Goal: Task Accomplishment & Management: Manage account settings

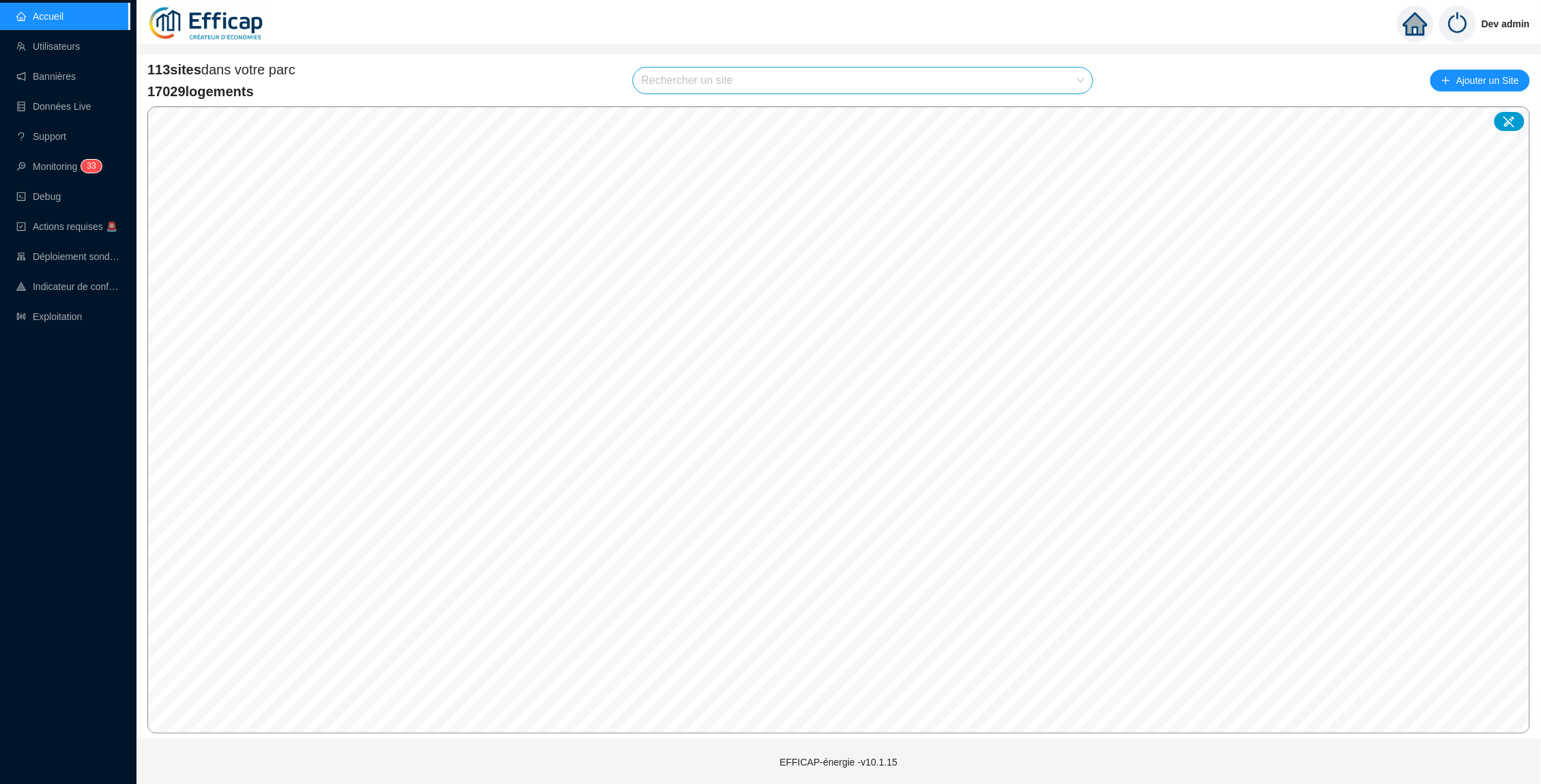
click at [747, 87] on input "search" at bounding box center [857, 81] width 430 height 26
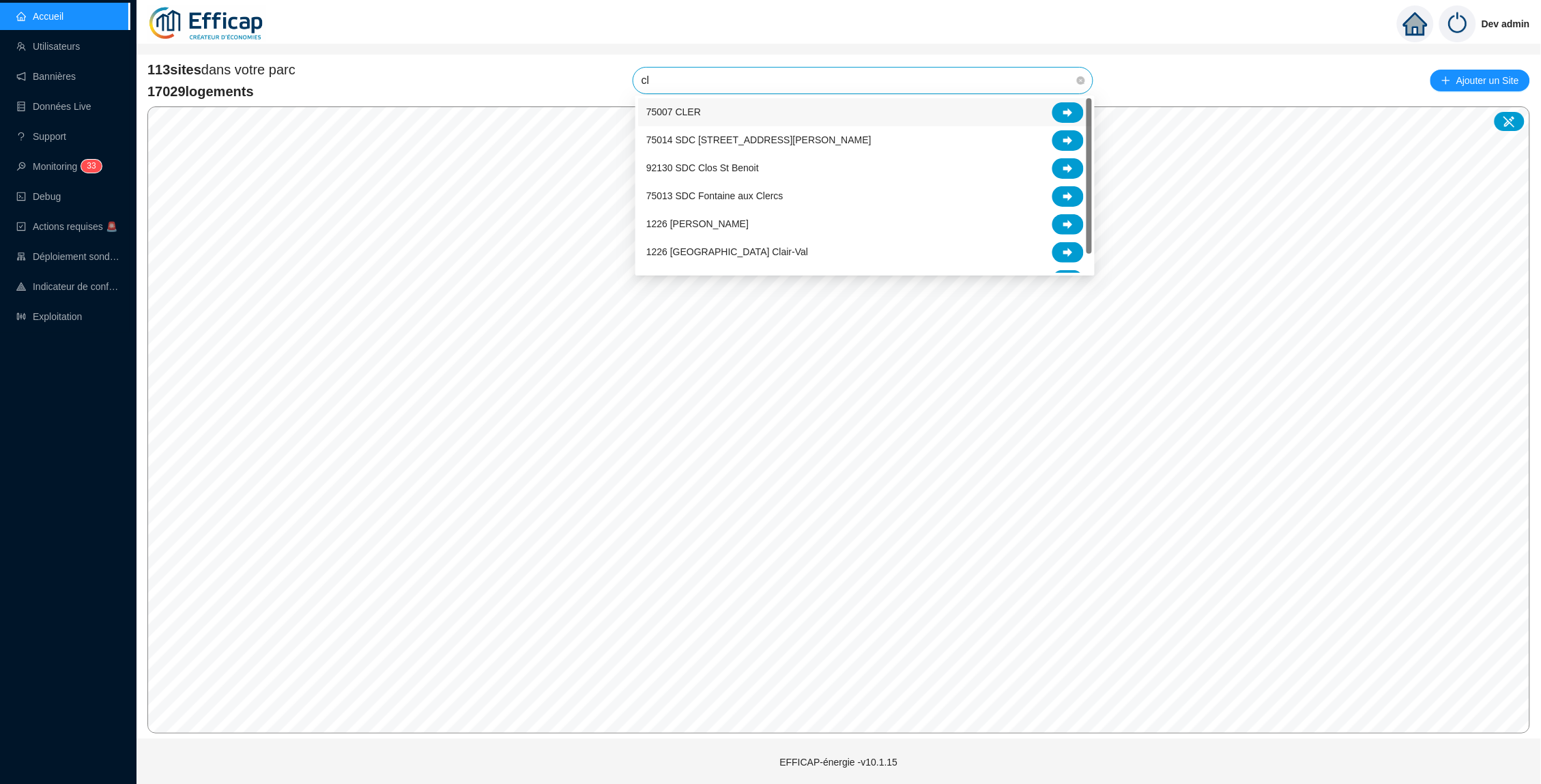
type input "cle"
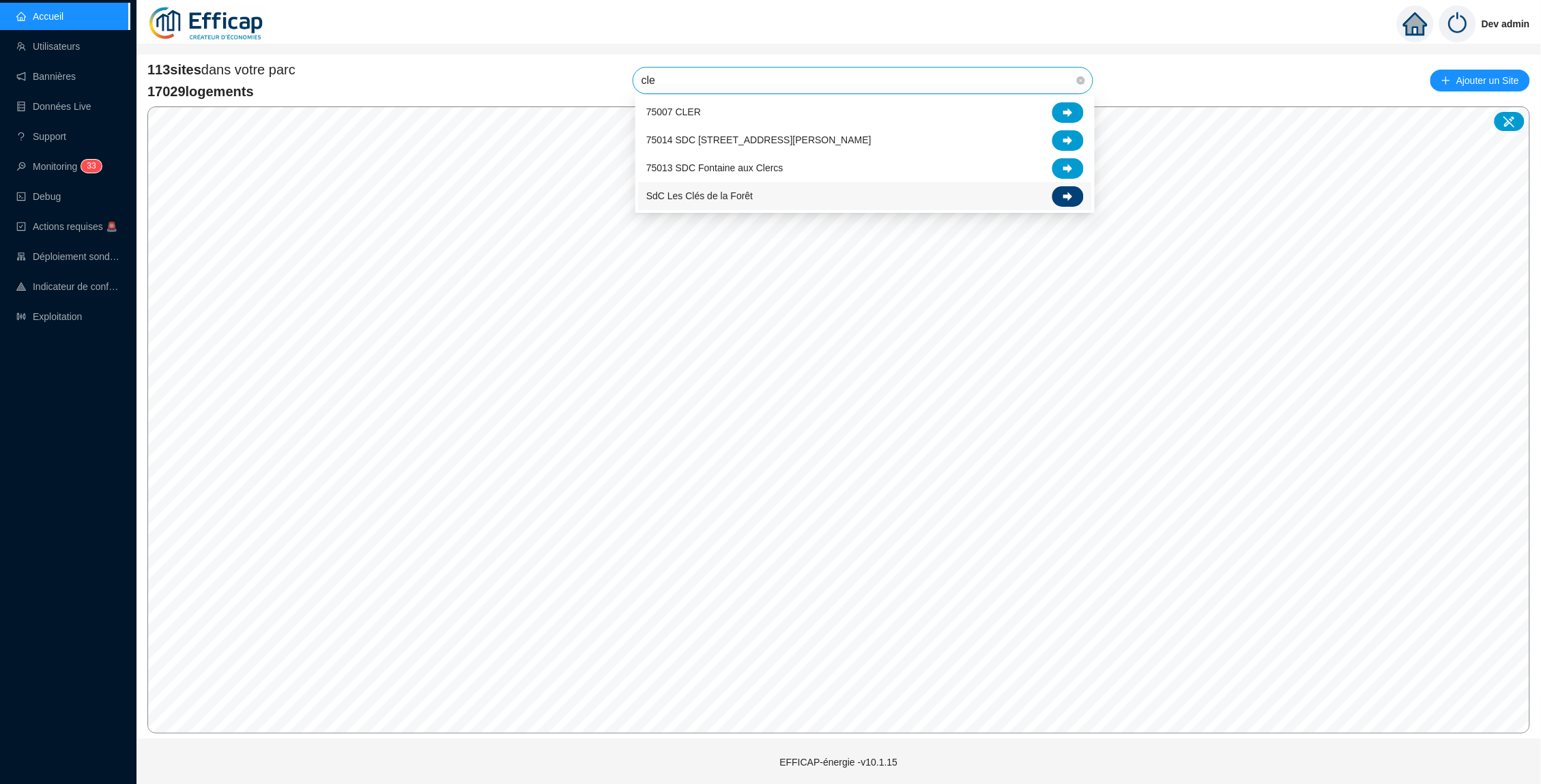
click at [1076, 187] on div at bounding box center [1068, 196] width 31 height 21
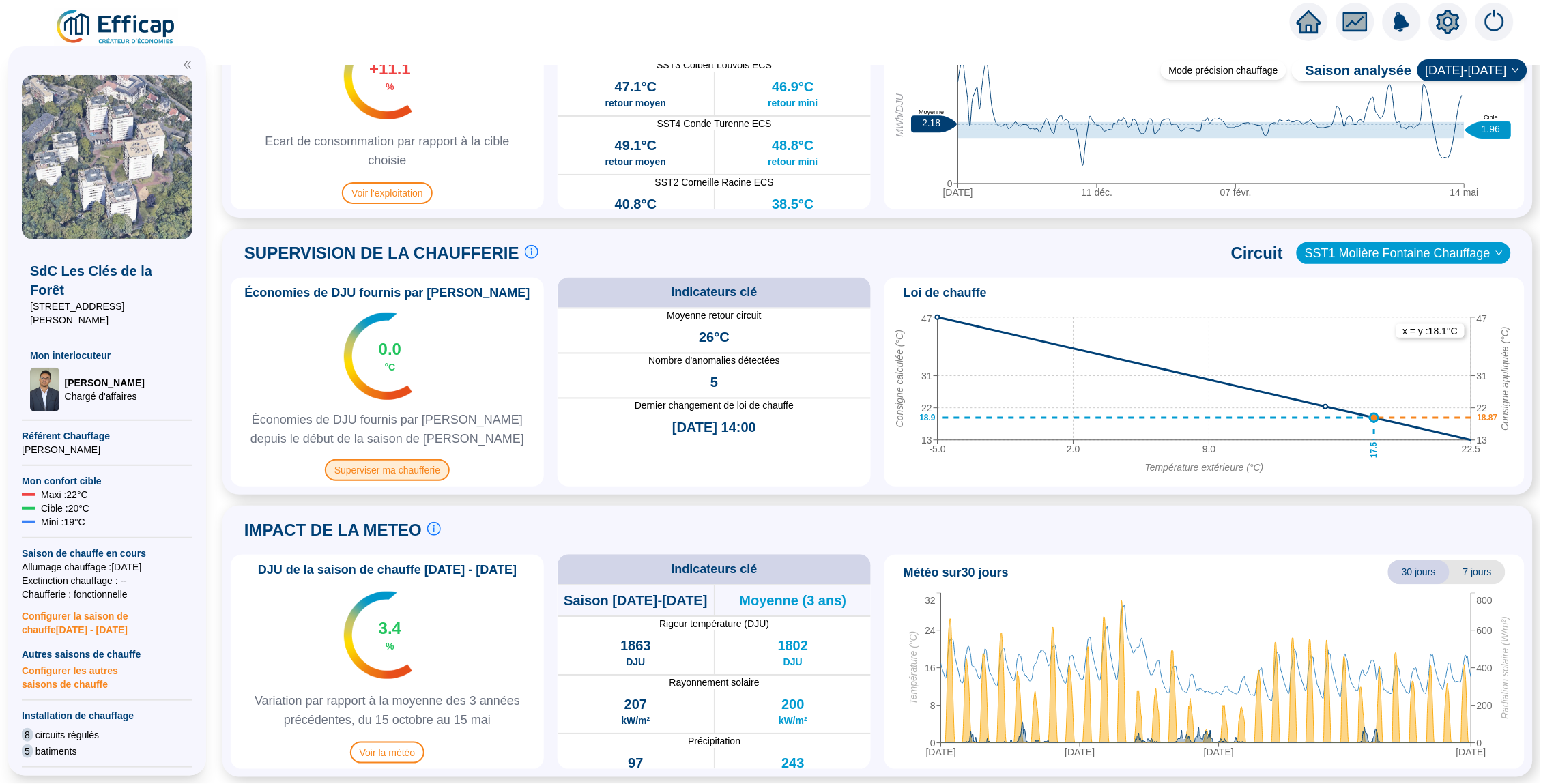
click at [433, 472] on span "Superviser ma chaufferie" at bounding box center [387, 470] width 125 height 22
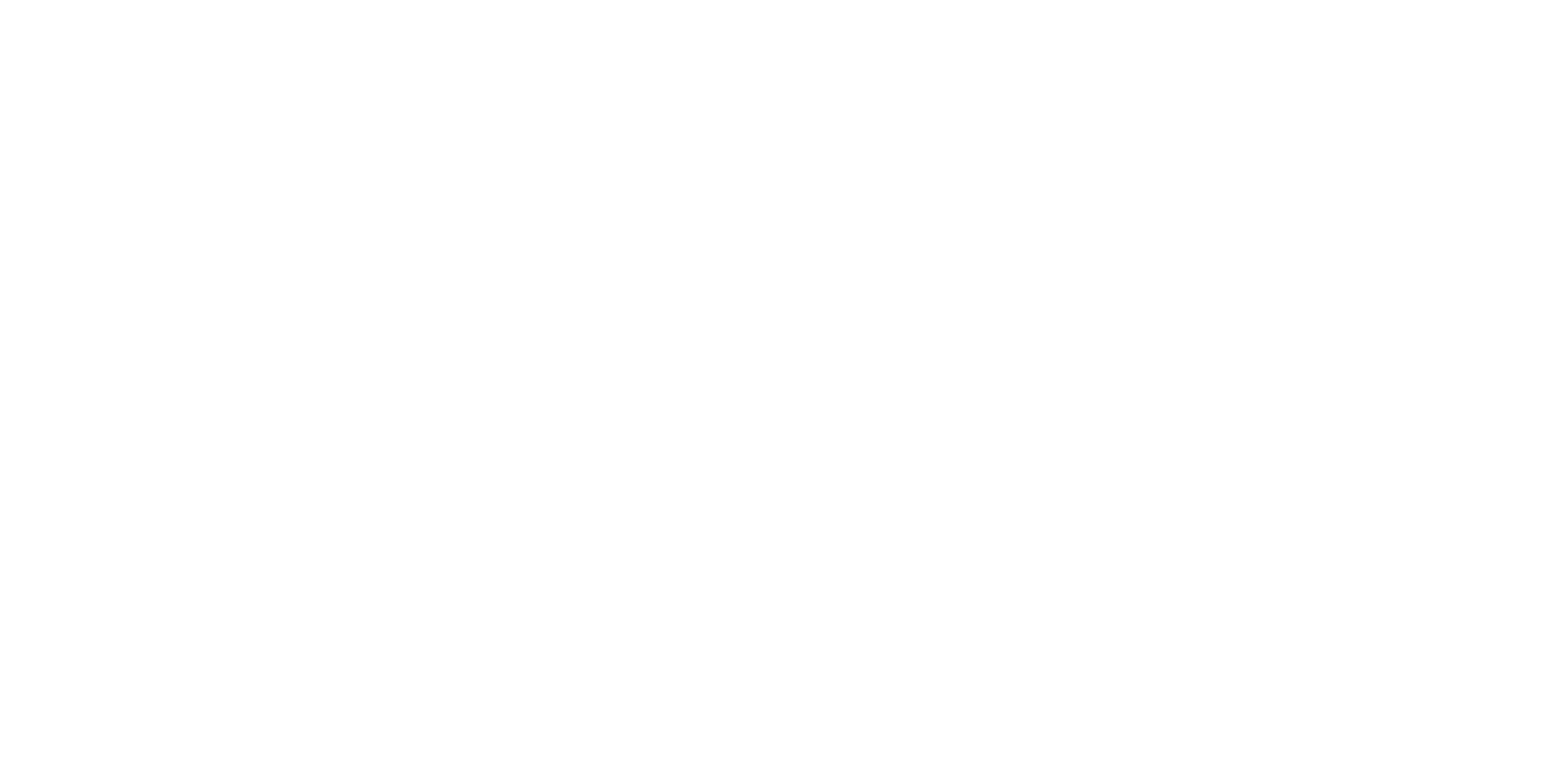
click at [433, 472] on div at bounding box center [770, 392] width 1541 height 784
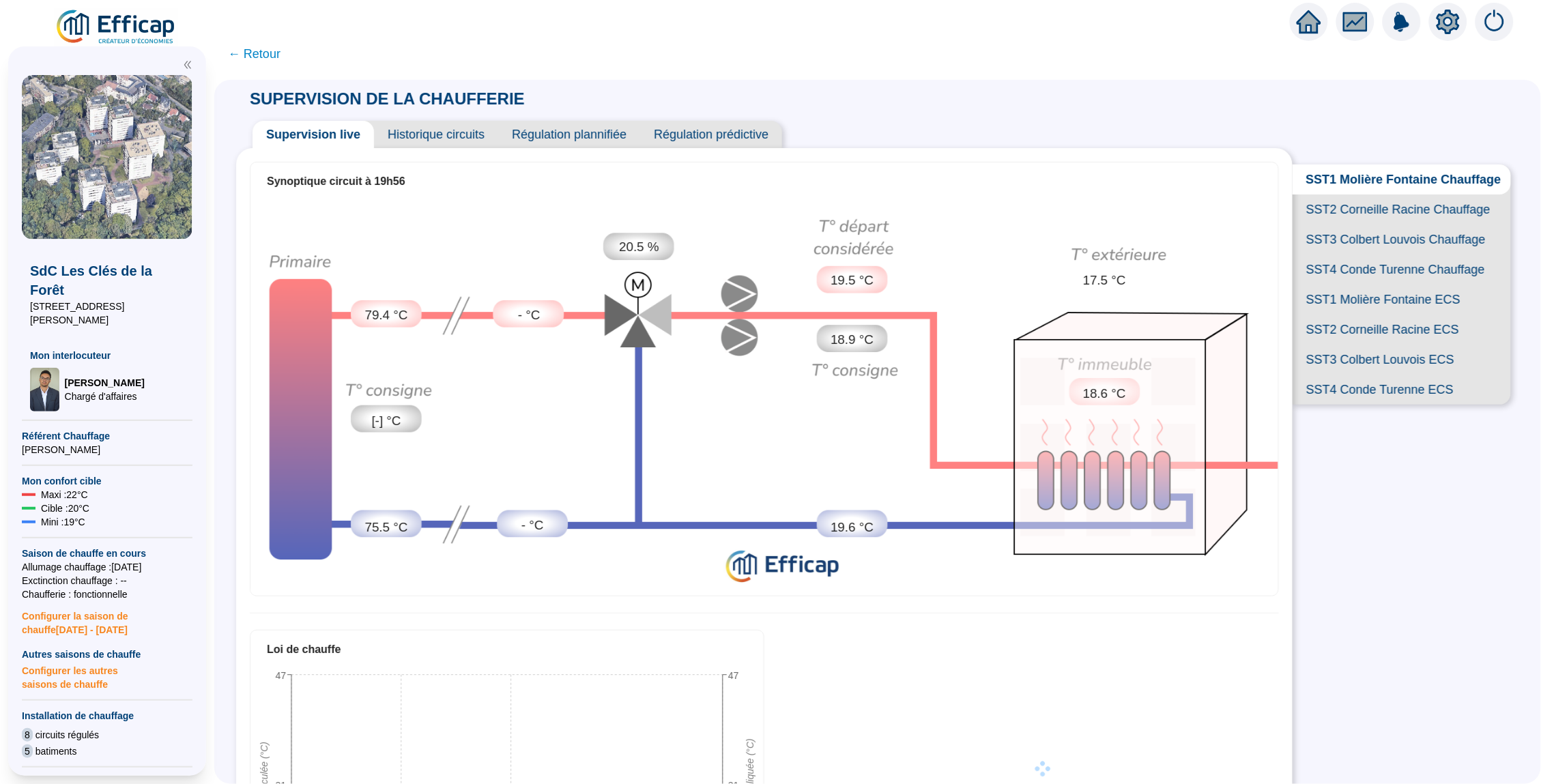
click at [444, 133] on span "Historique circuits" at bounding box center [436, 134] width 124 height 27
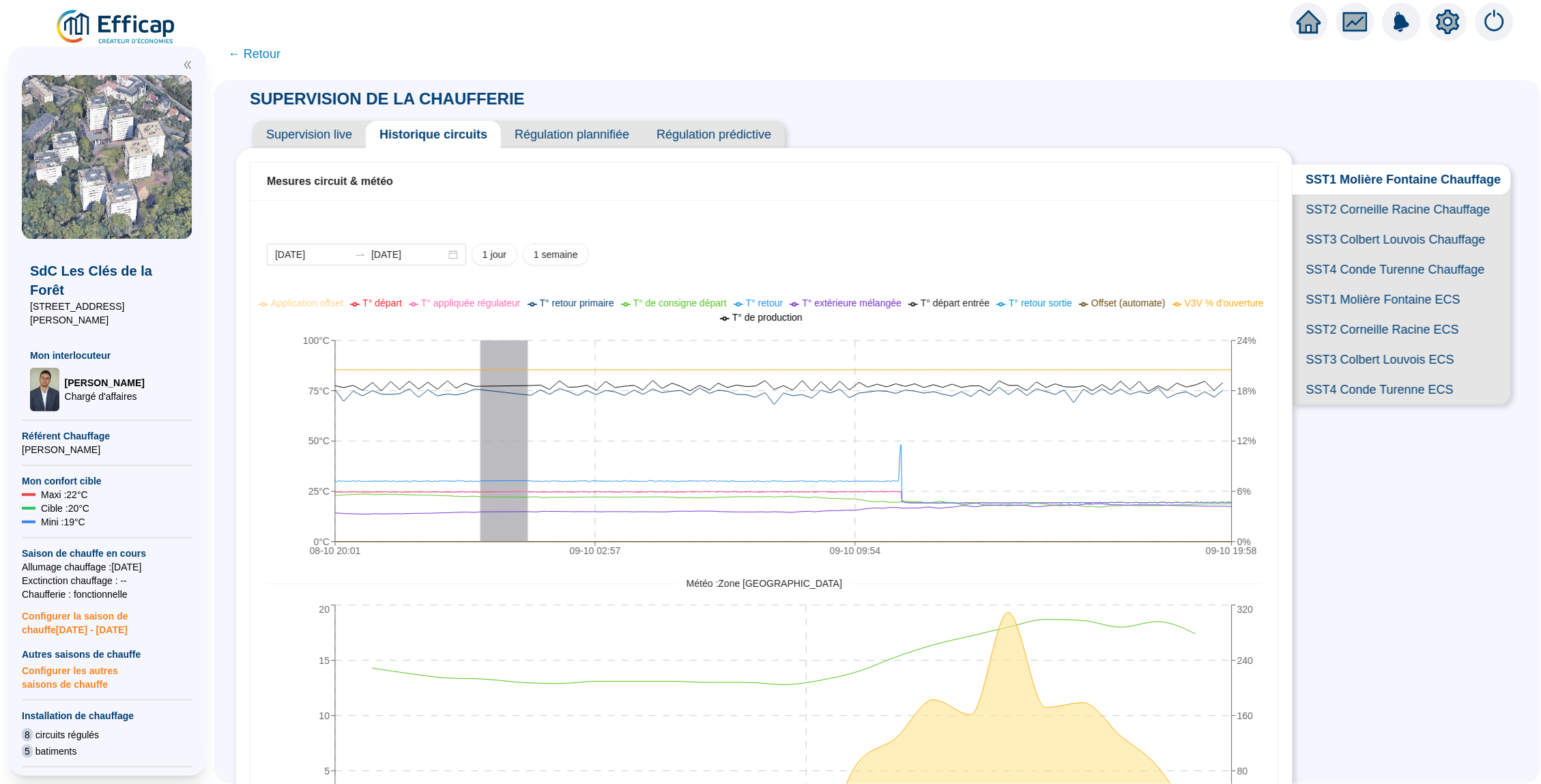
click at [1338, 208] on span "SST2 Corneille Racine Chauffage" at bounding box center [1402, 210] width 218 height 30
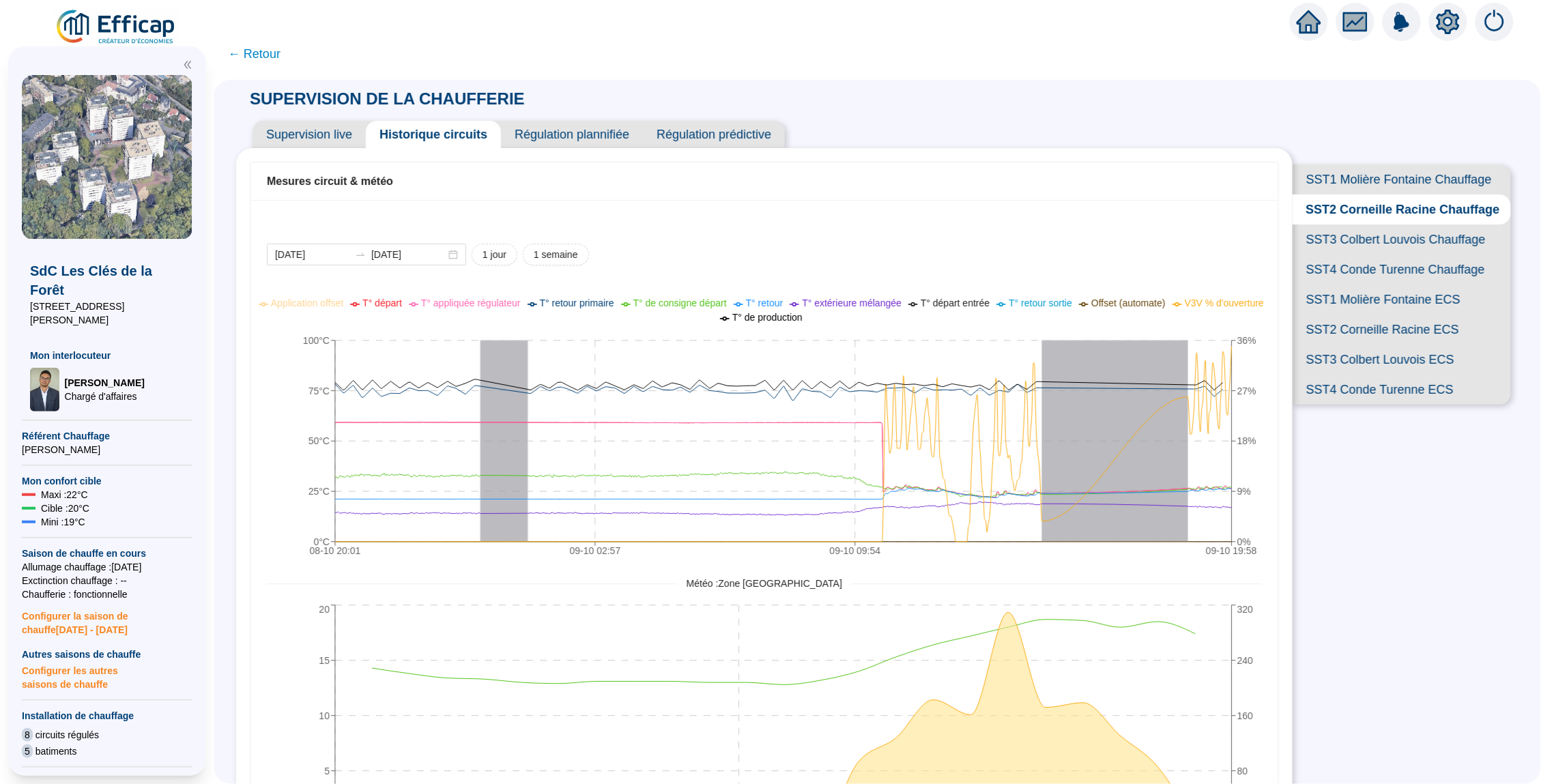
click at [1355, 238] on span "SST3 Colbert Louvois Chauffage" at bounding box center [1402, 240] width 218 height 30
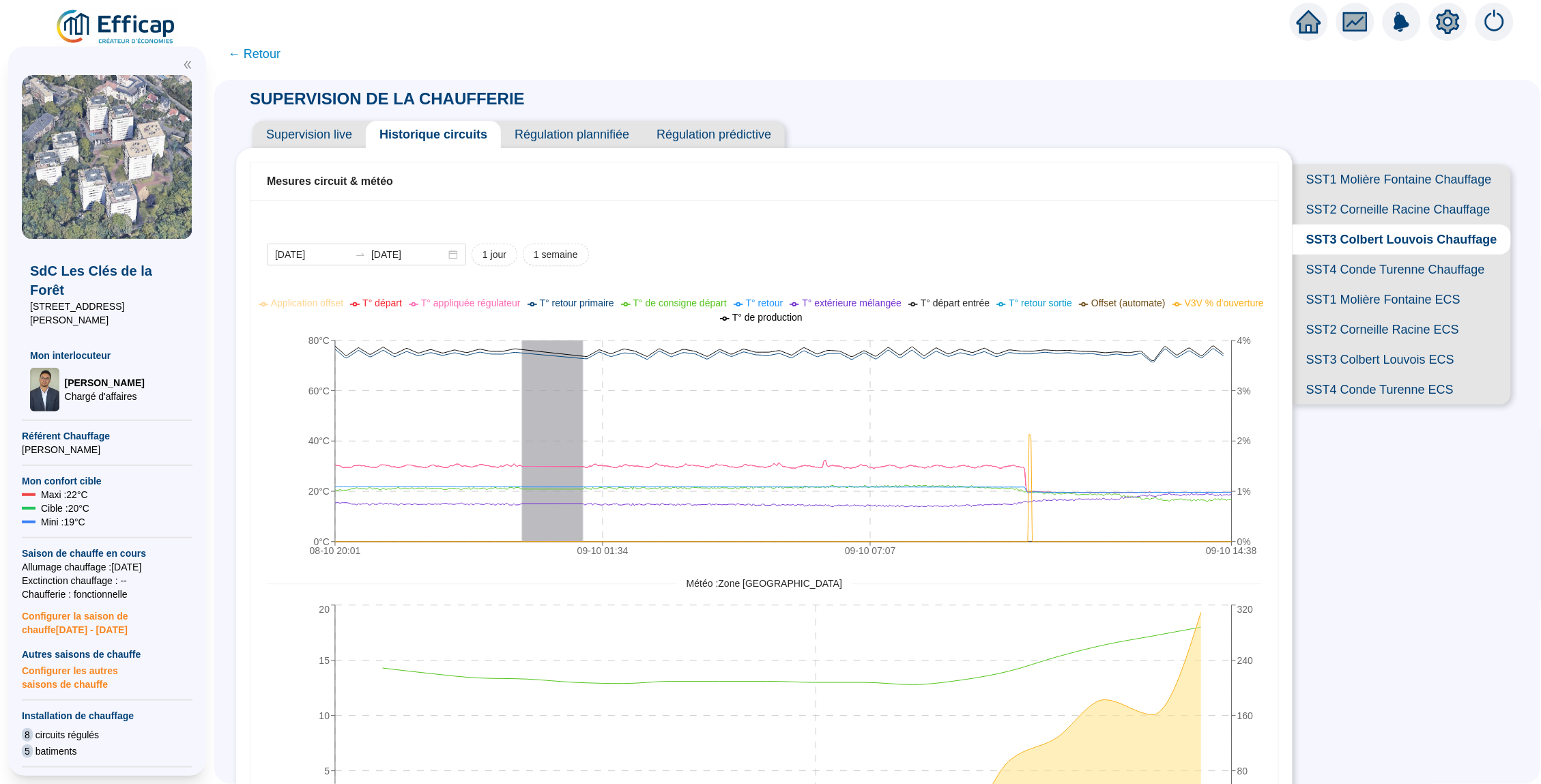
click at [1340, 260] on span "SST4 Conde Turenne Chauffage" at bounding box center [1402, 270] width 218 height 30
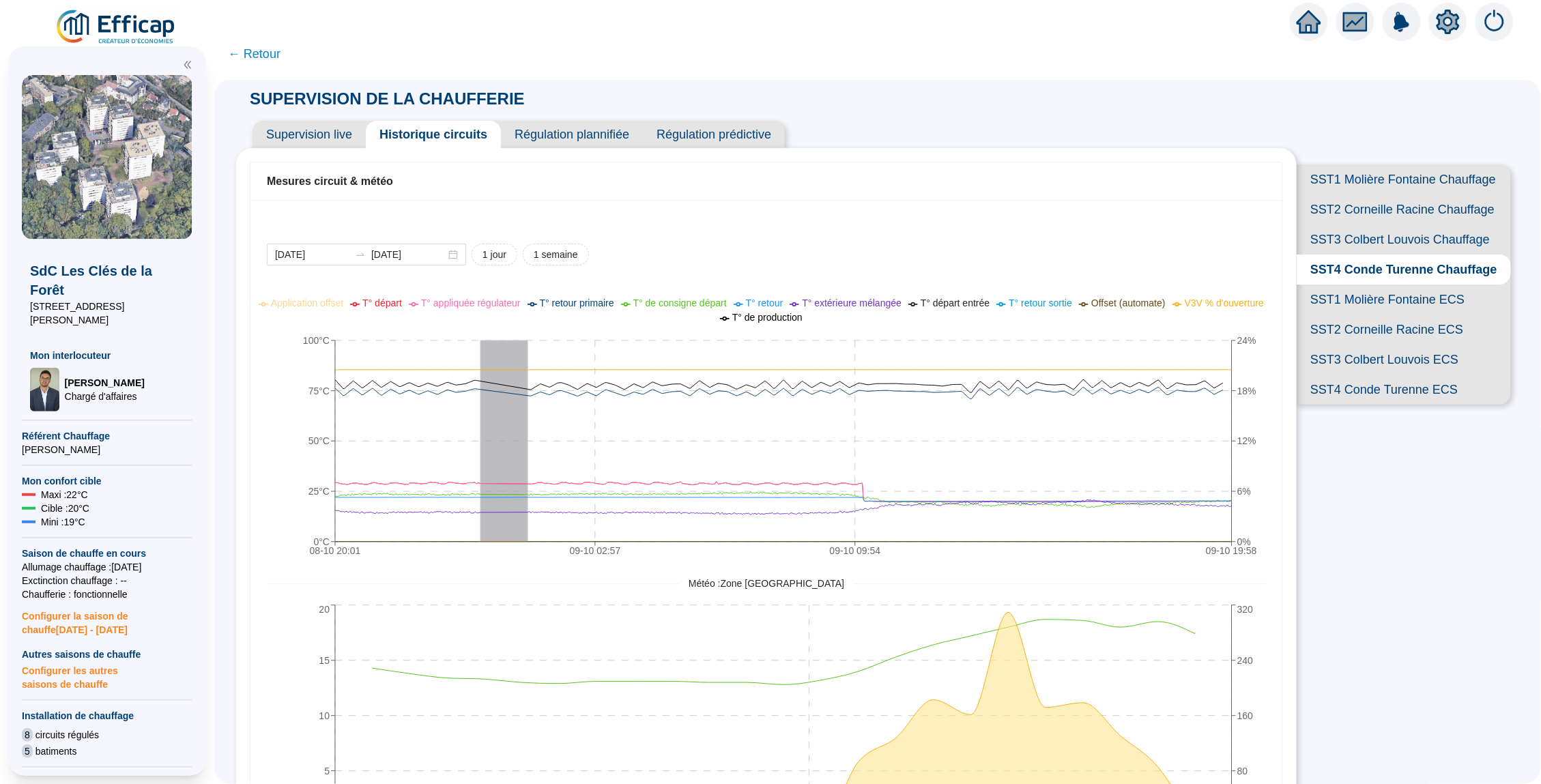
click at [1380, 238] on span "SST3 Colbert Louvois Chauffage" at bounding box center [1404, 240] width 214 height 30
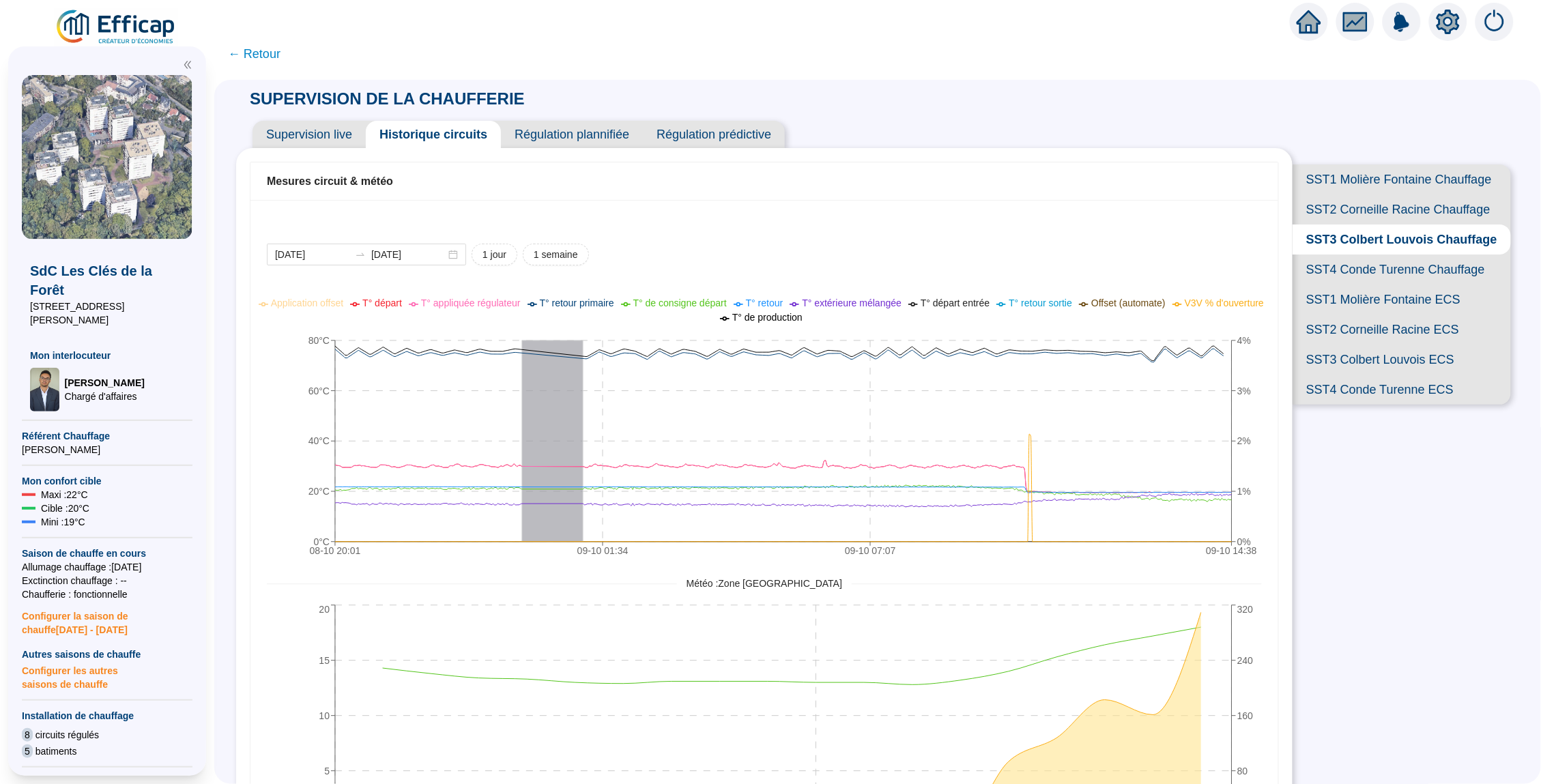
click at [1393, 215] on span "SST2 Corneille Racine Chauffage" at bounding box center [1402, 210] width 218 height 30
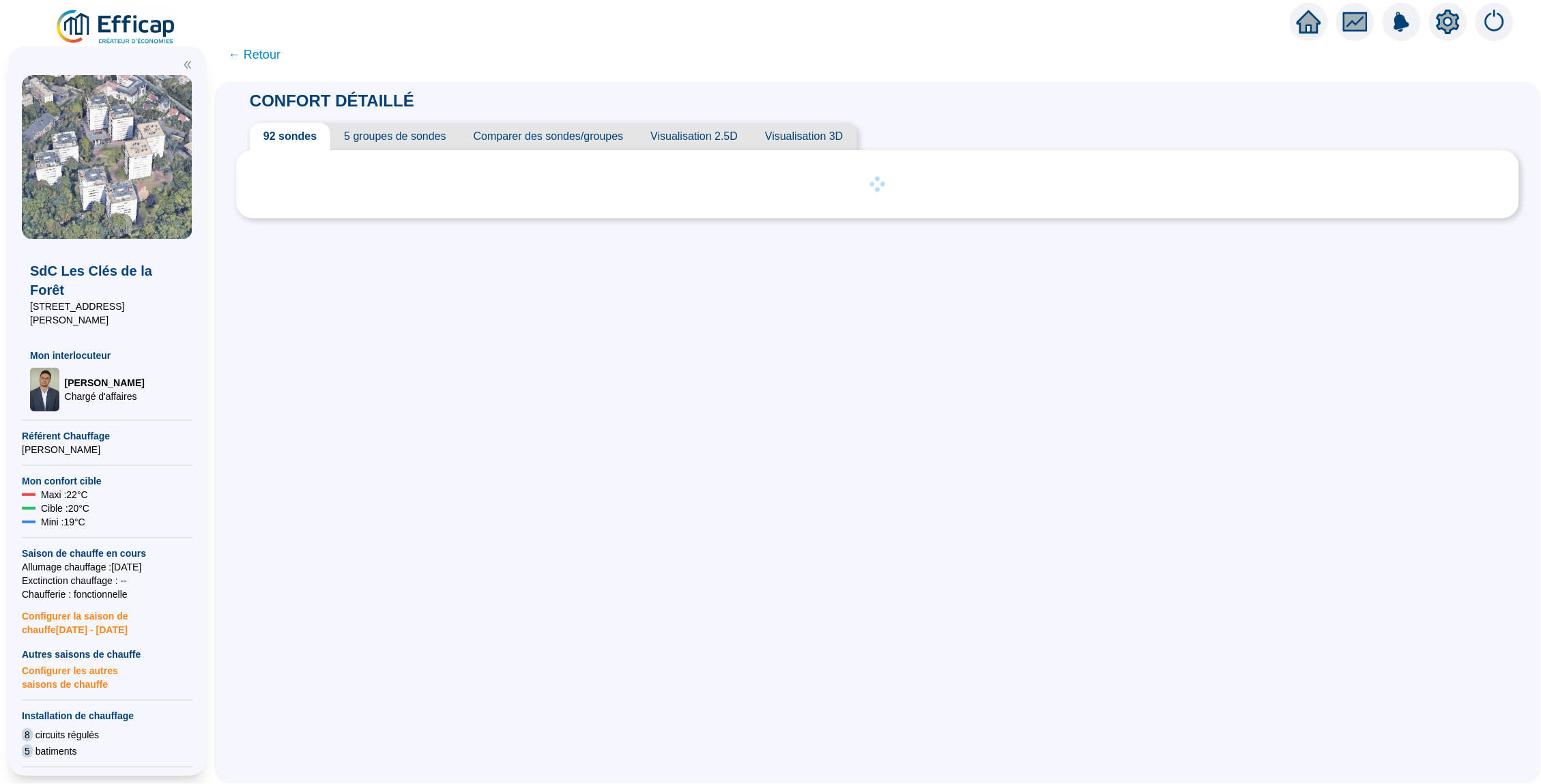
click at [404, 136] on span "5 groupes de sondes" at bounding box center [395, 136] width 129 height 27
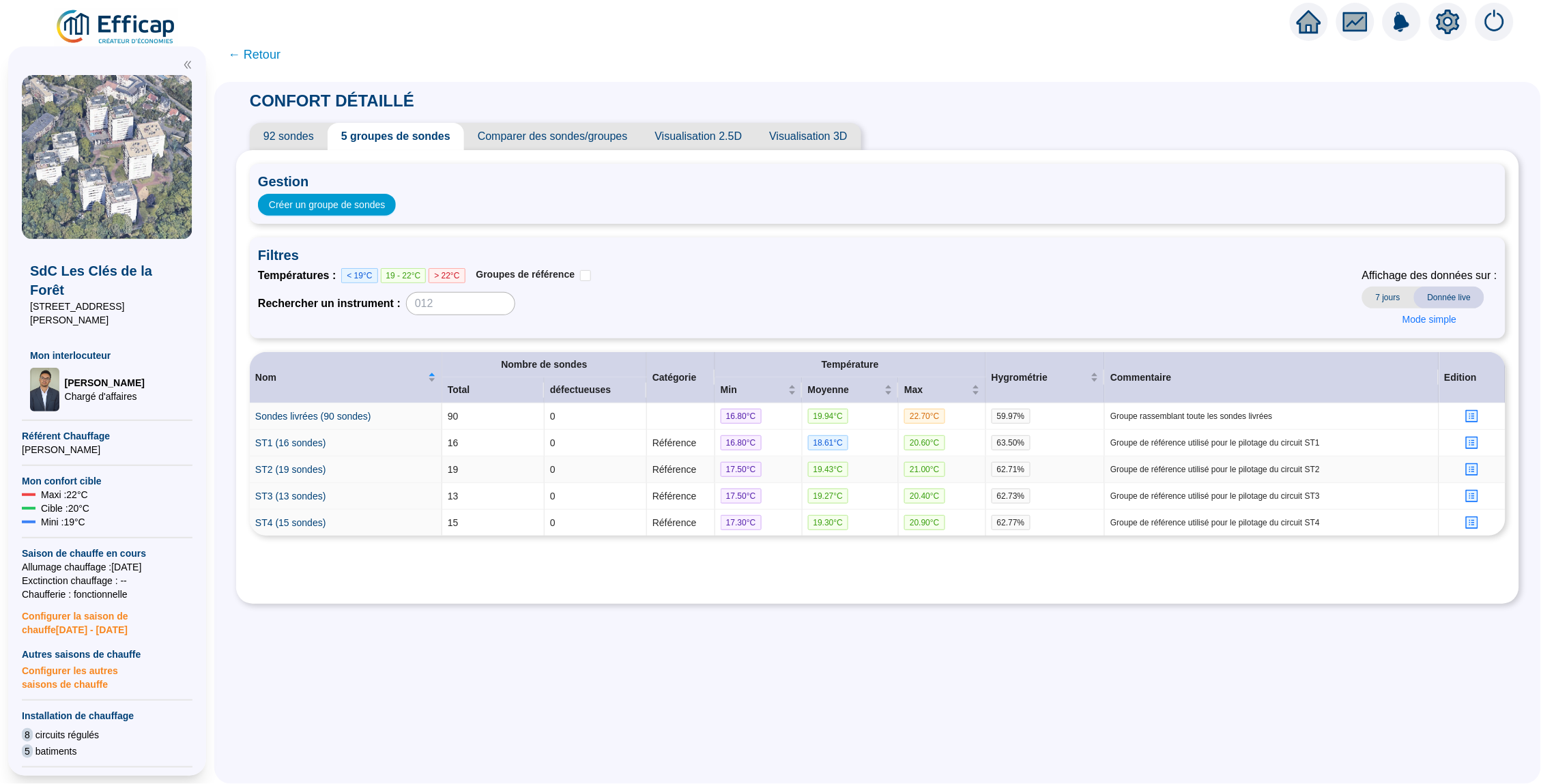
click at [1472, 467] on icon "profile" at bounding box center [1472, 469] width 10 height 10
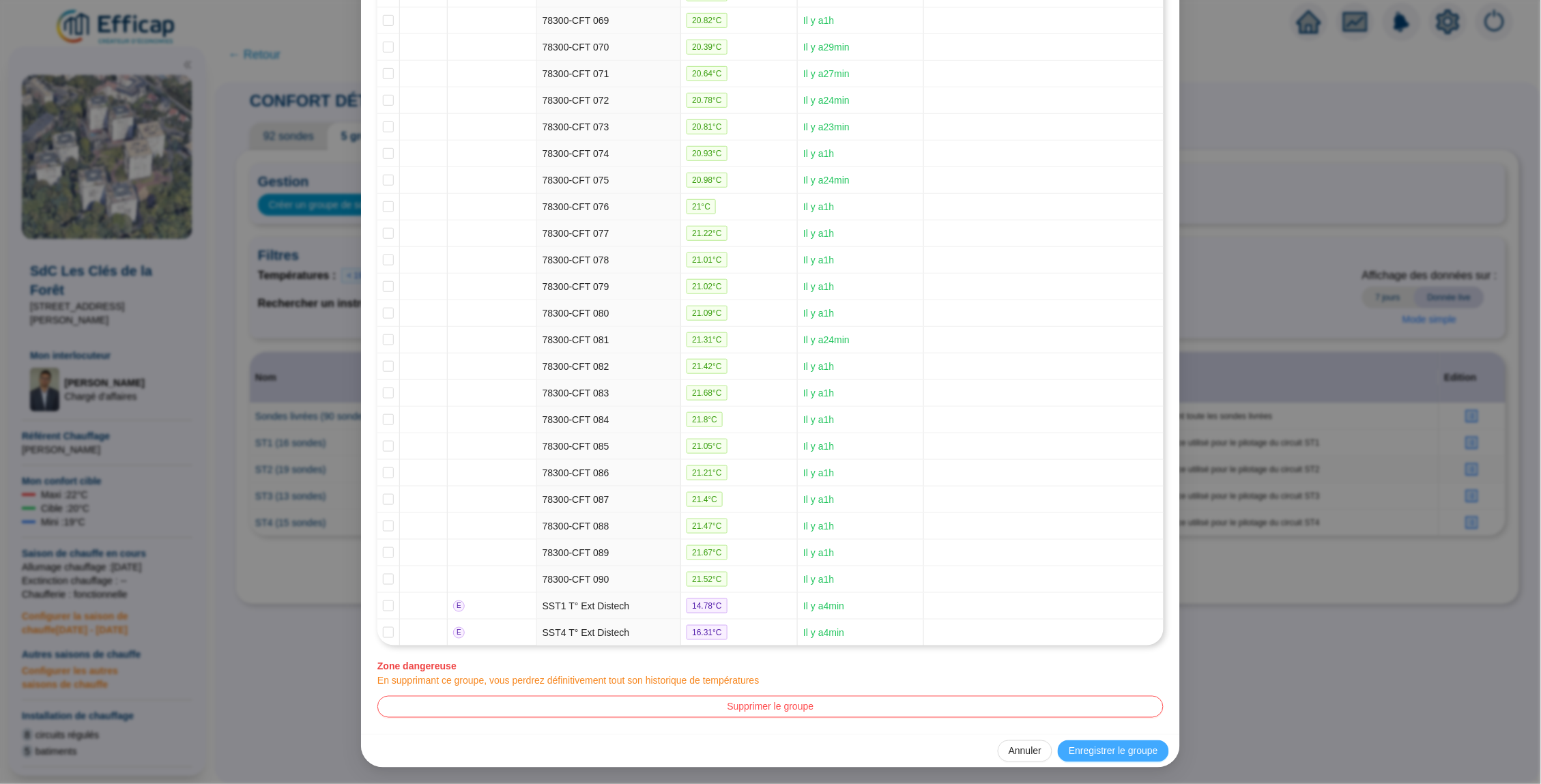
scroll to position [2147, 0]
click at [1099, 753] on span "Enregistrer le groupe" at bounding box center [1113, 751] width 89 height 14
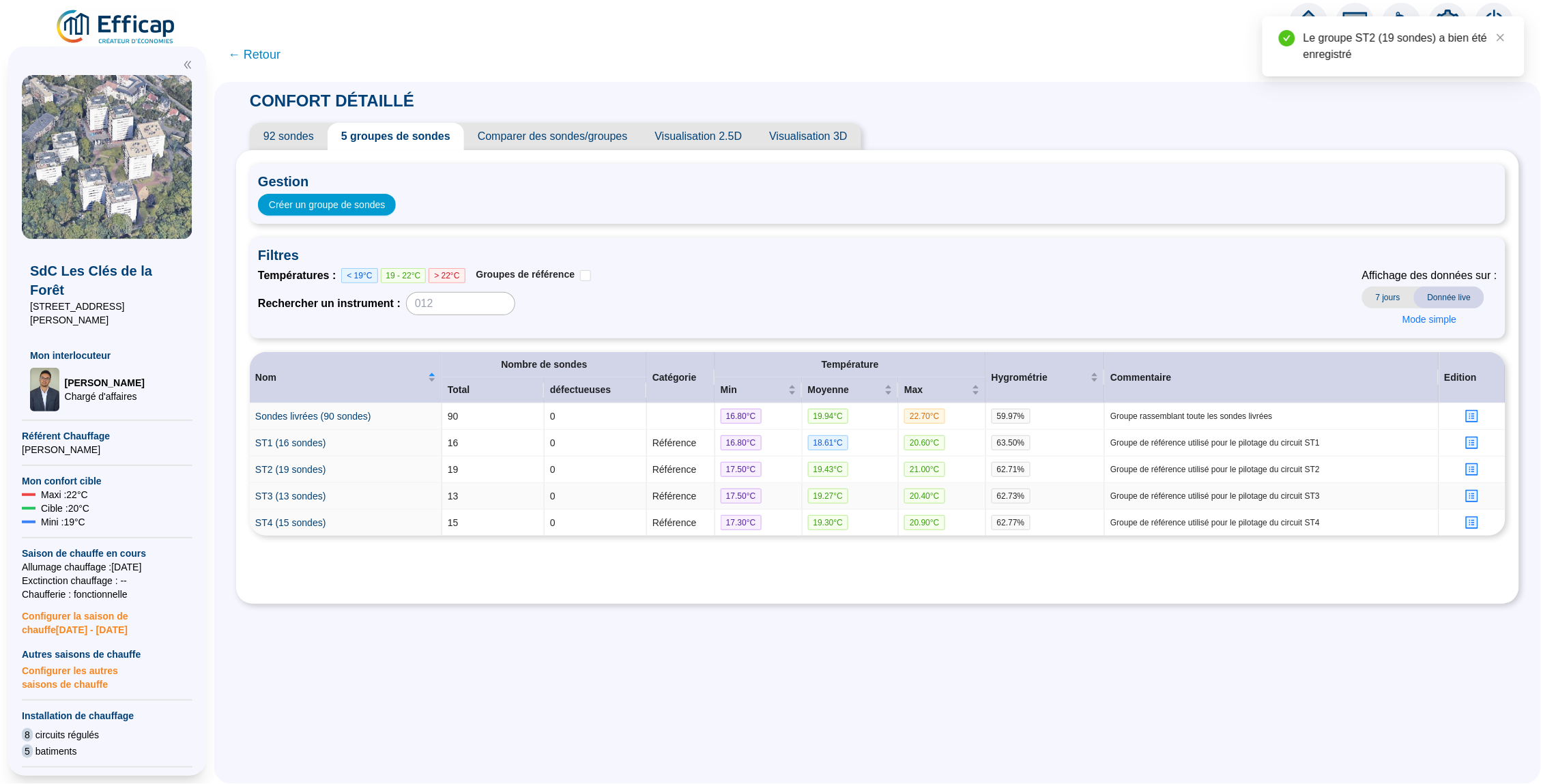
click at [1477, 497] on icon "profile" at bounding box center [1472, 496] width 10 height 10
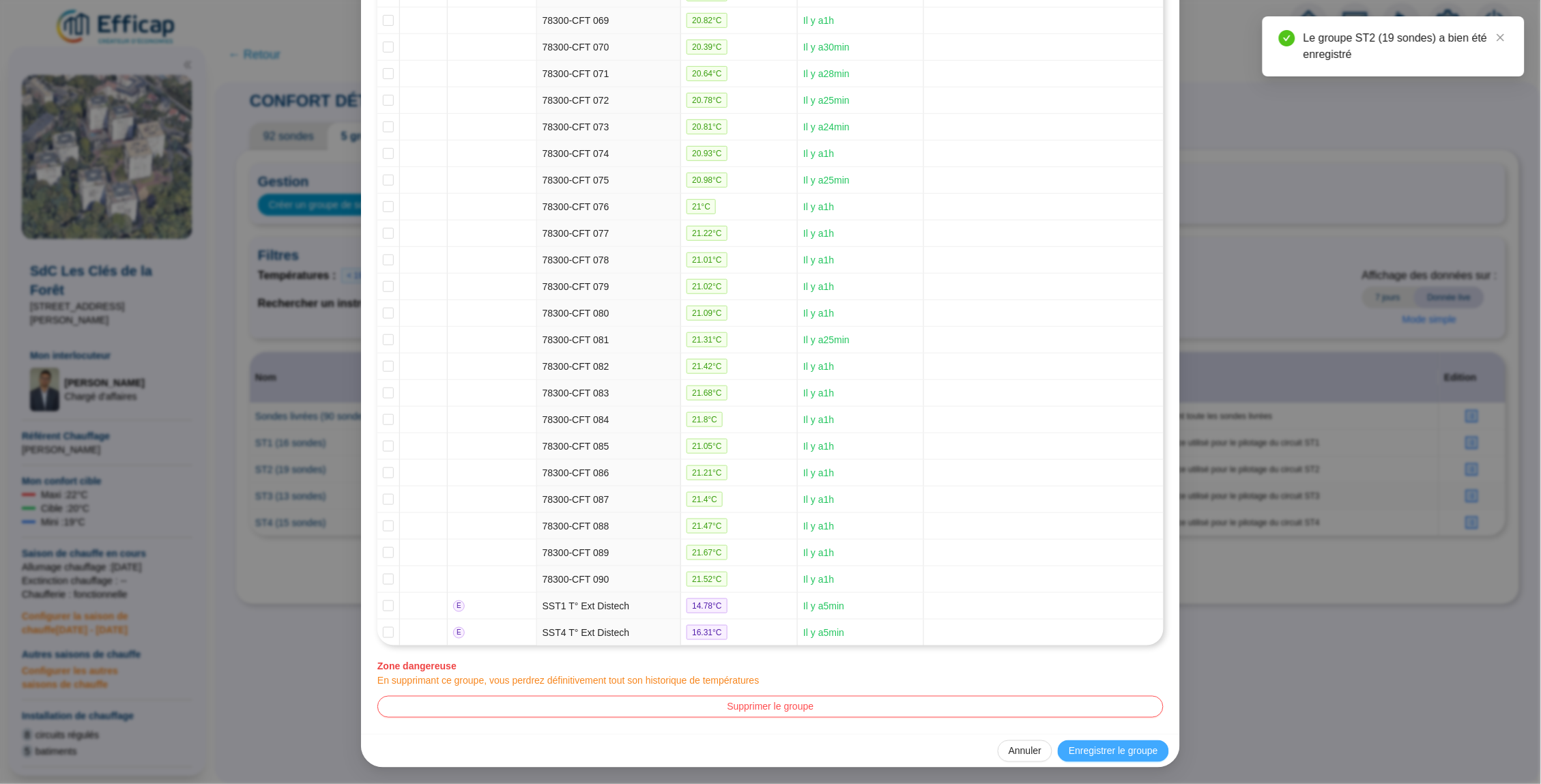
click at [1094, 753] on span "Enregistrer le groupe" at bounding box center [1113, 751] width 89 height 14
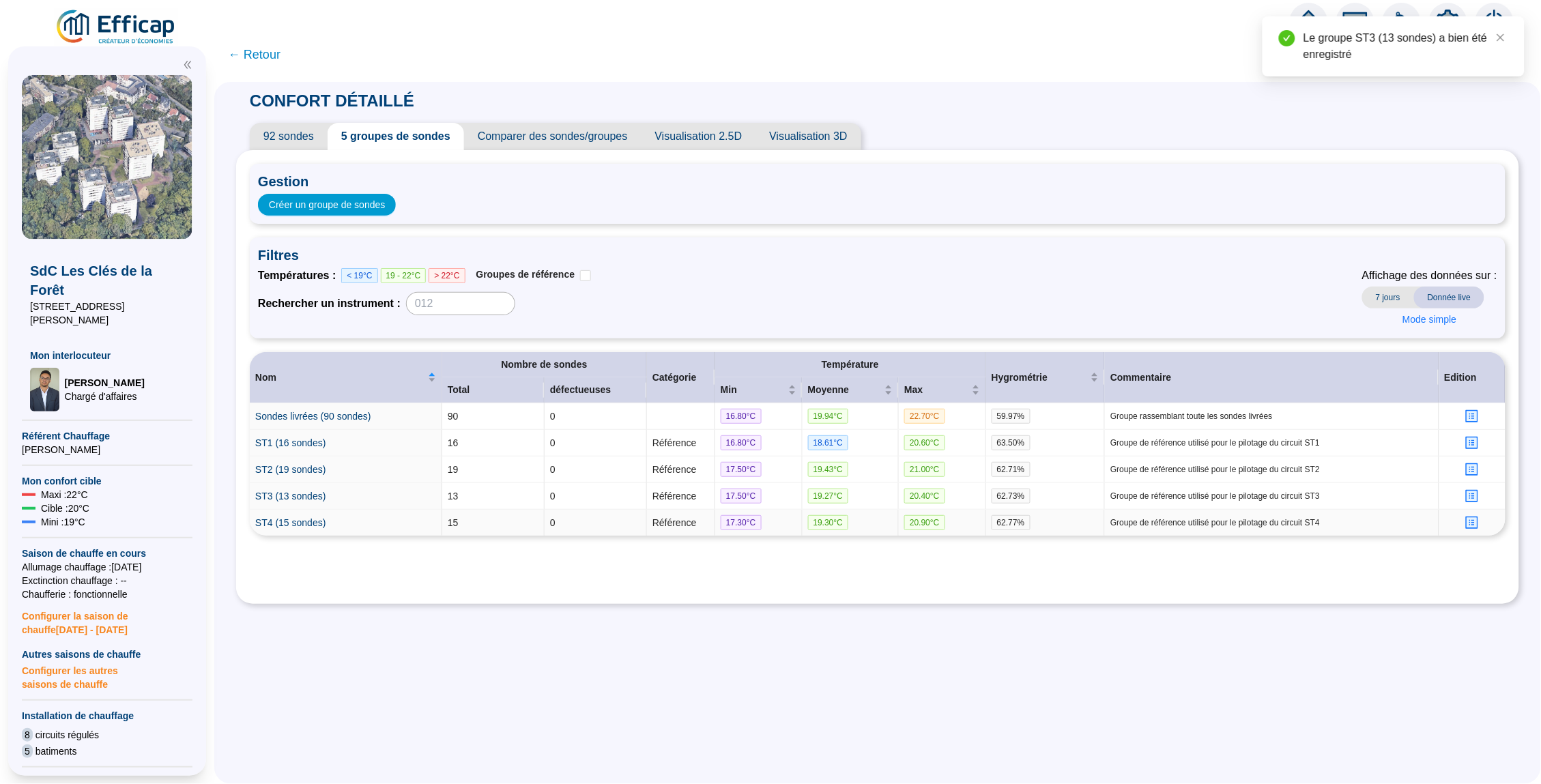
click at [1473, 520] on icon "profile" at bounding box center [1472, 523] width 6 height 6
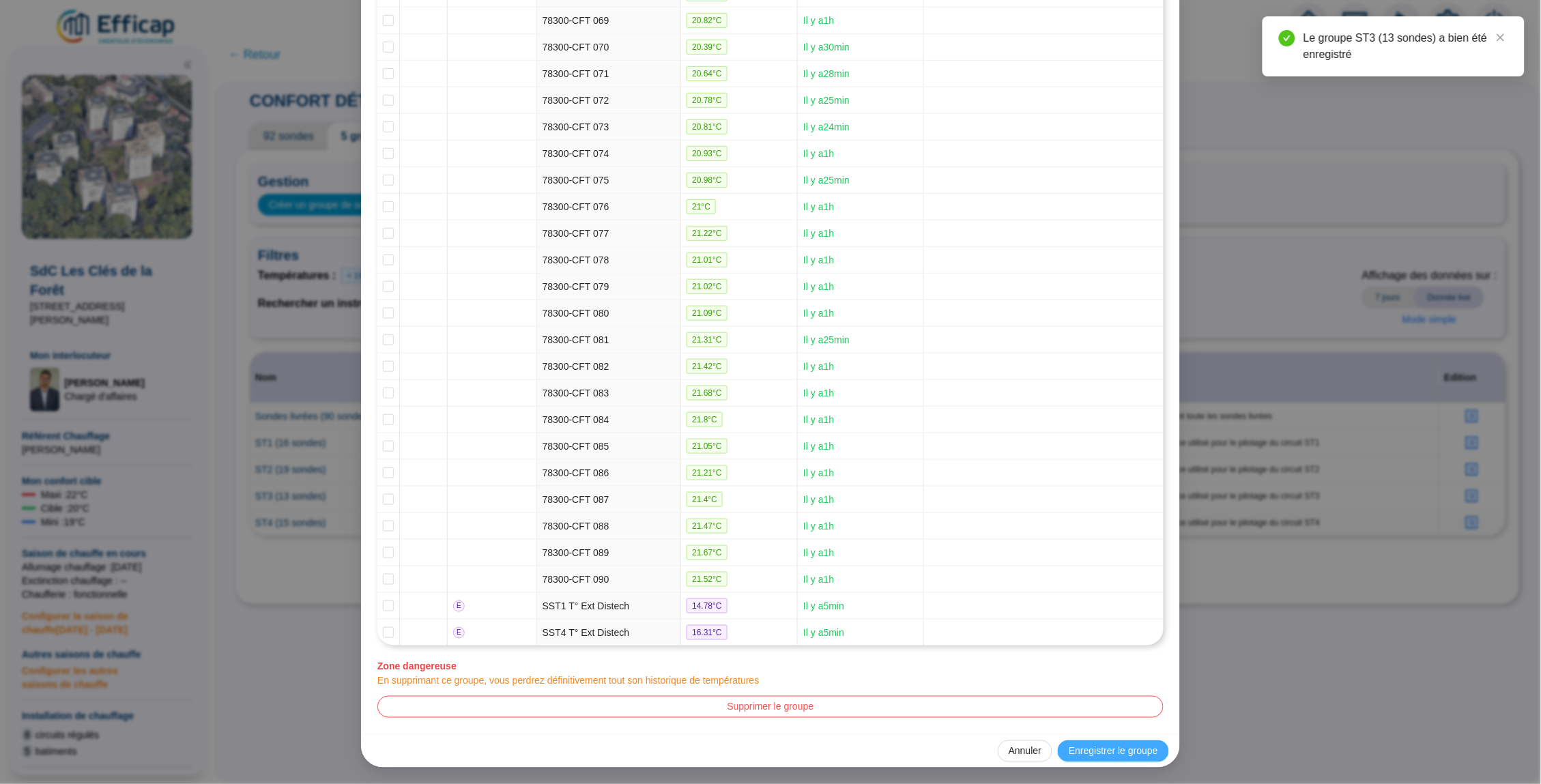
click at [1112, 747] on span "Enregistrer le groupe" at bounding box center [1113, 751] width 89 height 14
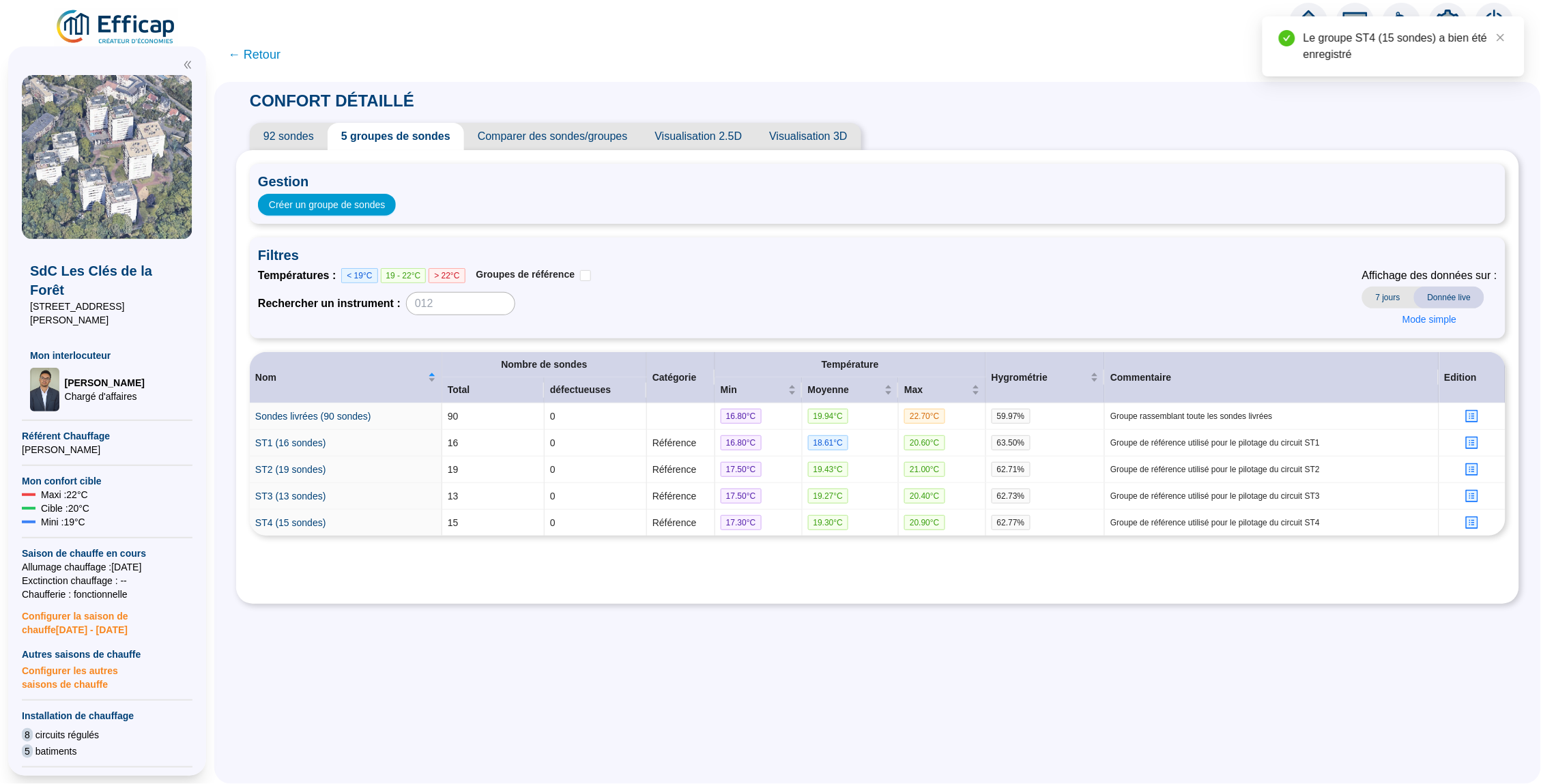
click at [269, 64] on span "← Retour" at bounding box center [877, 55] width 1327 height 33
click at [269, 51] on span "← Retour" at bounding box center [254, 54] width 53 height 19
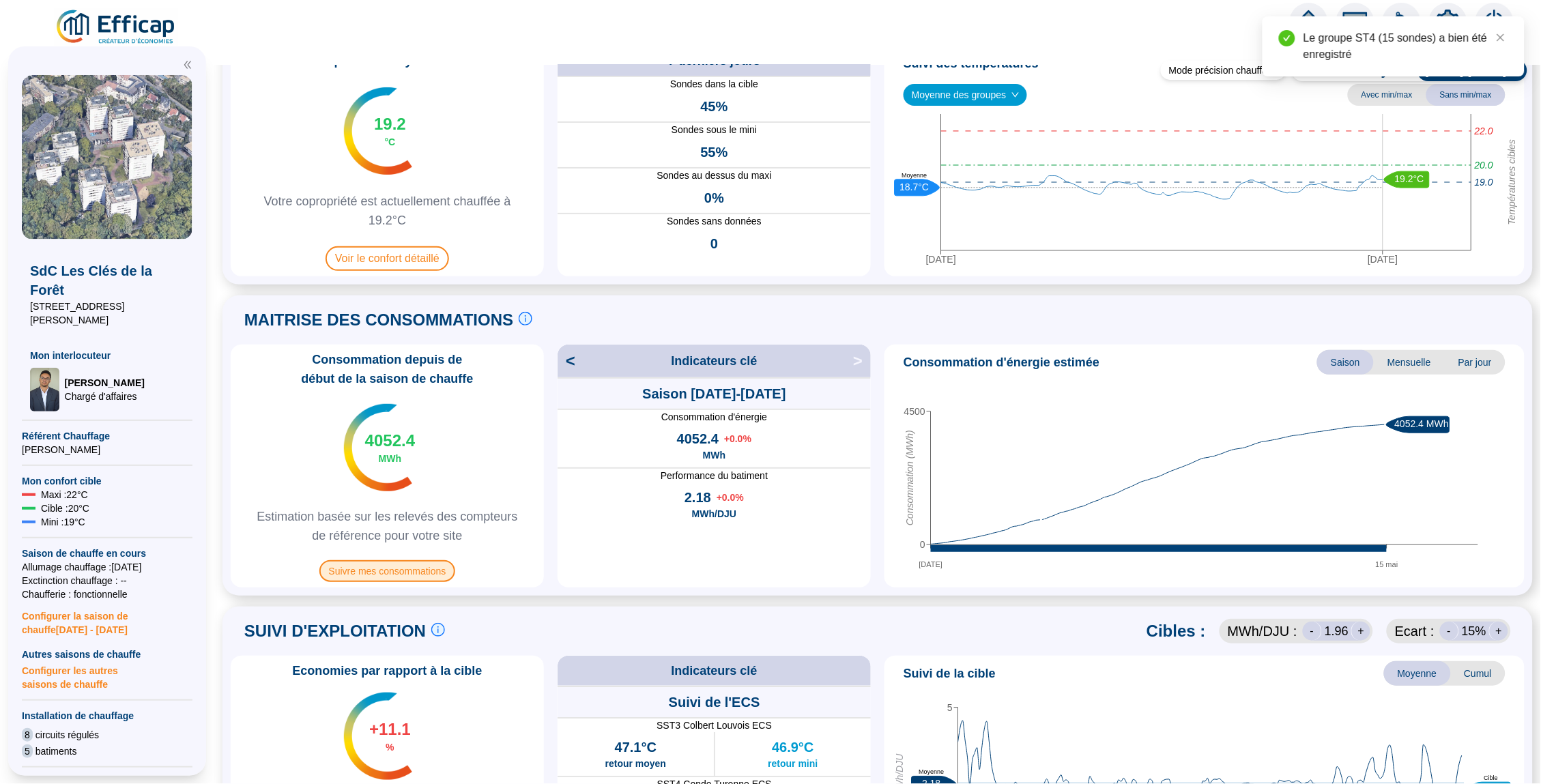
scroll to position [96, 0]
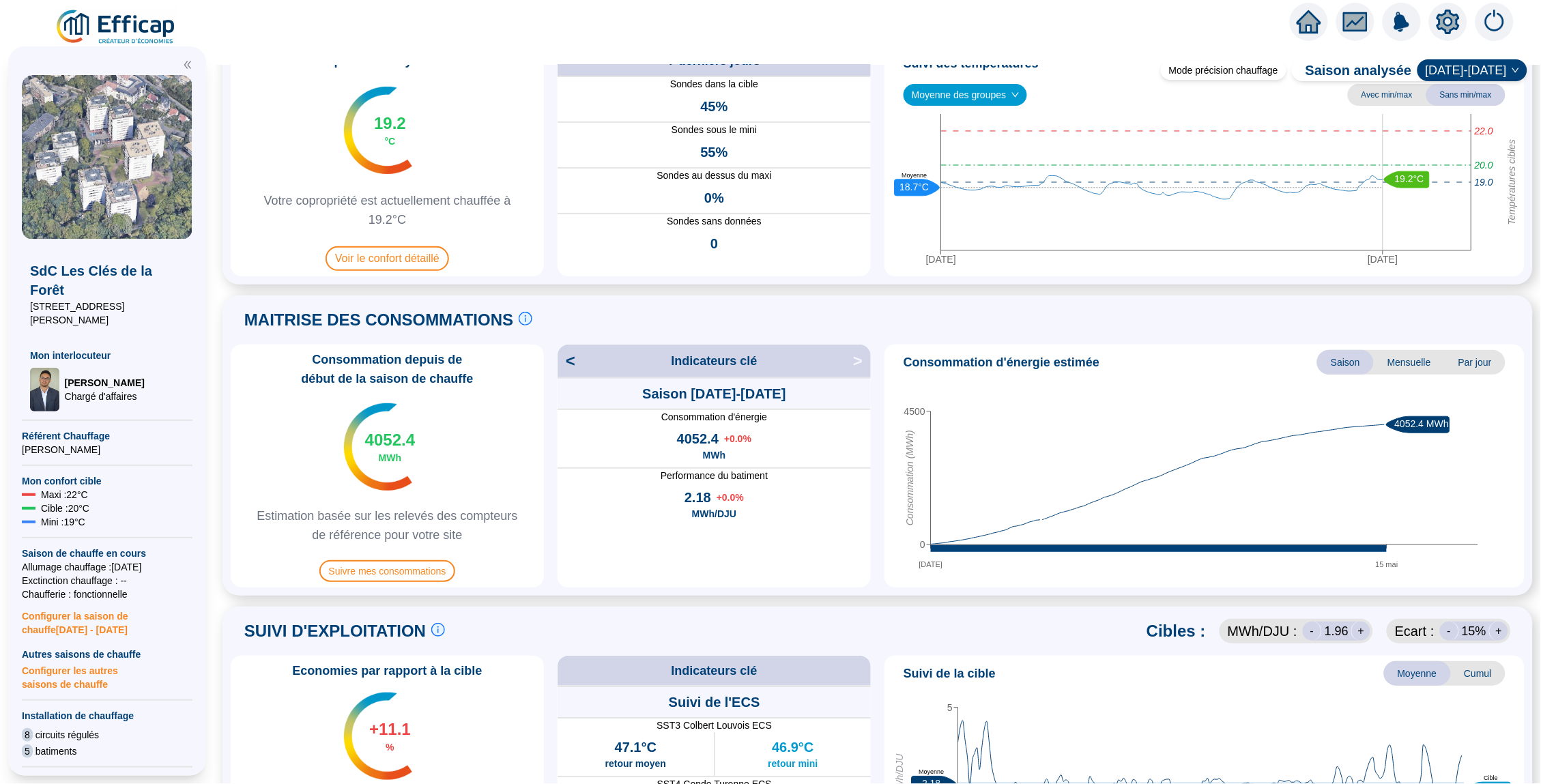
click at [395, 553] on div "Consommation depuis de début de la saison de chauffe 4052.4 MWh Estimation basé…" at bounding box center [387, 466] width 313 height 243
click at [395, 566] on span "Suivre mes consommations" at bounding box center [387, 571] width 136 height 22
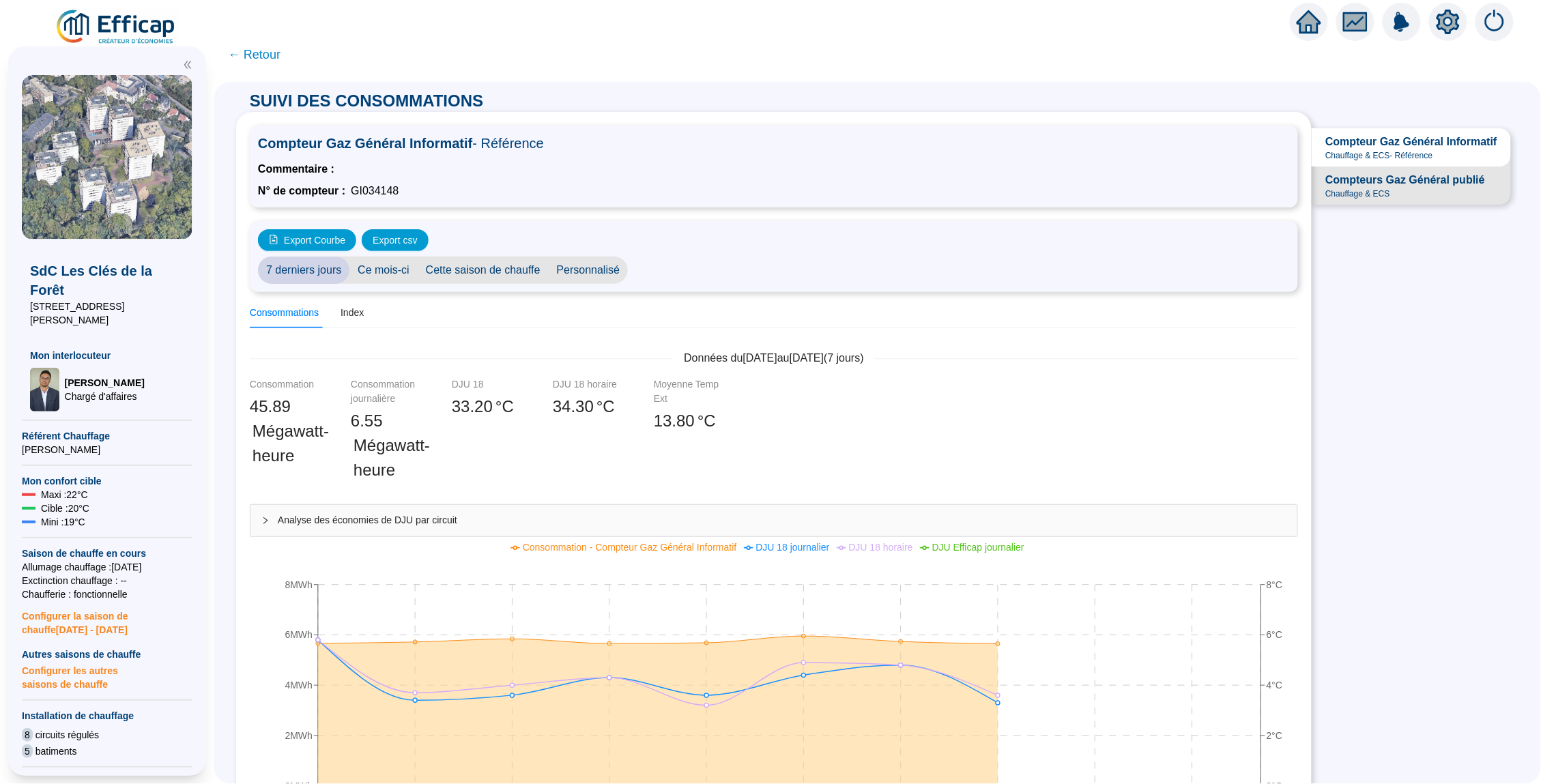
click at [257, 59] on span "← Retour" at bounding box center [254, 54] width 53 height 19
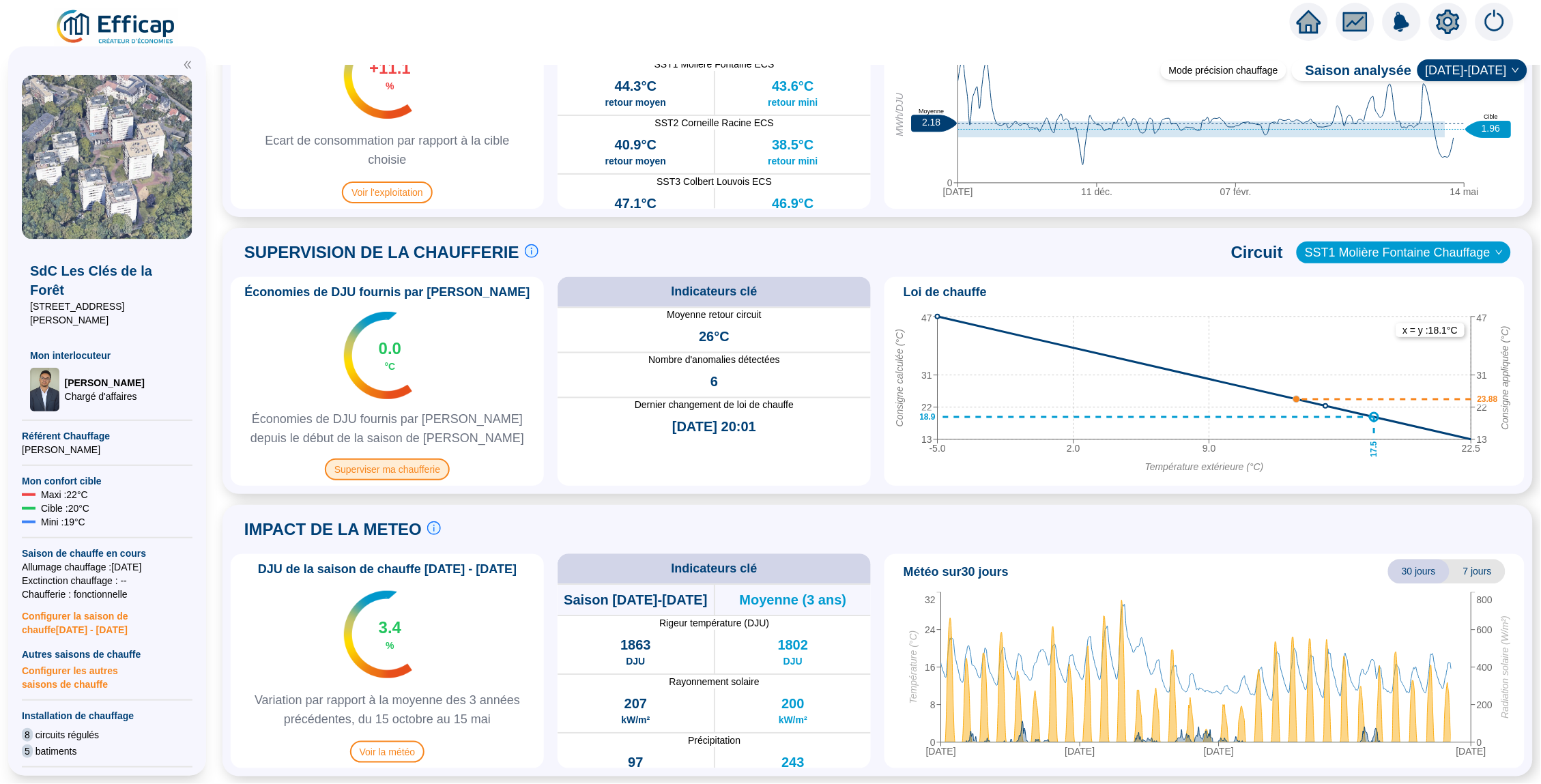
scroll to position [755, 0]
click at [401, 462] on span "Superviser ma chaufferie" at bounding box center [387, 470] width 125 height 22
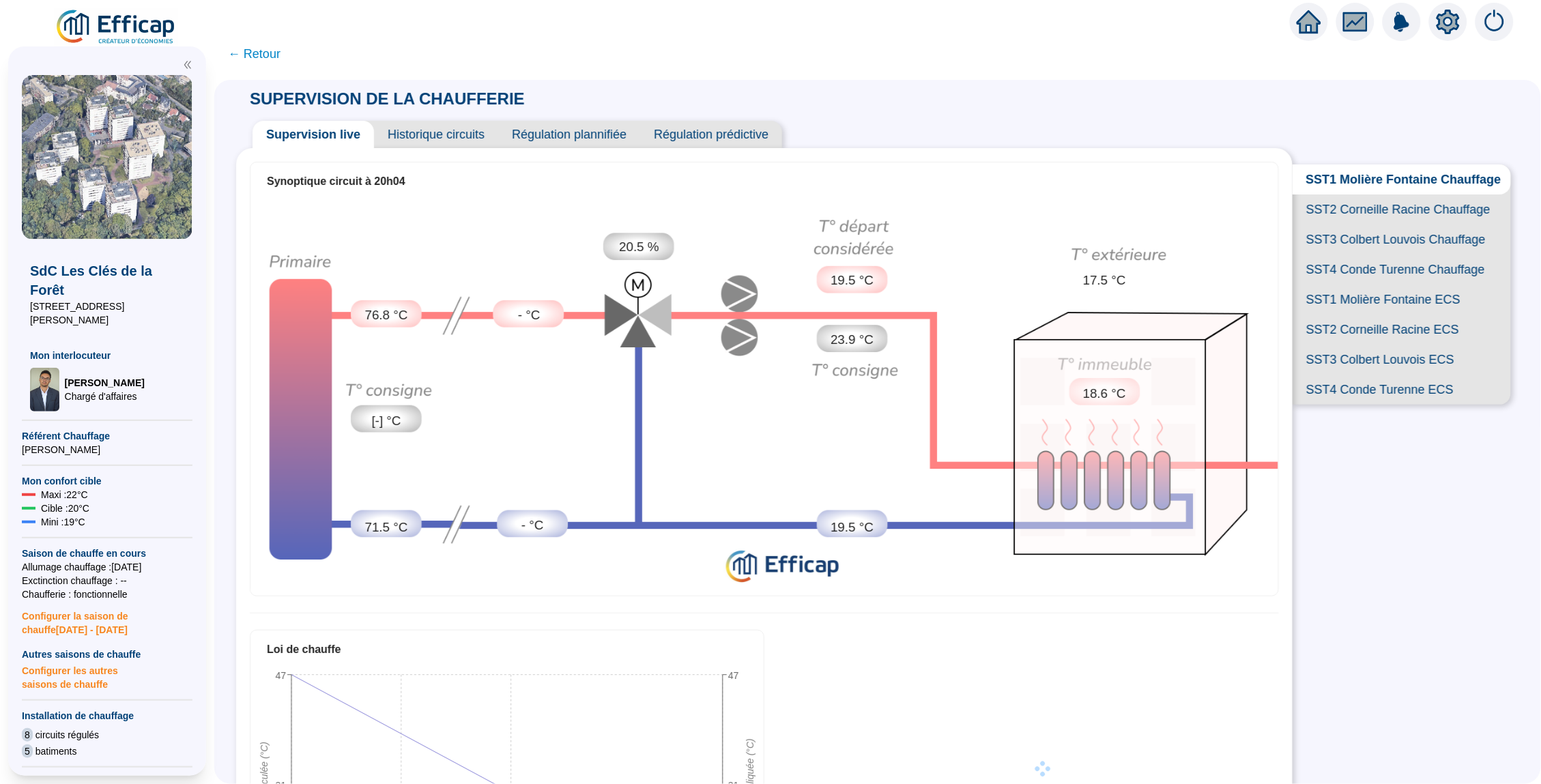
click at [428, 135] on span "Historique circuits" at bounding box center [436, 134] width 124 height 27
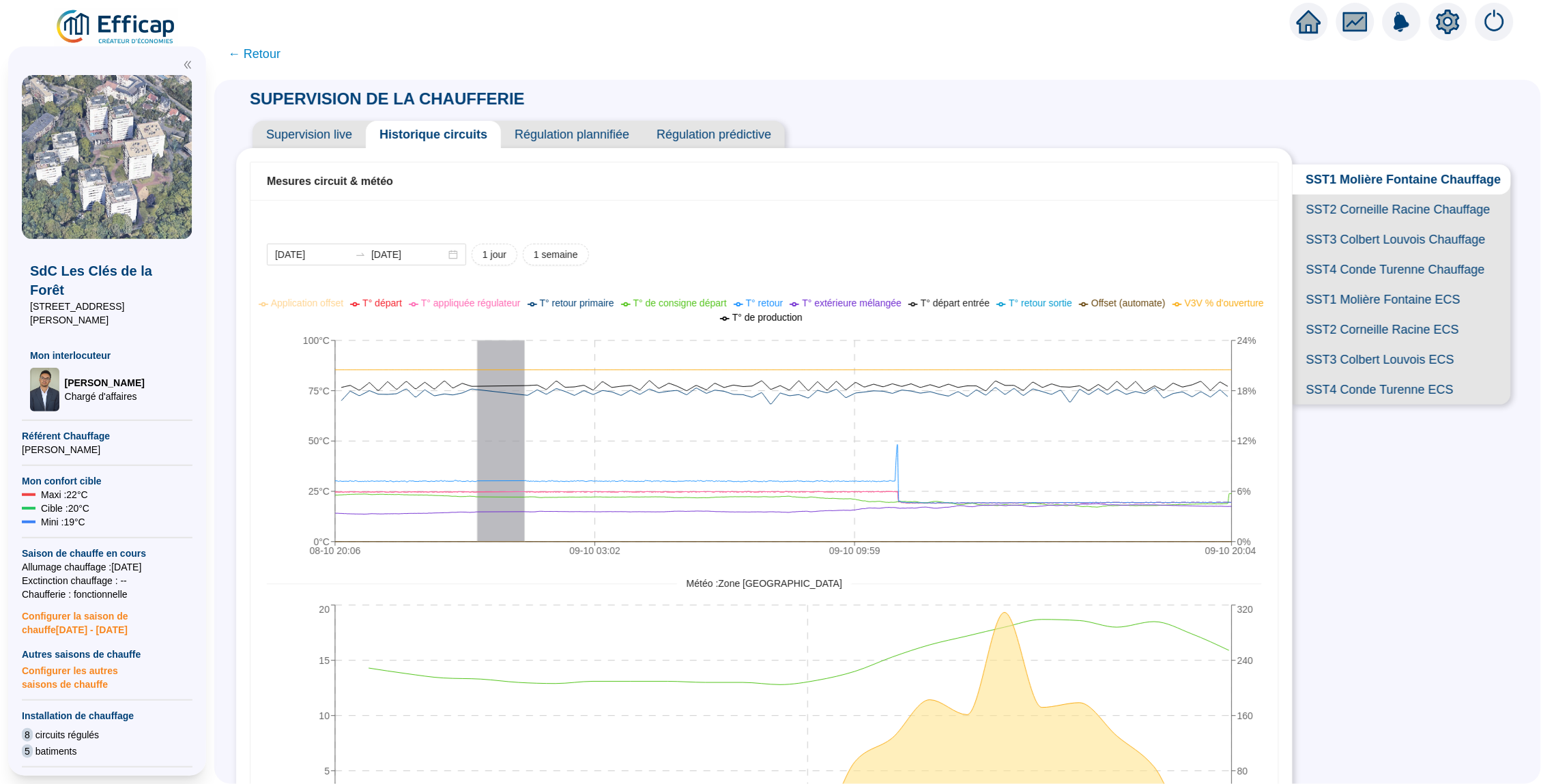
click at [1395, 203] on span "SST2 Corneille Racine Chauffage" at bounding box center [1402, 210] width 218 height 30
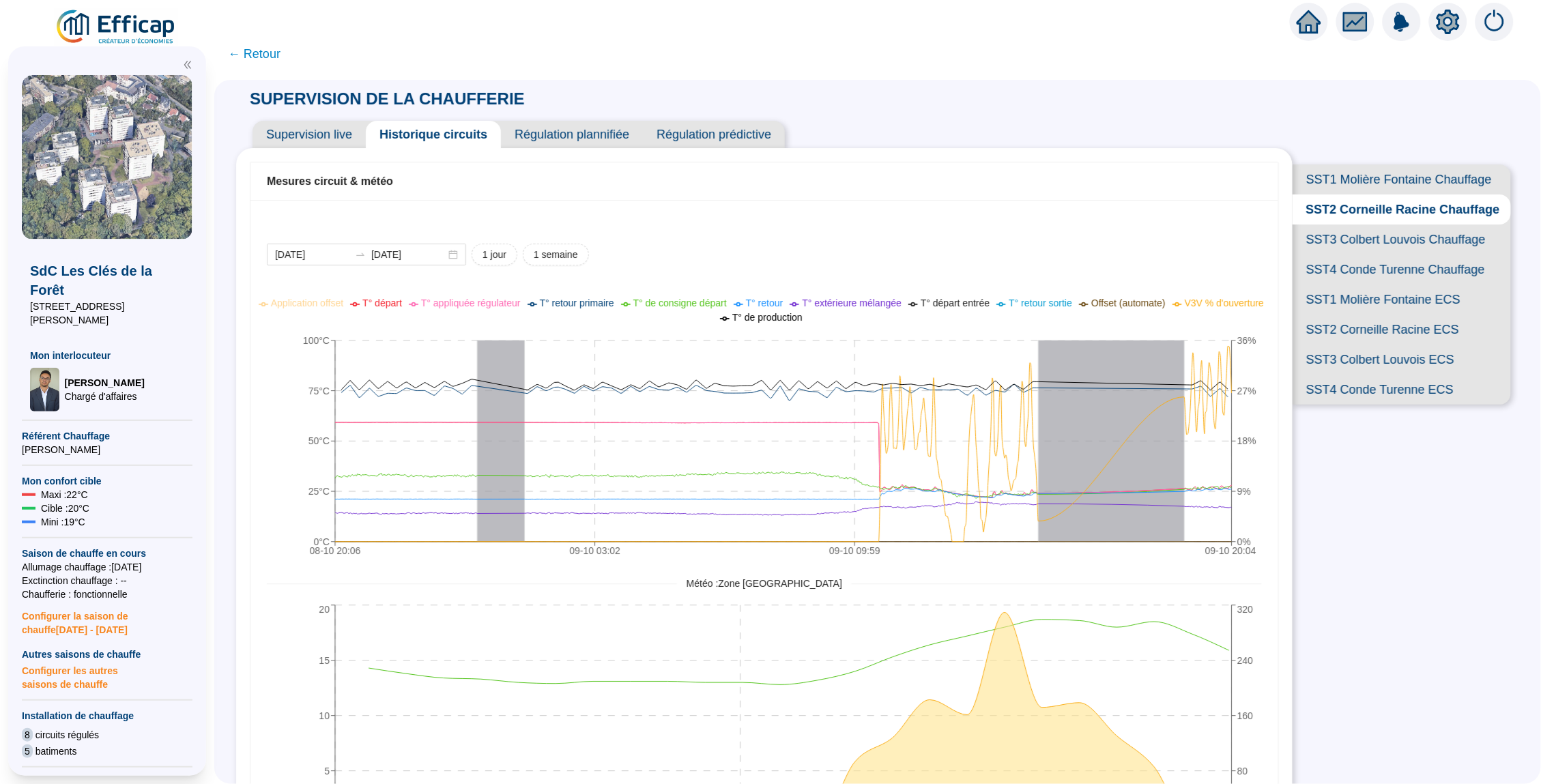
click at [1416, 264] on span "SST4 Conde Turenne Chauffage" at bounding box center [1402, 270] width 218 height 30
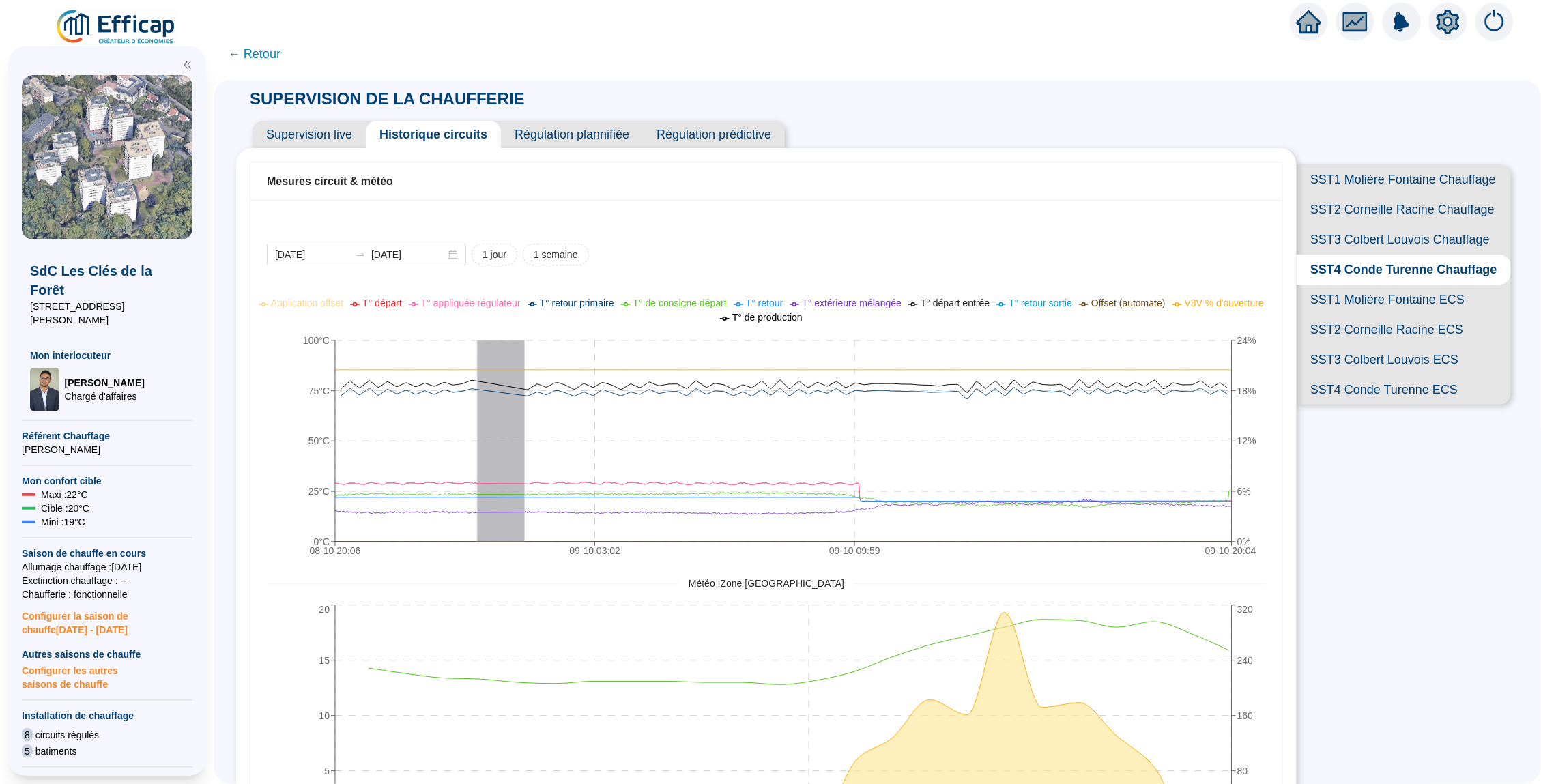
click at [1385, 225] on span "SST3 Colbert Louvois Chauffage" at bounding box center [1404, 240] width 214 height 30
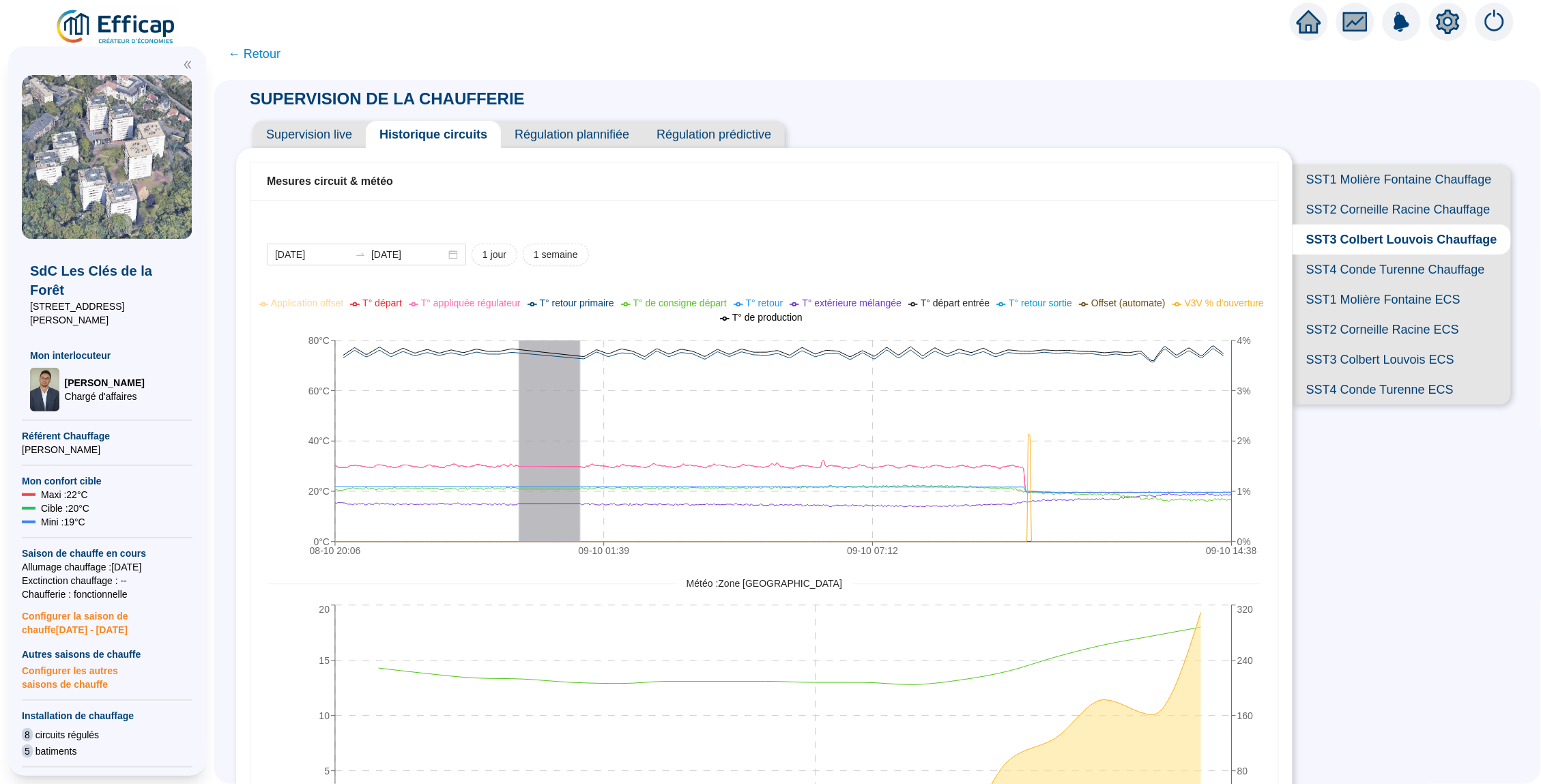
click at [1348, 205] on span "SST2 Corneille Racine Chauffage" at bounding box center [1402, 210] width 218 height 30
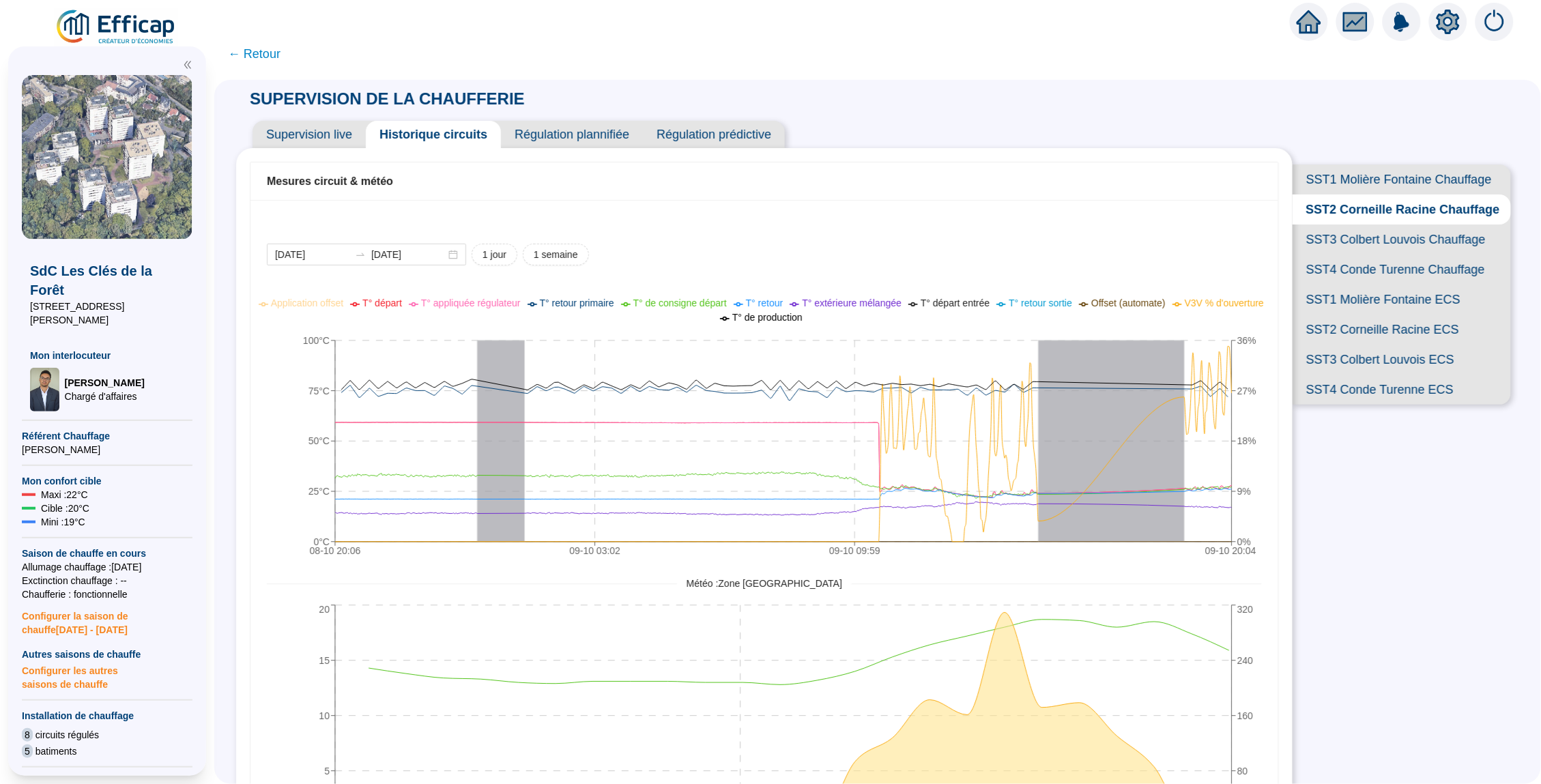
click at [1400, 185] on span "SST1 Molière Fontaine Chauffage" at bounding box center [1402, 179] width 218 height 30
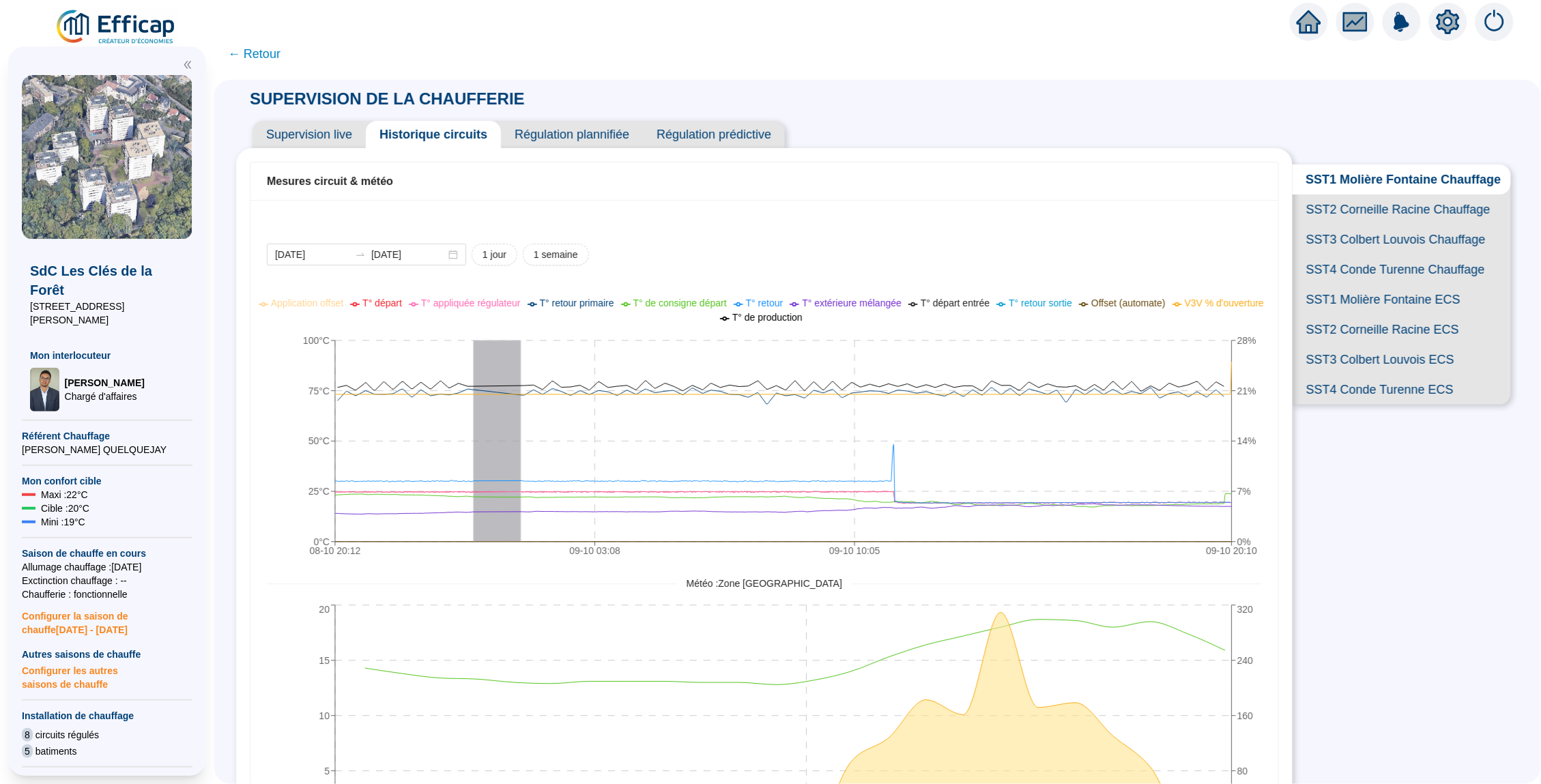
click at [326, 146] on span "Supervision live" at bounding box center [309, 134] width 113 height 27
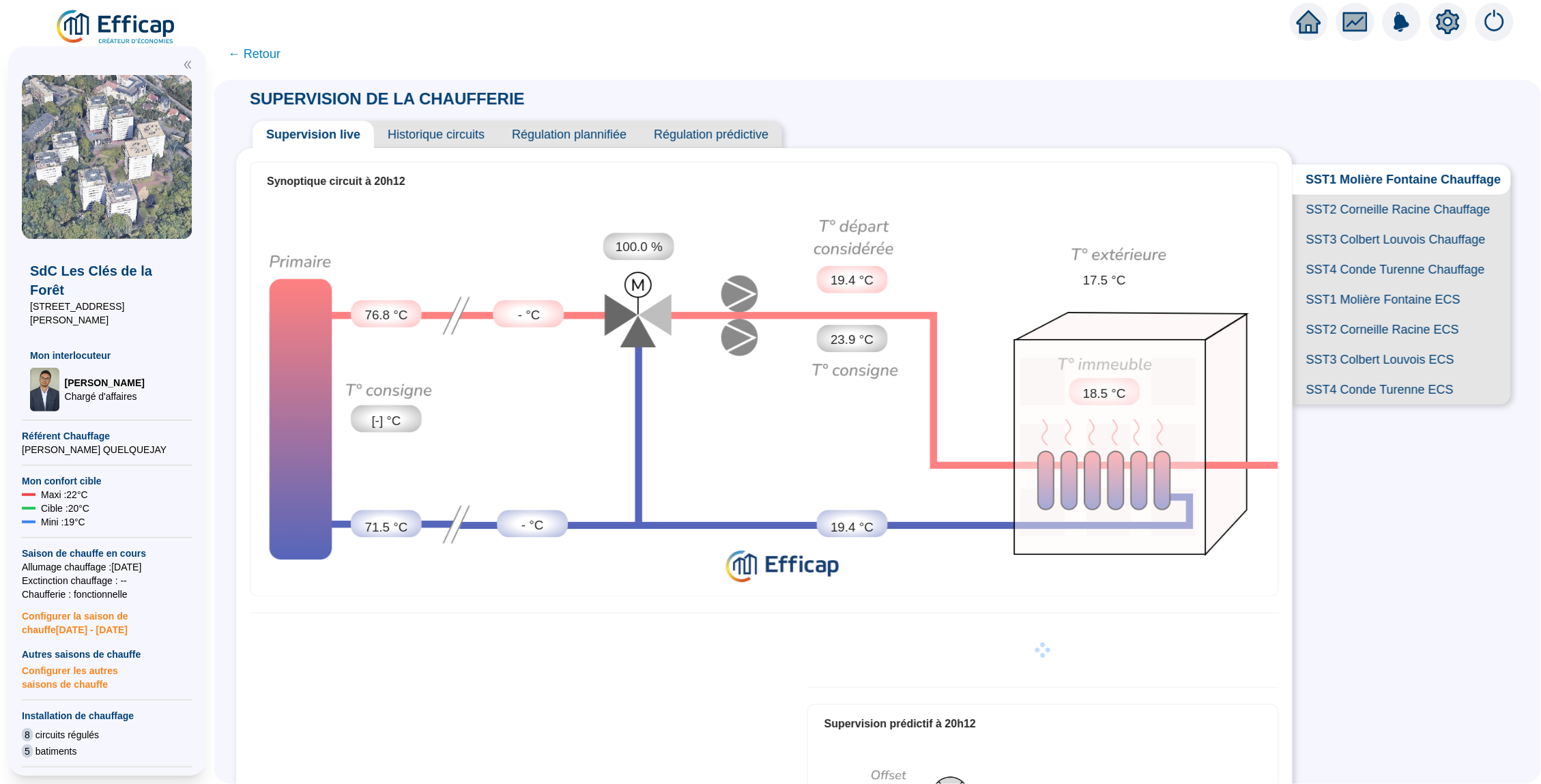
click at [1321, 203] on span "SST2 Corneille Racine Chauffage" at bounding box center [1402, 210] width 218 height 30
click at [1366, 235] on span "SST3 Colbert Louvois Chauffage" at bounding box center [1402, 240] width 218 height 30
click at [1371, 268] on span "SST4 Conde Turenne Chauffage" at bounding box center [1402, 270] width 218 height 30
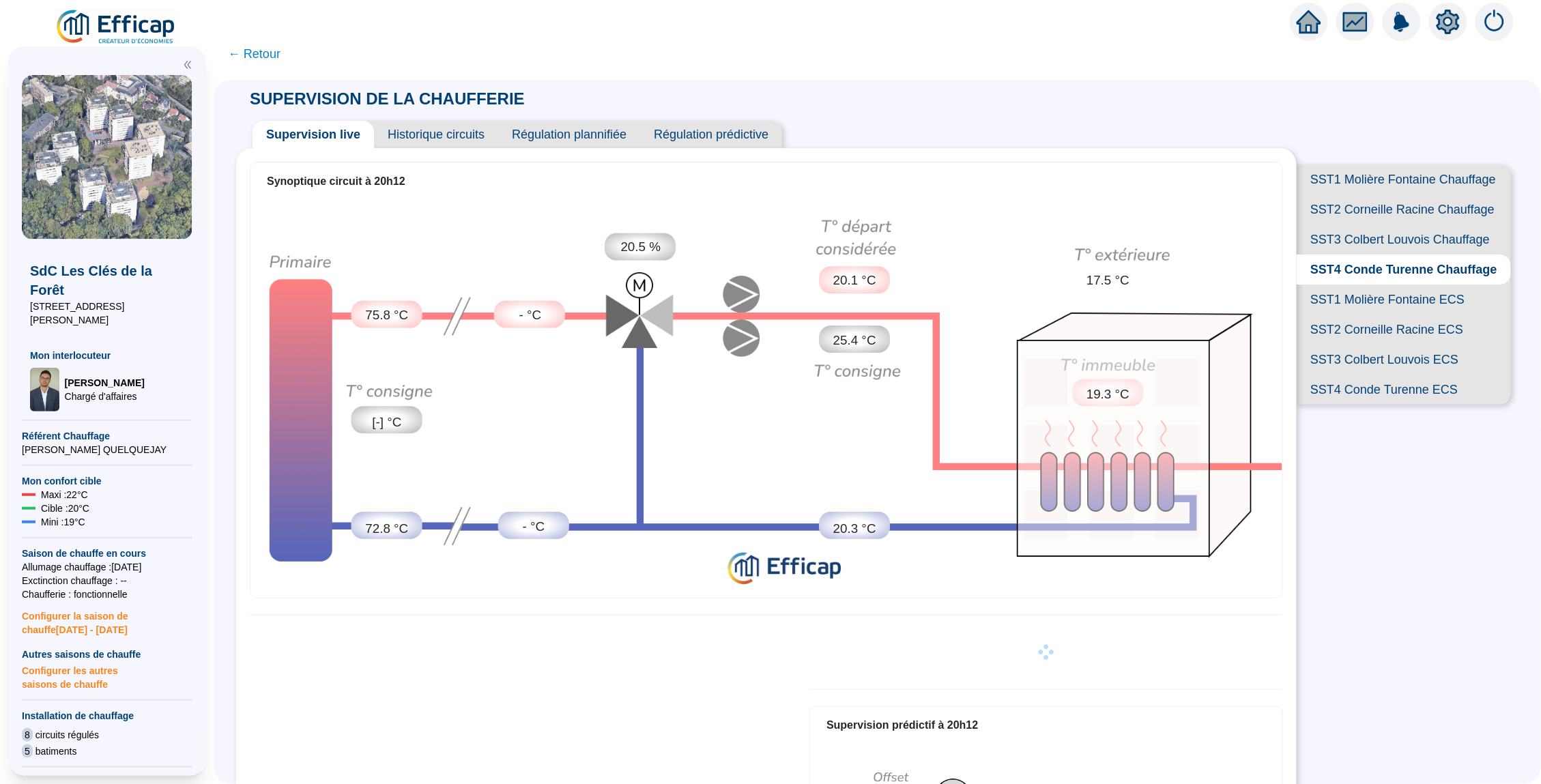
click at [1360, 187] on span "SST1 Molière Fontaine Chauffage" at bounding box center [1404, 179] width 214 height 30
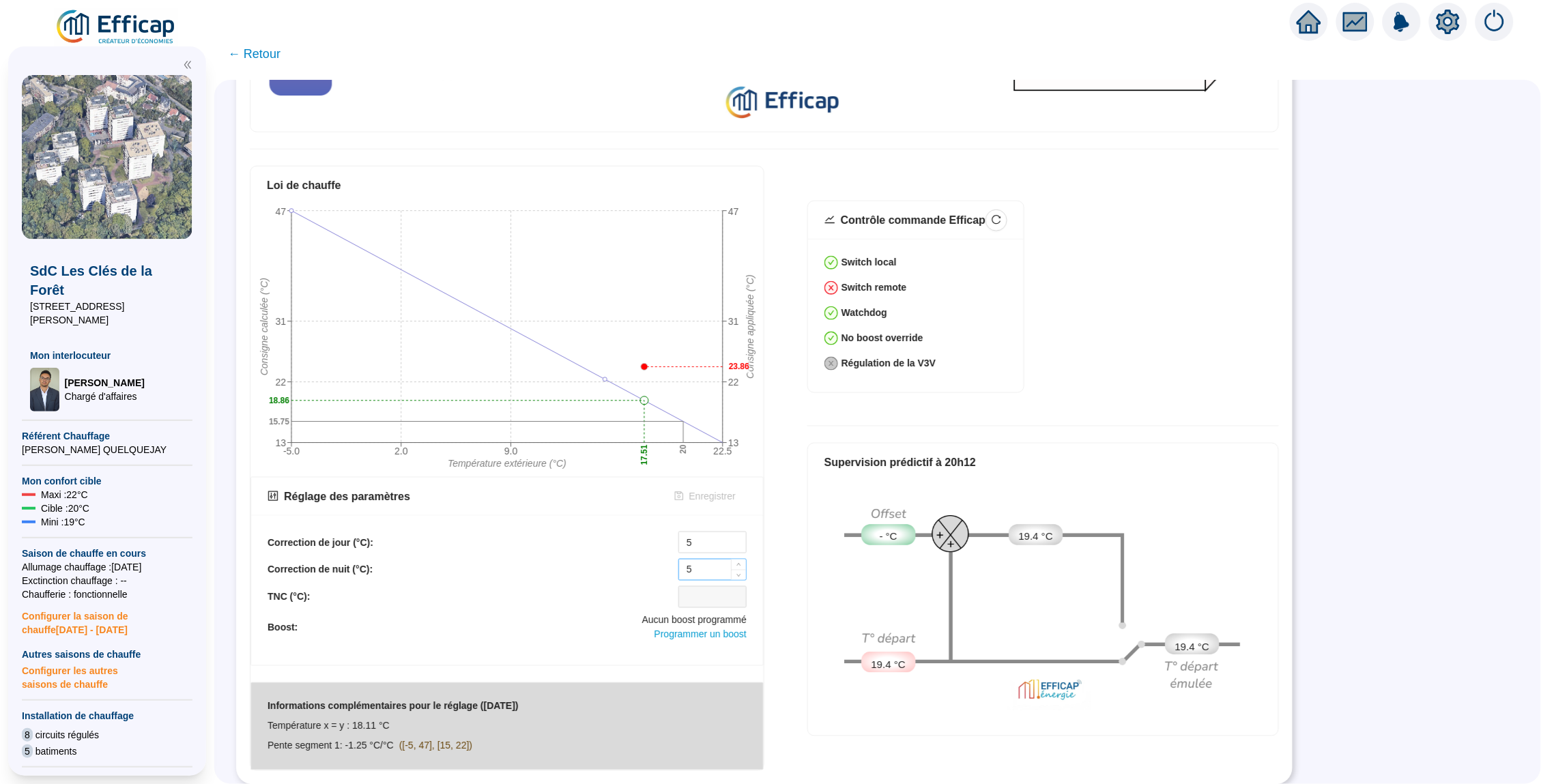
scroll to position [462, 0]
click at [693, 538] on input "5" at bounding box center [712, 544] width 67 height 21
type input "£"
type input "0"
click at [701, 567] on input "5" at bounding box center [712, 571] width 67 height 21
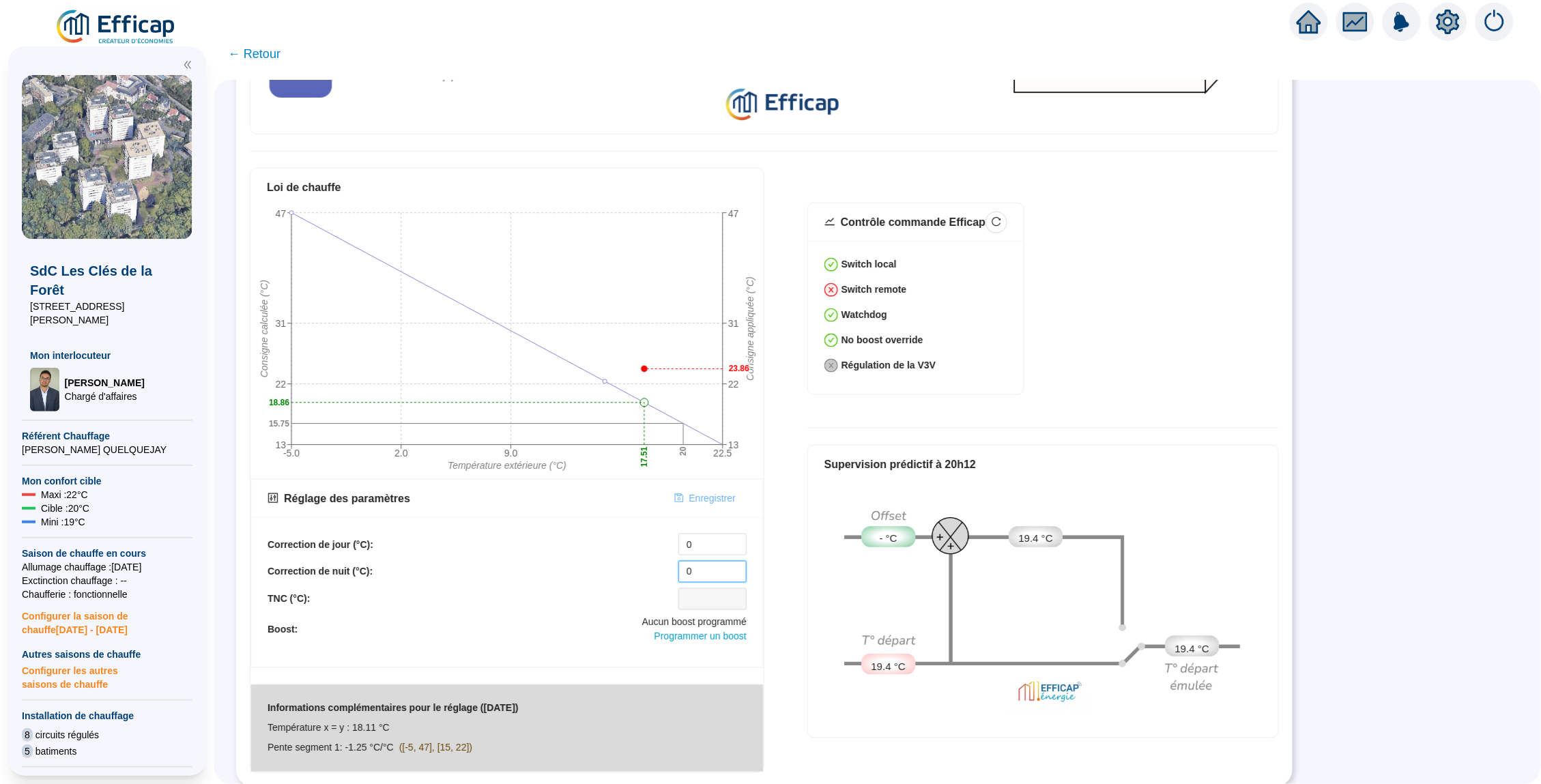
type input "0"
click at [720, 502] on span "Enregistrer" at bounding box center [712, 498] width 46 height 14
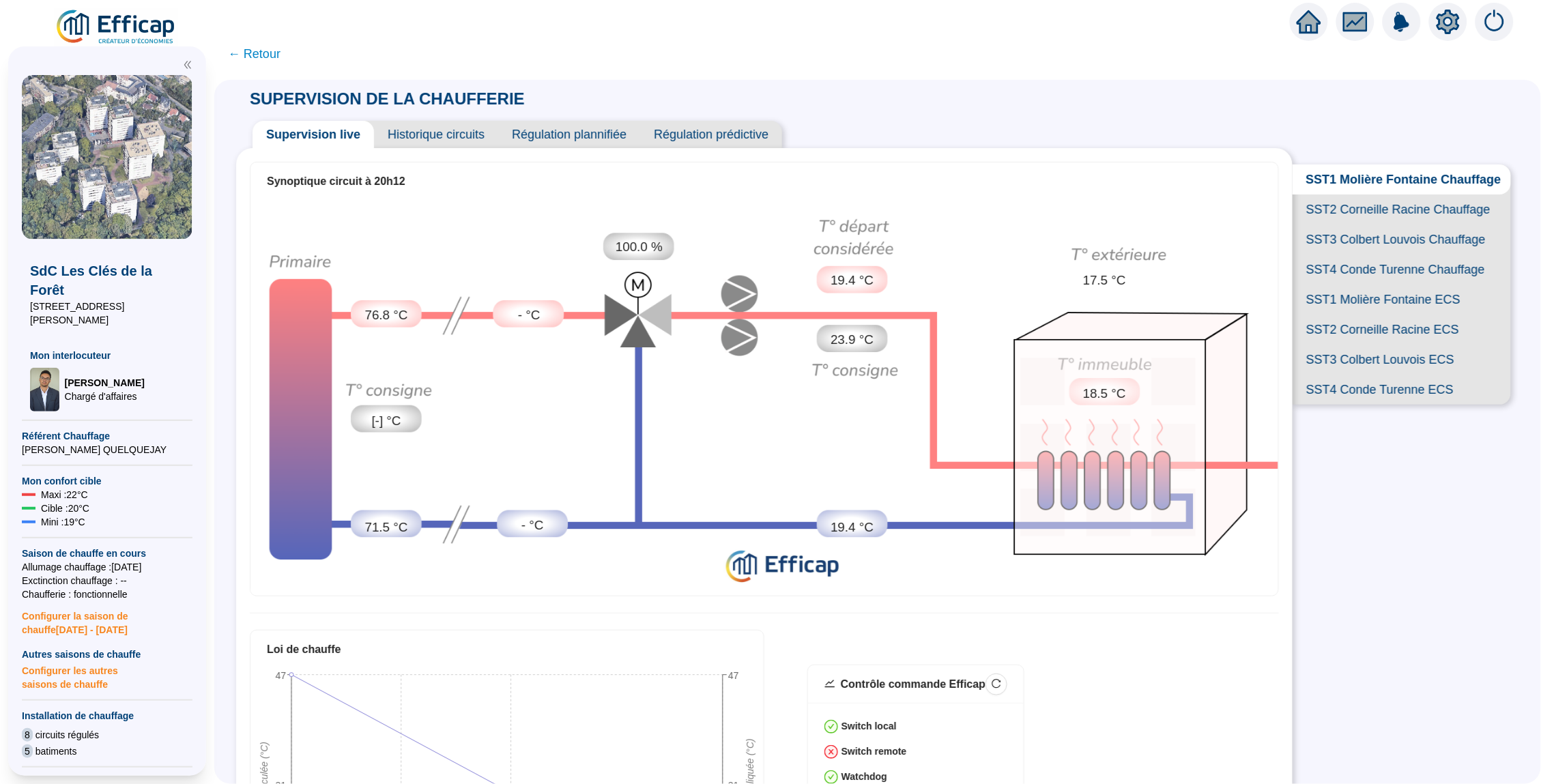
scroll to position [0, 0]
click at [1353, 205] on span "SST2 Corneille Racine Chauffage" at bounding box center [1402, 210] width 218 height 30
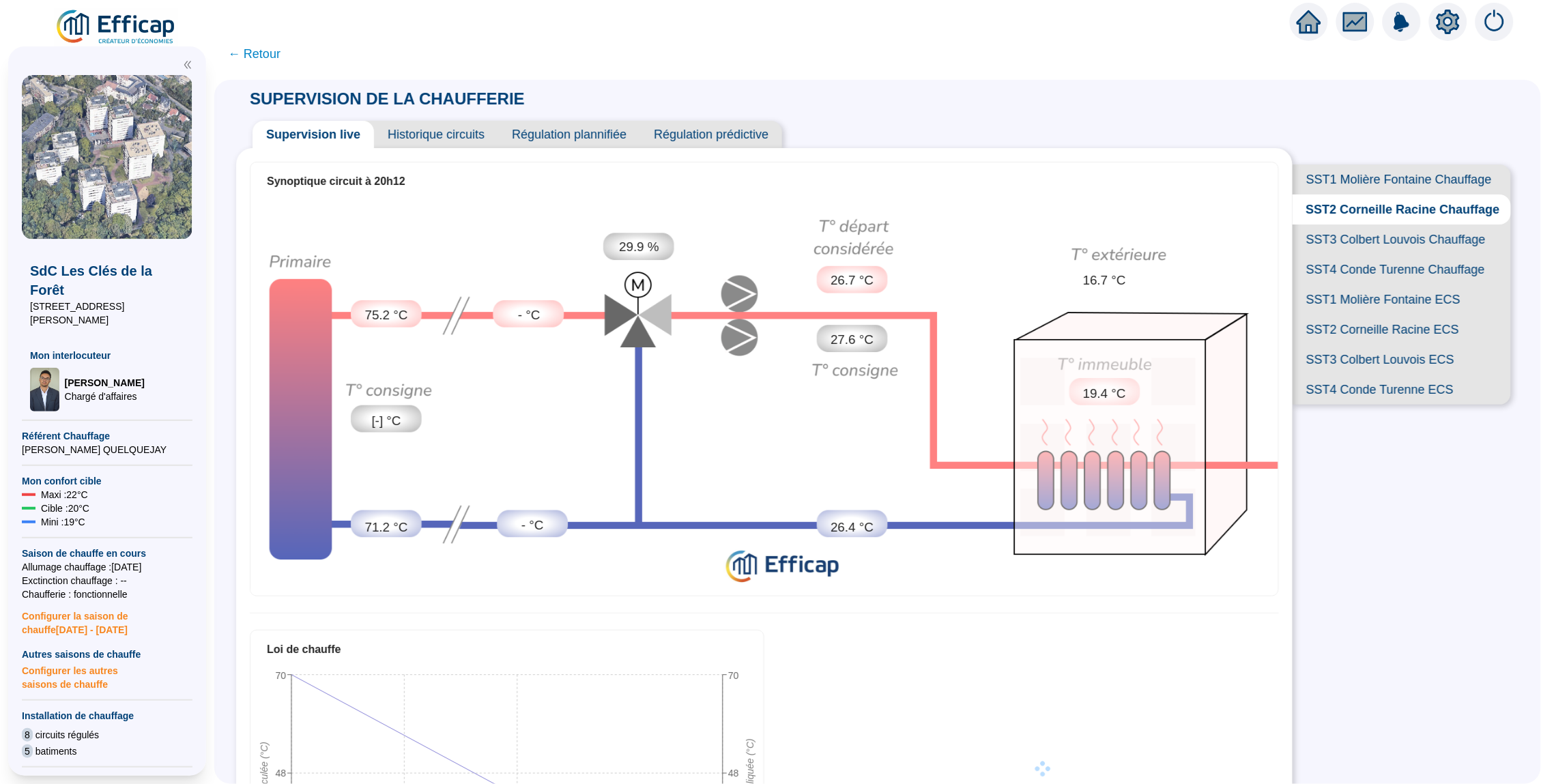
click at [1354, 240] on span "SST3 Colbert Louvois Chauffage" at bounding box center [1402, 240] width 218 height 30
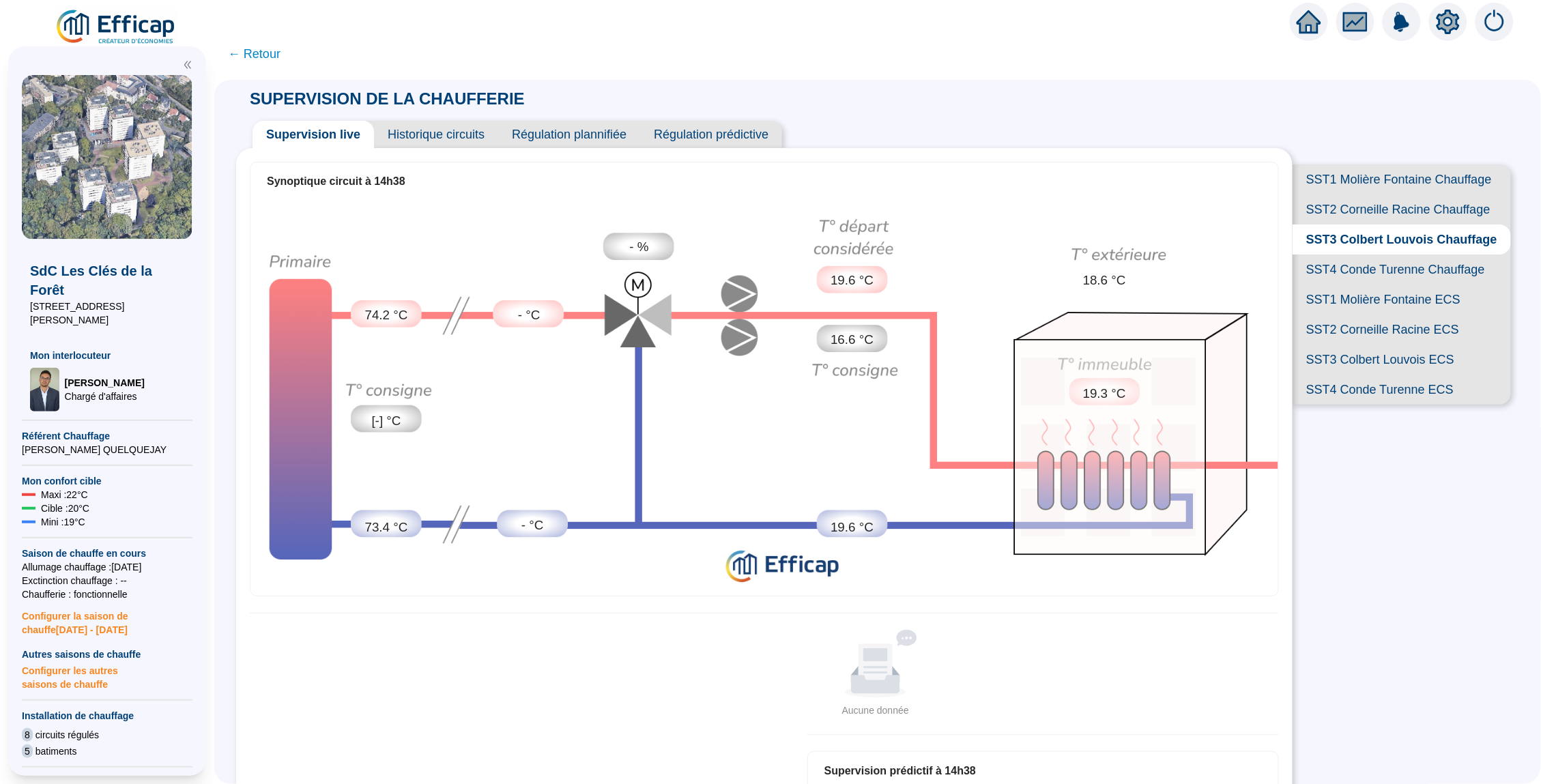
scroll to position [-1, 0]
click at [1388, 258] on span "SST4 Conde Turenne Chauffage" at bounding box center [1402, 270] width 218 height 30
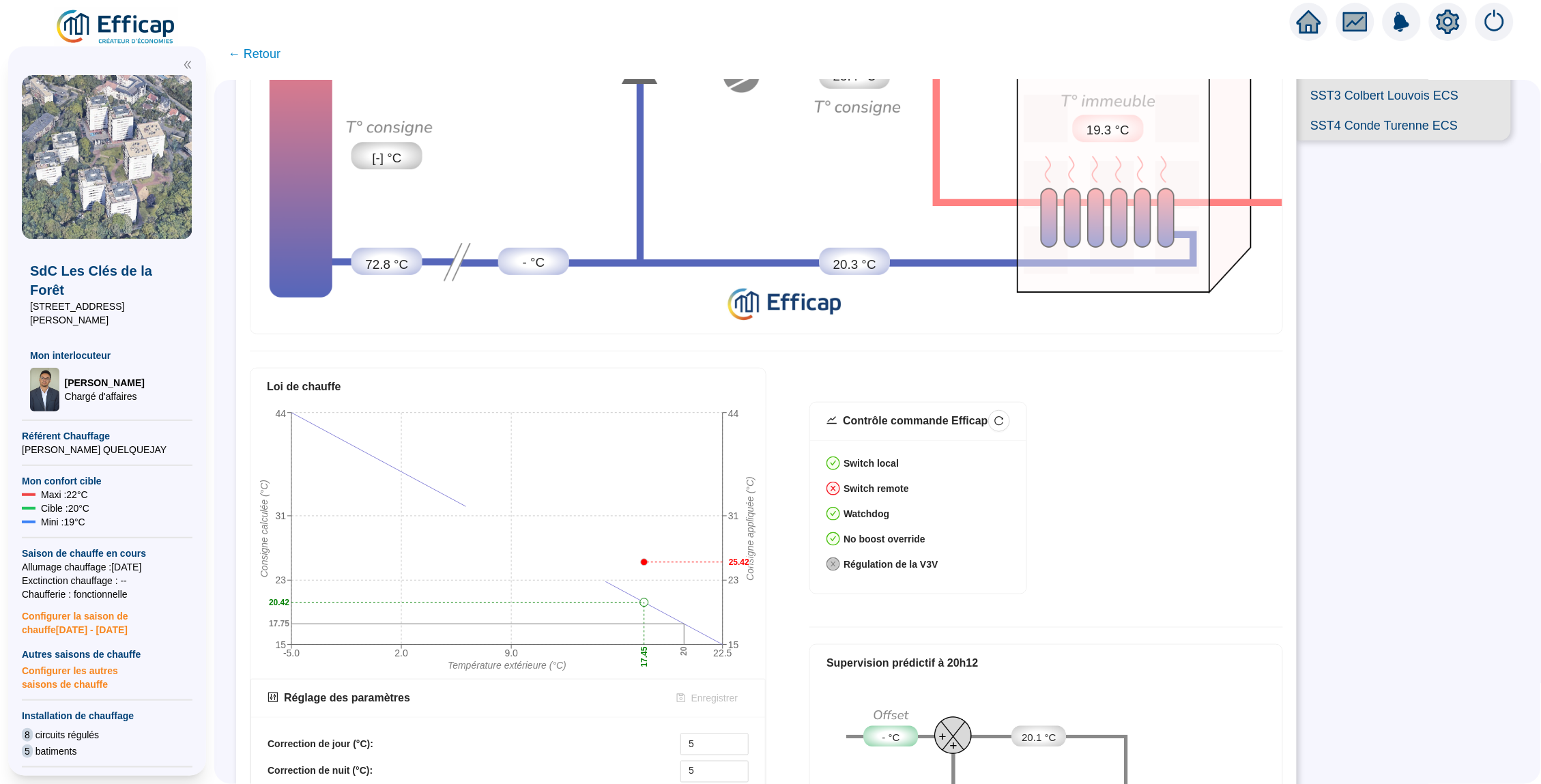
scroll to position [462, 0]
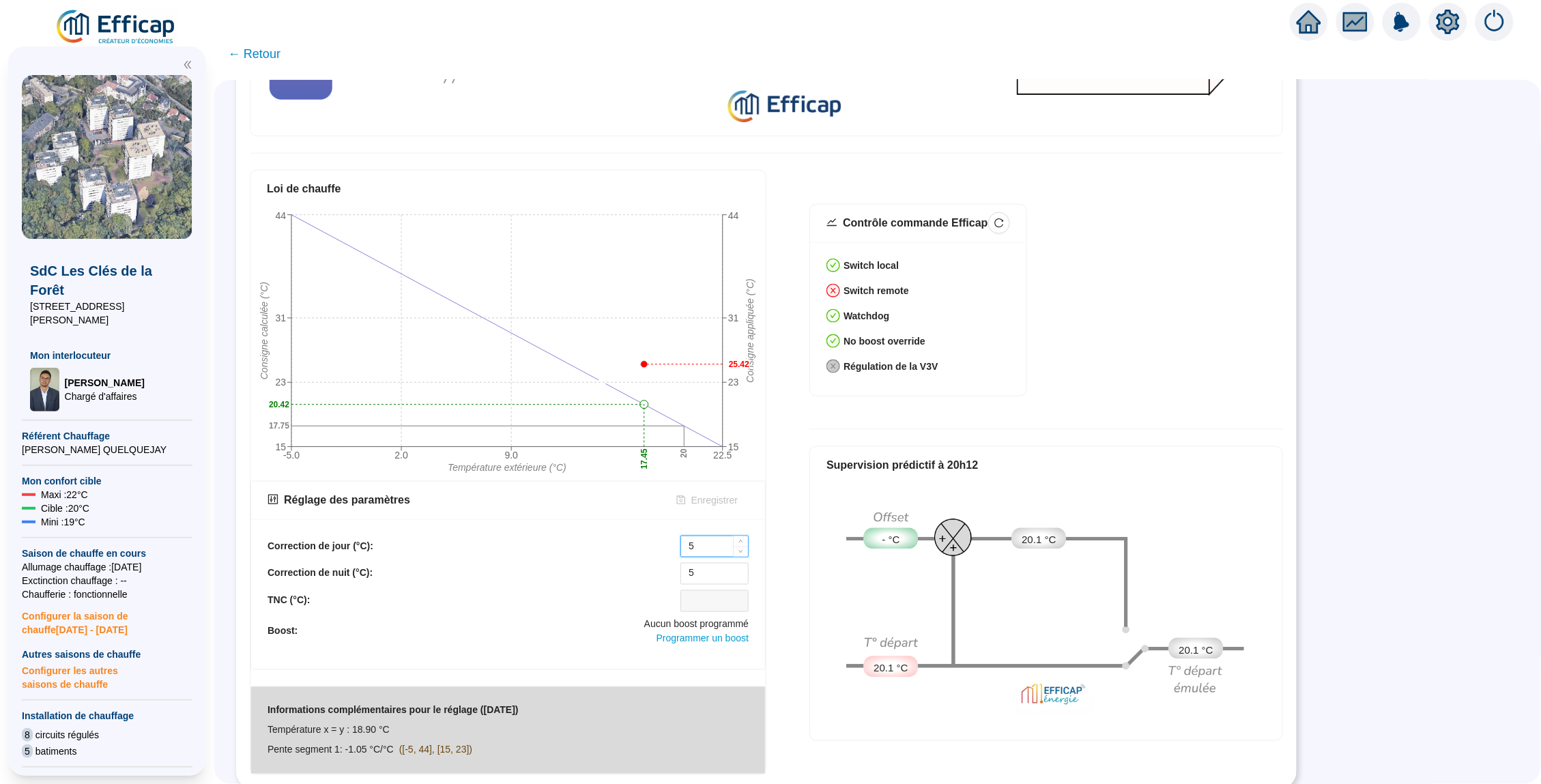
click at [712, 537] on input "5" at bounding box center [714, 546] width 67 height 21
type input "0"
click at [702, 569] on input "5" at bounding box center [714, 574] width 67 height 21
type input "°"
type input "0"
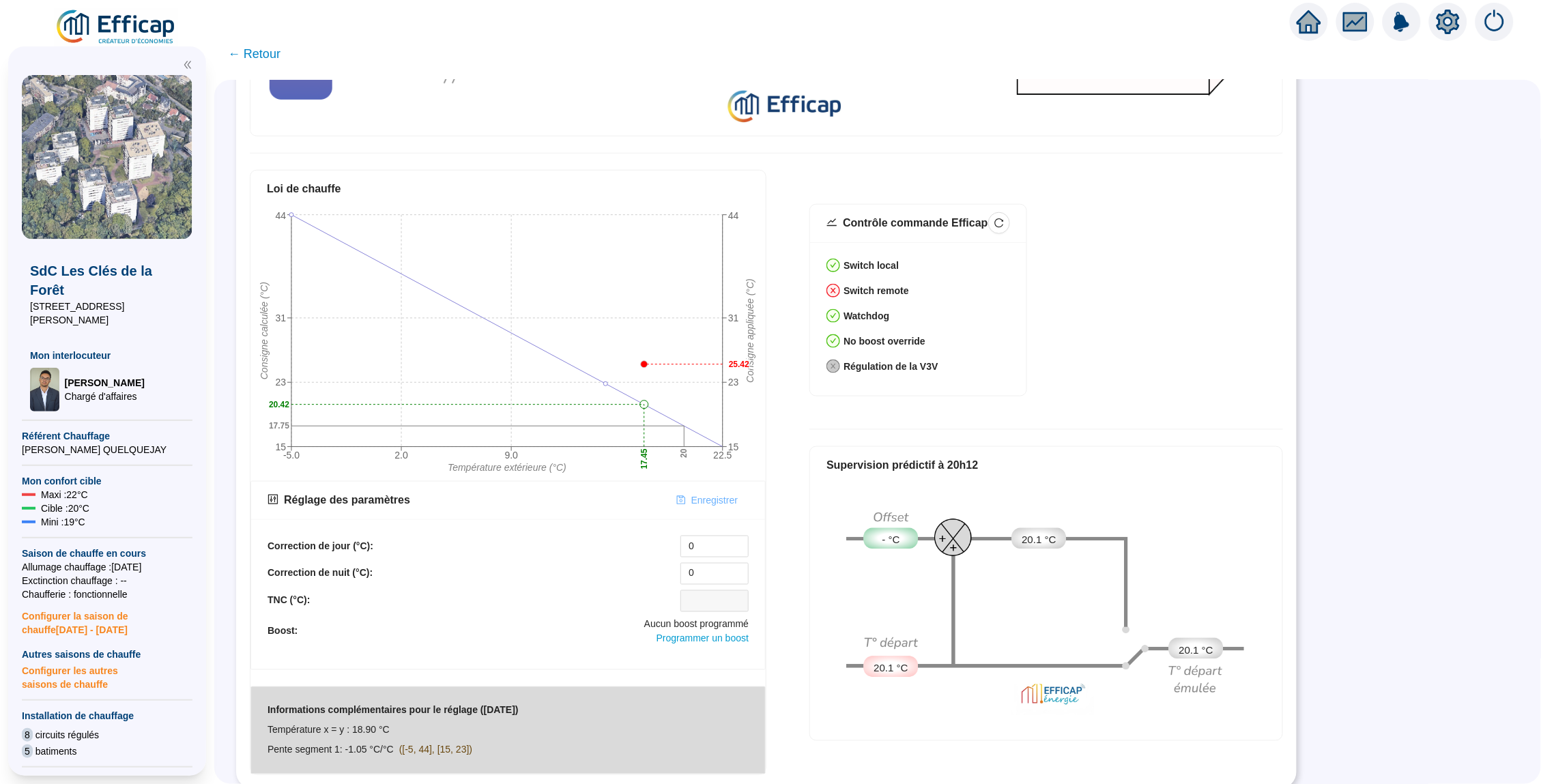
click at [717, 497] on span "Enregistrer" at bounding box center [714, 500] width 46 height 14
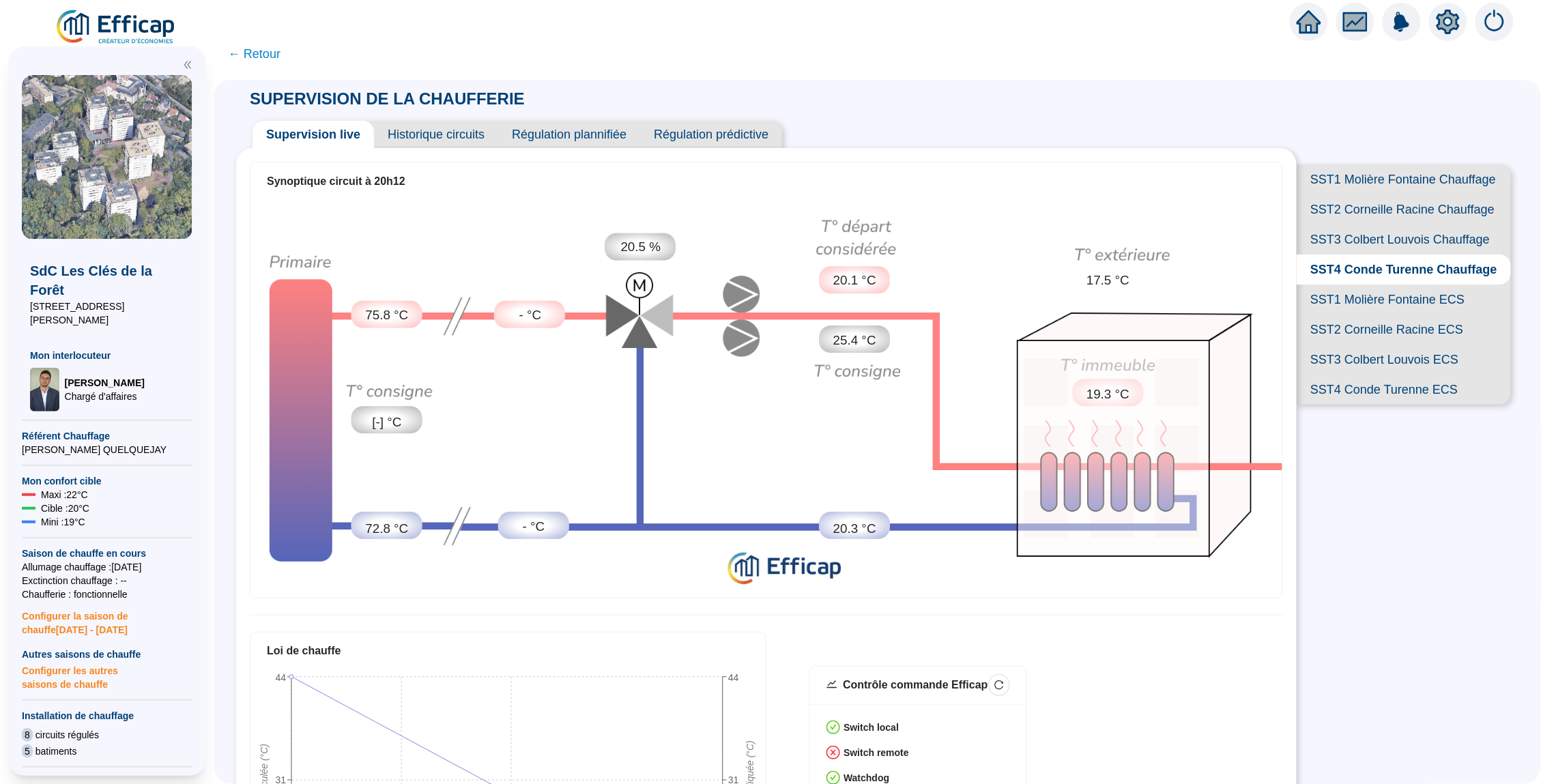
scroll to position [0, 0]
click at [1344, 233] on span "SST3 Colbert Louvois Chauffage" at bounding box center [1404, 240] width 214 height 30
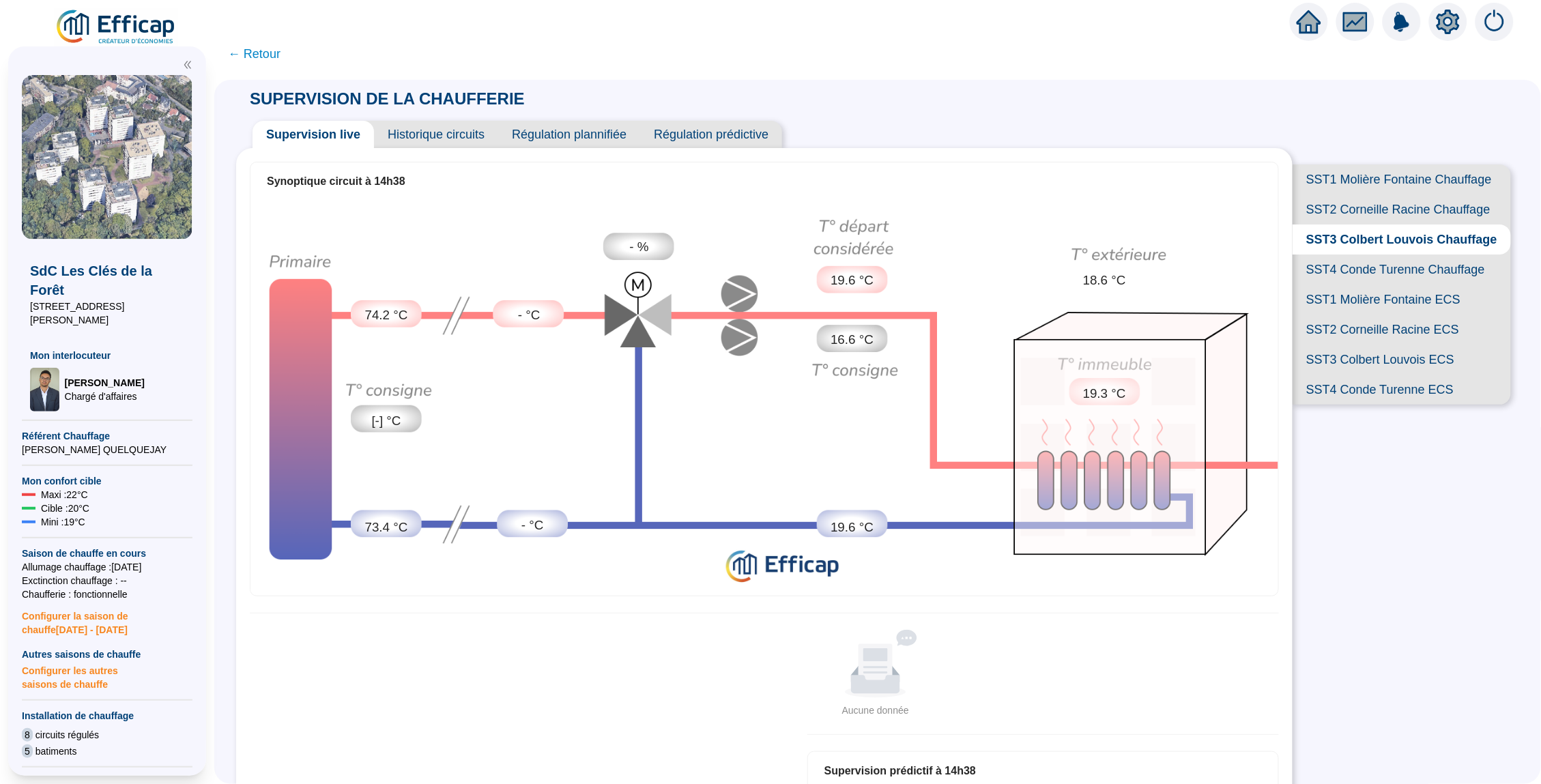
click at [1363, 210] on span "SST2 Corneille Racine Chauffage" at bounding box center [1402, 210] width 218 height 30
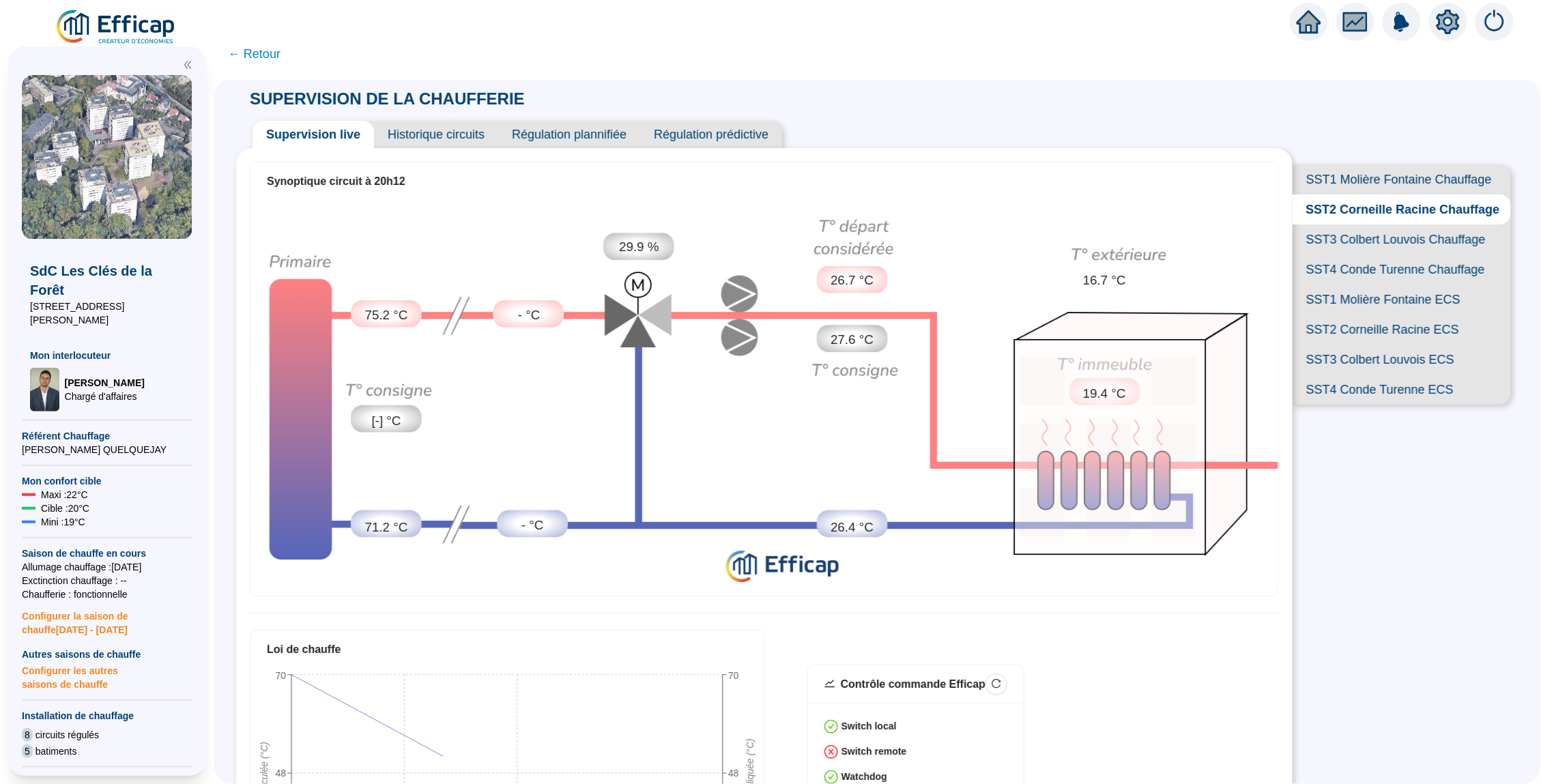
click at [1366, 164] on span "SST1 Molière Fontaine Chauffage" at bounding box center [1402, 179] width 218 height 30
type input "0"
click at [1337, 263] on span "SST4 Conde Turenne Chauffage" at bounding box center [1402, 270] width 218 height 30
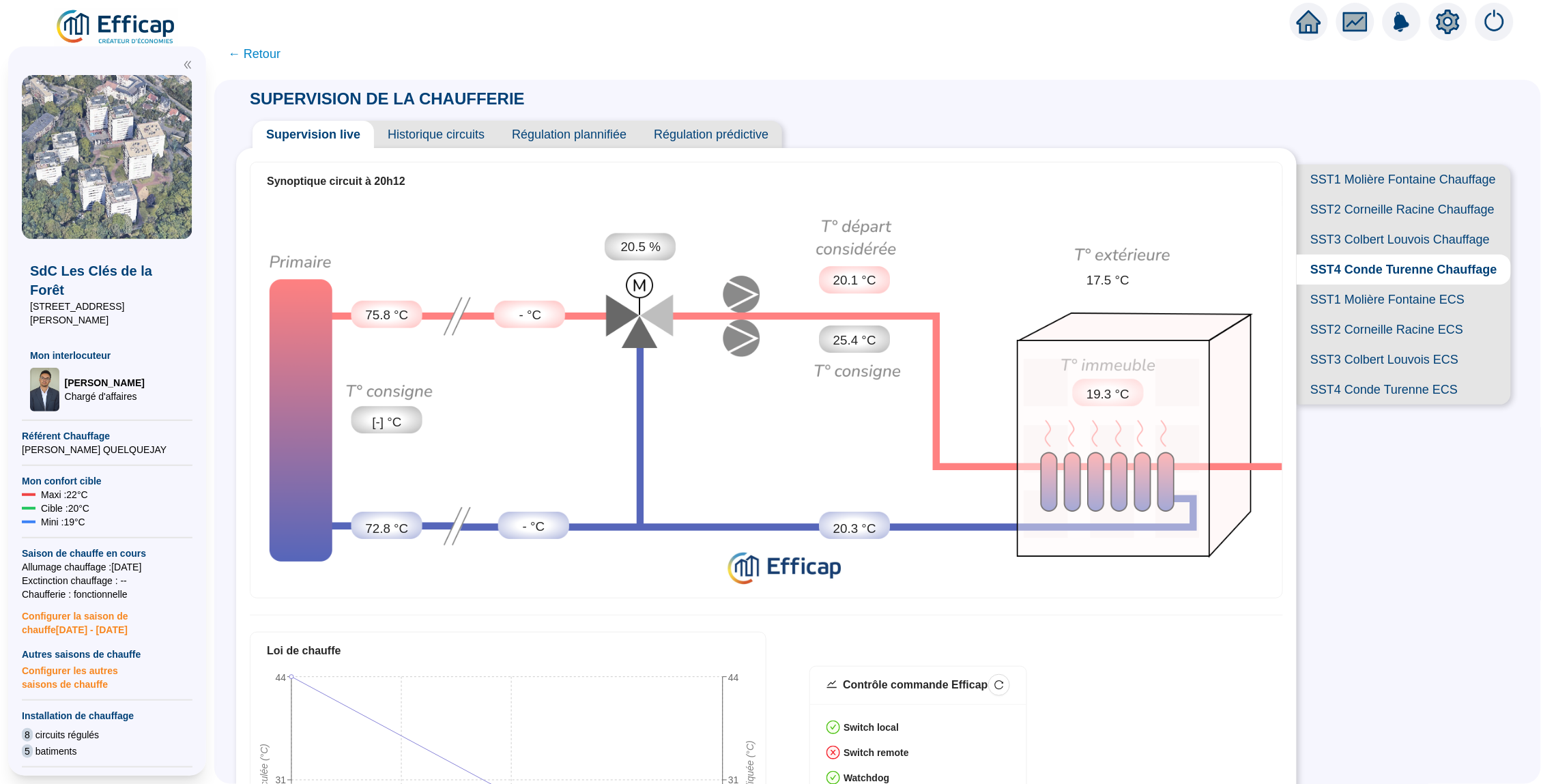
click at [1452, 244] on span "SST3 Colbert Louvois Chauffage" at bounding box center [1404, 240] width 214 height 30
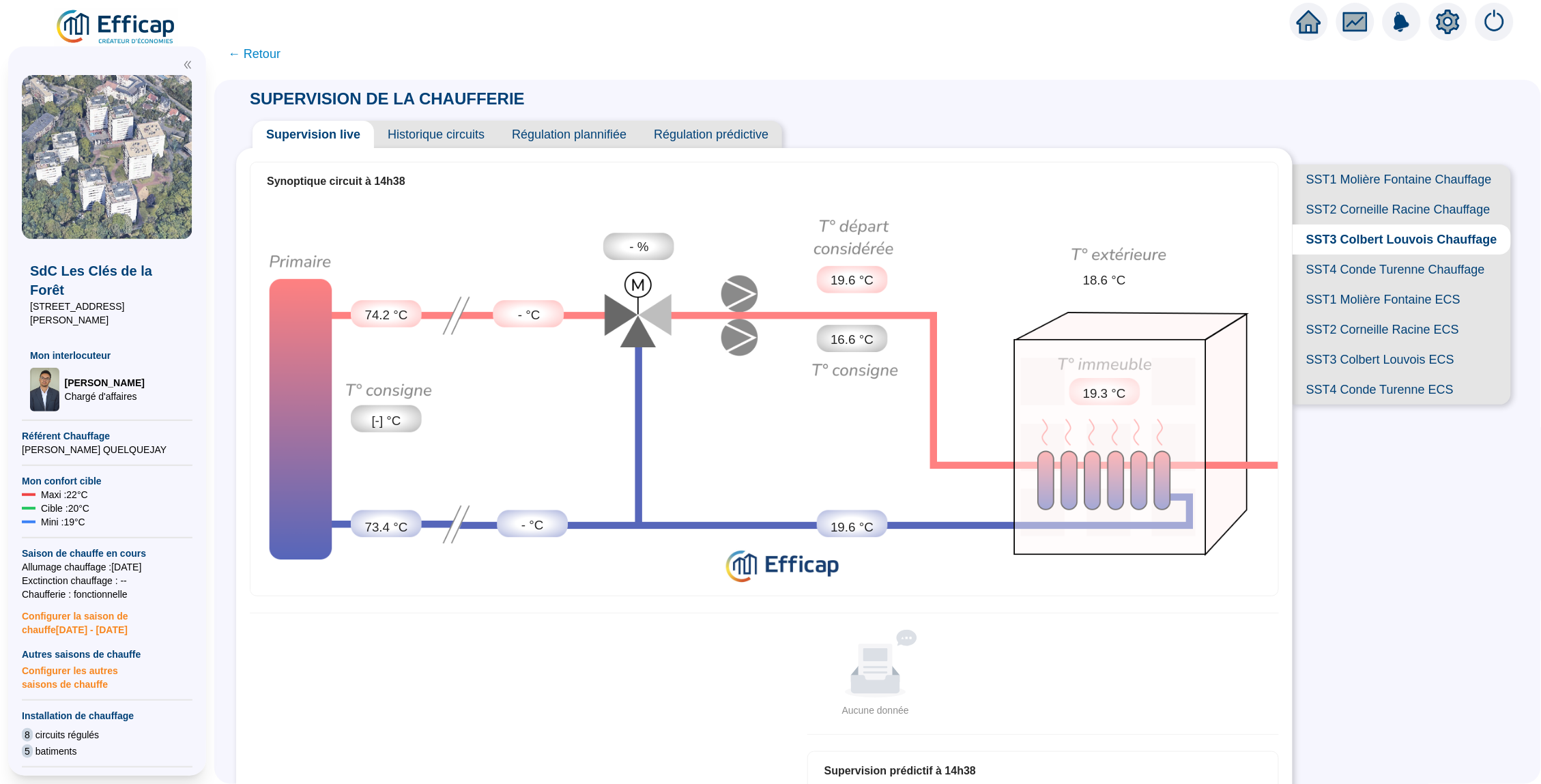
click at [1409, 203] on span "SST2 Corneille Racine Chauffage" at bounding box center [1402, 210] width 218 height 30
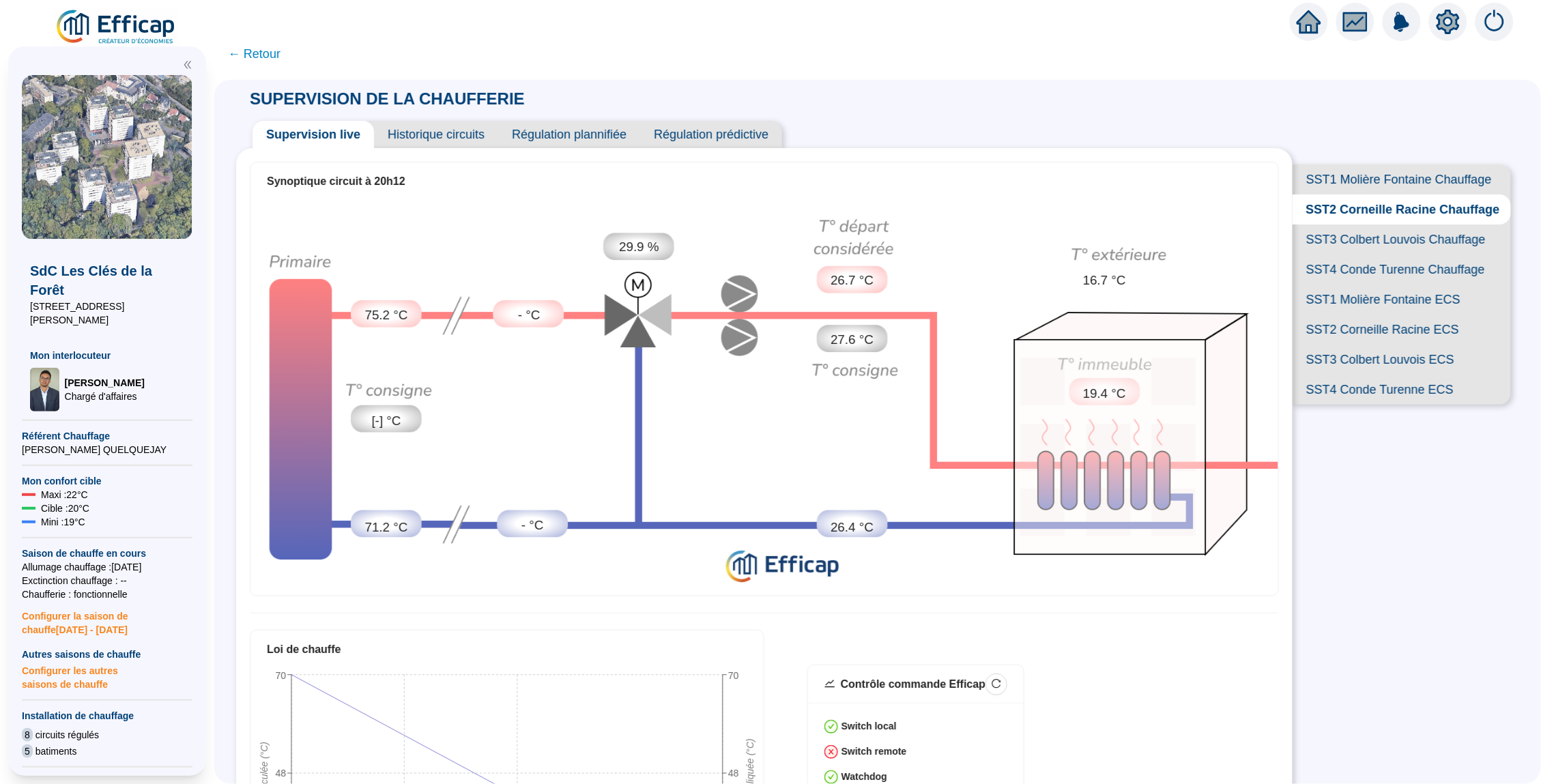
click at [1408, 170] on span "SST1 Molière Fontaine Chauffage" at bounding box center [1402, 179] width 218 height 30
click at [264, 47] on span "← Retour" at bounding box center [254, 54] width 53 height 19
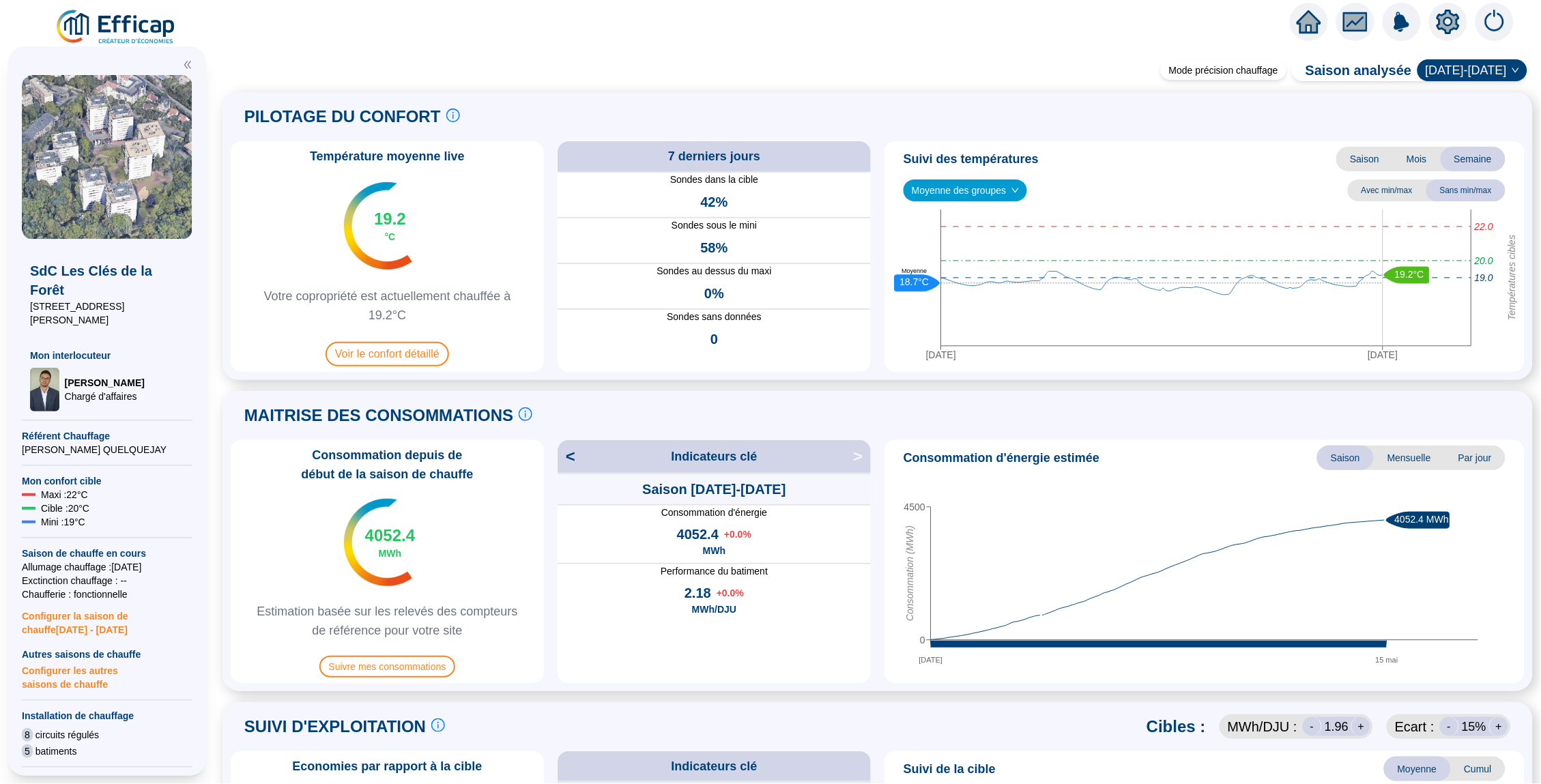
click at [1306, 26] on icon "home" at bounding box center [1309, 21] width 24 height 24
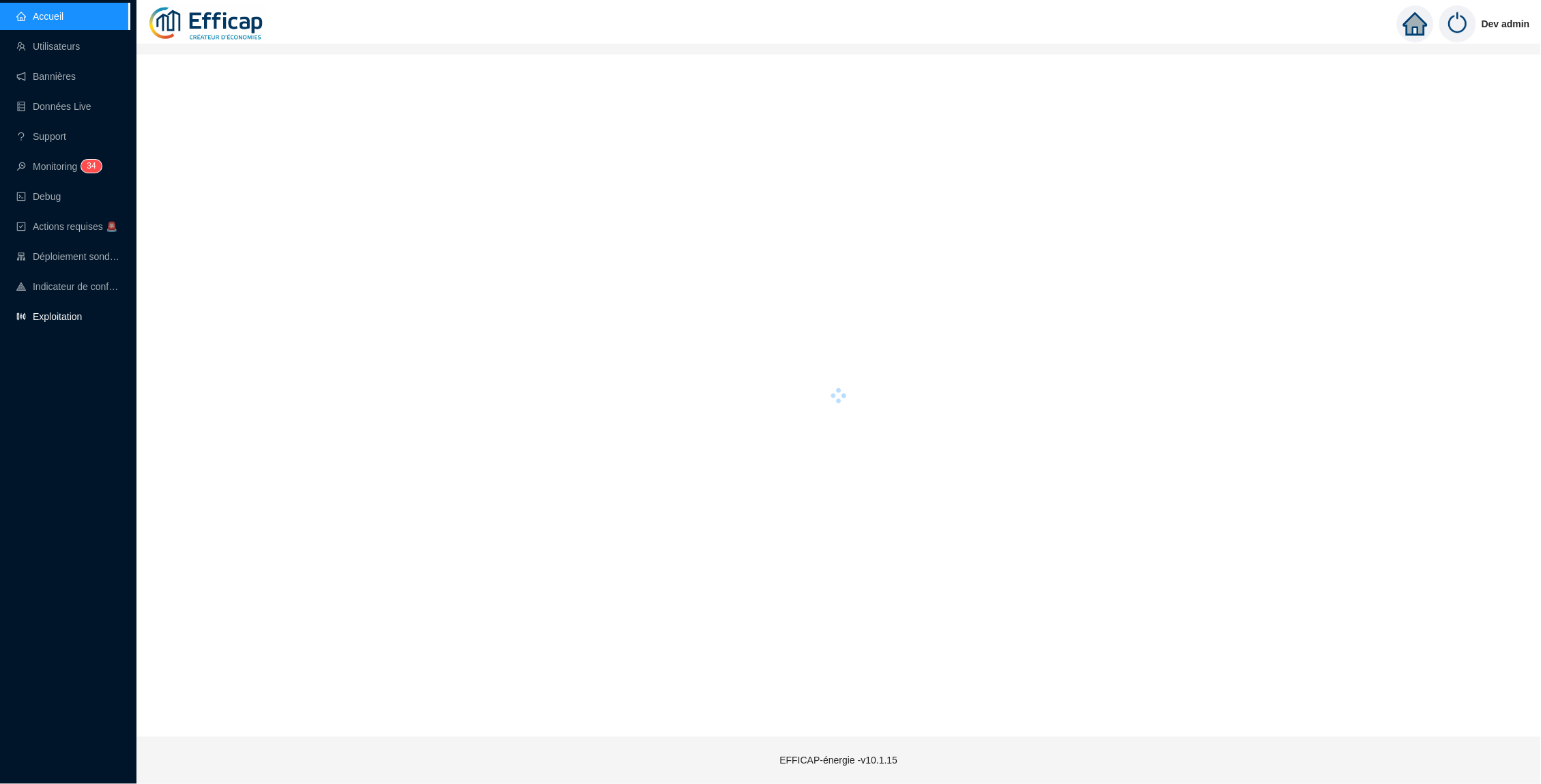
click at [82, 319] on link "Exploitation" at bounding box center [49, 316] width 66 height 11
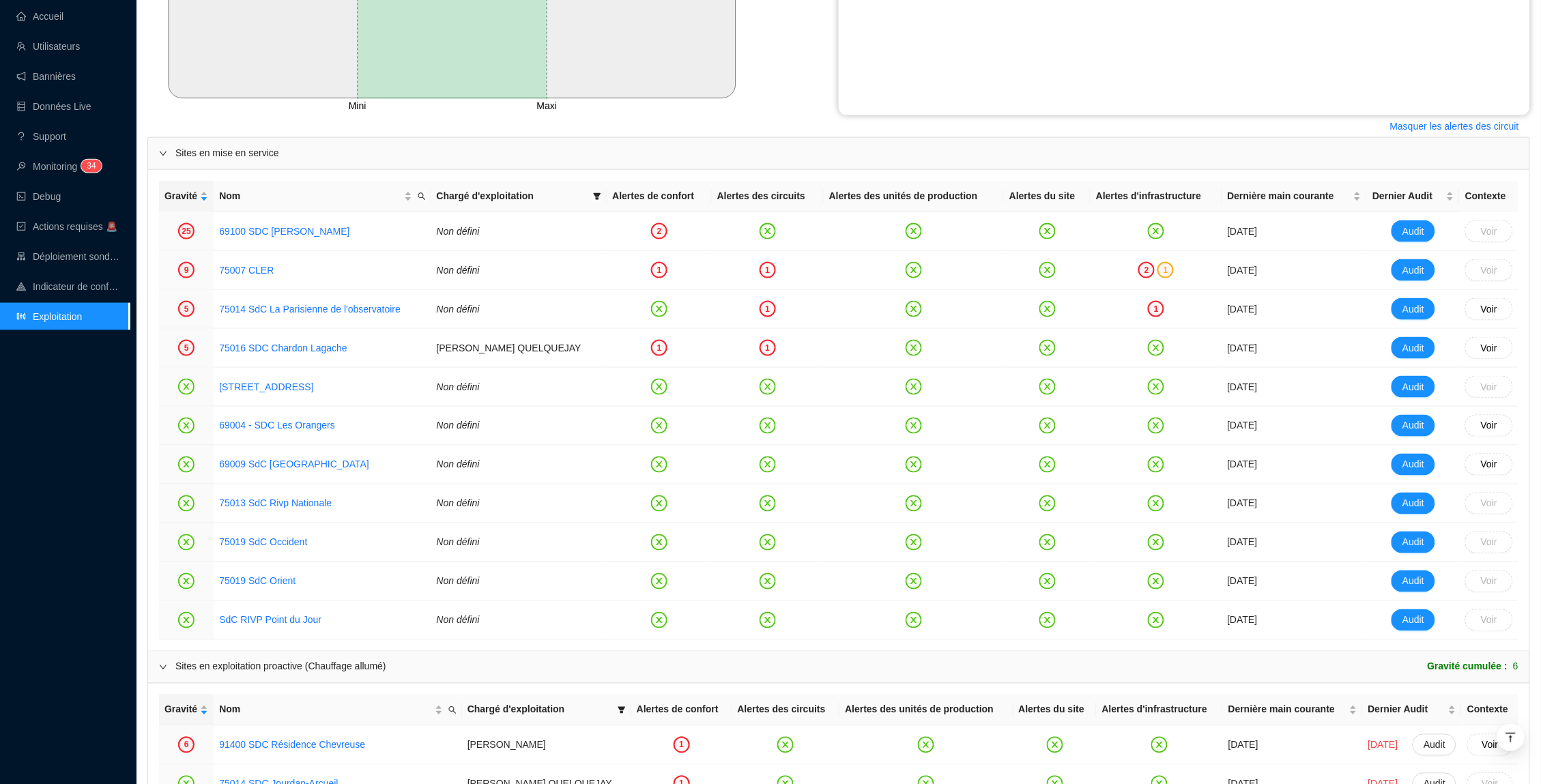
scroll to position [515, 0]
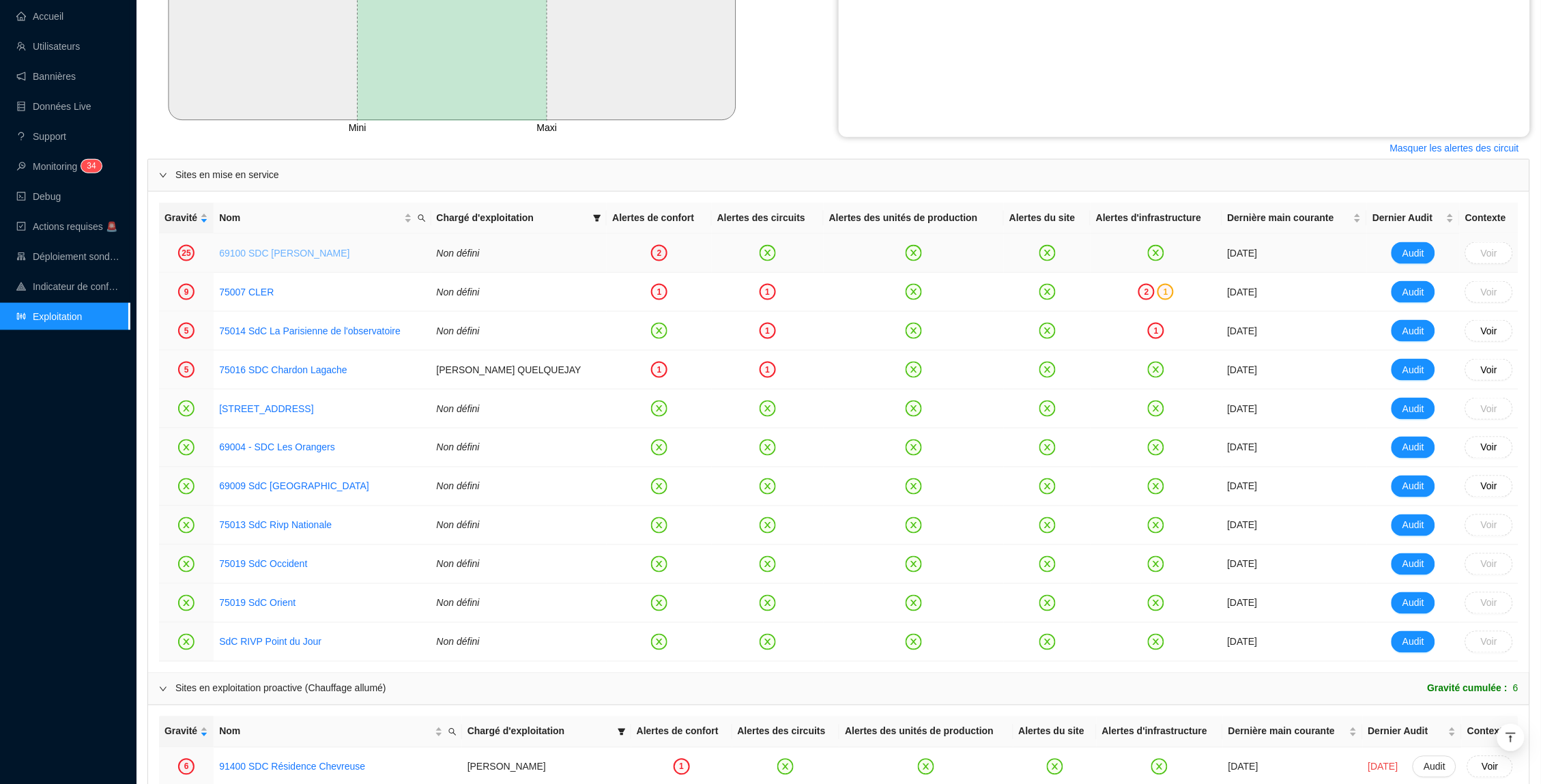
click at [302, 255] on link "69100 SDC [PERSON_NAME]" at bounding box center [284, 253] width 131 height 11
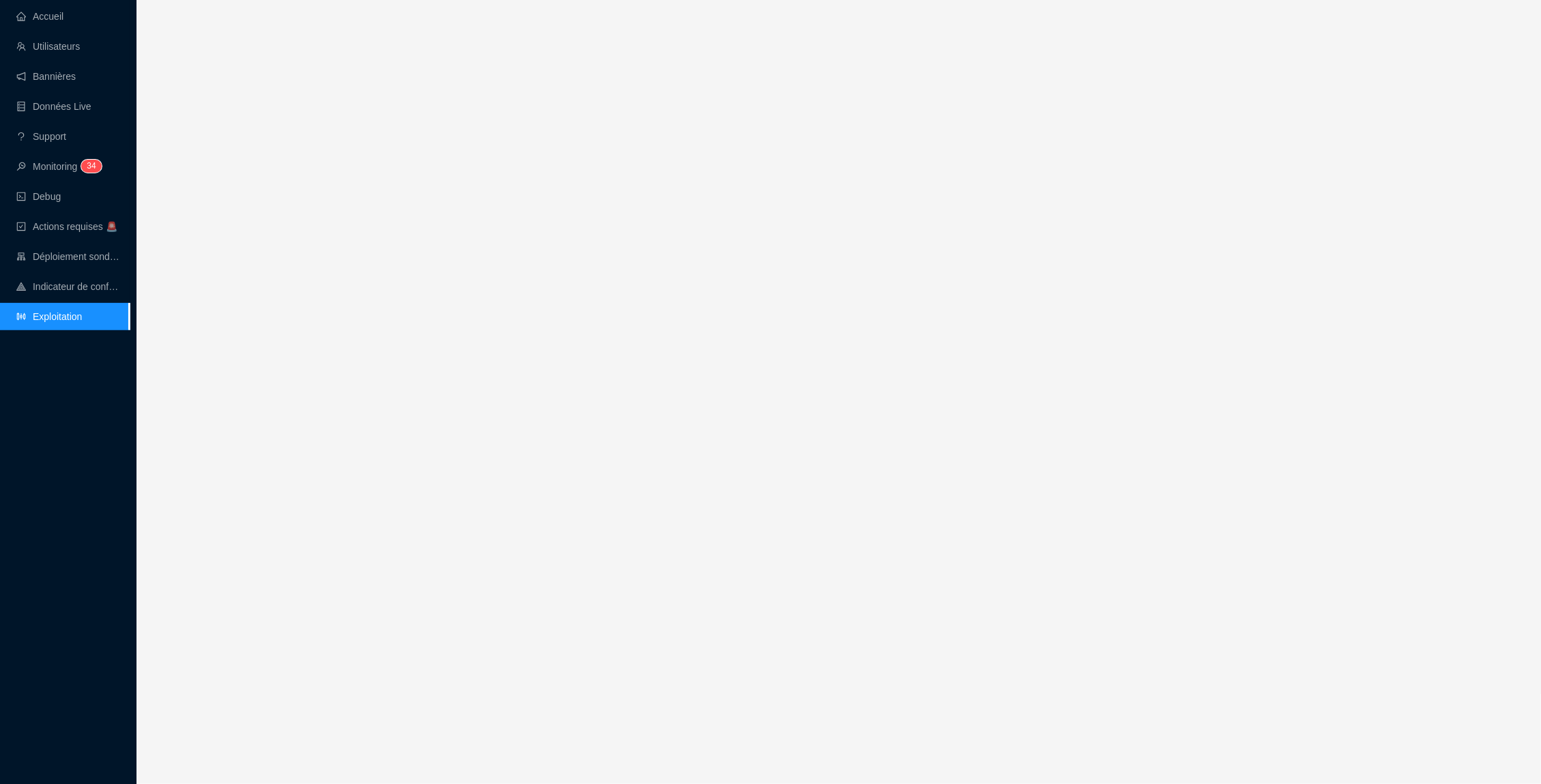
scroll to position [515, 0]
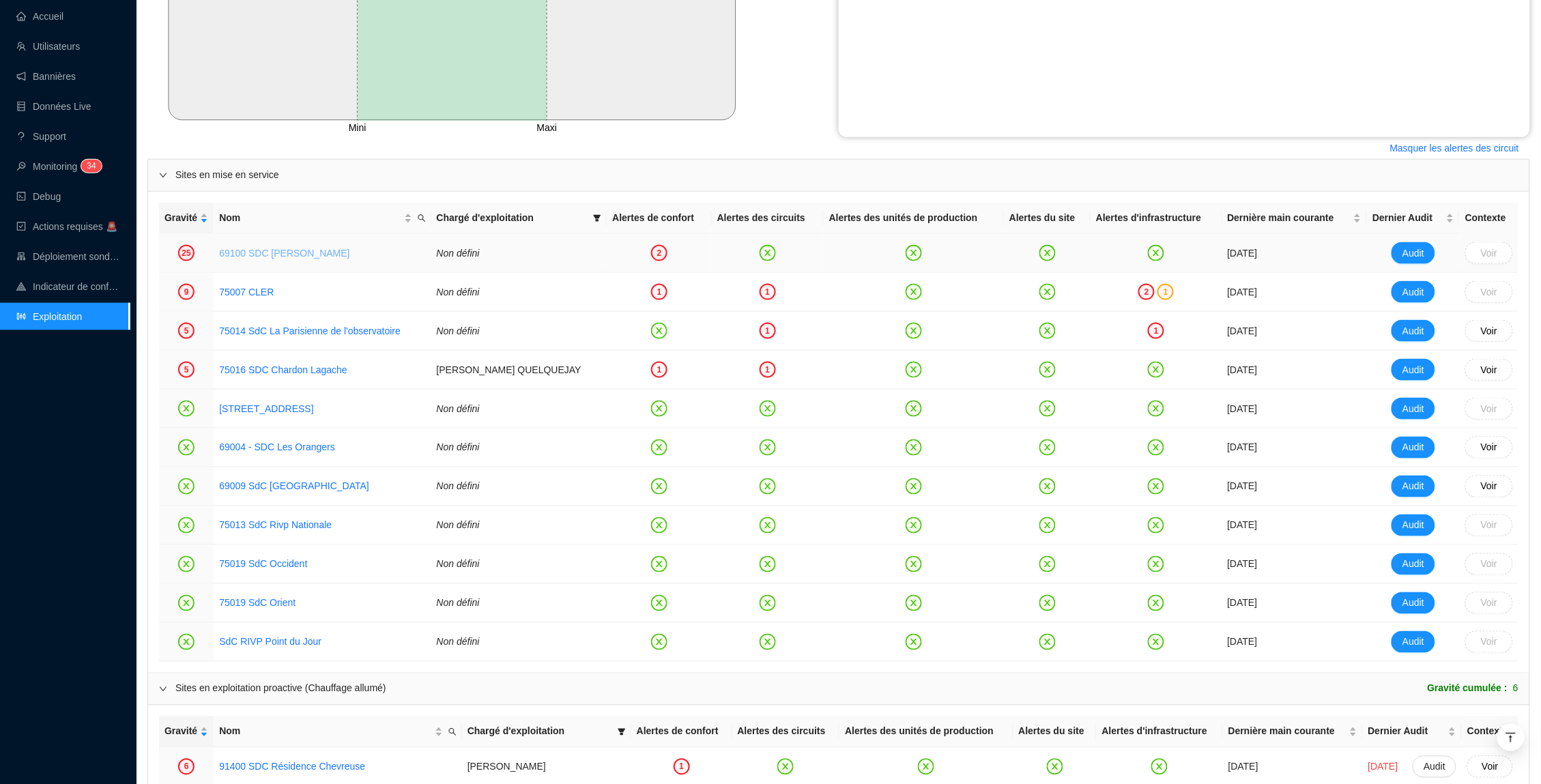
click at [278, 248] on link "69100 SDC [PERSON_NAME]" at bounding box center [284, 253] width 131 height 11
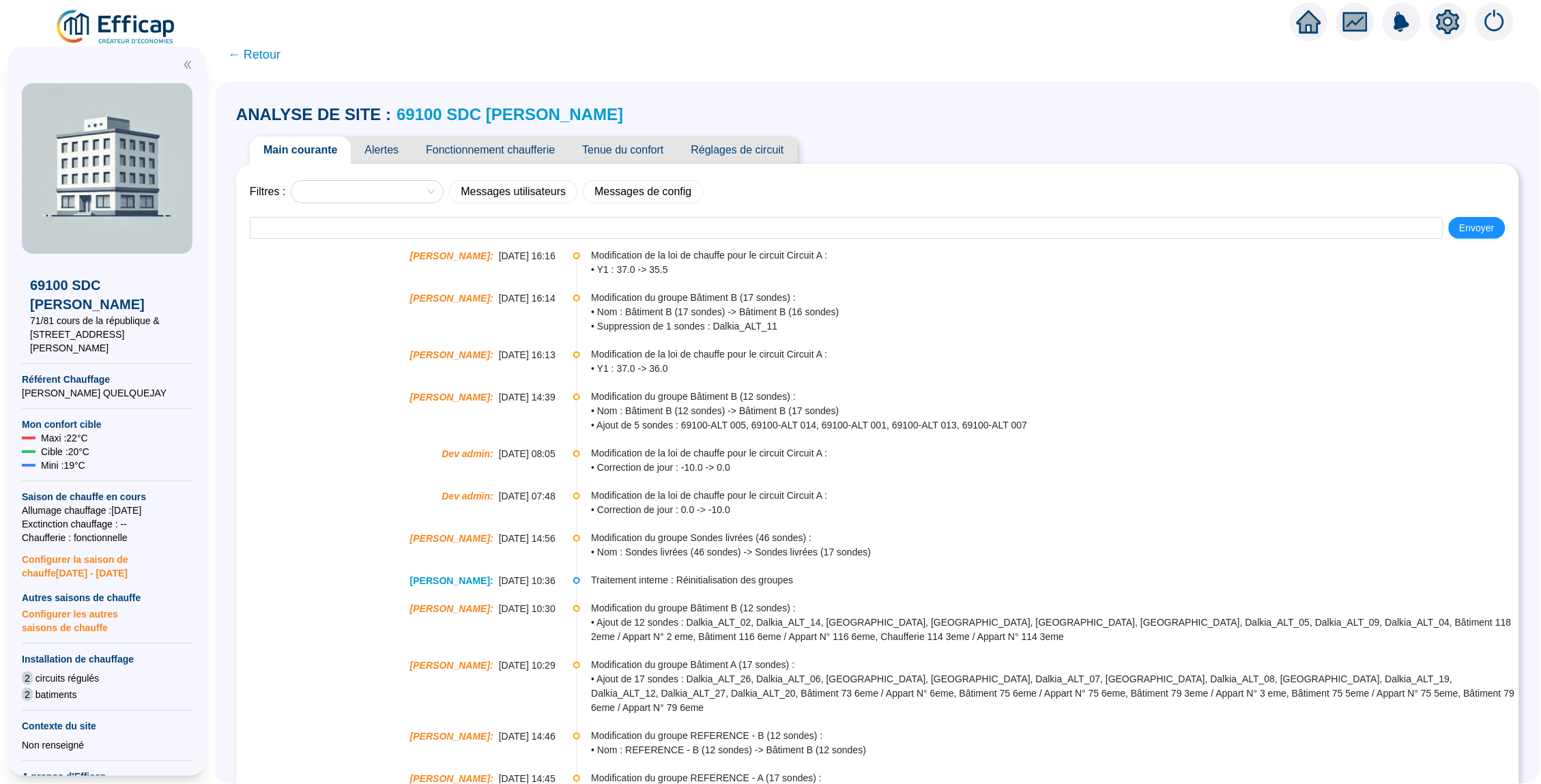
click at [383, 145] on span "Alertes" at bounding box center [381, 150] width 61 height 27
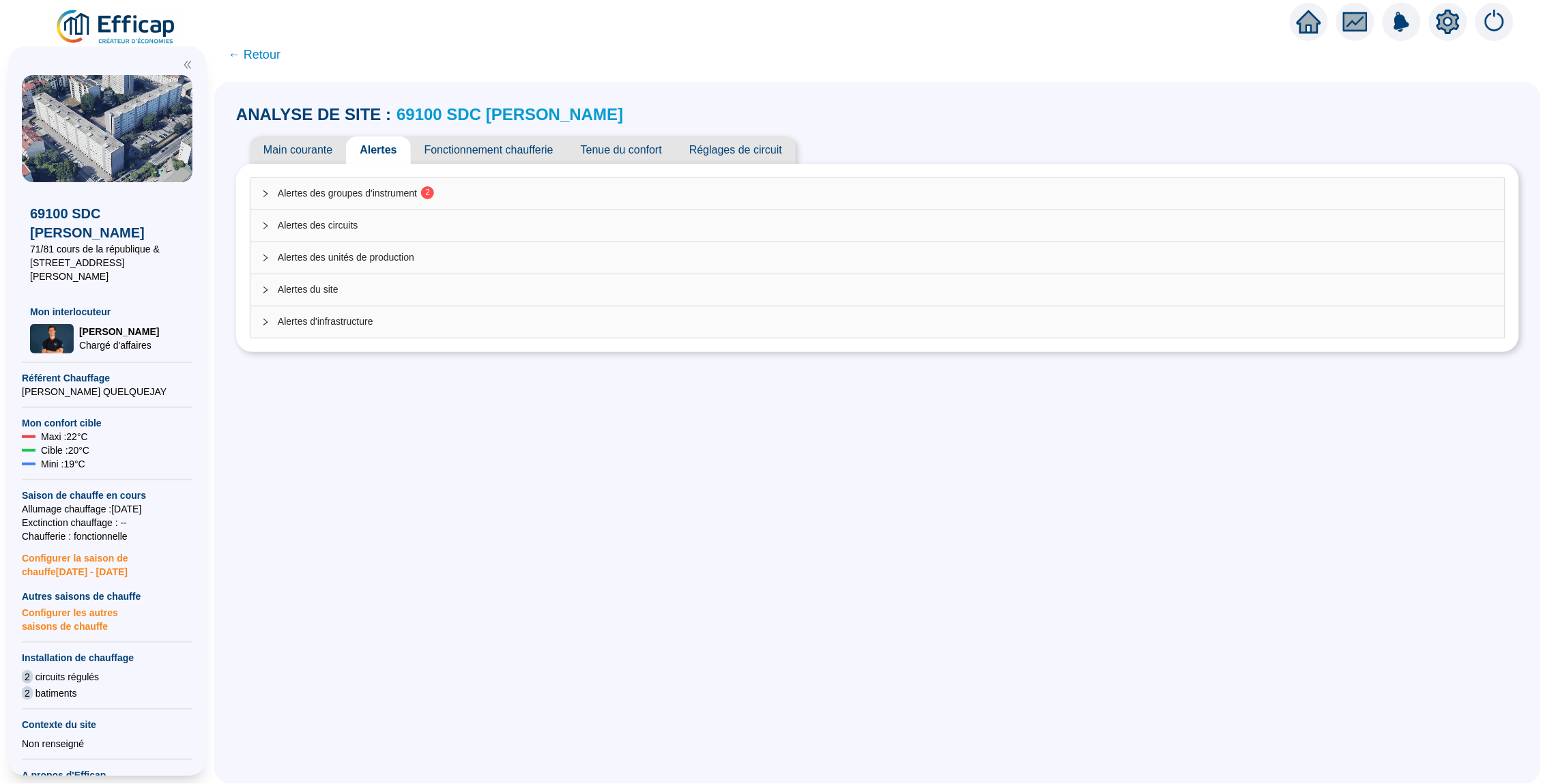
click at [463, 121] on link "69100 SDC [PERSON_NAME]" at bounding box center [510, 114] width 226 height 19
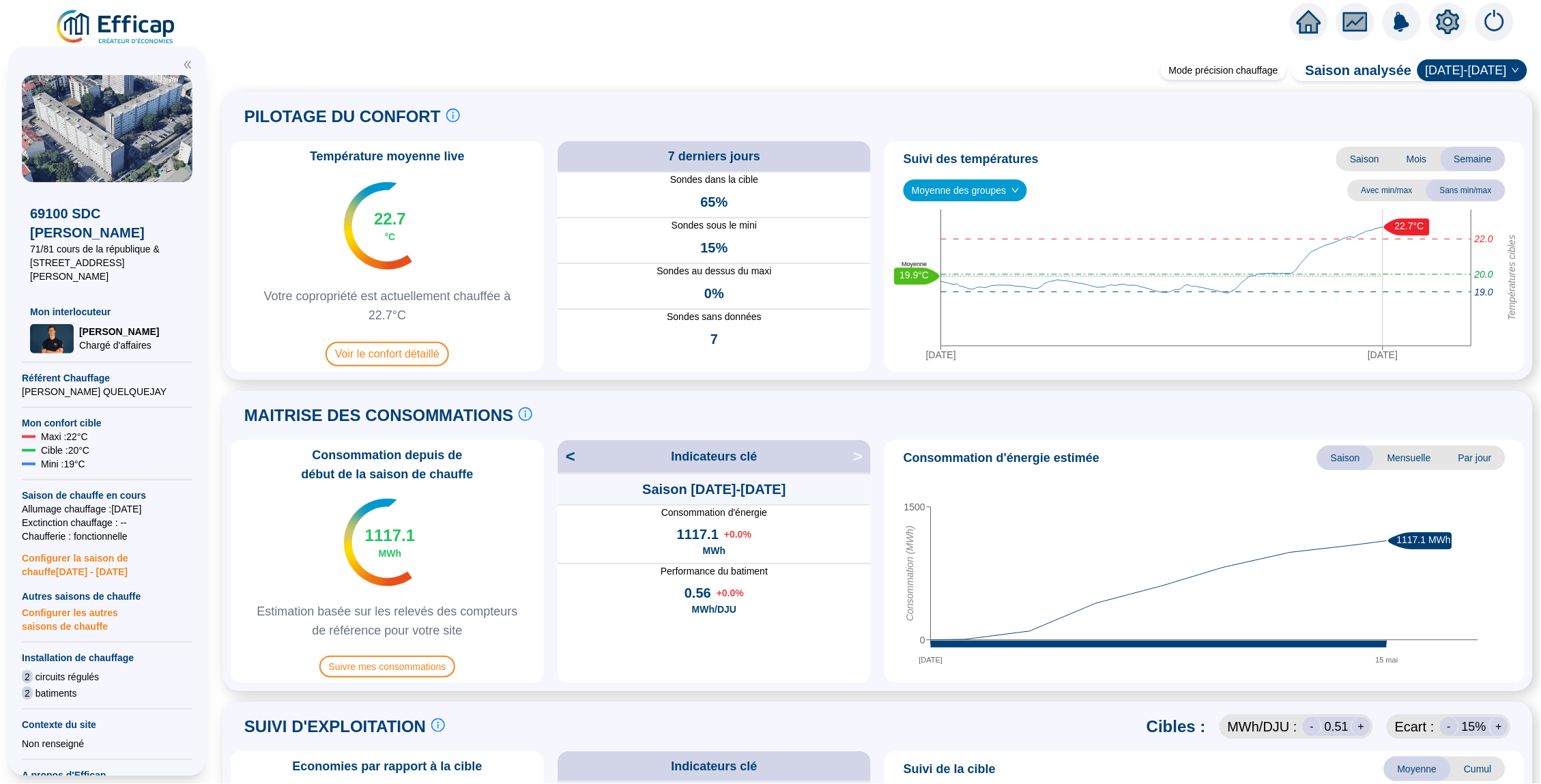
click at [1009, 183] on span "Moyenne des groupes" at bounding box center [965, 190] width 107 height 21
click at [957, 244] on div "Bâtiment A (17 sondes)" at bounding box center [967, 240] width 106 height 14
click at [989, 187] on span "Bâtiment A (17 sondes)" at bounding box center [967, 190] width 111 height 21
click at [965, 257] on div "Bâtiment B (16 sondes)" at bounding box center [970, 262] width 111 height 14
click at [980, 183] on span "Bâtiment B (16 sondes)" at bounding box center [967, 190] width 112 height 21
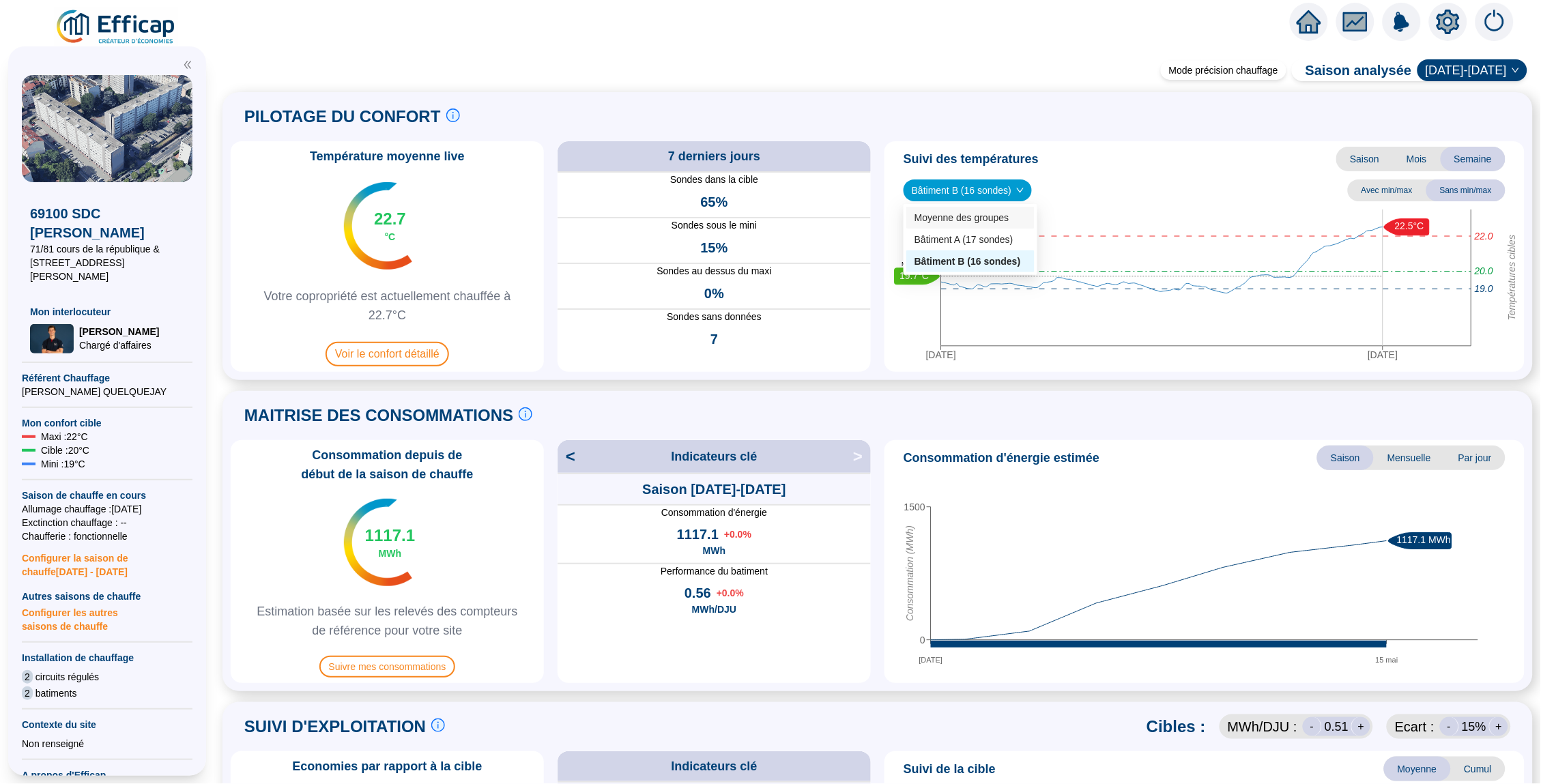
click at [880, 242] on div "Température moyenne live 22.7 °C Votre copropriété est actuellement chauffée à …" at bounding box center [877, 256] width 1294 height 230
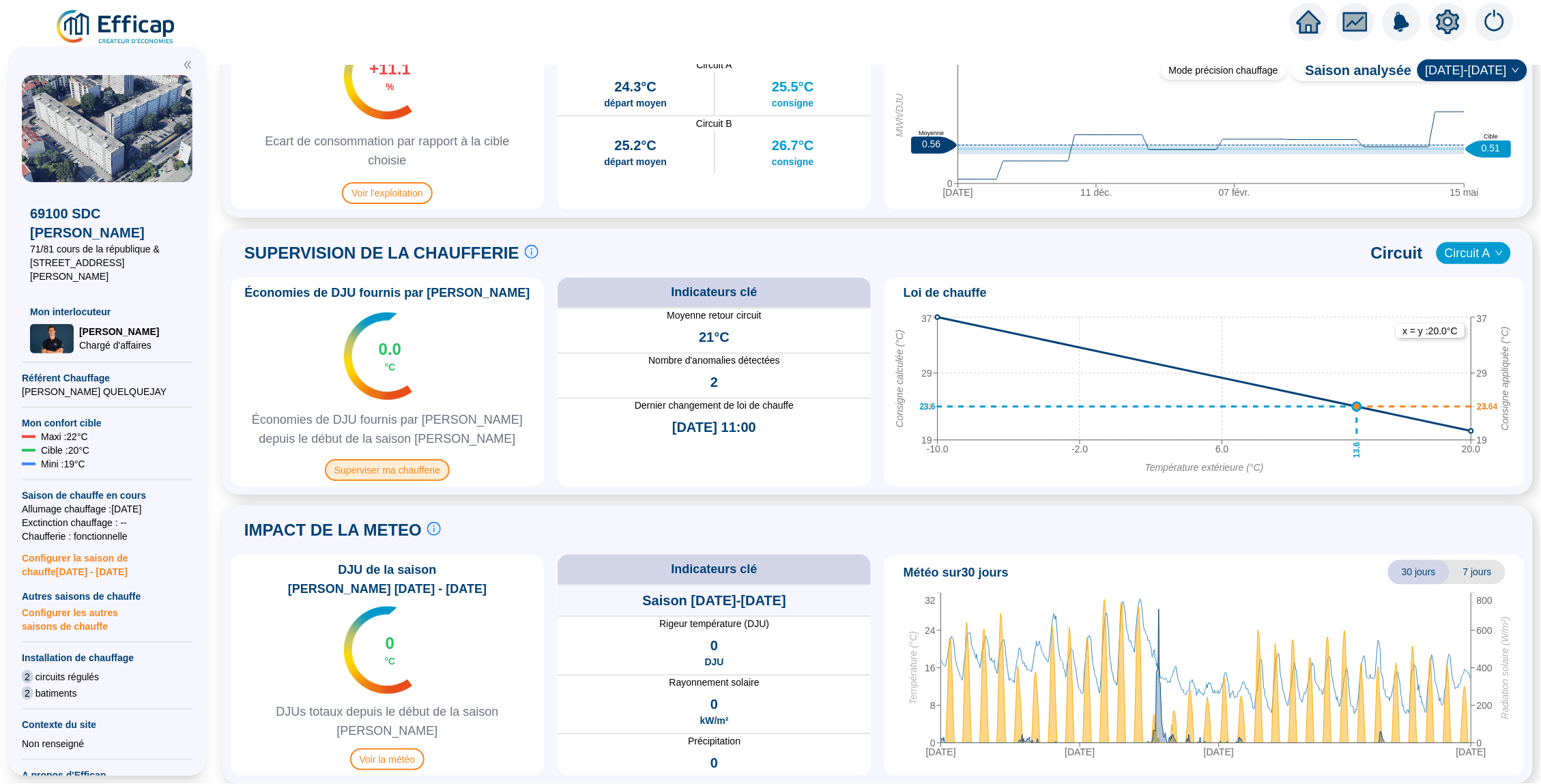
click at [405, 477] on span "Superviser ma chaufferie" at bounding box center [387, 470] width 125 height 22
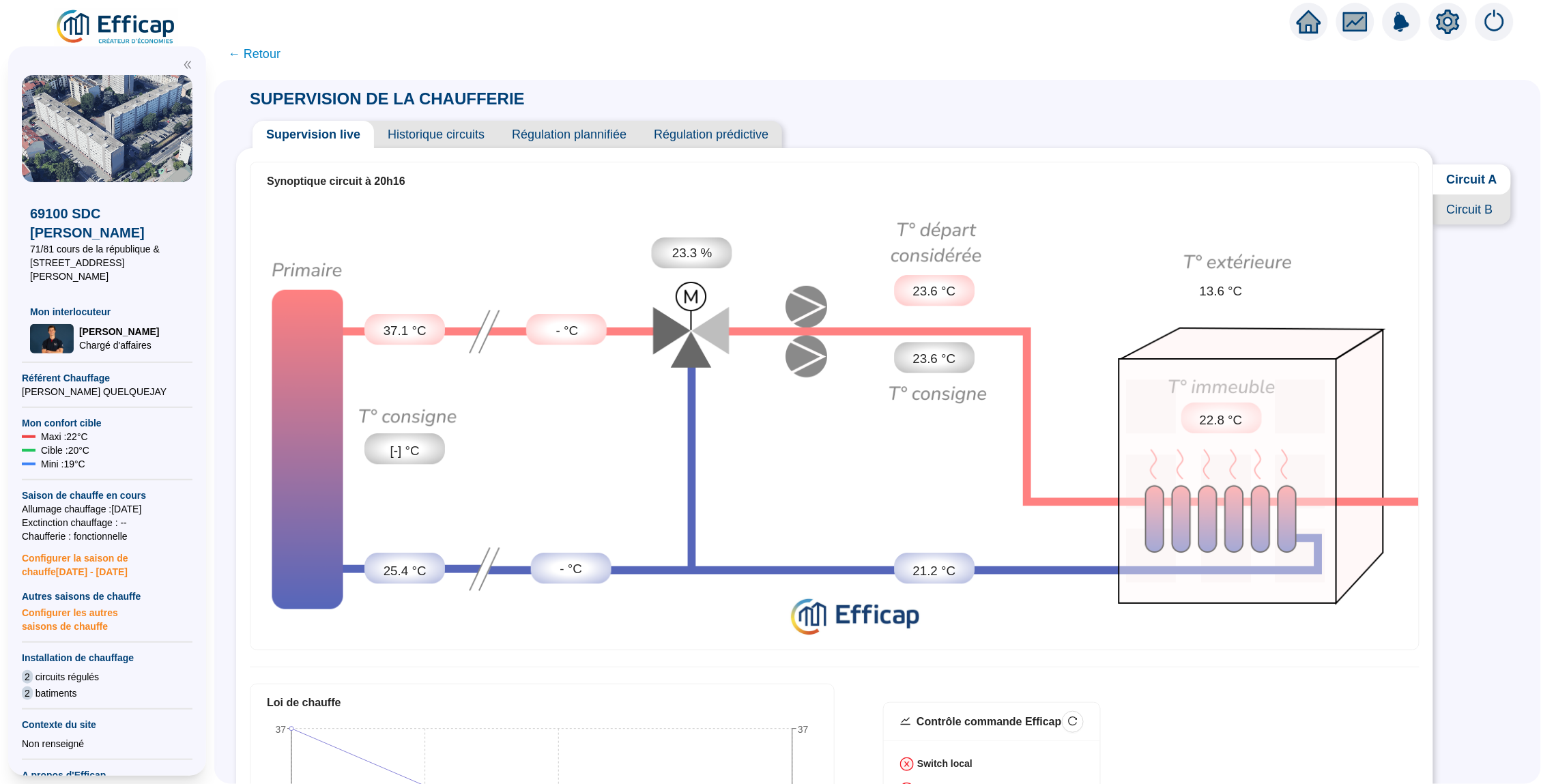
click at [394, 135] on span "Historique circuits" at bounding box center [436, 134] width 124 height 27
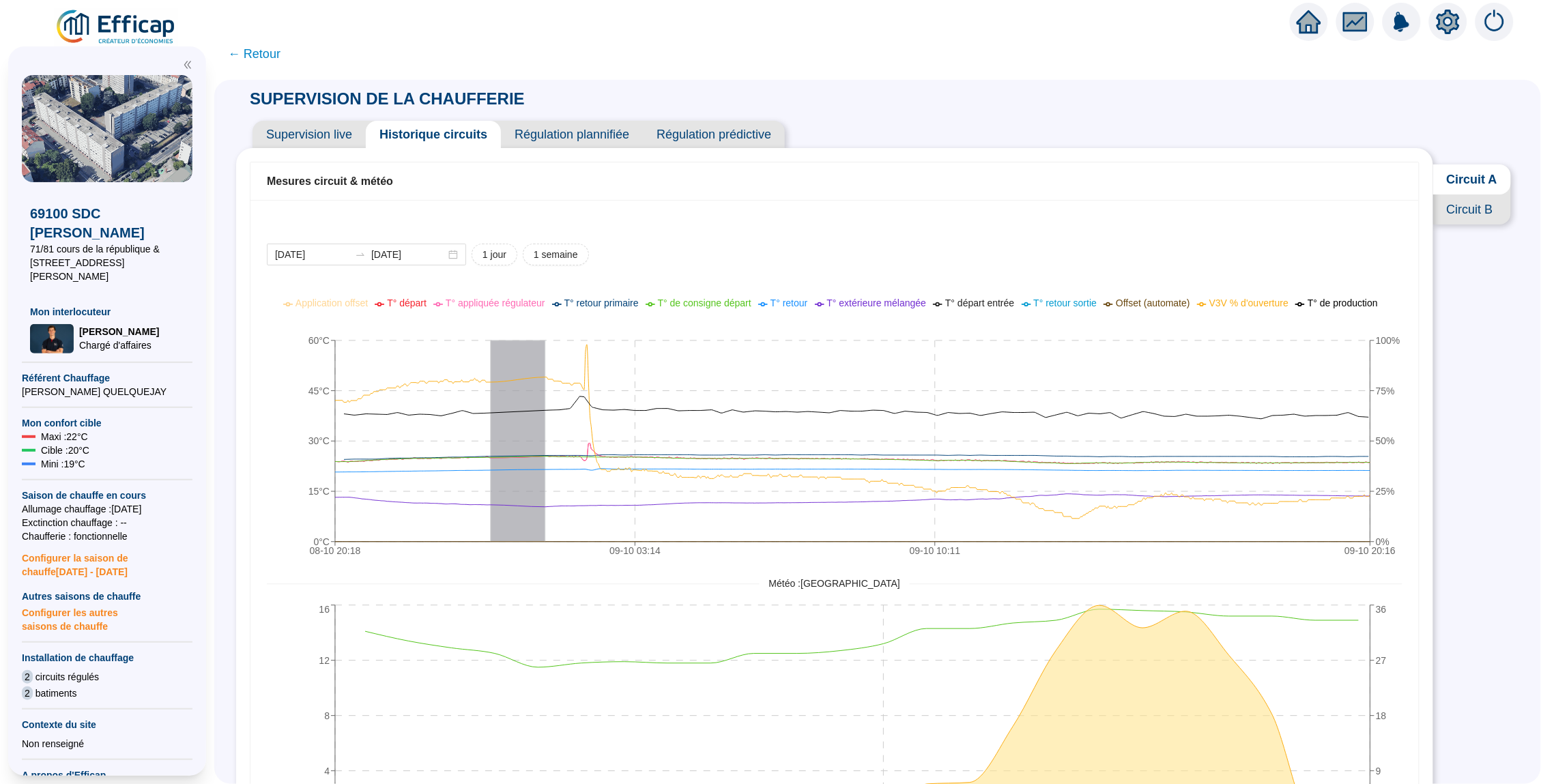
click at [335, 141] on span "Supervision live" at bounding box center [309, 134] width 113 height 27
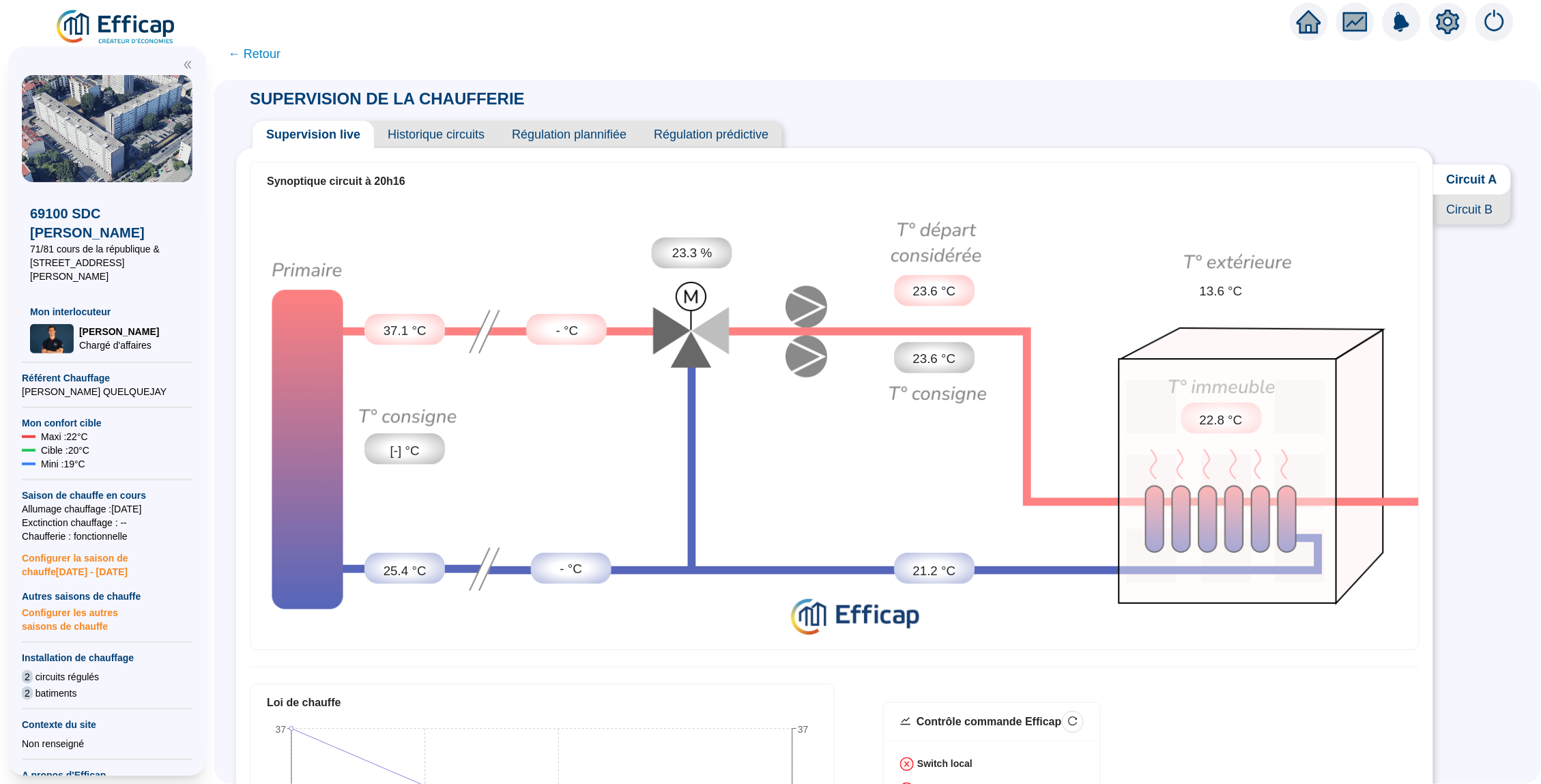
click at [271, 53] on span "← Retour" at bounding box center [254, 54] width 53 height 19
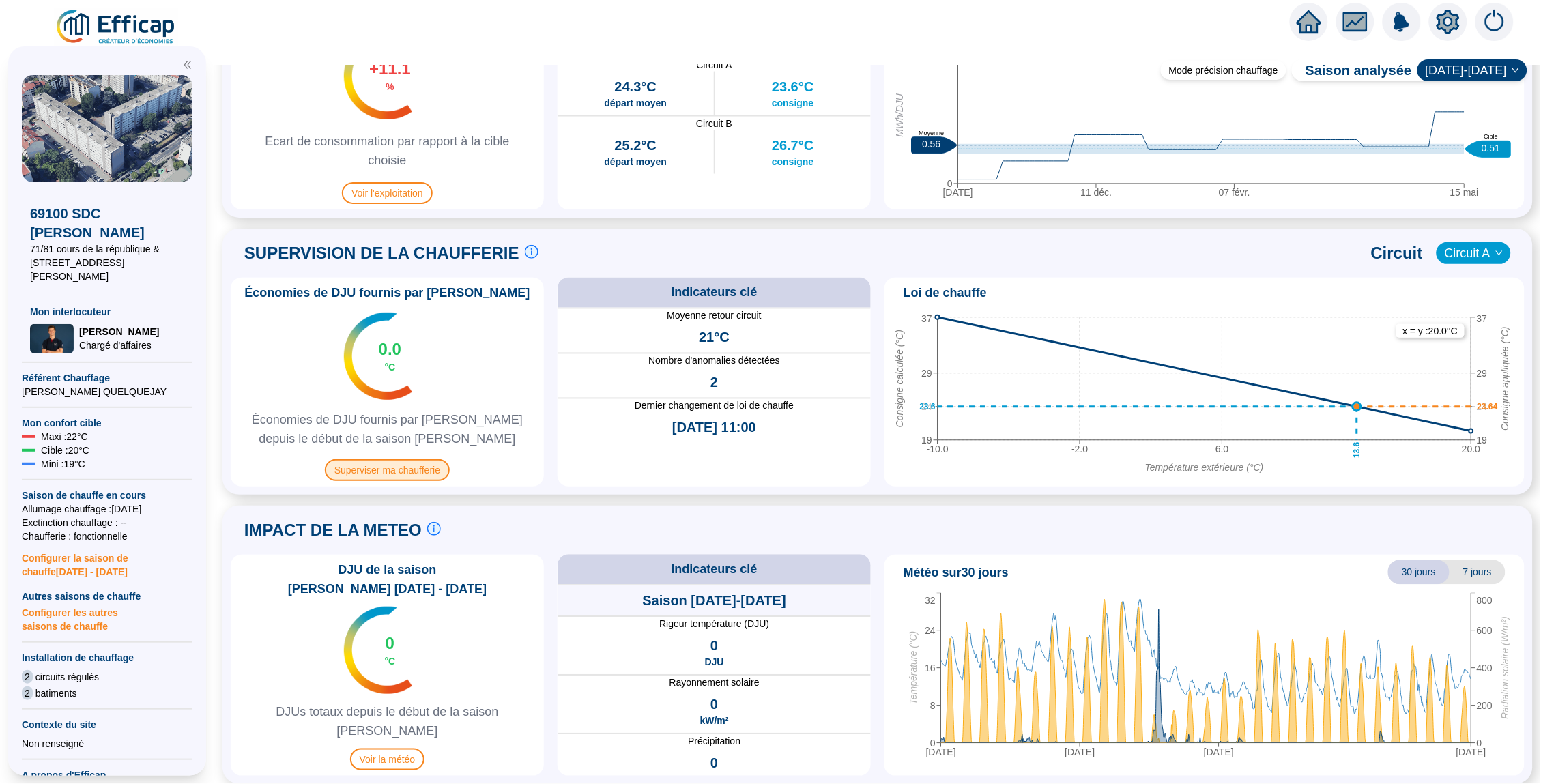
click at [406, 472] on span "Superviser ma chaufferie" at bounding box center [387, 470] width 125 height 22
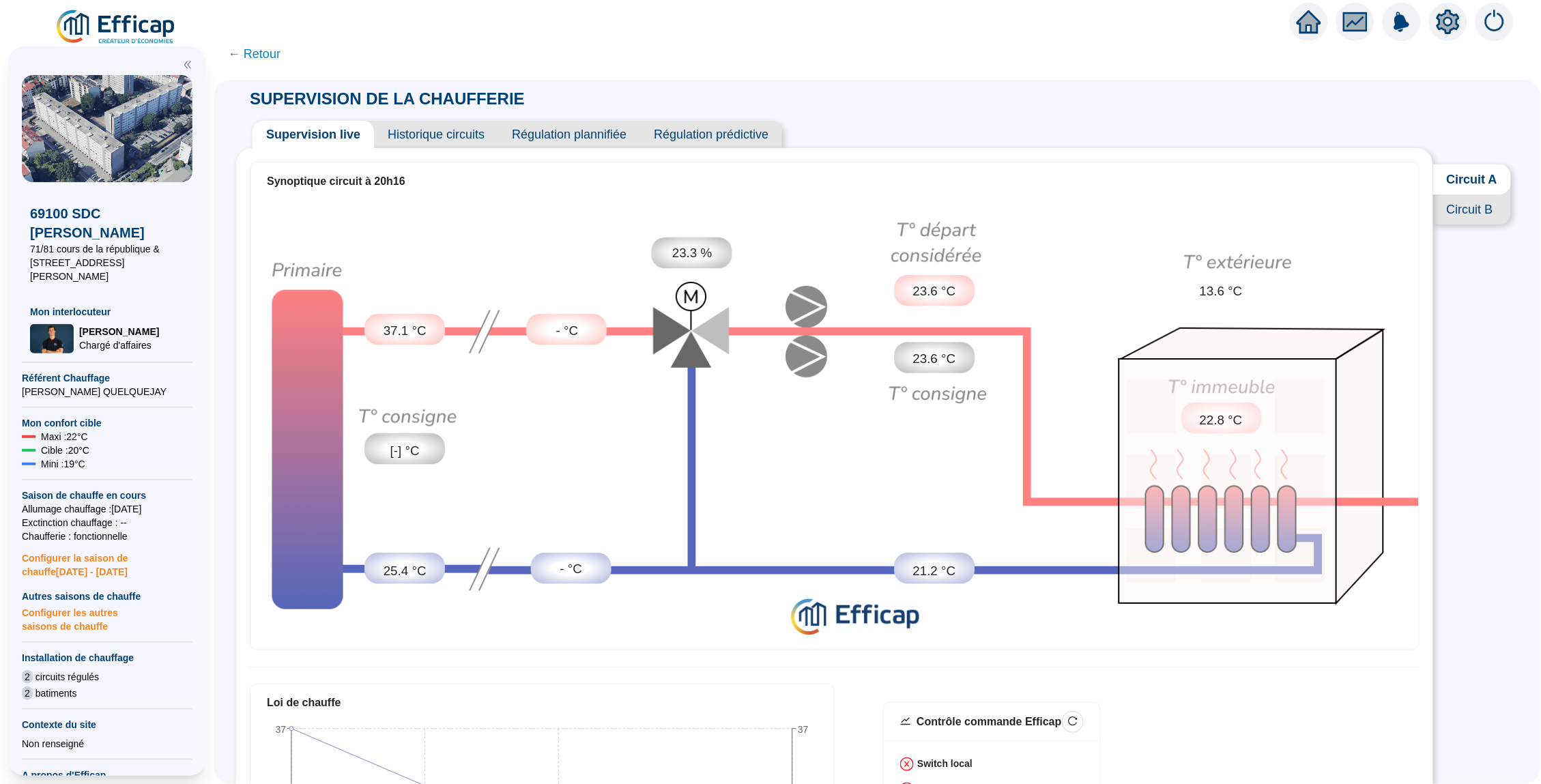
click at [442, 142] on span "Historique circuits" at bounding box center [436, 134] width 124 height 27
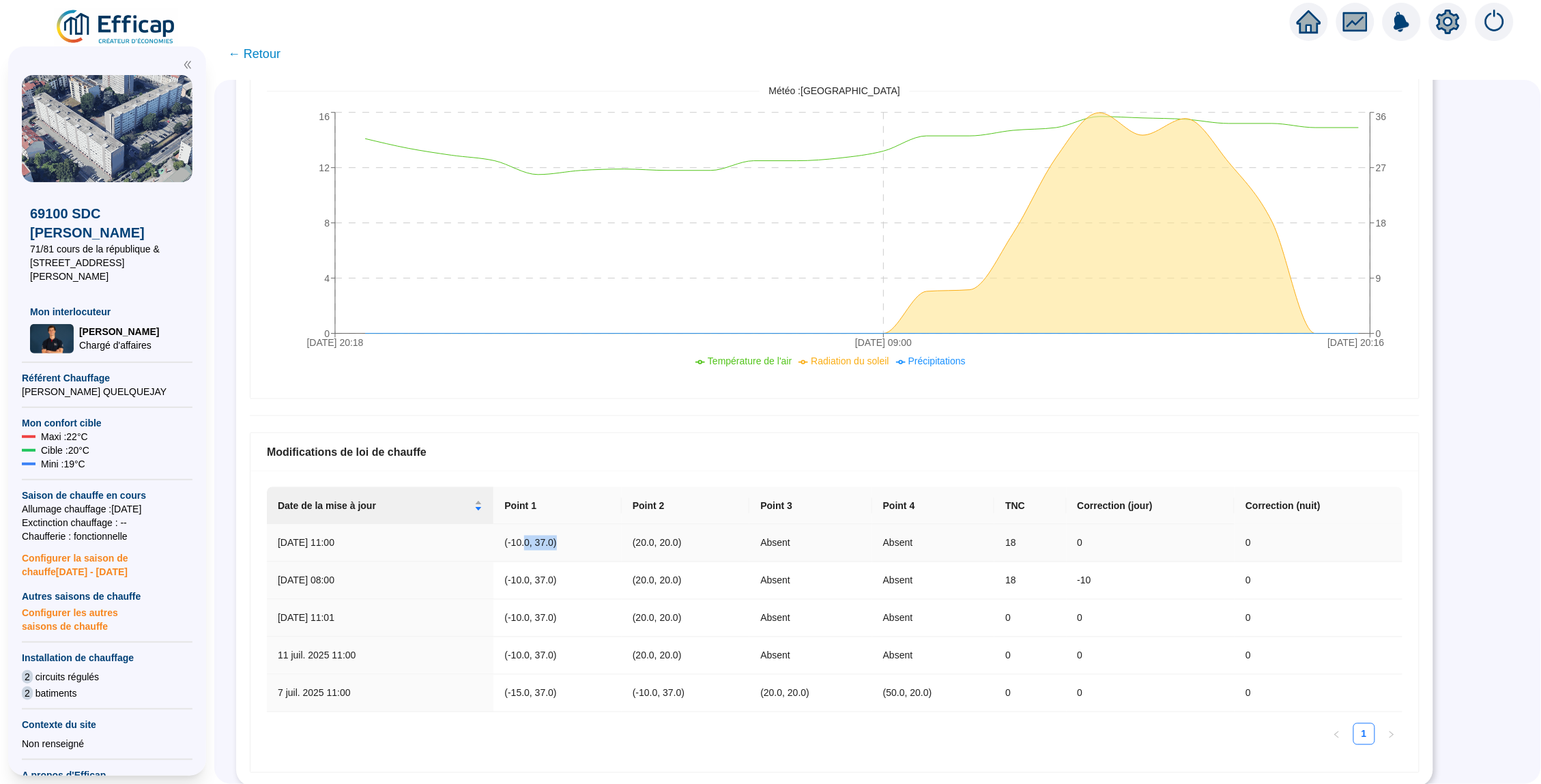
drag, startPoint x: 521, startPoint y: 544, endPoint x: 635, endPoint y: 543, distance: 114.0
click at [635, 543] on tr "8 oct. 2025 11:00 (-10.0, 37.0) (20.0, 20.0) Absent Absent 18 0 0" at bounding box center [834, 543] width 1136 height 38
click at [667, 543] on td "(20.0, 20.0)" at bounding box center [686, 543] width 128 height 38
drag, startPoint x: 683, startPoint y: 544, endPoint x: 493, endPoint y: 544, distance: 190.0
click at [493, 544] on tr "8 oct. 2025 11:00 (-10.0, 37.0) (20.0, 20.0) Absent Absent 18 0 0" at bounding box center [834, 543] width 1136 height 38
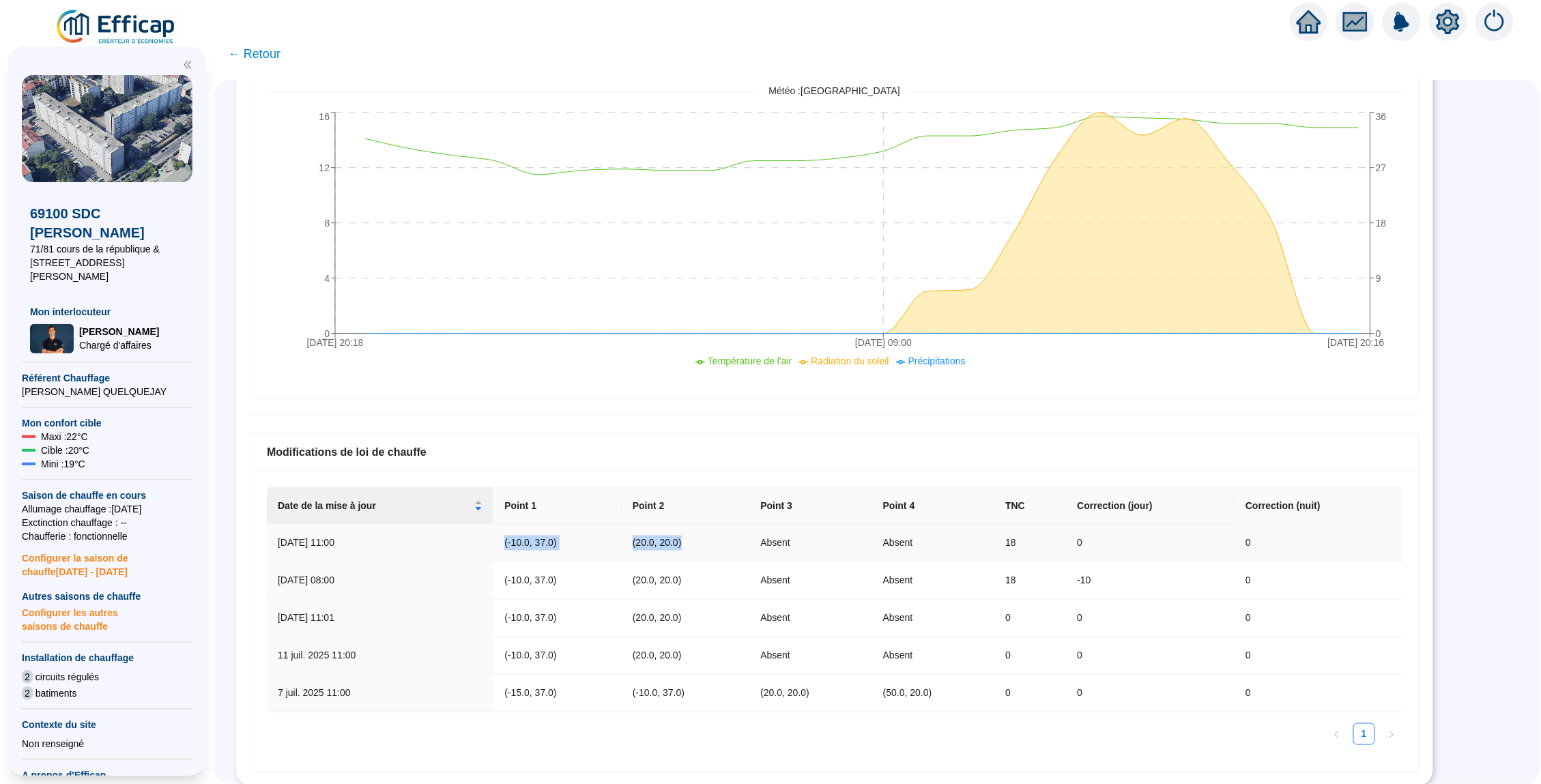
click at [565, 551] on td "(-10.0, 37.0)" at bounding box center [557, 543] width 128 height 38
drag, startPoint x: 512, startPoint y: 538, endPoint x: 668, endPoint y: 541, distance: 156.0
click at [668, 541] on tr "8 oct. 2025 11:00 (-10.0, 37.0) (20.0, 20.0) Absent Absent 18 0 0" at bounding box center [834, 543] width 1136 height 38
click at [668, 541] on td "(20.0, 20.0)" at bounding box center [686, 543] width 128 height 38
drag, startPoint x: 665, startPoint y: 541, endPoint x: 518, endPoint y: 539, distance: 147.0
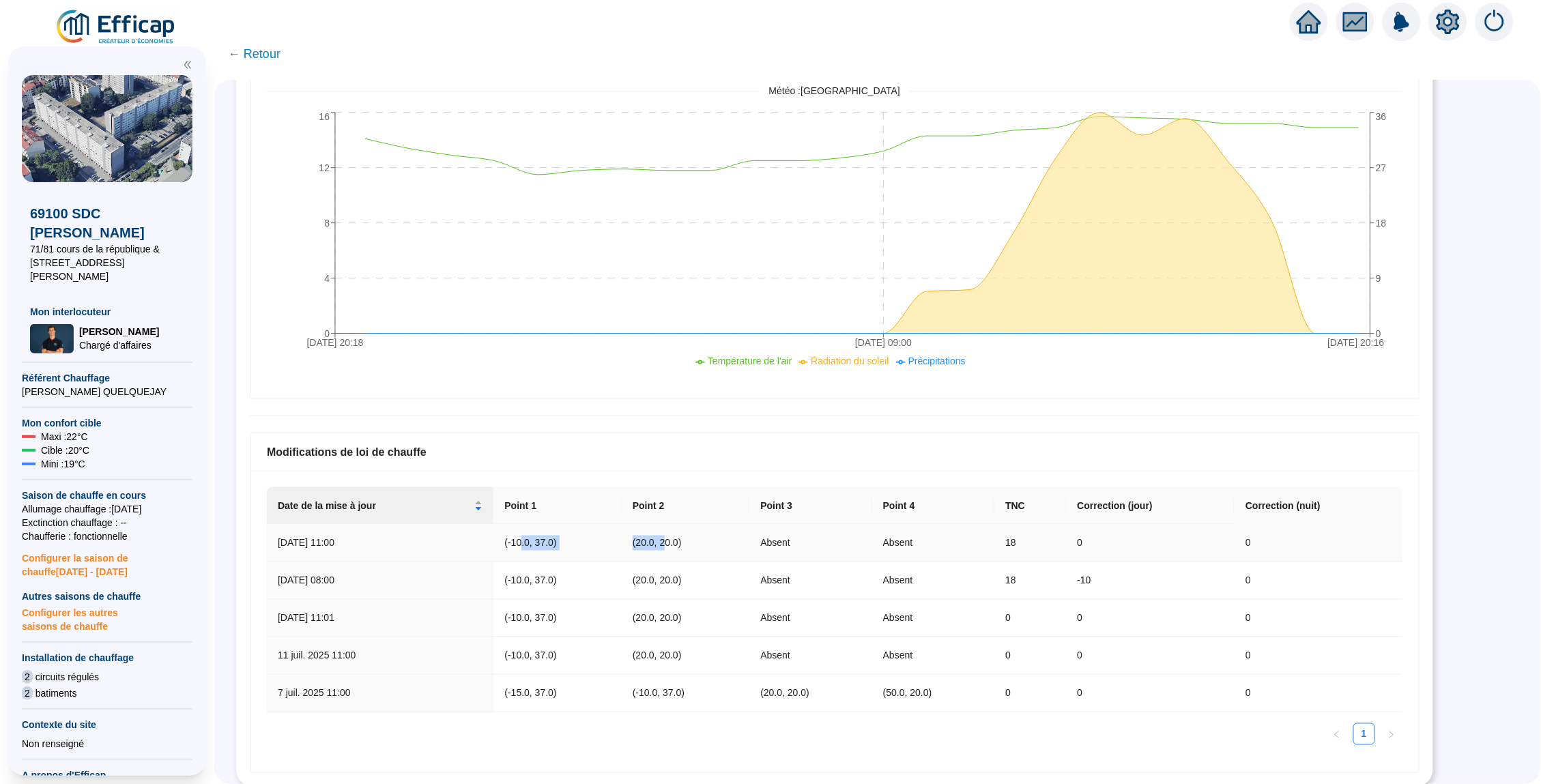
click at [518, 539] on tr "8 oct. 2025 11:00 (-10.0, 37.0) (20.0, 20.0) Absent Absent 18 0 0" at bounding box center [834, 543] width 1136 height 38
click at [518, 539] on td "(-10.0, 37.0)" at bounding box center [557, 543] width 128 height 38
drag, startPoint x: 517, startPoint y: 539, endPoint x: 658, endPoint y: 540, distance: 141.0
click at [658, 540] on tr "8 oct. 2025 11:00 (-10.0, 37.0) (20.0, 20.0) Absent Absent 18 0 0" at bounding box center [834, 543] width 1136 height 38
click at [662, 540] on td "(20.0, 20.0)" at bounding box center [686, 543] width 128 height 38
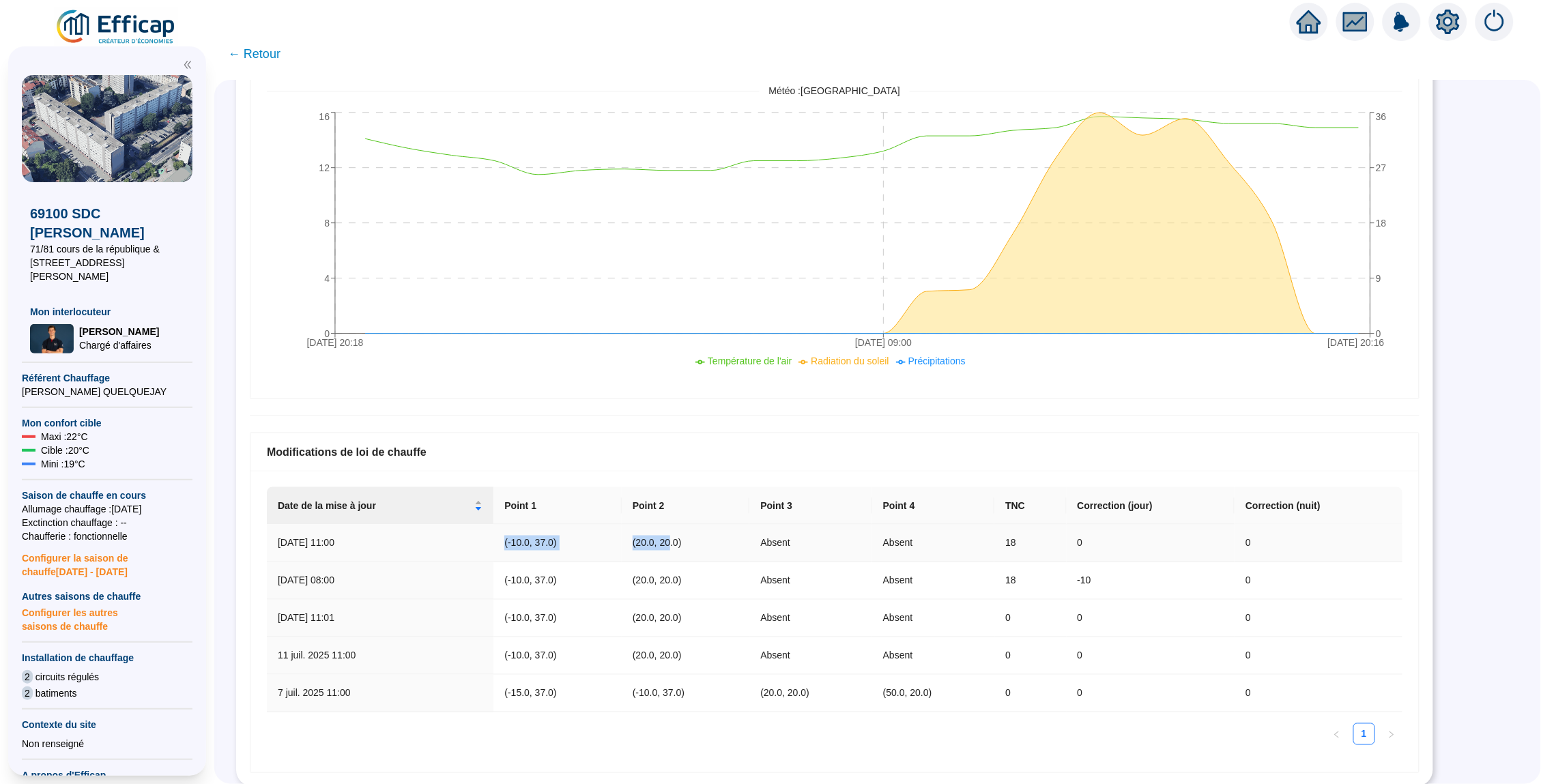
drag, startPoint x: 666, startPoint y: 540, endPoint x: 503, endPoint y: 539, distance: 163.0
click at [503, 539] on tr "8 oct. 2025 11:00 (-10.0, 37.0) (20.0, 20.0) Absent Absent 18 0 0" at bounding box center [834, 543] width 1136 height 38
click at [584, 549] on td "(-10.0, 37.0)" at bounding box center [557, 543] width 128 height 38
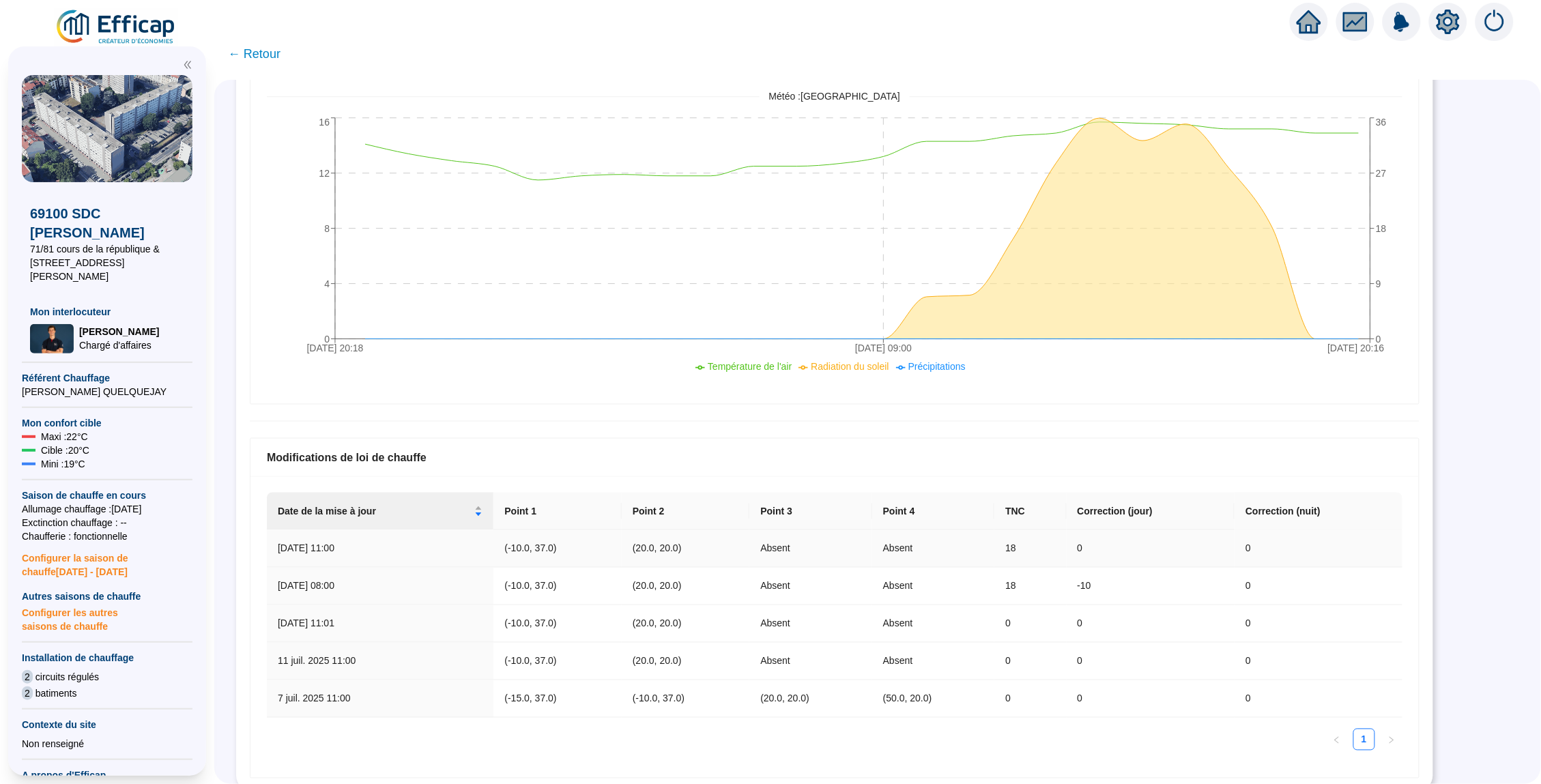
scroll to position [485, 0]
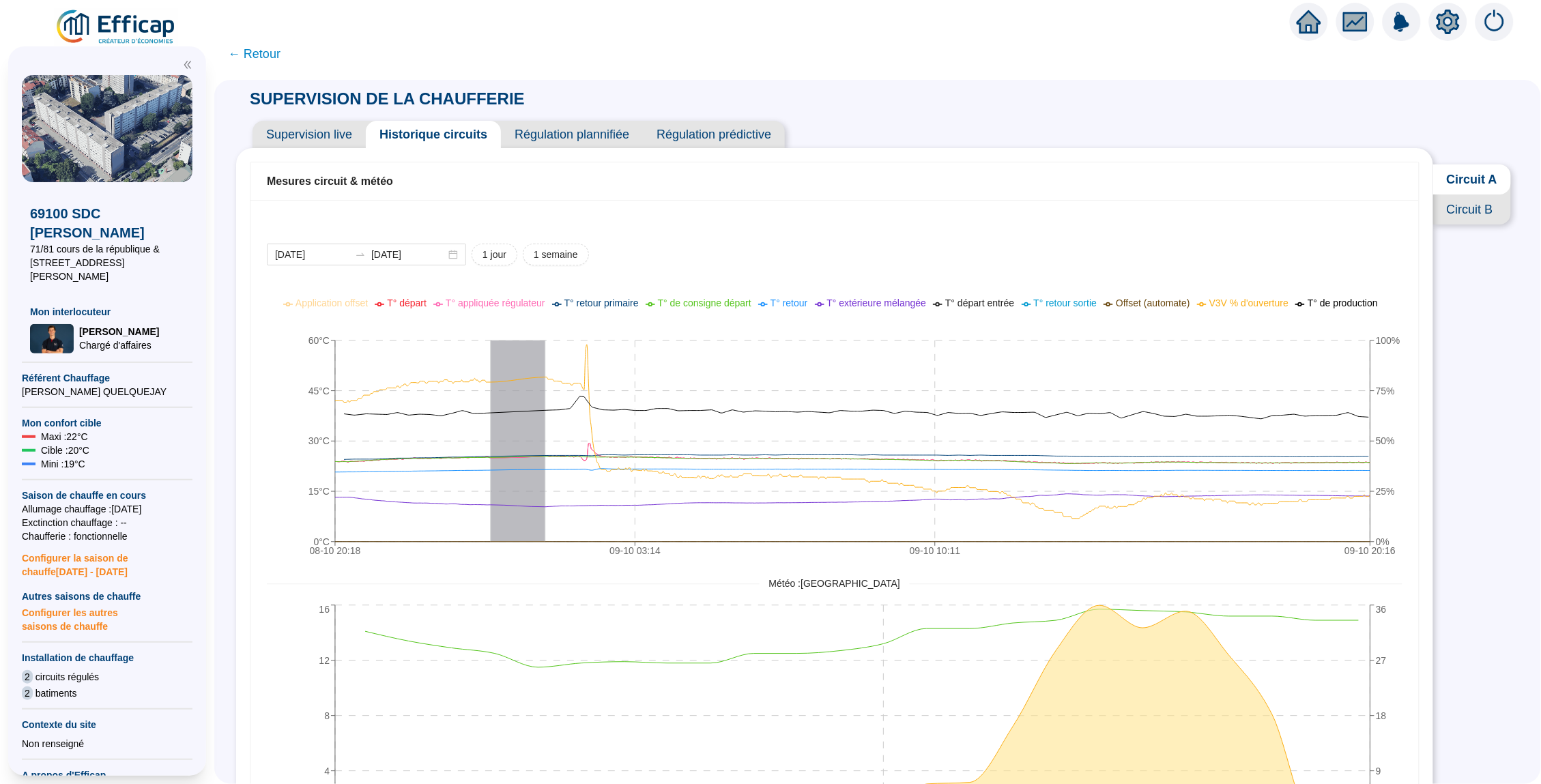
click at [340, 126] on span "Supervision live" at bounding box center [309, 134] width 113 height 27
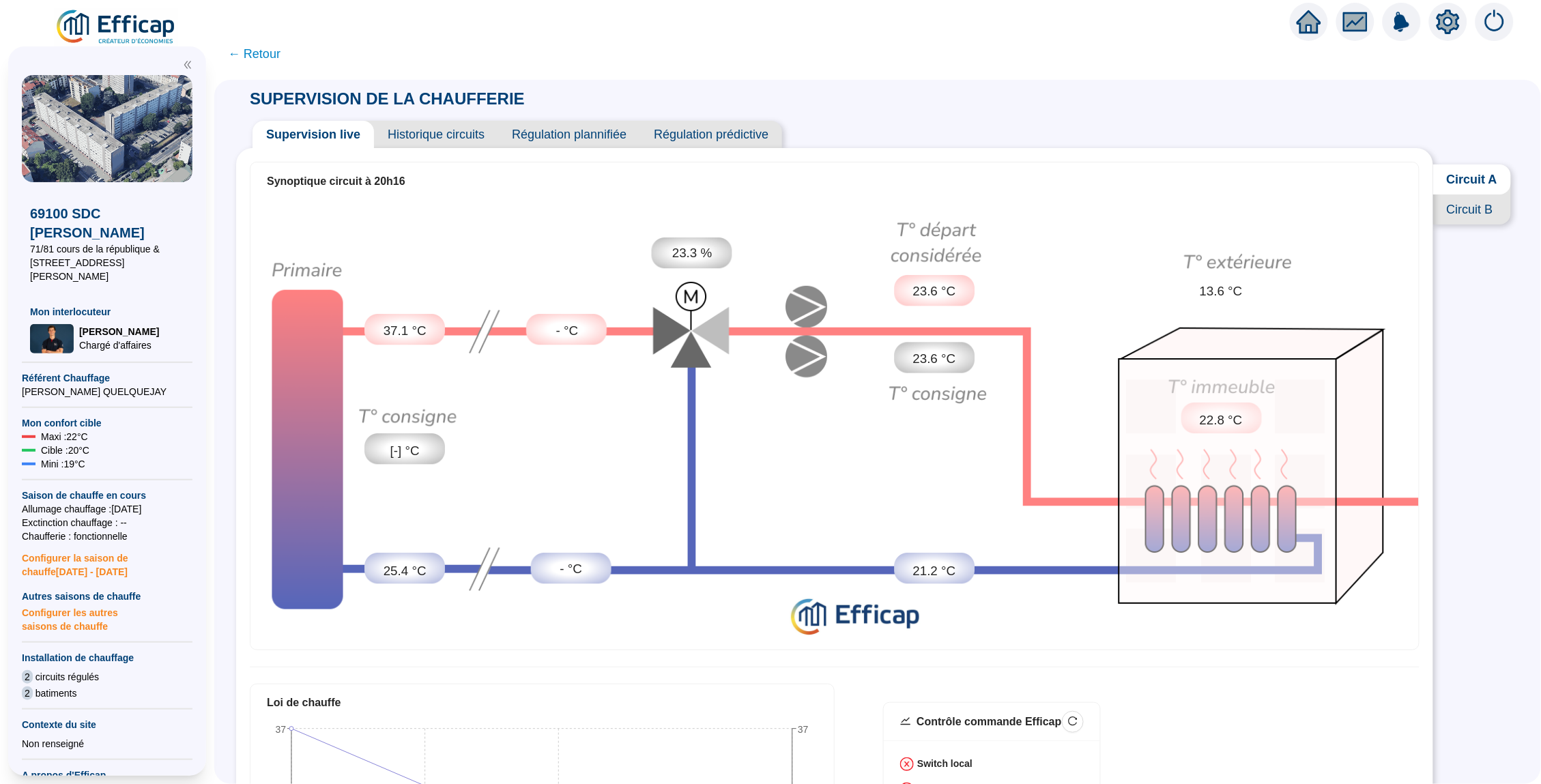
click at [1469, 204] on span "Circuit B" at bounding box center [1472, 210] width 78 height 30
click at [262, 54] on span "← Retour" at bounding box center [254, 54] width 53 height 19
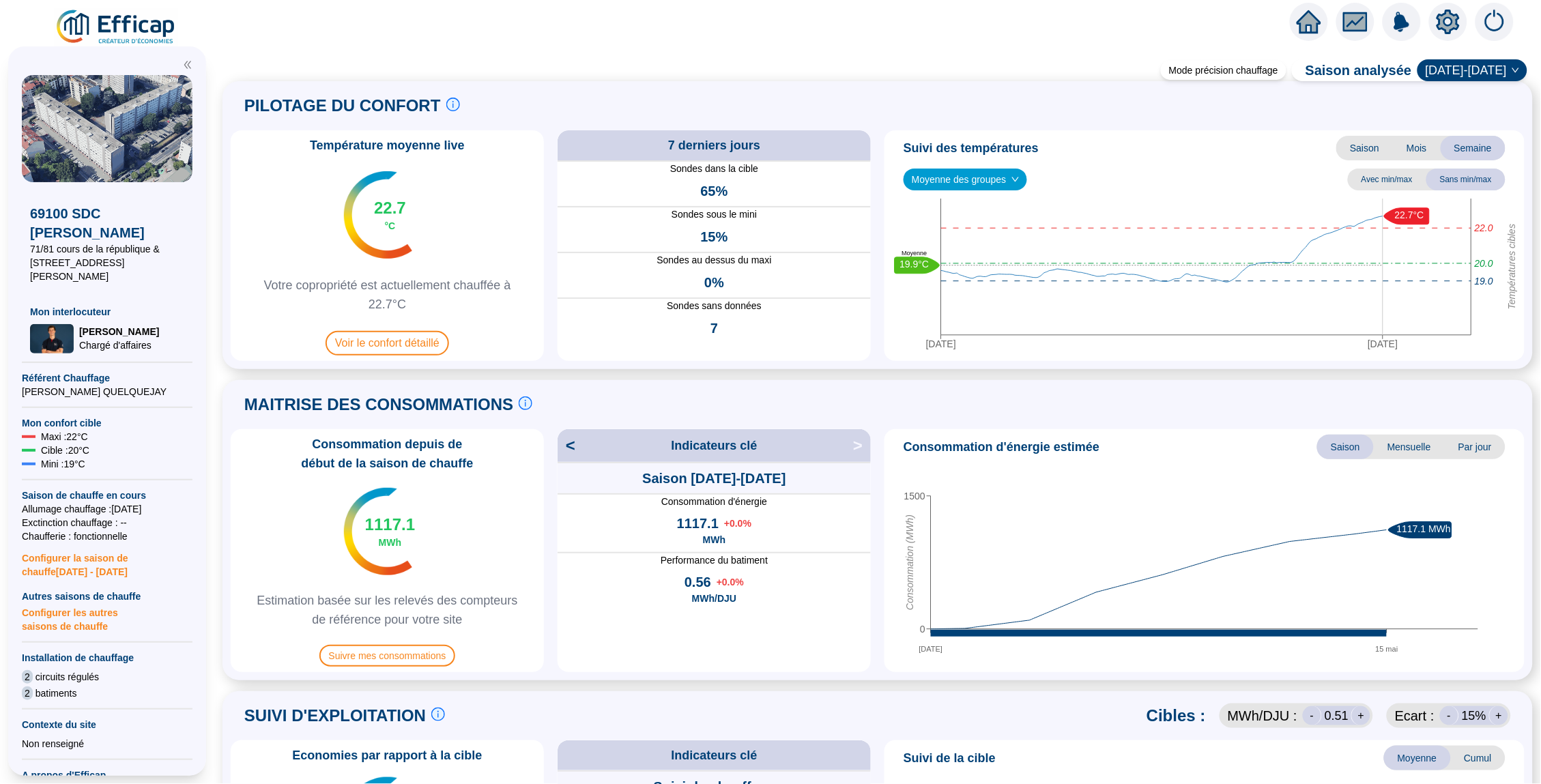
click at [975, 175] on span "Moyenne des groupes" at bounding box center [965, 179] width 107 height 21
click at [971, 230] on div "Bâtiment A (17 sondes)" at bounding box center [967, 228] width 106 height 14
click at [1004, 180] on span "Bâtiment A (17 sondes)" at bounding box center [967, 179] width 111 height 21
click at [992, 250] on div "Bâtiment B (16 sondes)" at bounding box center [970, 250] width 111 height 14
click at [1007, 190] on div "Suivi des températures Saison Mois Semaine Bâtiment B (16 sondes) Bâtiment B (1…" at bounding box center [1204, 245] width 640 height 230
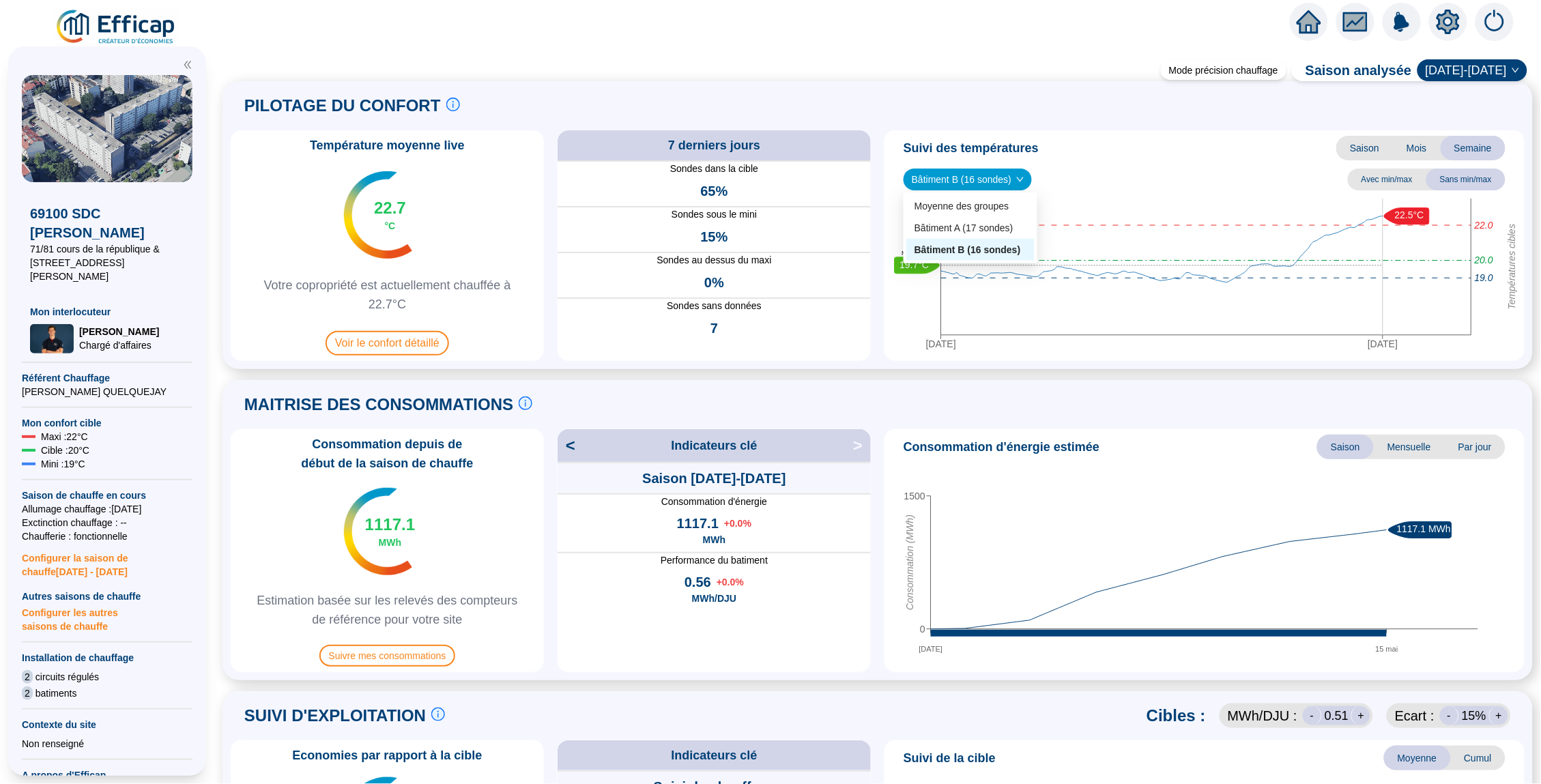
click at [998, 183] on span "Bâtiment B (16 sondes)" at bounding box center [967, 179] width 112 height 21
click at [990, 233] on div "Bâtiment A (17 sondes)" at bounding box center [970, 228] width 112 height 14
click at [998, 184] on span "Bâtiment A (17 sondes)" at bounding box center [967, 179] width 111 height 21
click at [936, 199] on div "Moyenne des groupes" at bounding box center [970, 206] width 111 height 14
click at [879, 179] on div "Température moyenne live 22.7 °C Votre copropriété est actuellement chauffée à …" at bounding box center [877, 245] width 1294 height 230
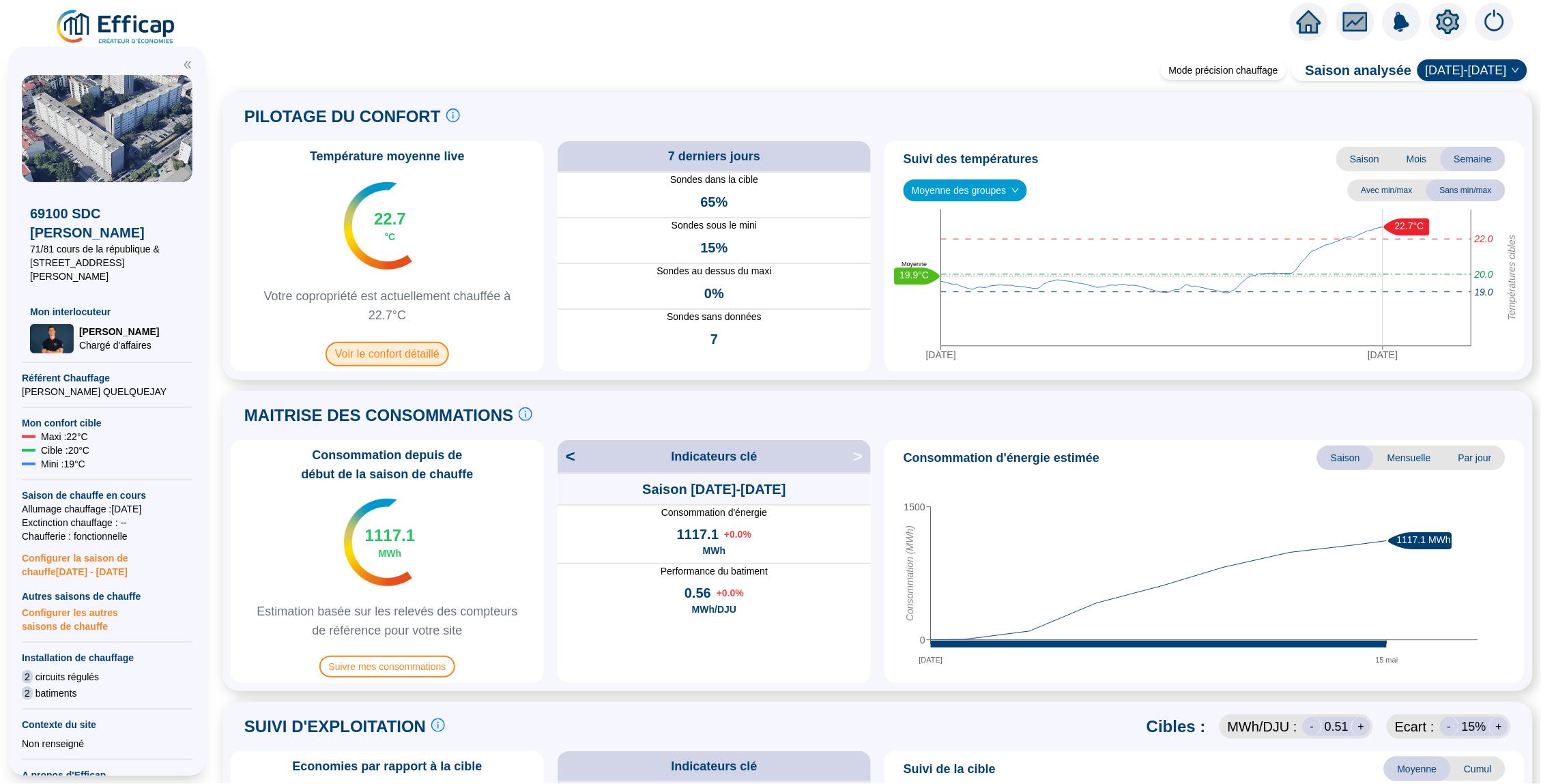
click at [410, 353] on span "Voir le confort détaillé" at bounding box center [387, 354] width 123 height 24
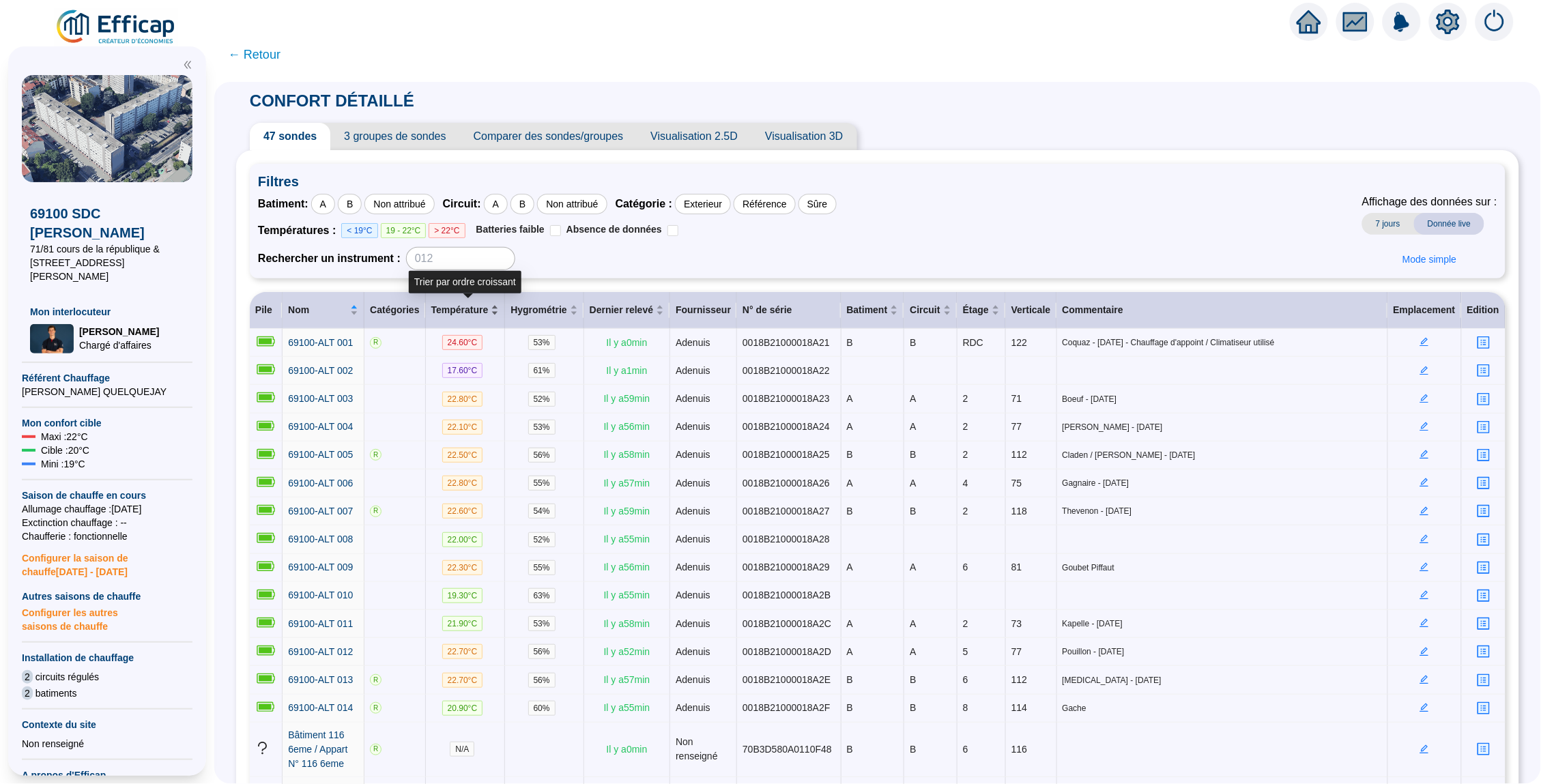
click at [500, 305] on div "Température" at bounding box center [465, 310] width 69 height 14
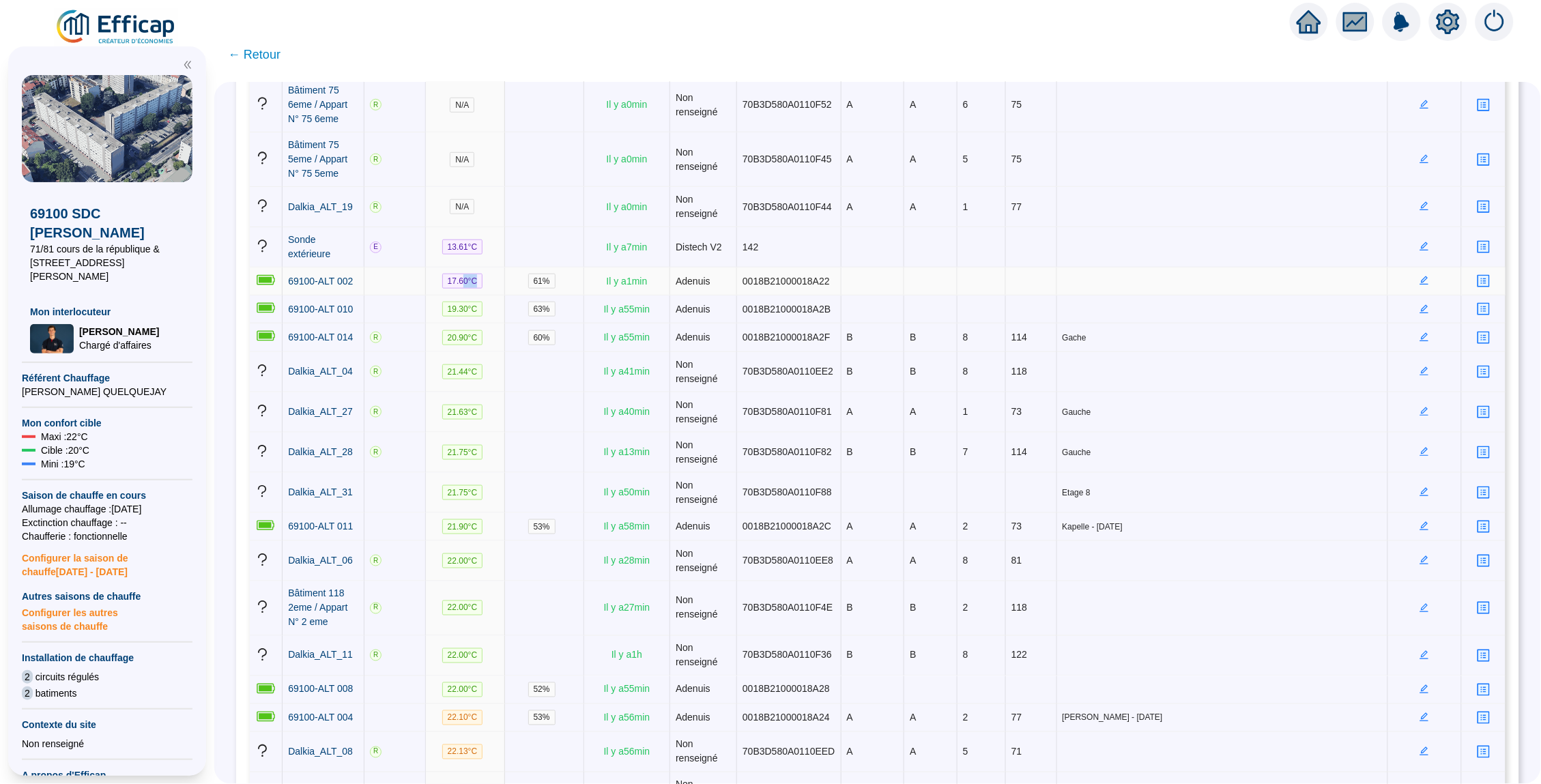
drag, startPoint x: 489, startPoint y: 275, endPoint x: 447, endPoint y: 275, distance: 42.0
click at [459, 275] on td "17.60 °C" at bounding box center [466, 281] width 80 height 28
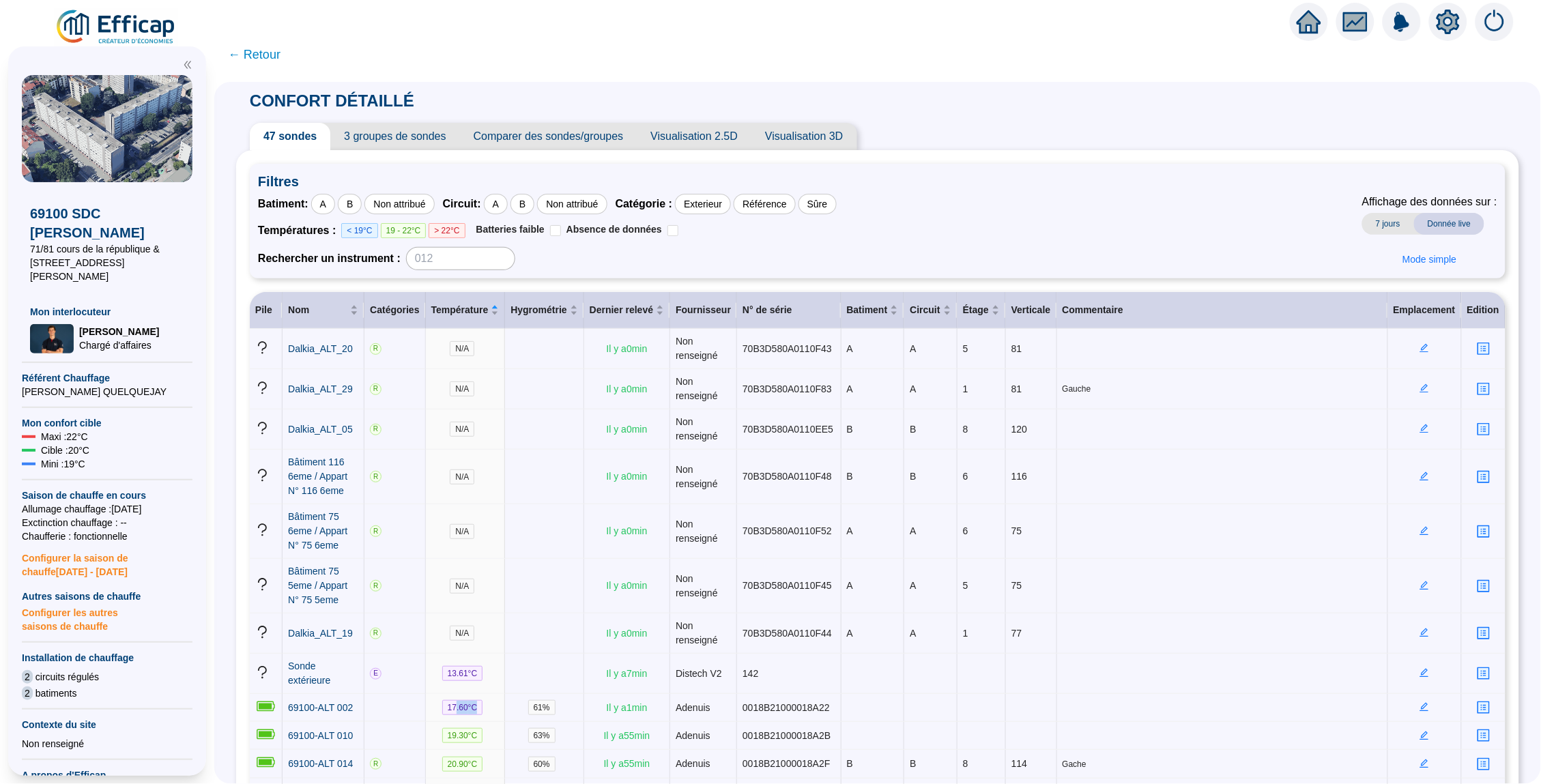
scroll to position [-1, 0]
click at [264, 56] on span "← Retour" at bounding box center [254, 54] width 53 height 19
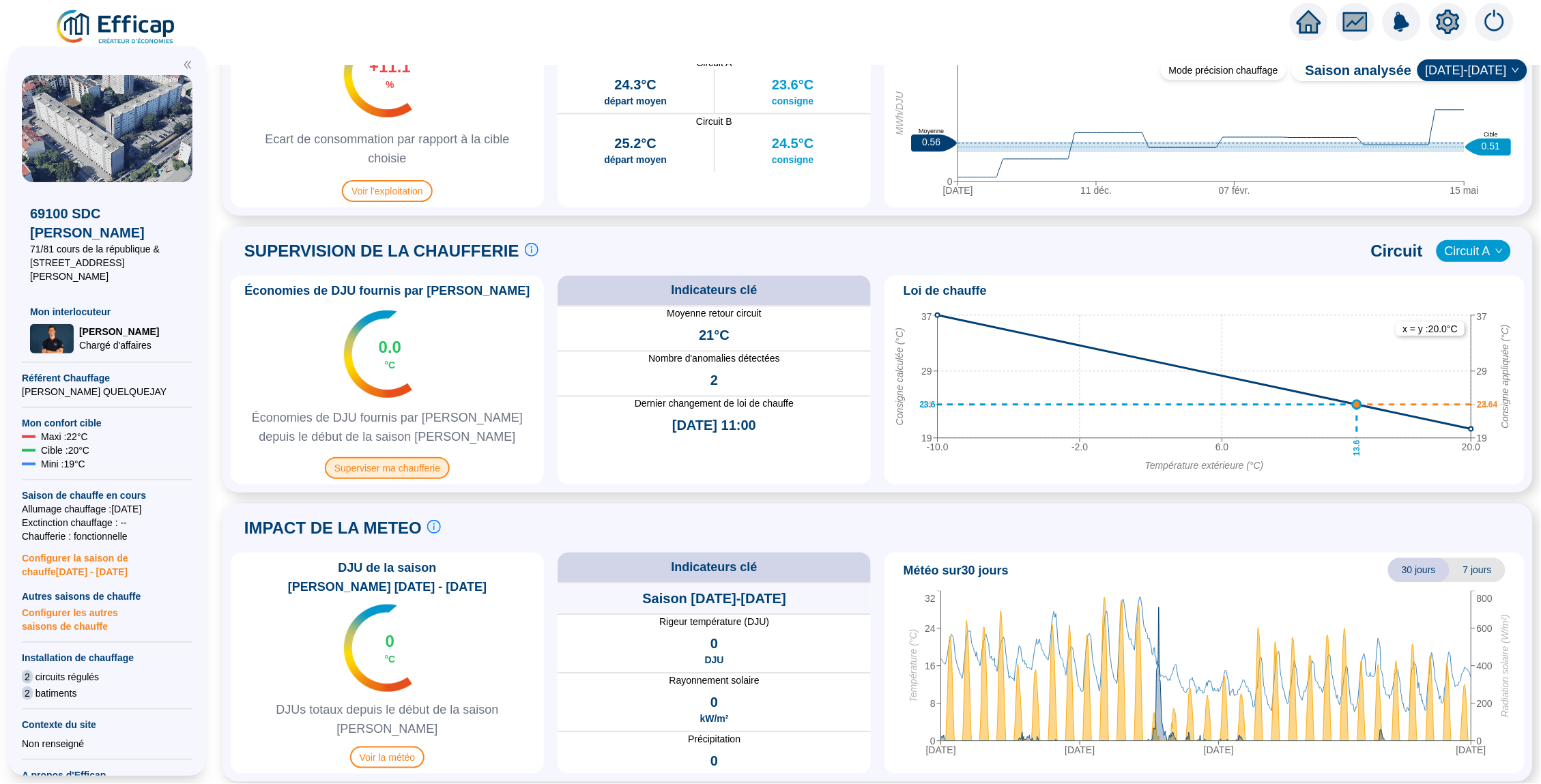
scroll to position [755, 0]
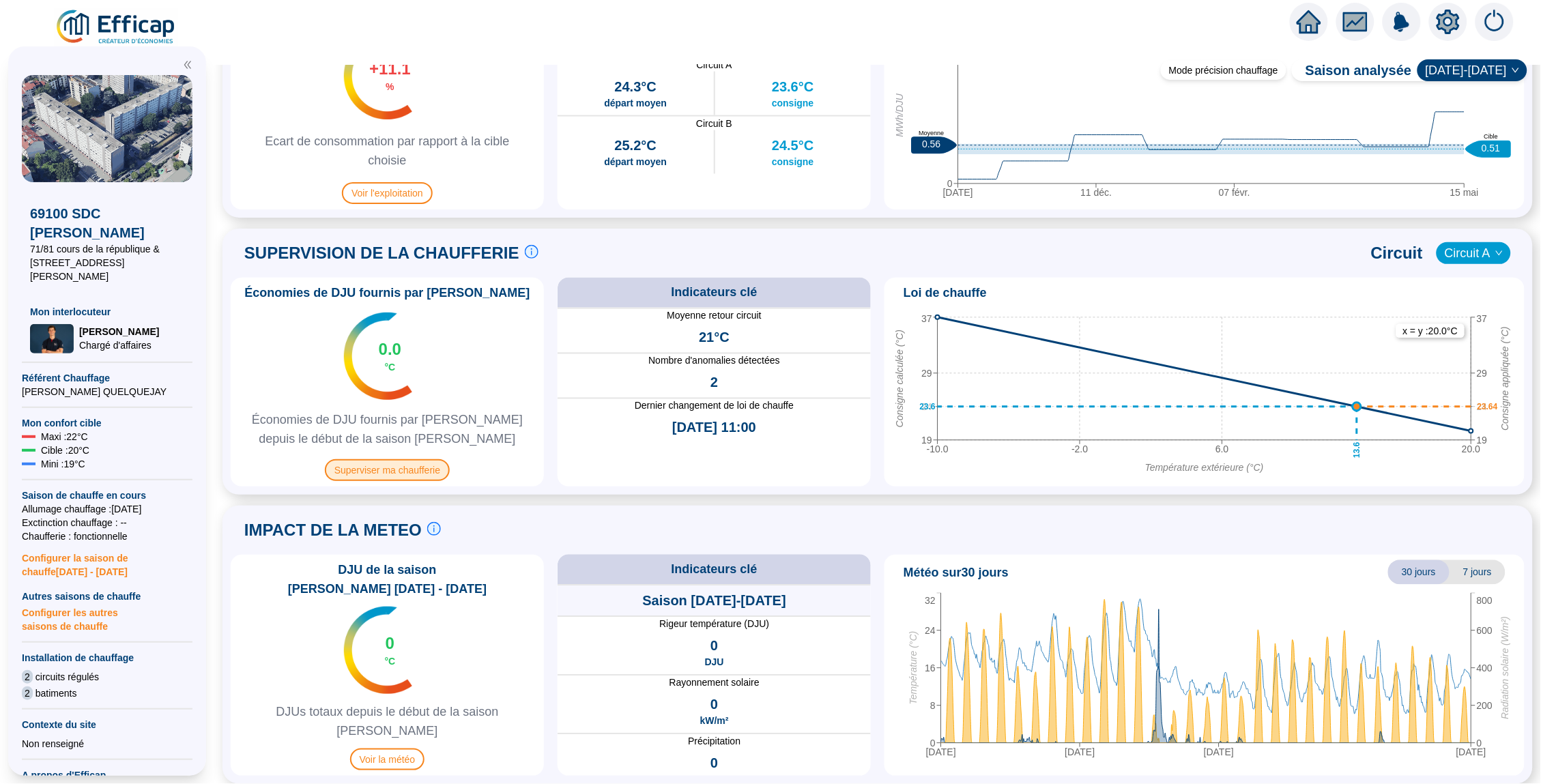
click at [435, 472] on span "Superviser ma chaufferie" at bounding box center [387, 470] width 125 height 22
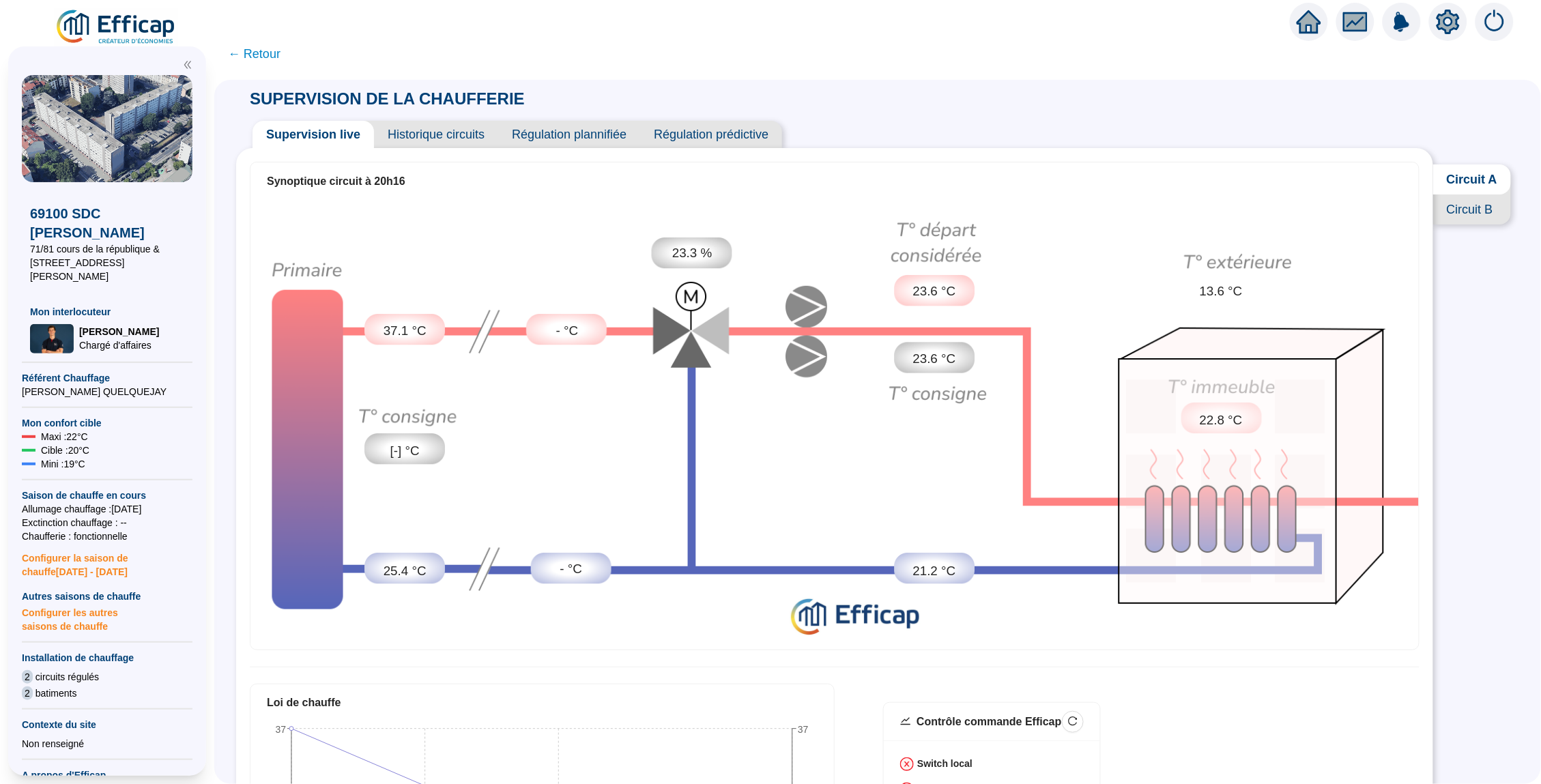
click at [267, 51] on span "← Retour" at bounding box center [254, 54] width 53 height 19
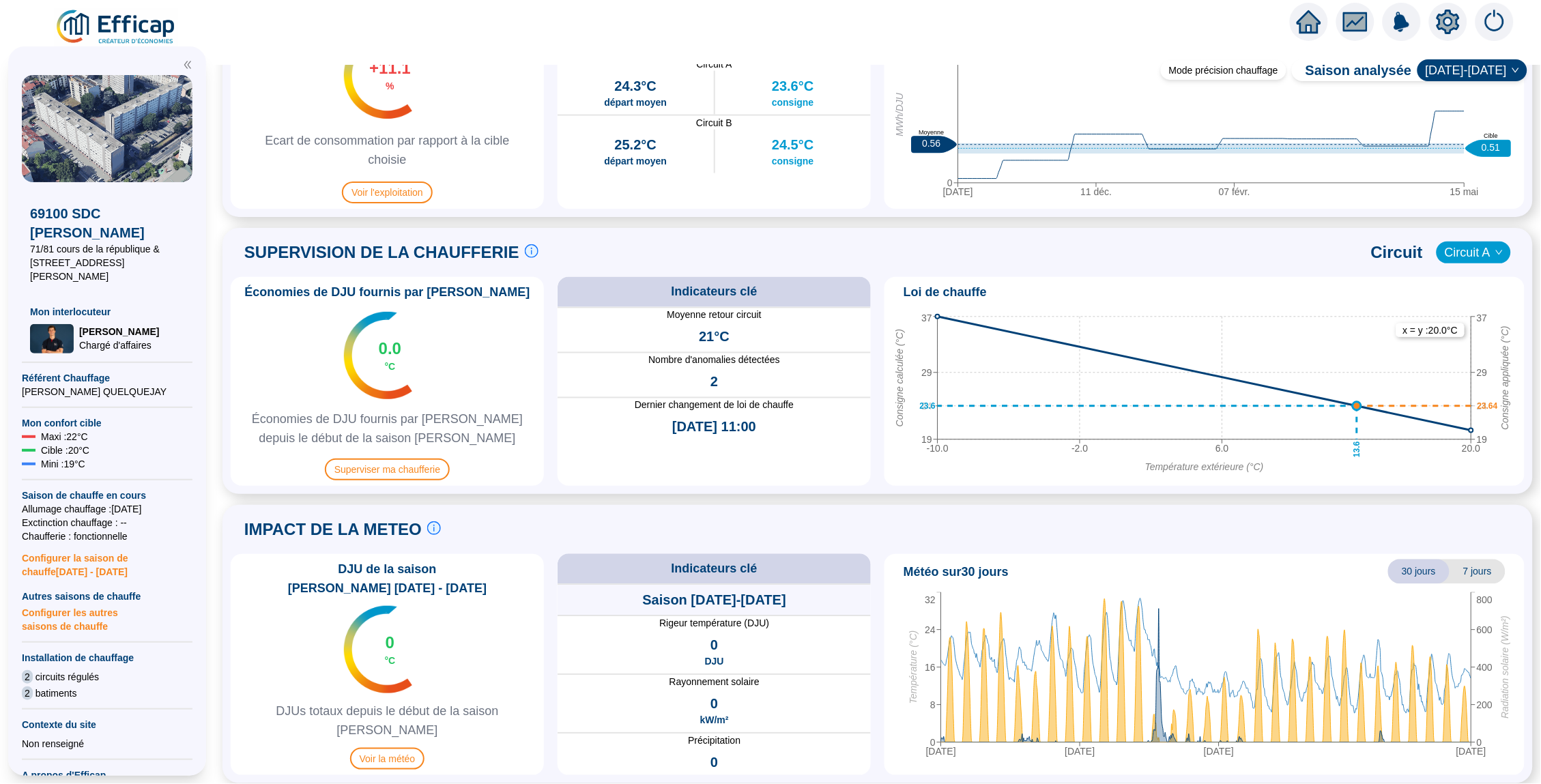
scroll to position [755, 0]
click at [407, 467] on span "Superviser ma chaufferie" at bounding box center [387, 470] width 125 height 22
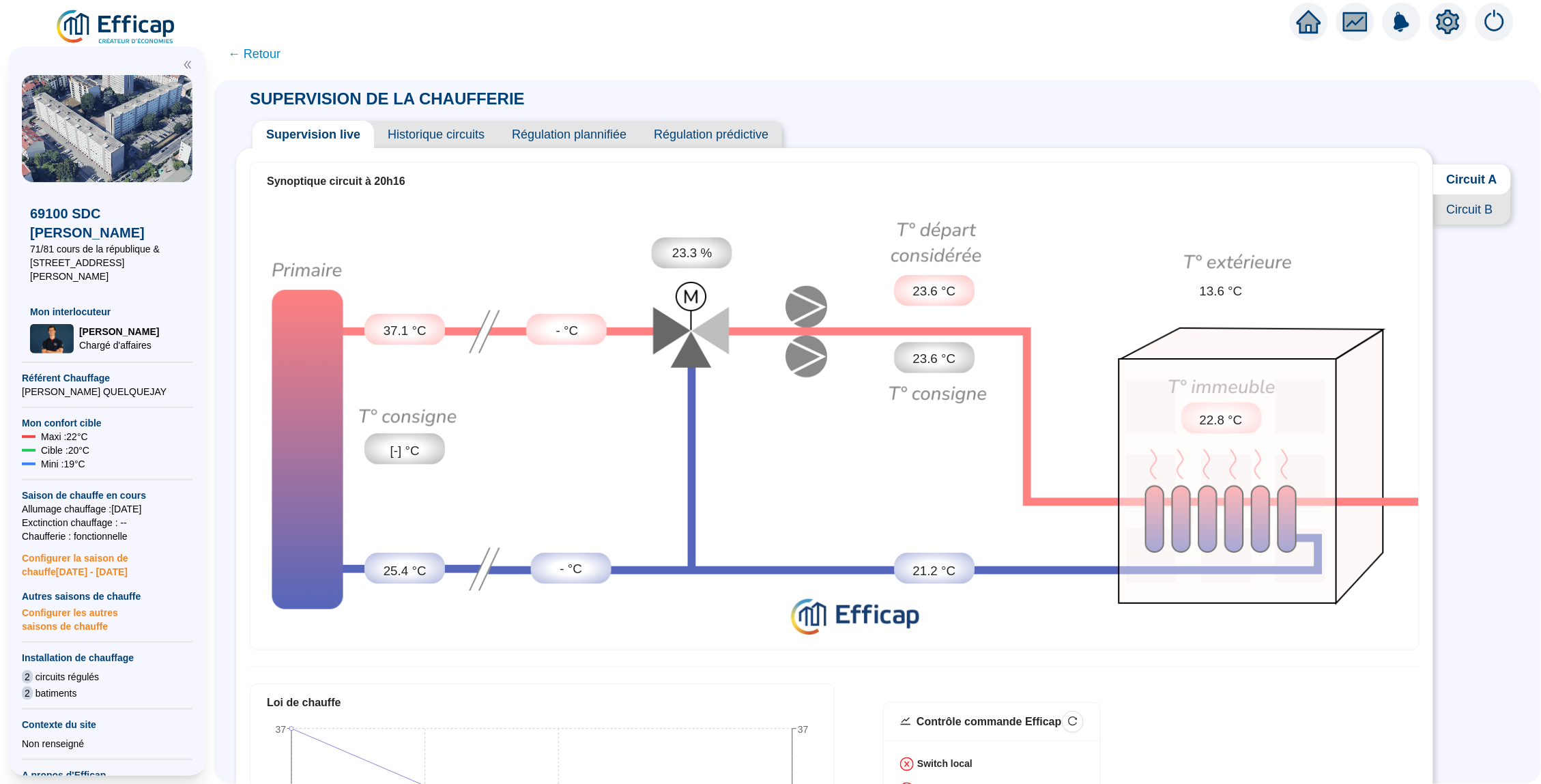
click at [1298, 25] on icon "home" at bounding box center [1309, 21] width 24 height 24
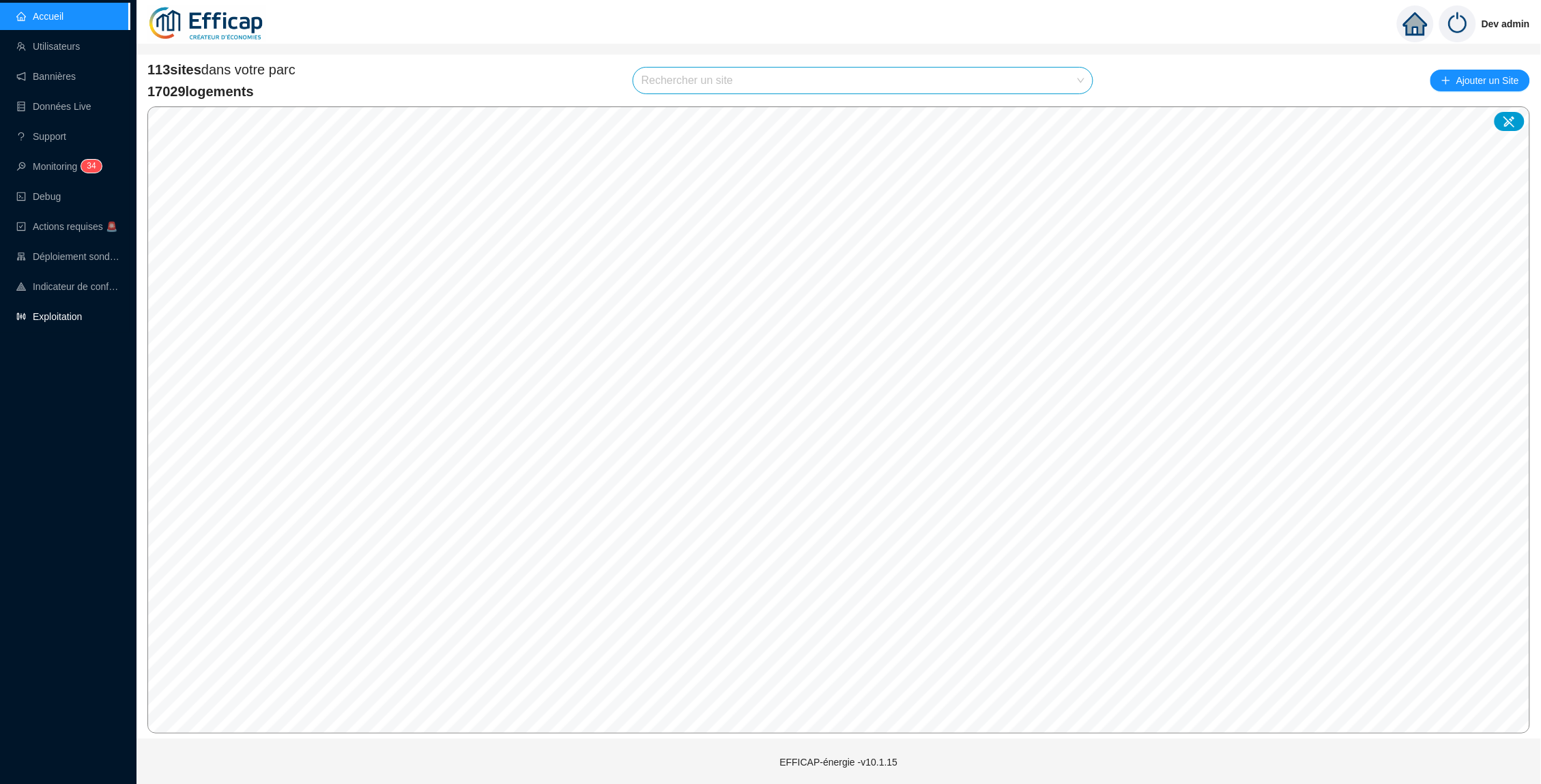
click at [52, 319] on link "Exploitation" at bounding box center [49, 316] width 66 height 11
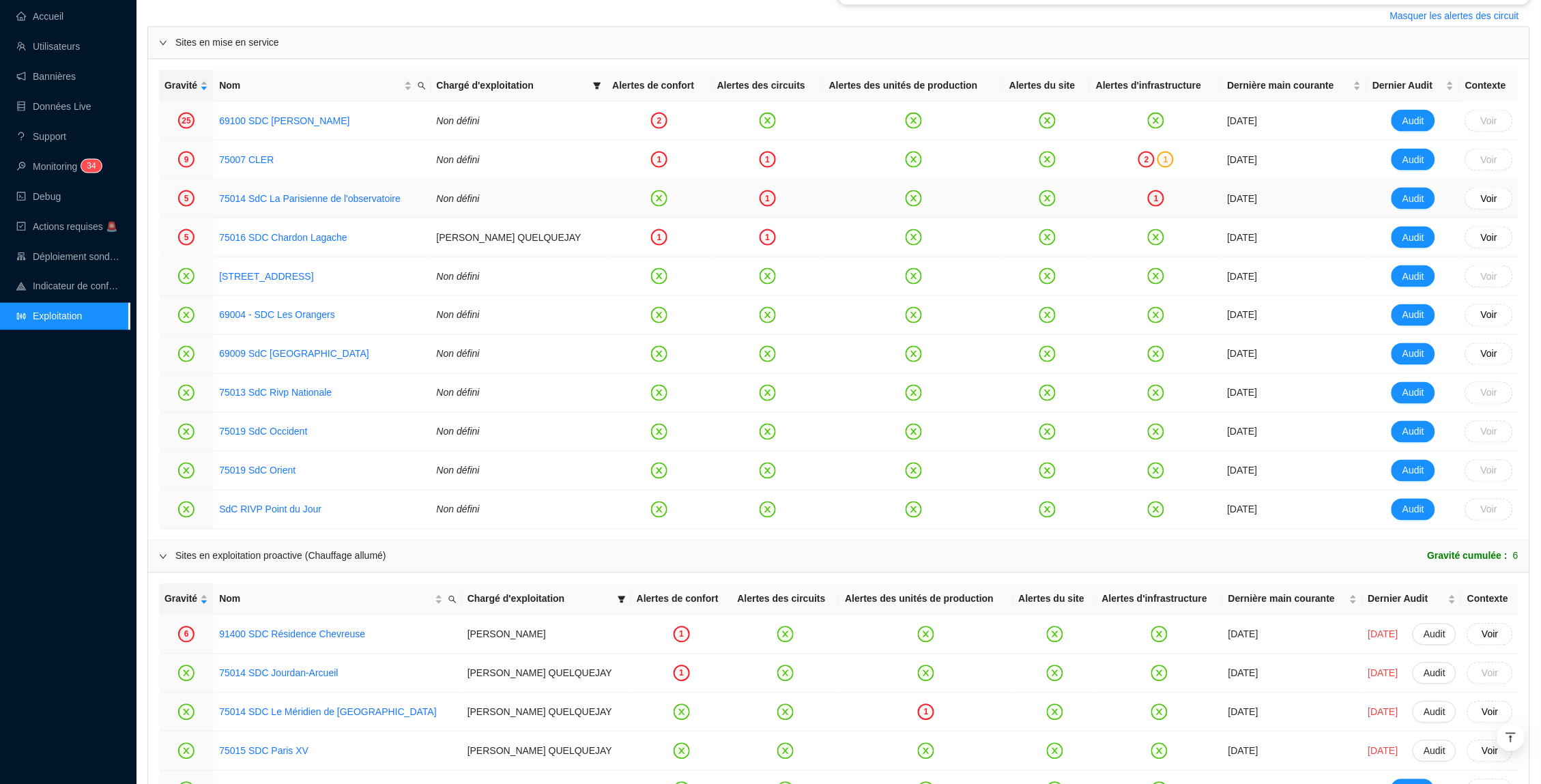
scroll to position [615, 0]
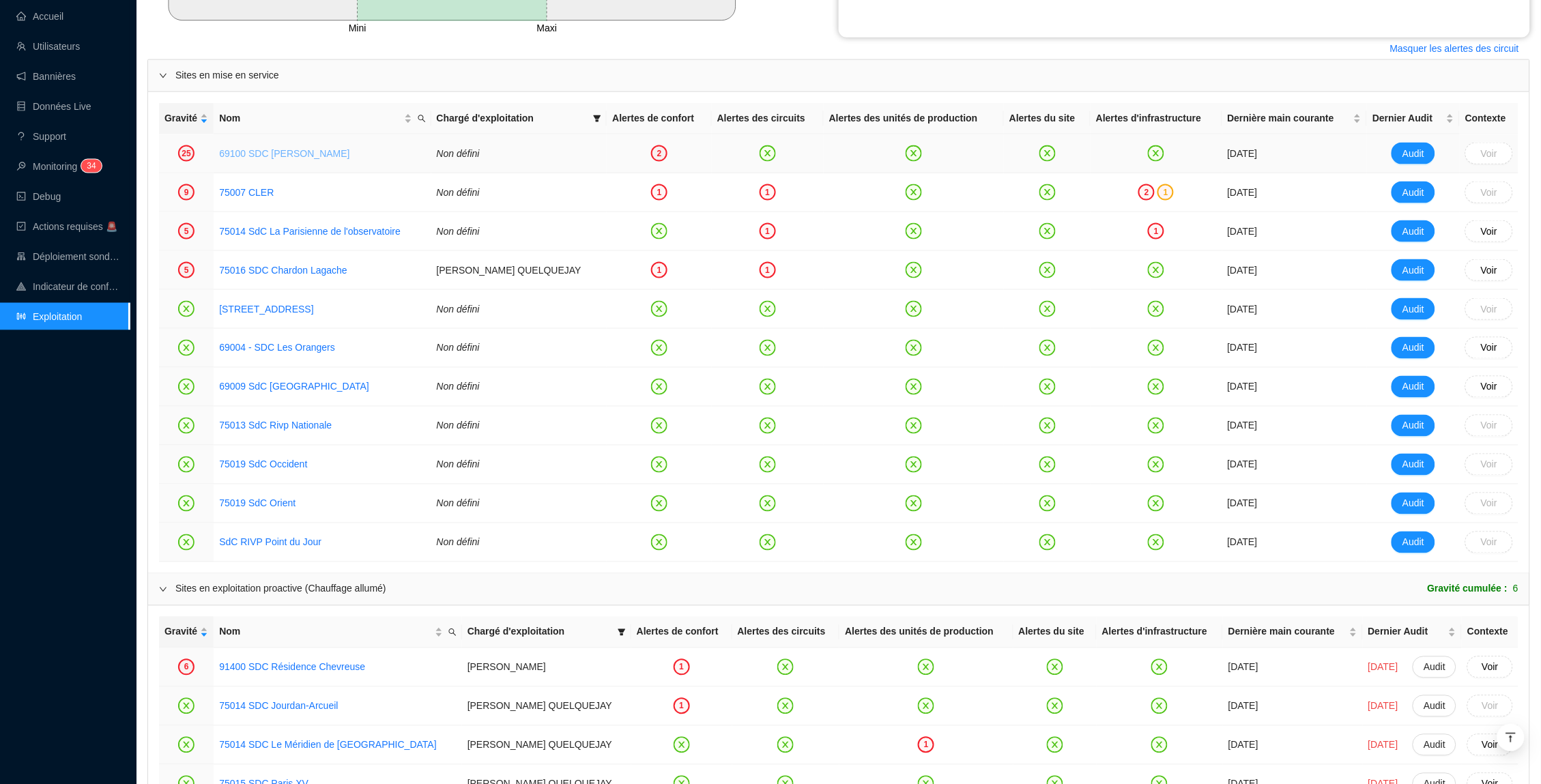
click at [324, 155] on link "69100 SDC [PERSON_NAME]" at bounding box center [284, 153] width 131 height 11
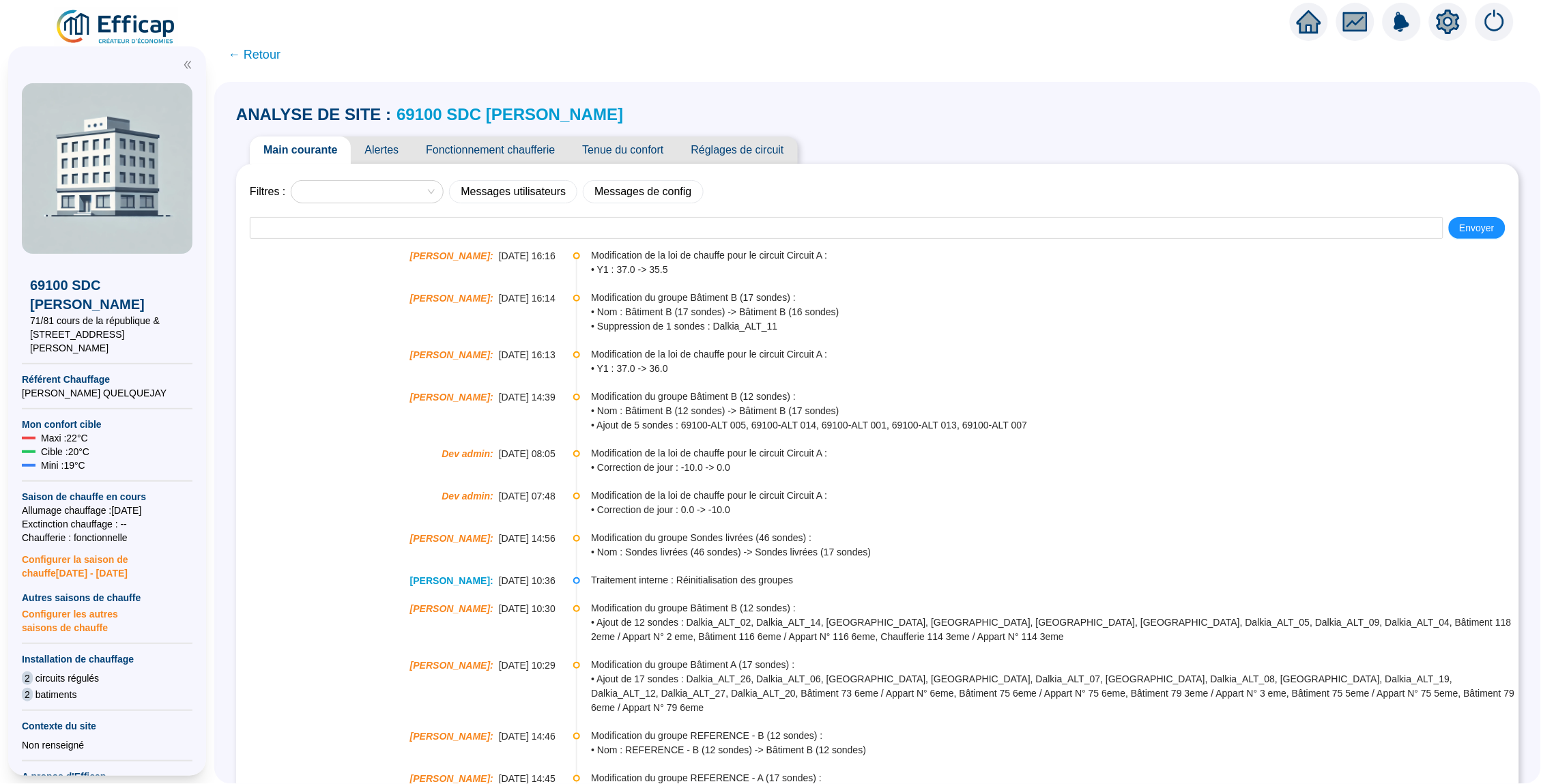
click at [634, 143] on span "Tenue du confort" at bounding box center [623, 150] width 108 height 27
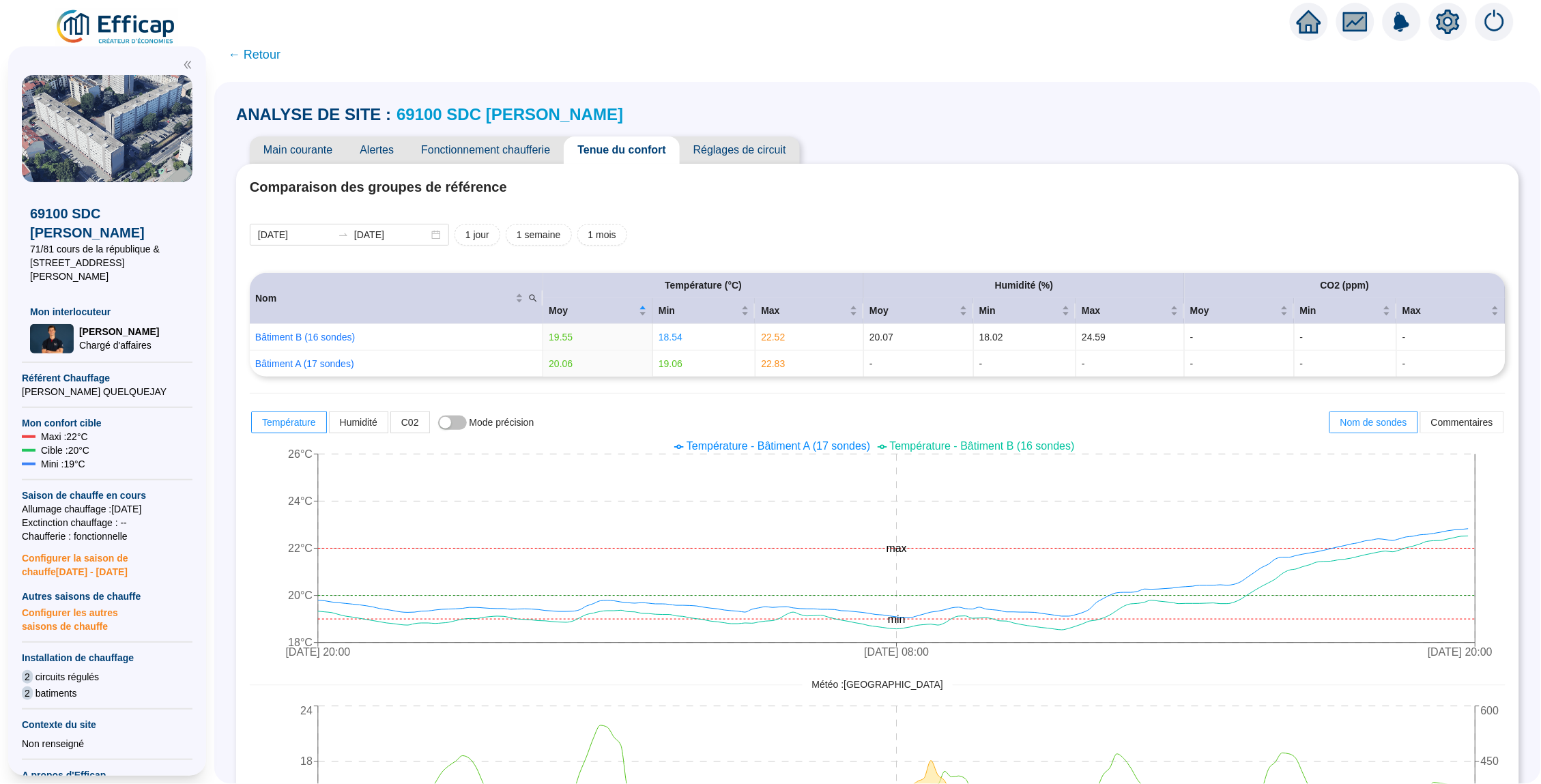
click at [745, 155] on span "Réglages de circuit" at bounding box center [739, 150] width 120 height 27
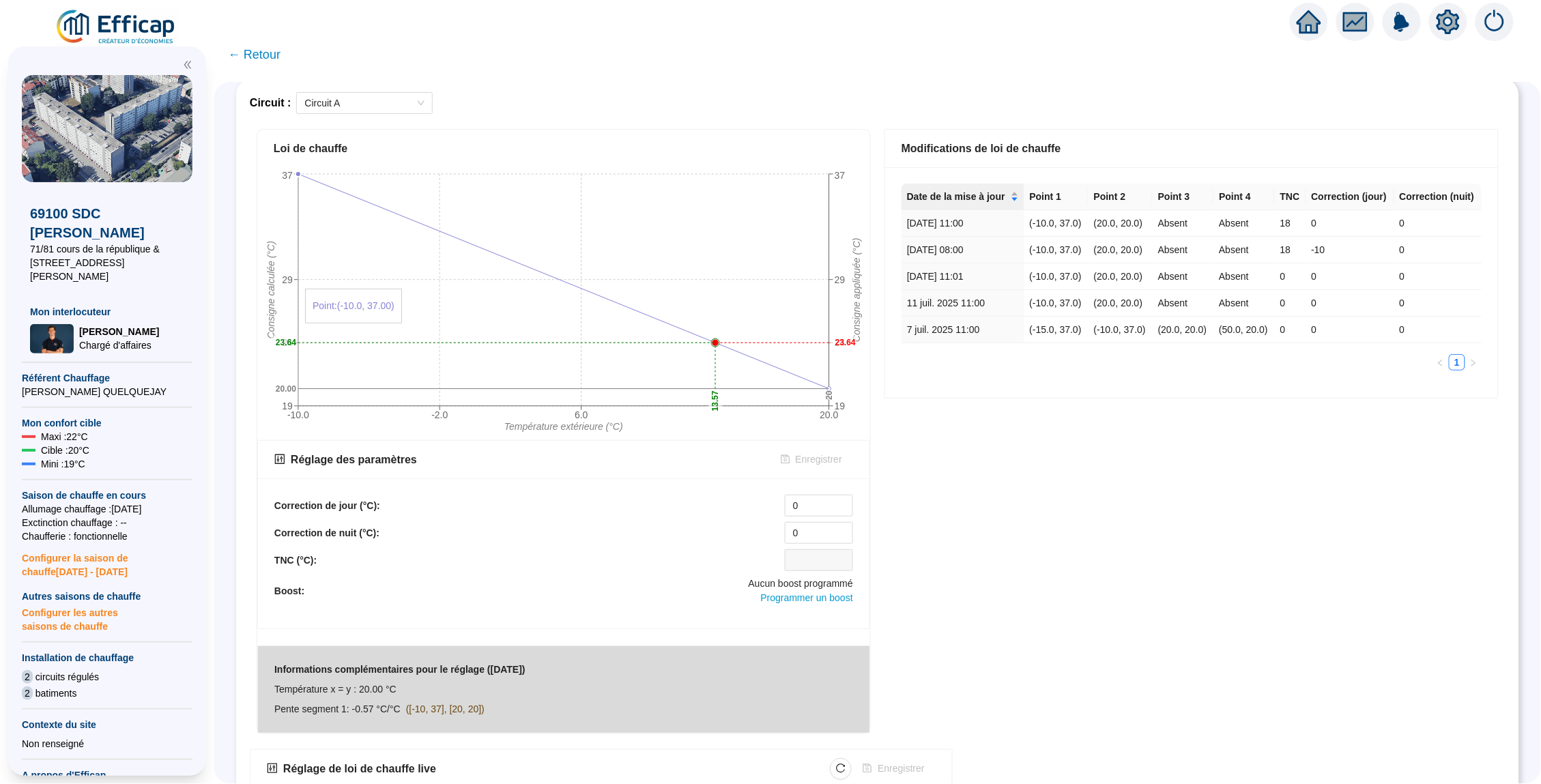
scroll to position [133, 0]
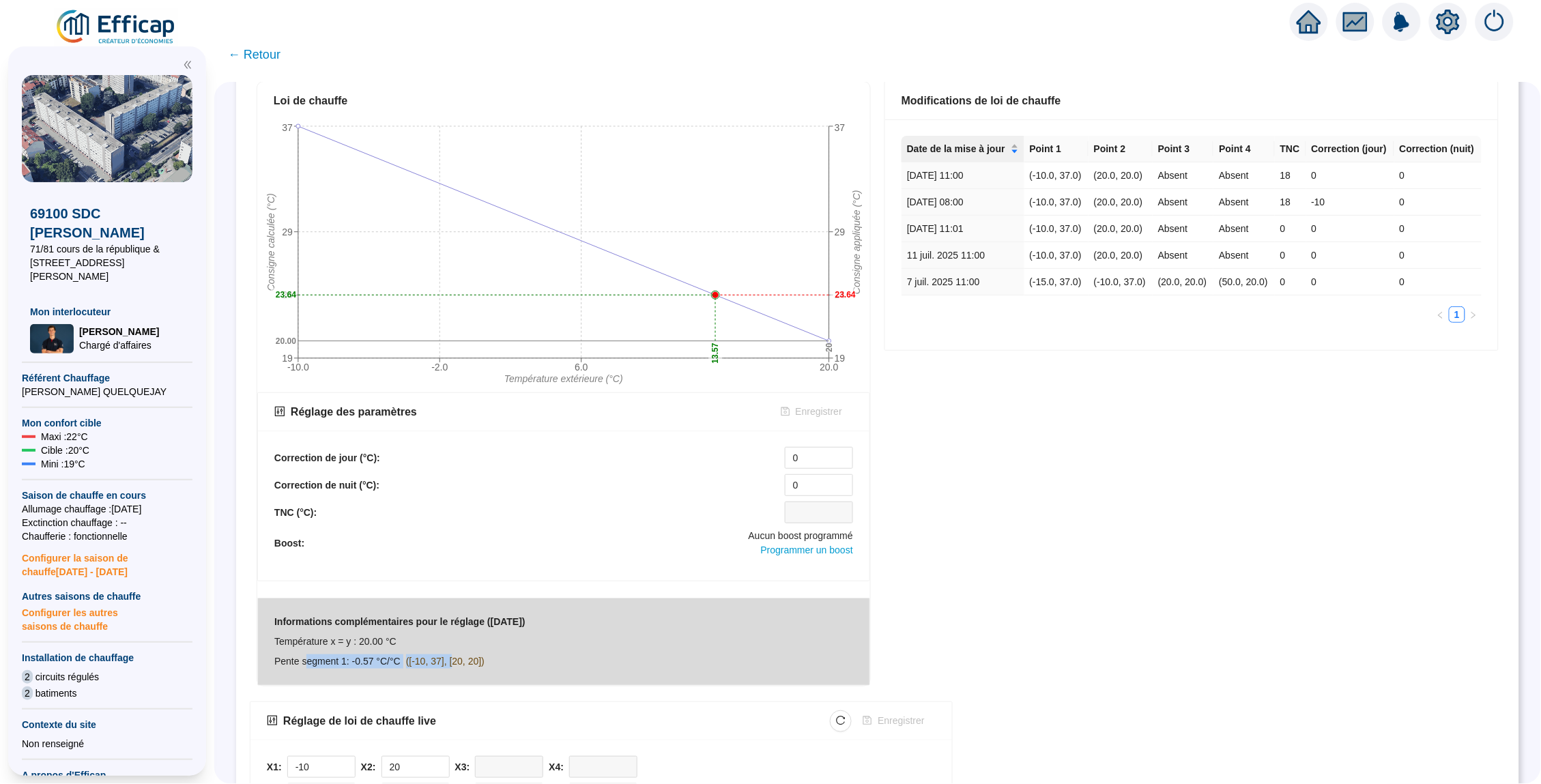
drag, startPoint x: 310, startPoint y: 653, endPoint x: 471, endPoint y: 653, distance: 161.0
click at [470, 654] on div "Pente segment 1: -0.57 °C/°C ([-10, 37], [20, 20])" at bounding box center [379, 661] width 211 height 14
click at [508, 654] on div "Pente segment 1: -0.57 °C/°C ([-10, 37], [20, 20])" at bounding box center [400, 661] width 251 height 14
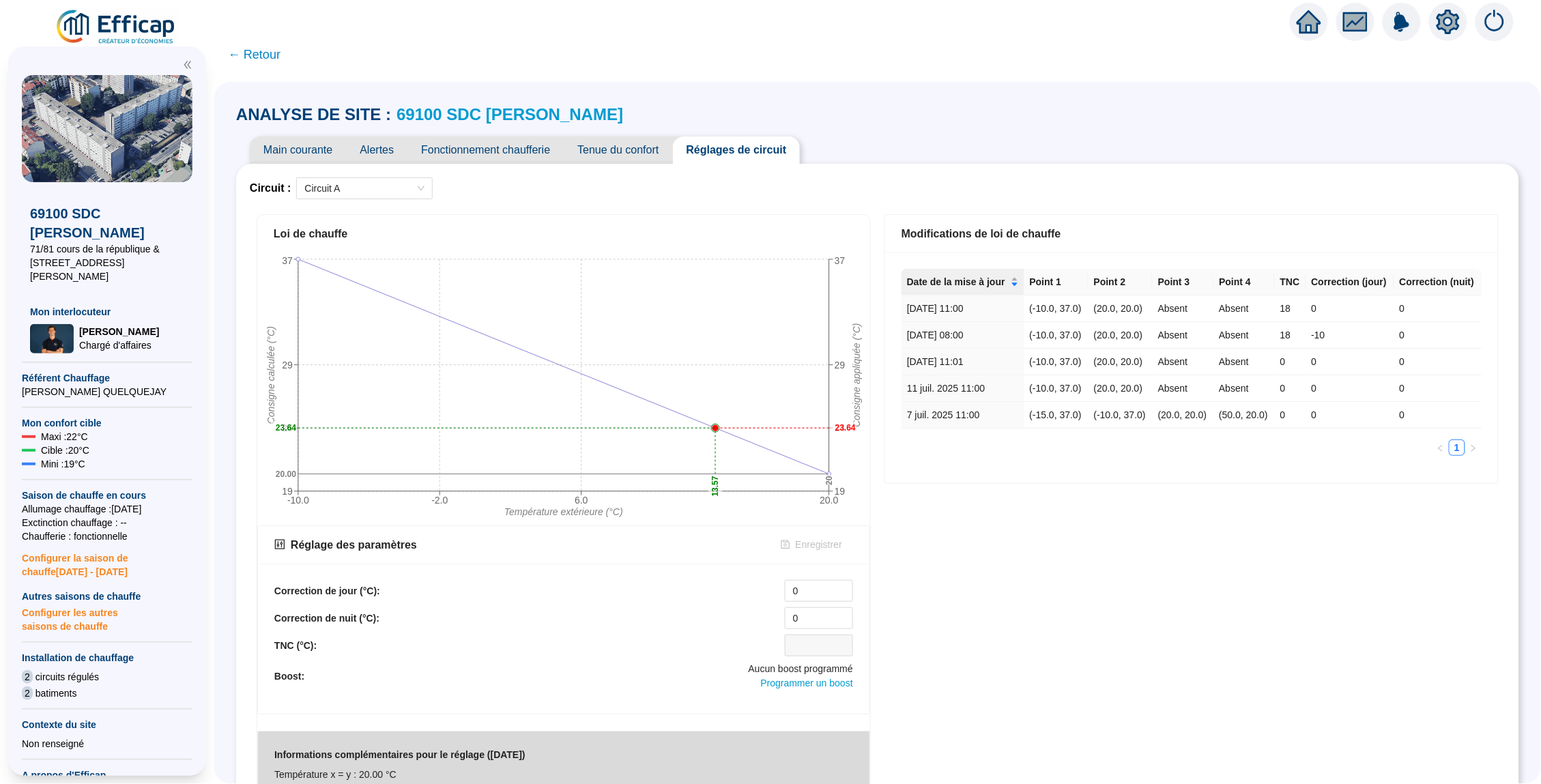
scroll to position [0, 0]
click at [616, 148] on span "Tenue du confort" at bounding box center [618, 150] width 108 height 27
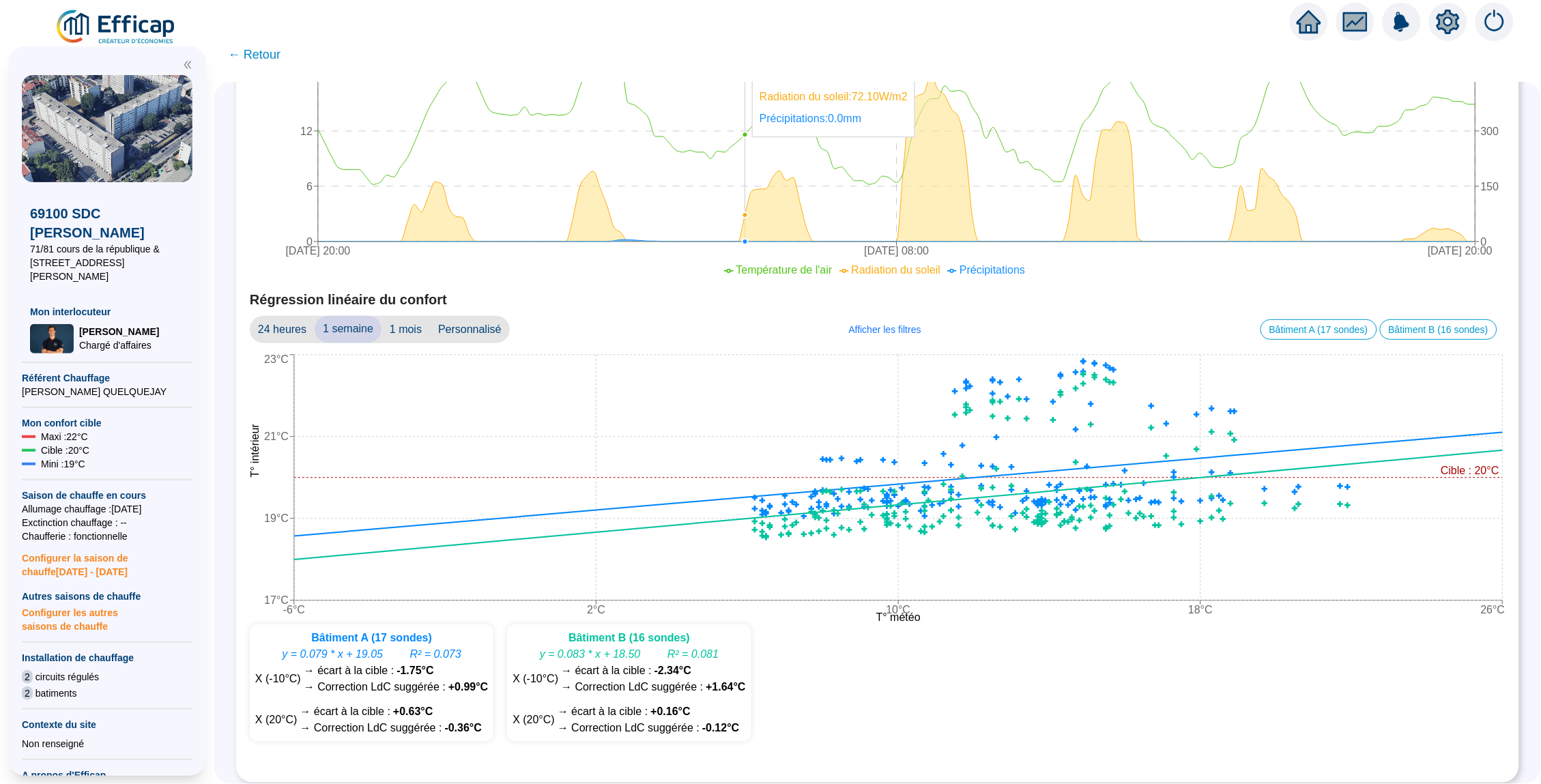
scroll to position [685, 0]
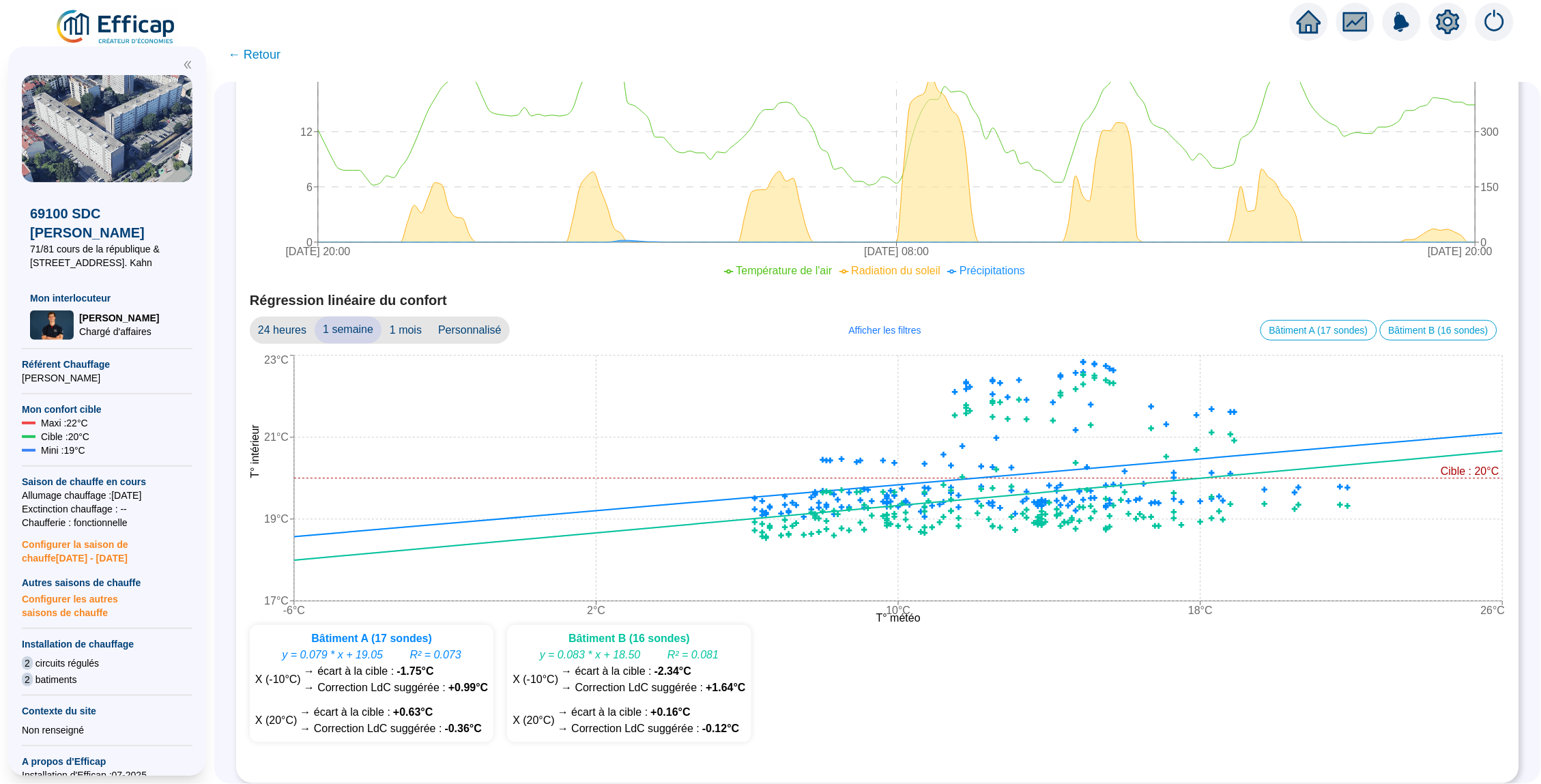
click at [283, 327] on span "24 heures" at bounding box center [282, 330] width 65 height 27
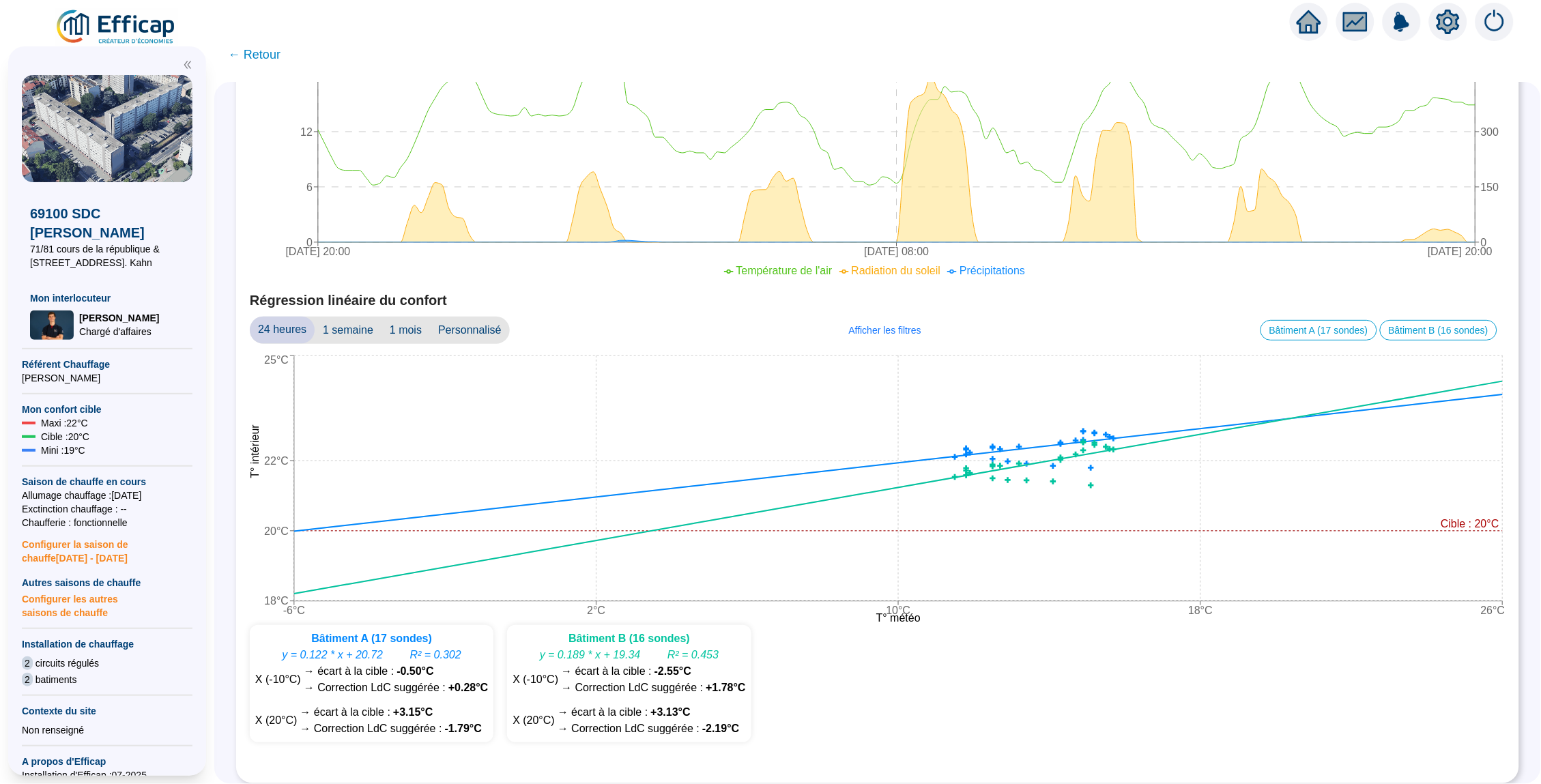
scroll to position [676, 0]
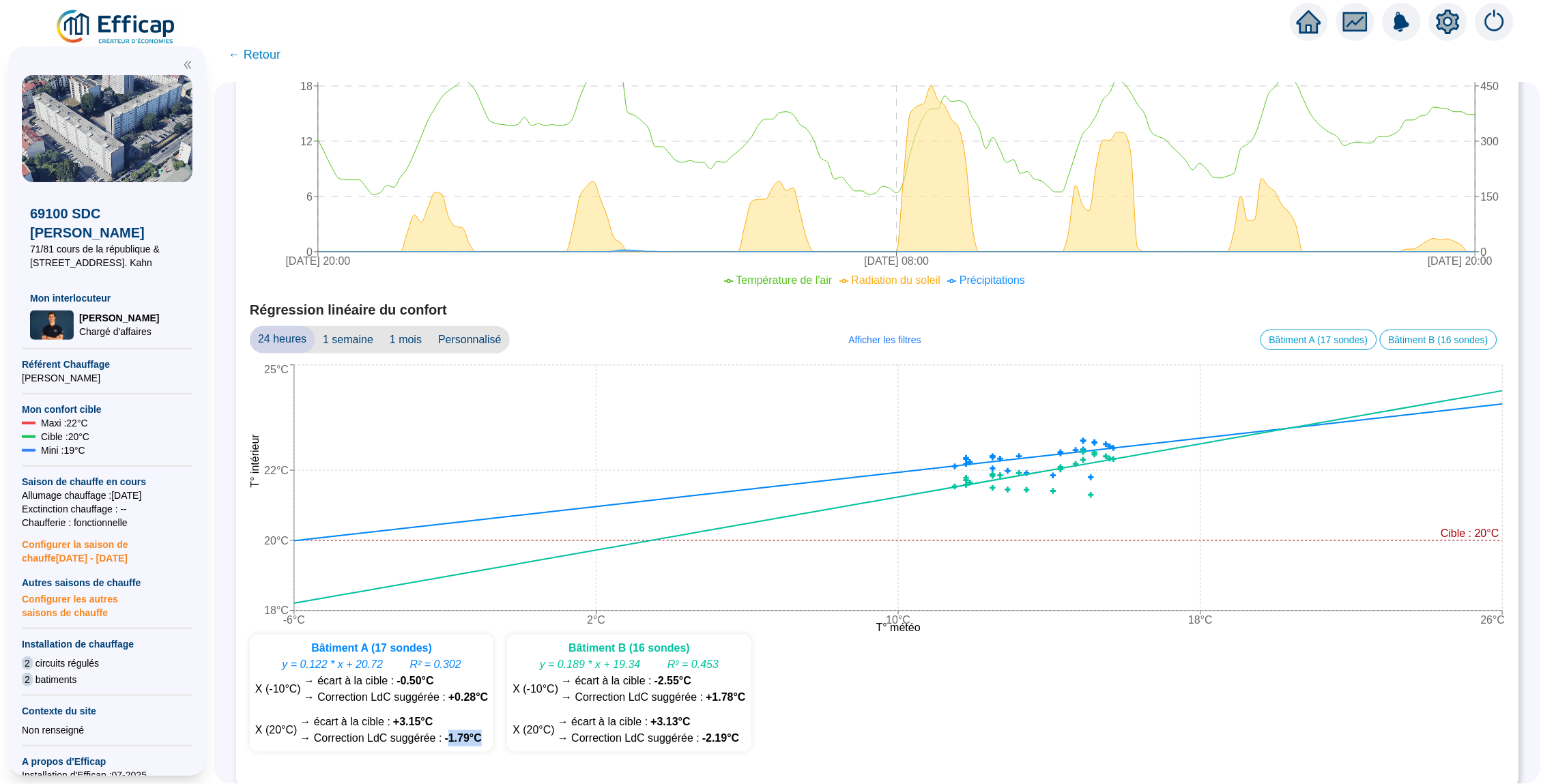
drag, startPoint x: 490, startPoint y: 733, endPoint x: 457, endPoint y: 729, distance: 33.2
click at [457, 730] on span "-1.79 °C" at bounding box center [463, 738] width 37 height 16
click at [456, 730] on span "-1.79 °C" at bounding box center [463, 738] width 37 height 16
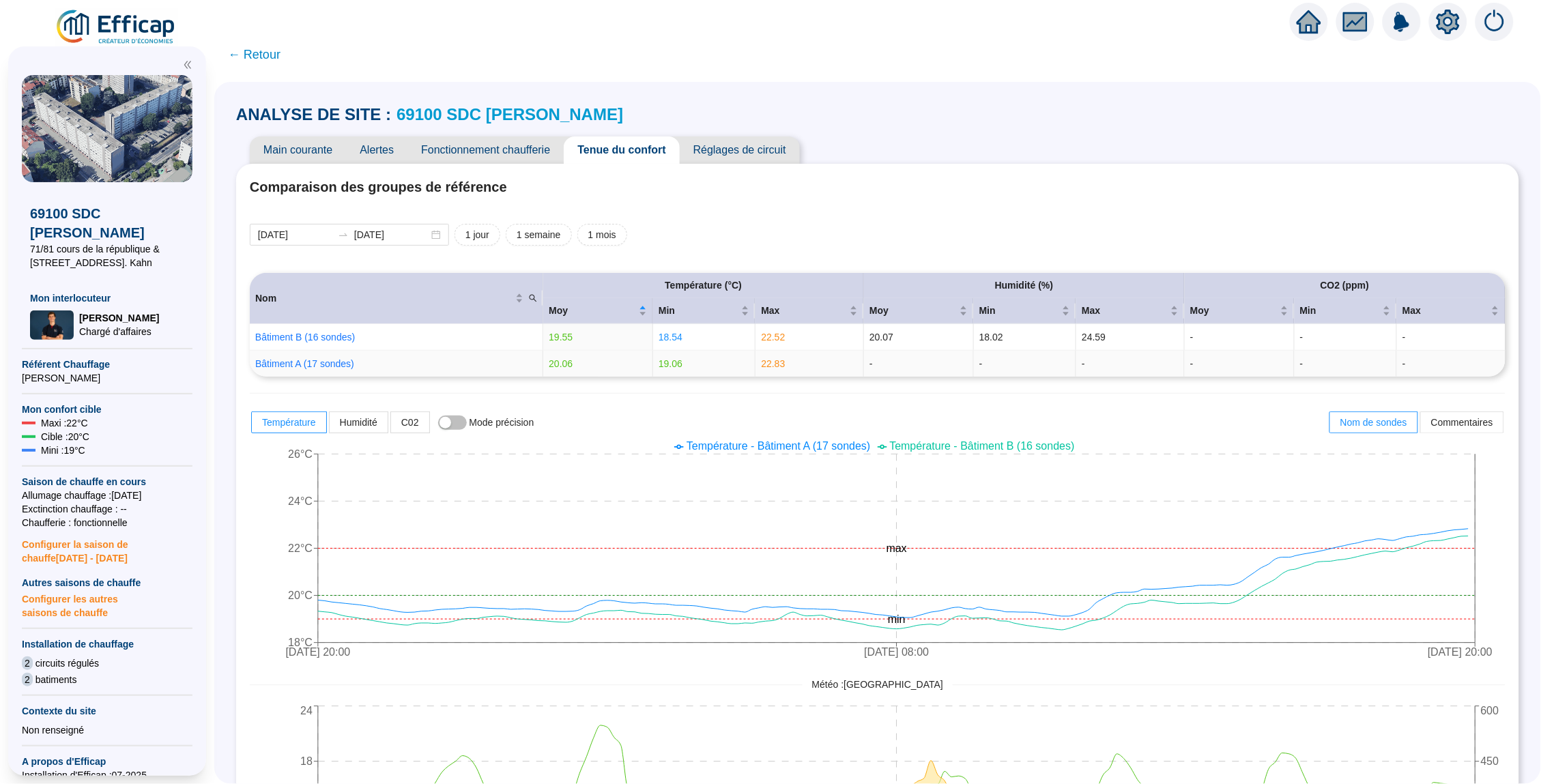
scroll to position [0, 0]
click at [747, 148] on span "Réglages de circuit" at bounding box center [739, 150] width 120 height 27
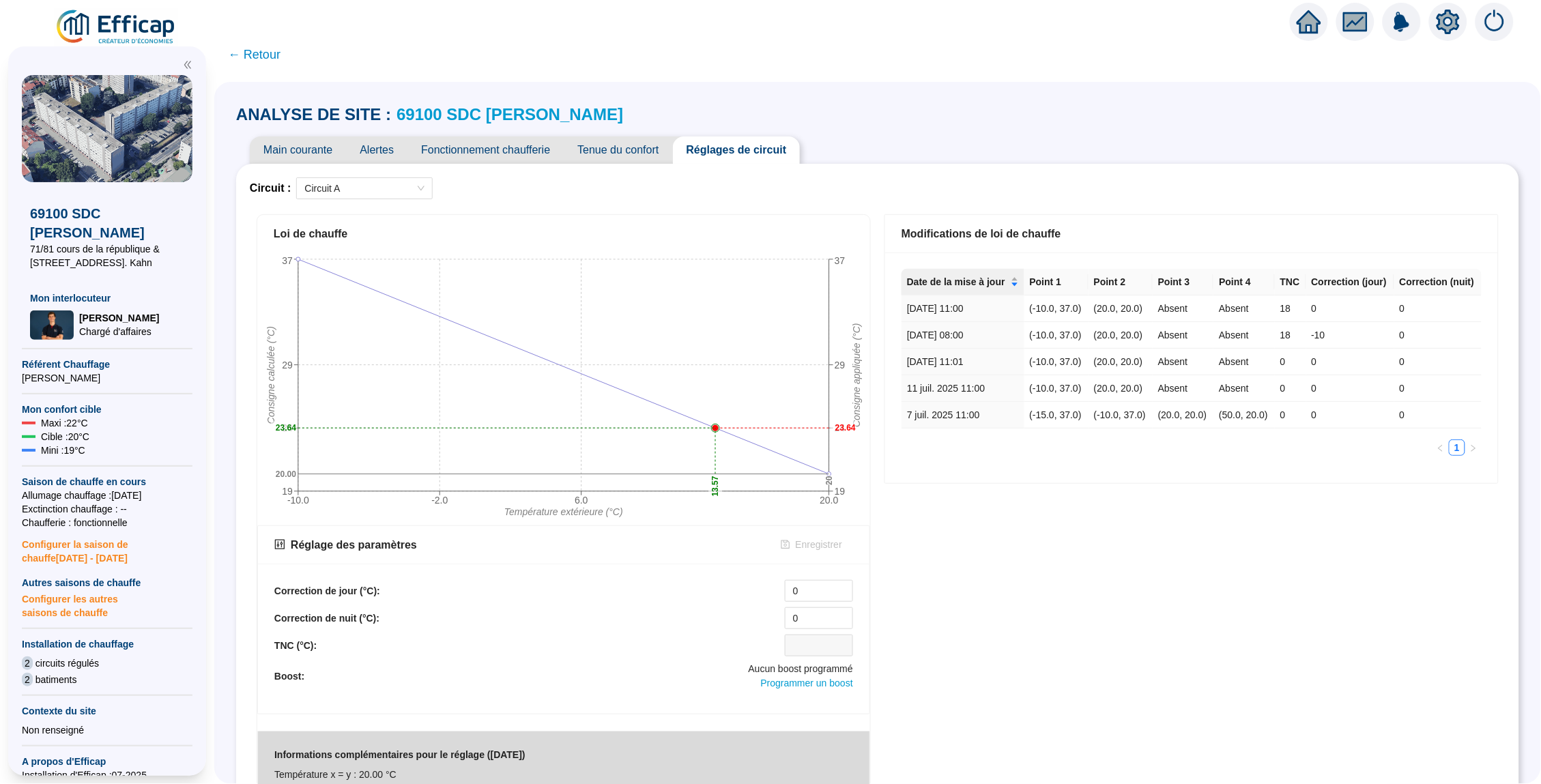
click at [547, 158] on span "Fonctionnement chaufferie" at bounding box center [485, 150] width 156 height 27
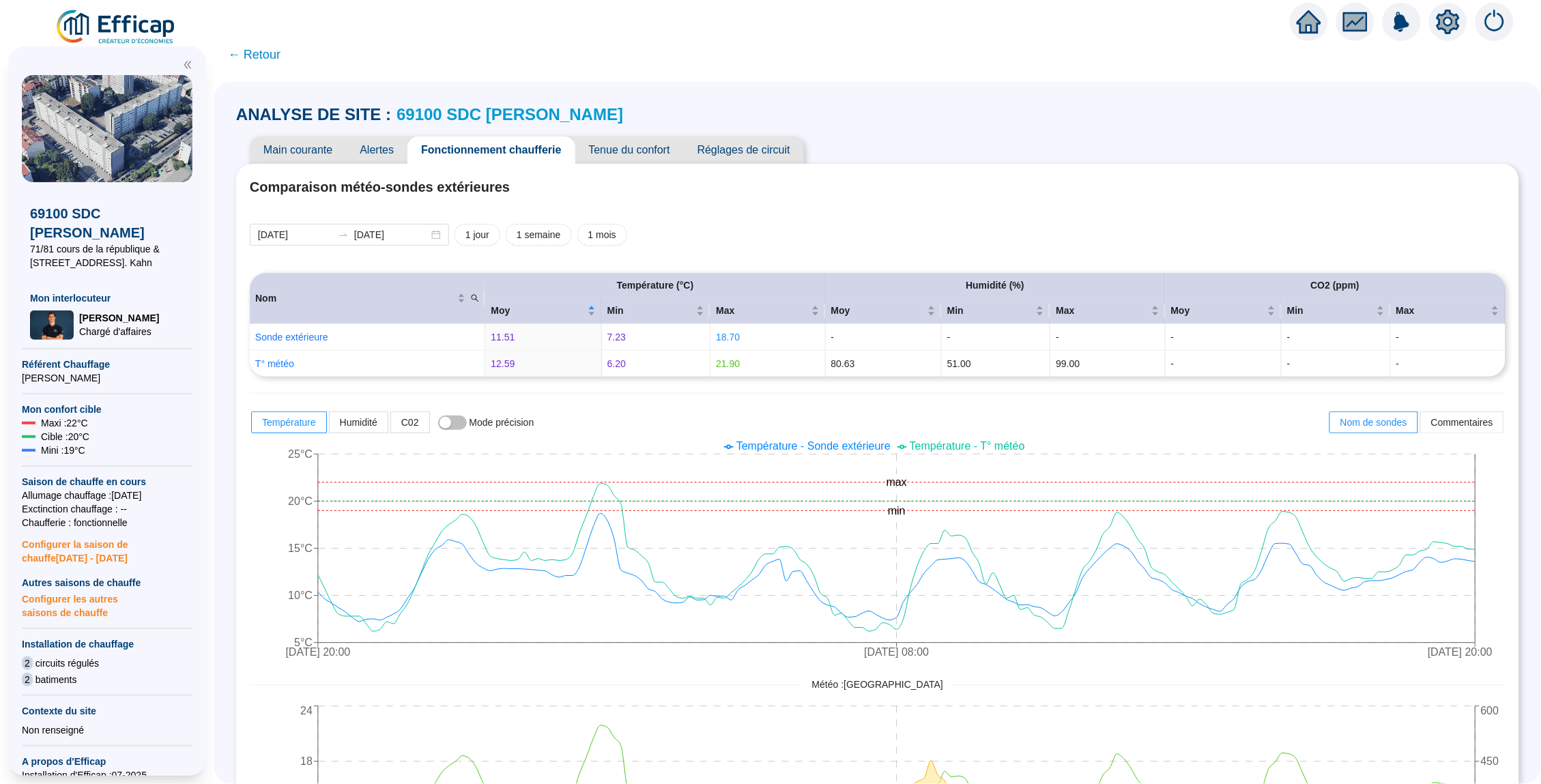
click at [738, 153] on span "Réglages de circuit" at bounding box center [744, 150] width 120 height 27
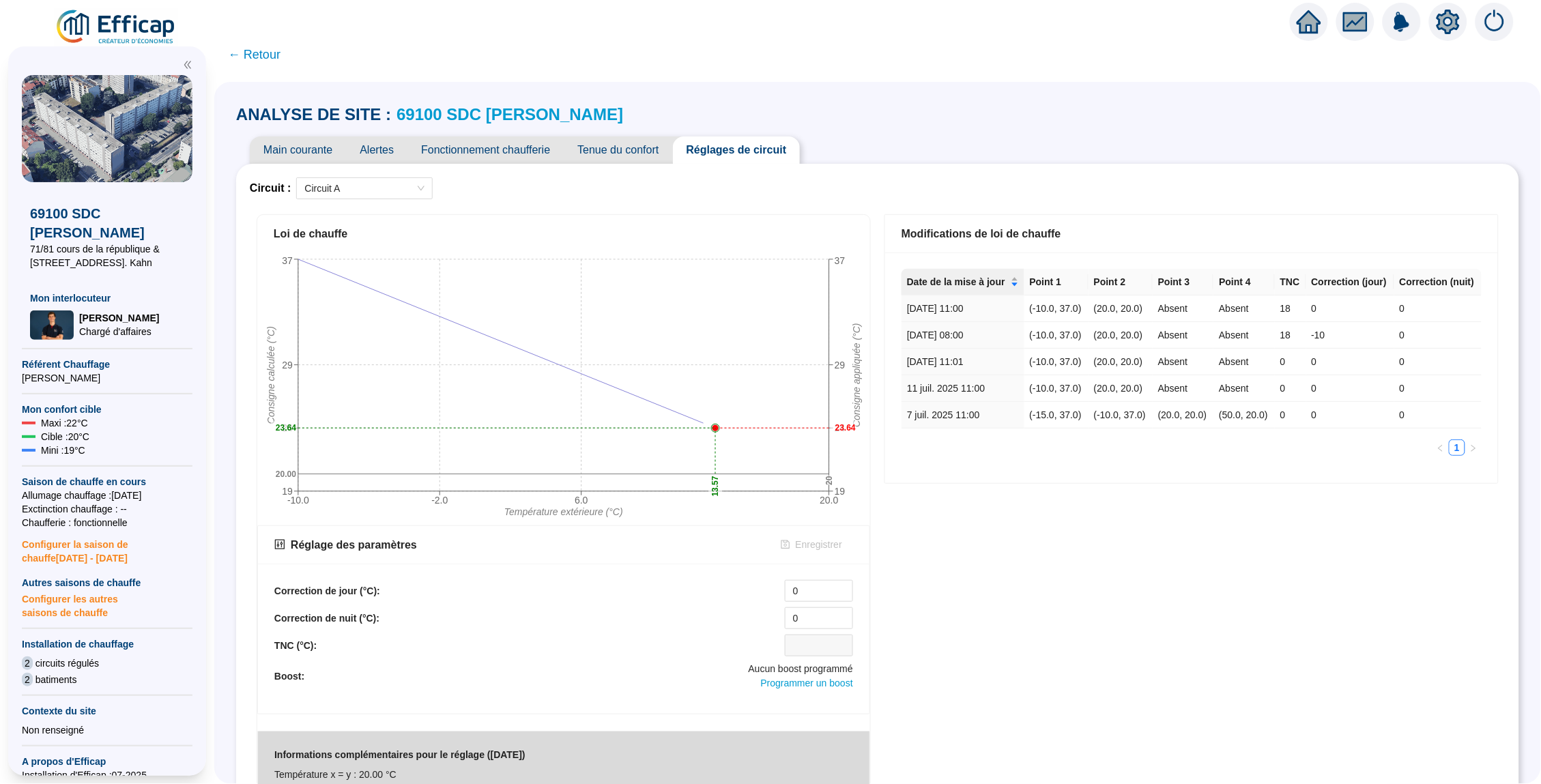
scroll to position [7, 0]
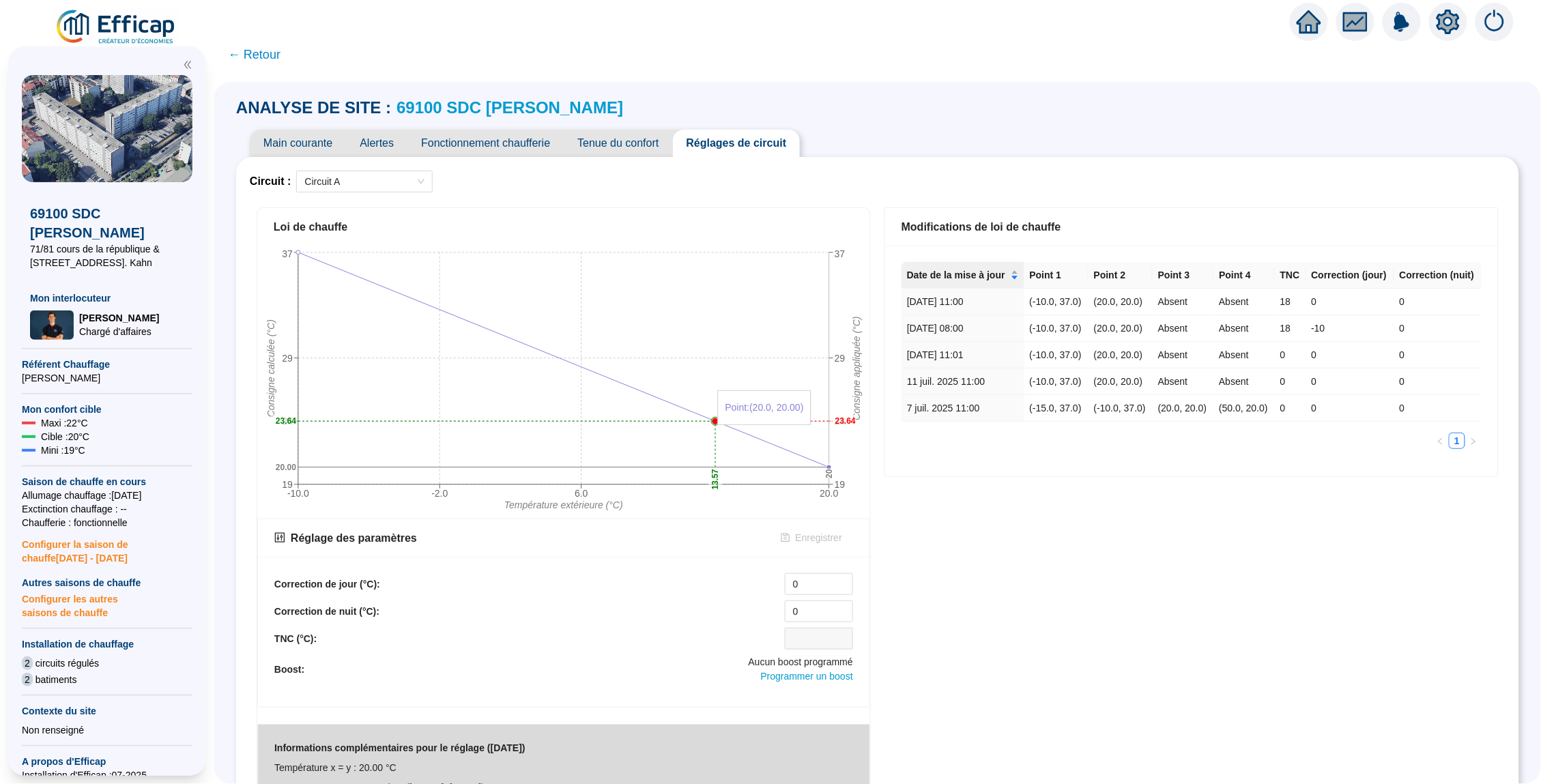
click at [607, 382] on icon "-10.0 -2.0 6.0 20.0 Température extérieure (°C) 19 24 29 37 Consigne calculée (…" at bounding box center [563, 382] width 613 height 273
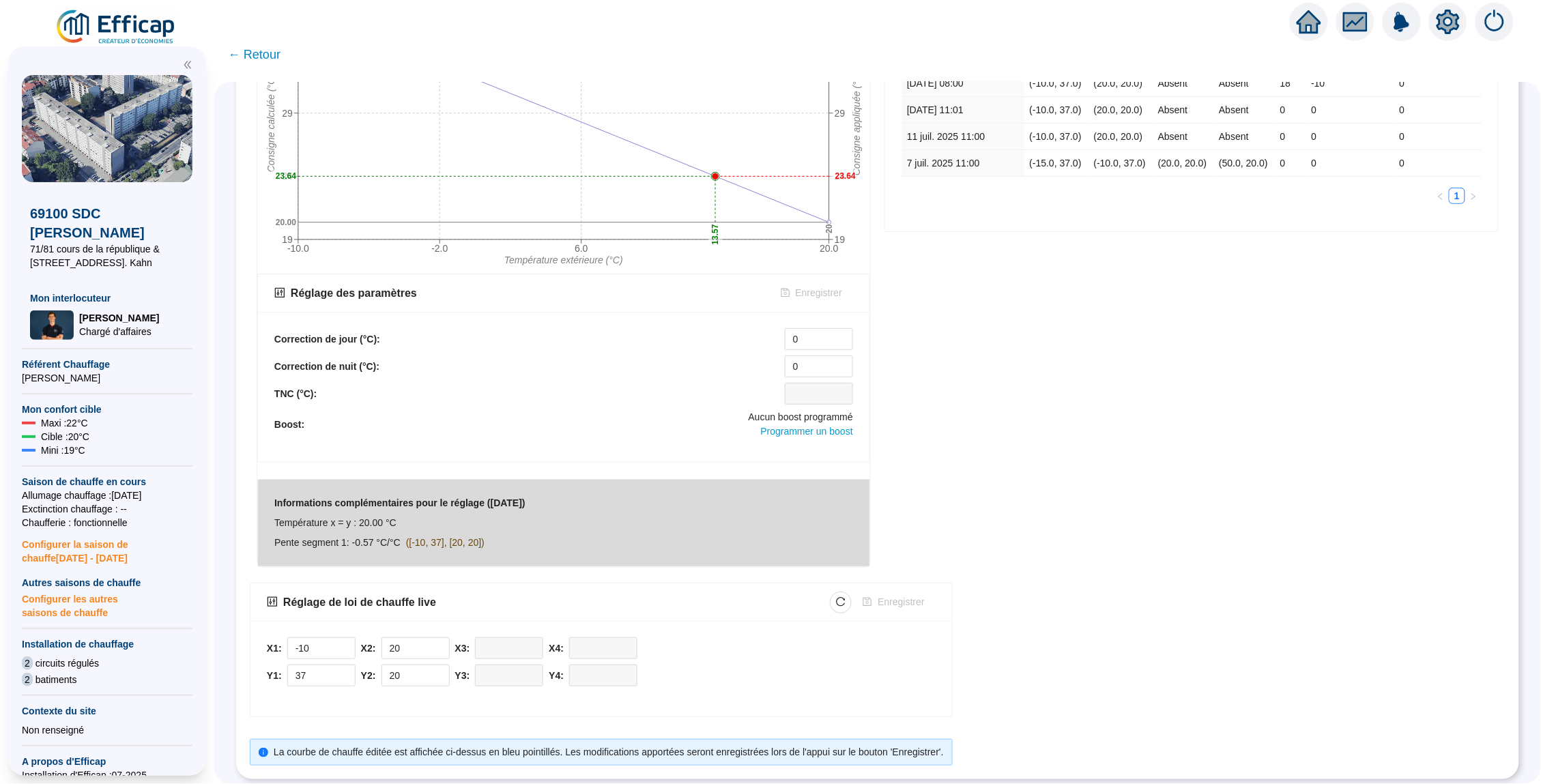
scroll to position [0, 0]
click at [812, 337] on input "0" at bounding box center [819, 339] width 67 height 21
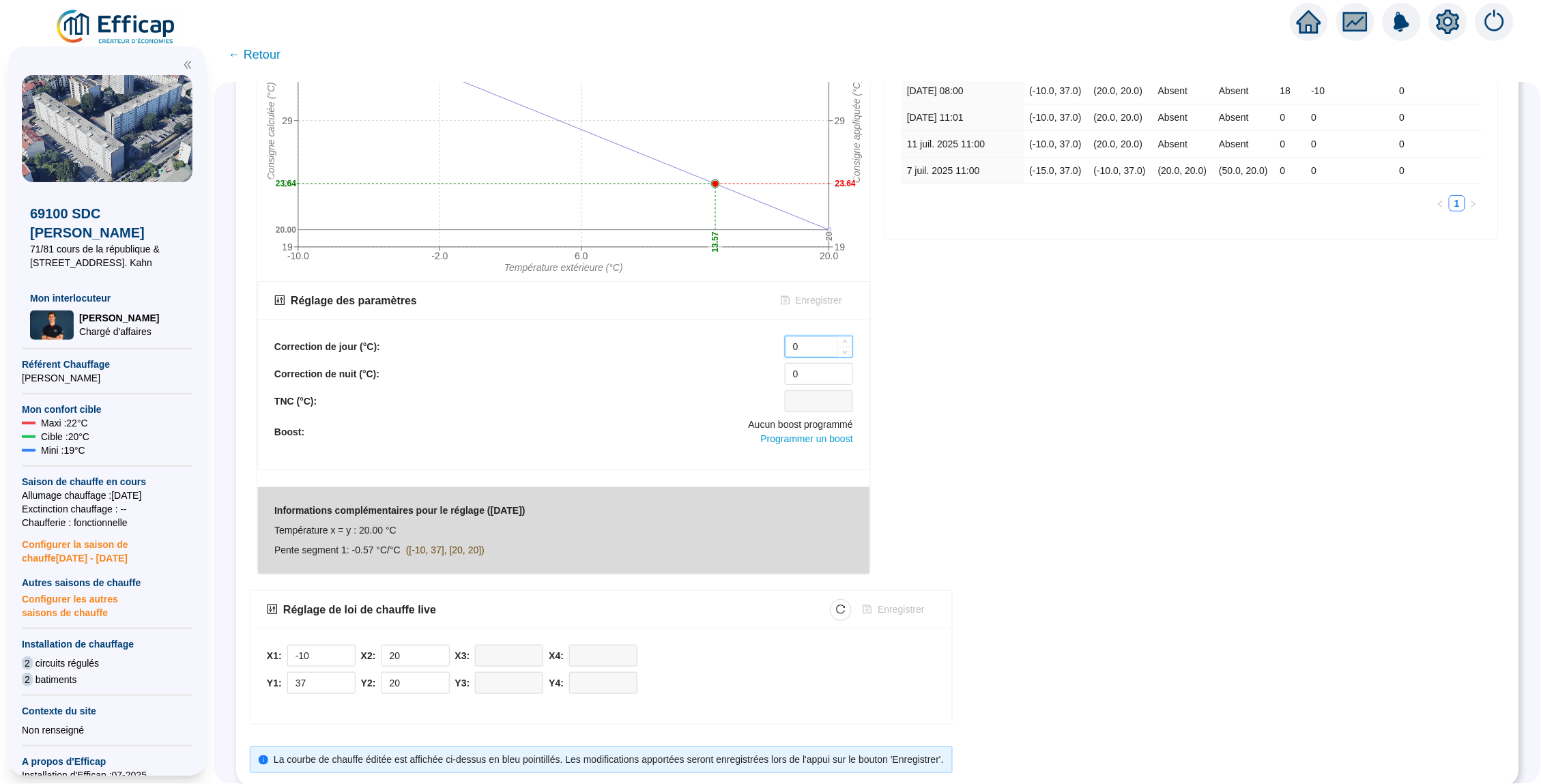
scroll to position [243, 0]
type input "-1"
click at [814, 369] on input "0" at bounding box center [819, 375] width 67 height 21
type input ")"
type input "-1"
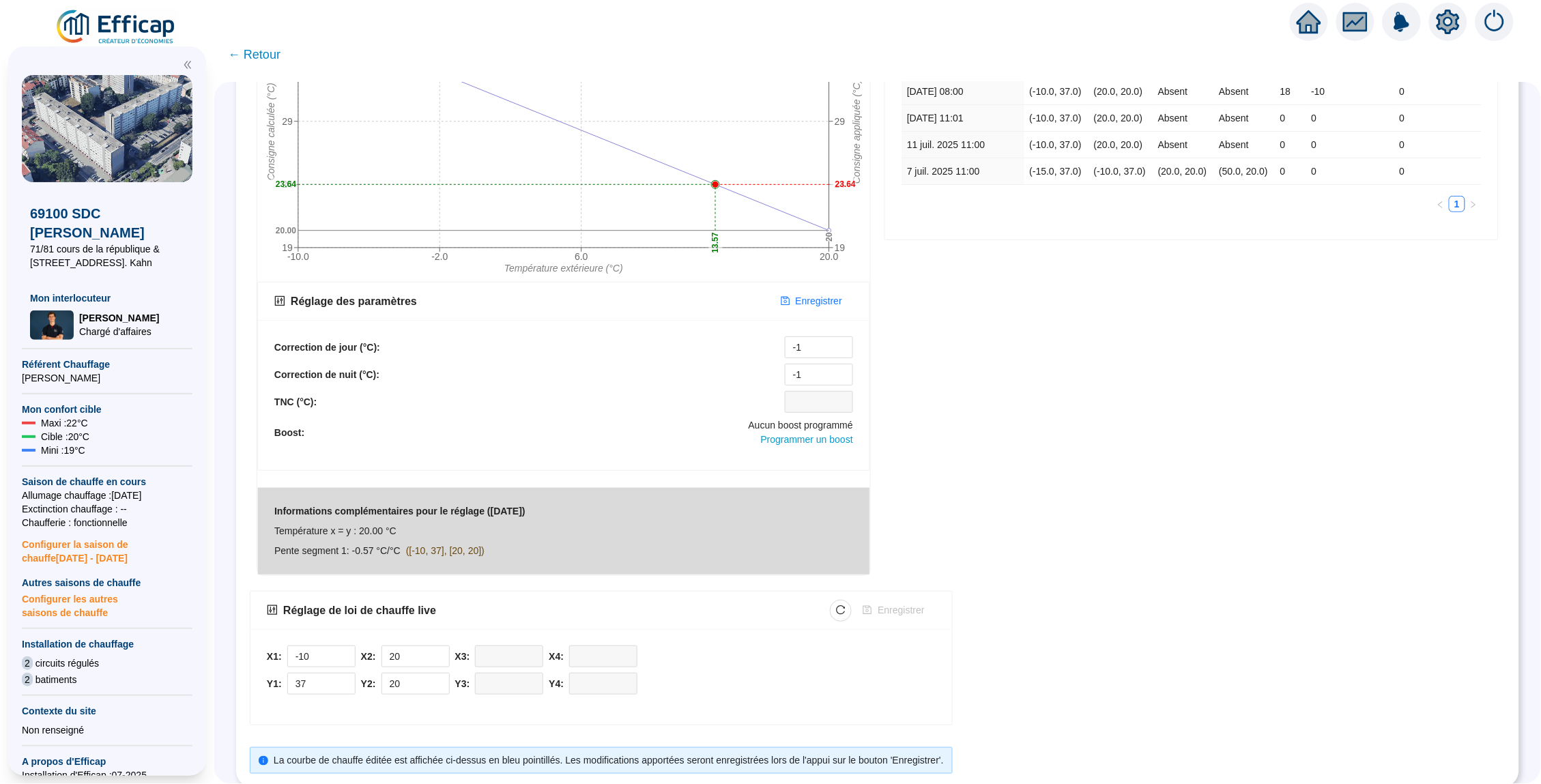
click at [87, 551] on span "Configurer la saison de chauffe [DATE] - [DATE]" at bounding box center [107, 547] width 171 height 36
type input "[DATE]"
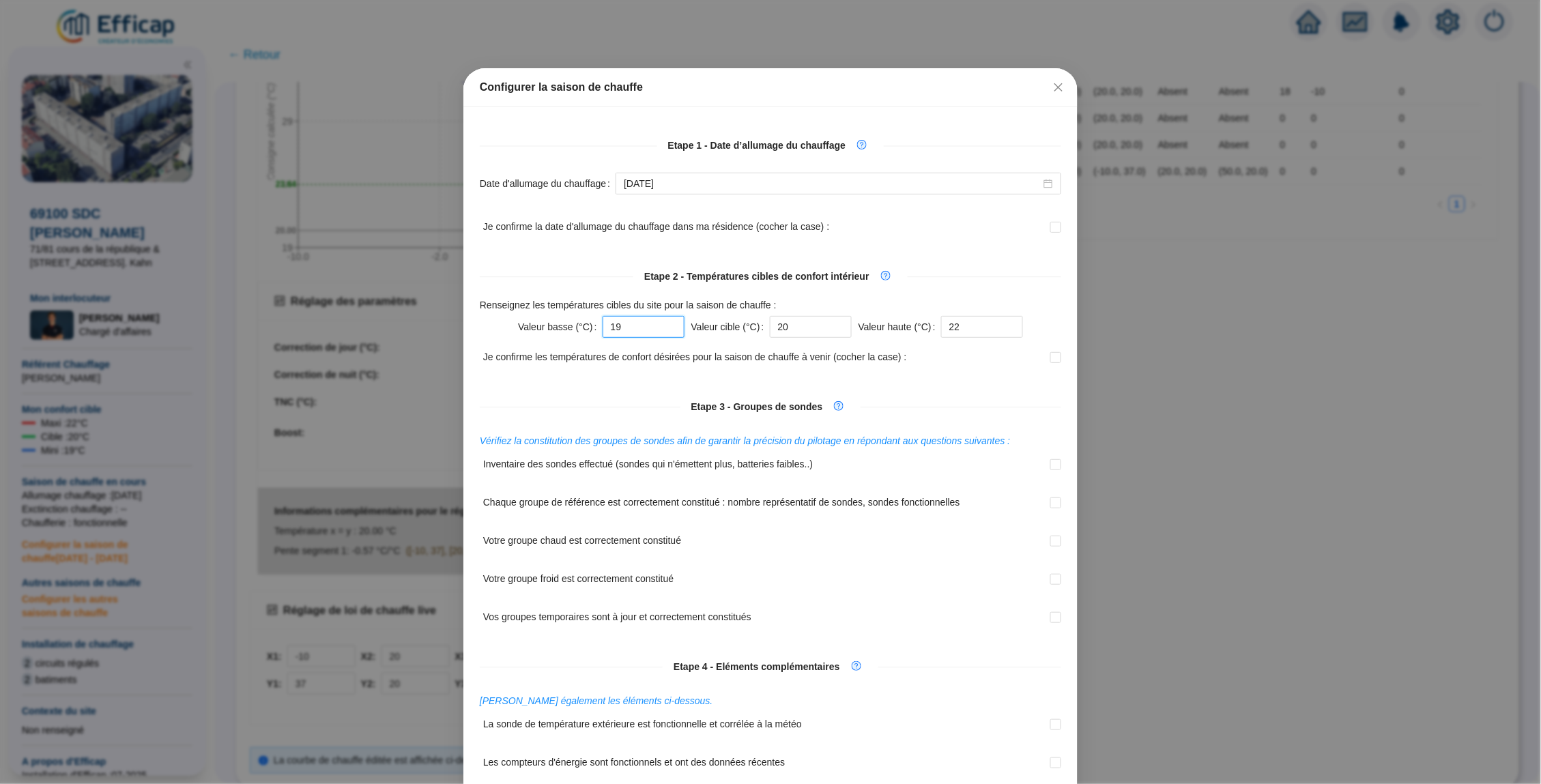
click at [632, 328] on input "19" at bounding box center [643, 327] width 82 height 22
type input "1"
type input "20"
click at [784, 320] on input "20" at bounding box center [811, 327] width 82 height 22
click at [800, 320] on input "20" at bounding box center [811, 327] width 82 height 22
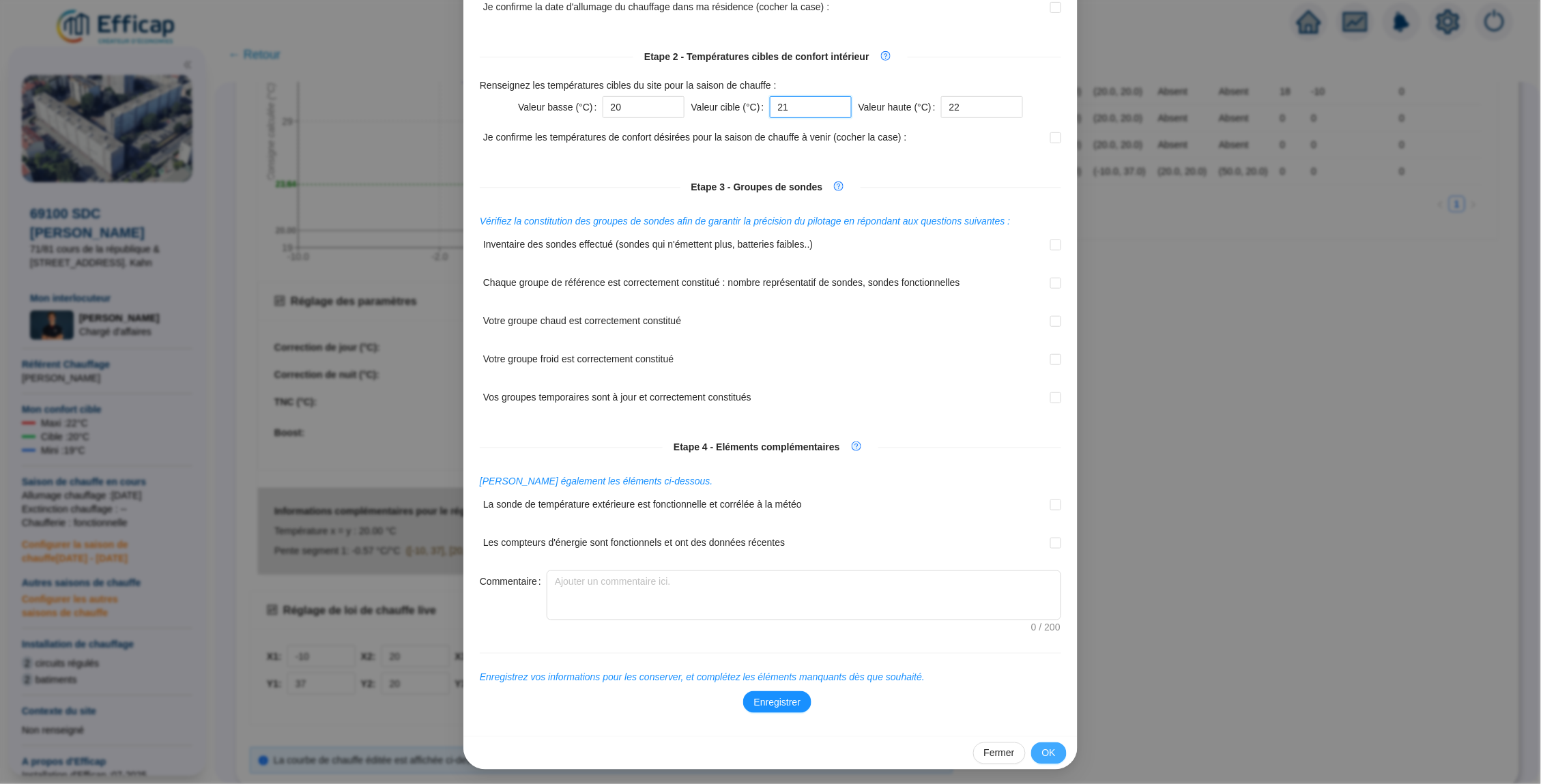
scroll to position [219, 0]
type input "21"
click at [789, 706] on span "Enregistrer" at bounding box center [777, 703] width 46 height 14
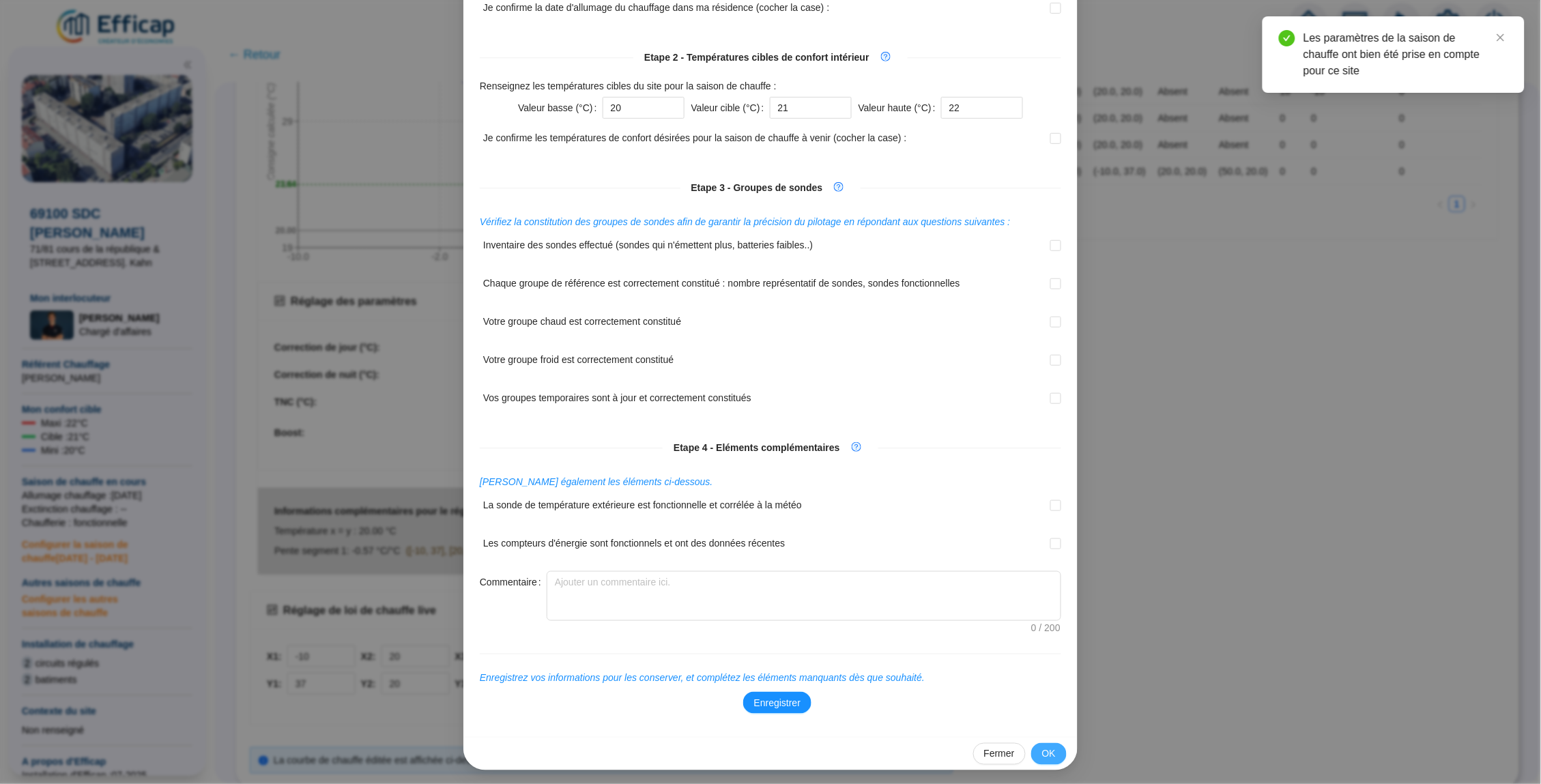
click at [1051, 751] on span "OK" at bounding box center [1049, 754] width 14 height 14
click at [1057, 755] on button "OK" at bounding box center [1049, 753] width 36 height 22
click at [1045, 747] on span "OK" at bounding box center [1049, 754] width 14 height 14
click at [999, 747] on span "Fermer" at bounding box center [999, 754] width 31 height 14
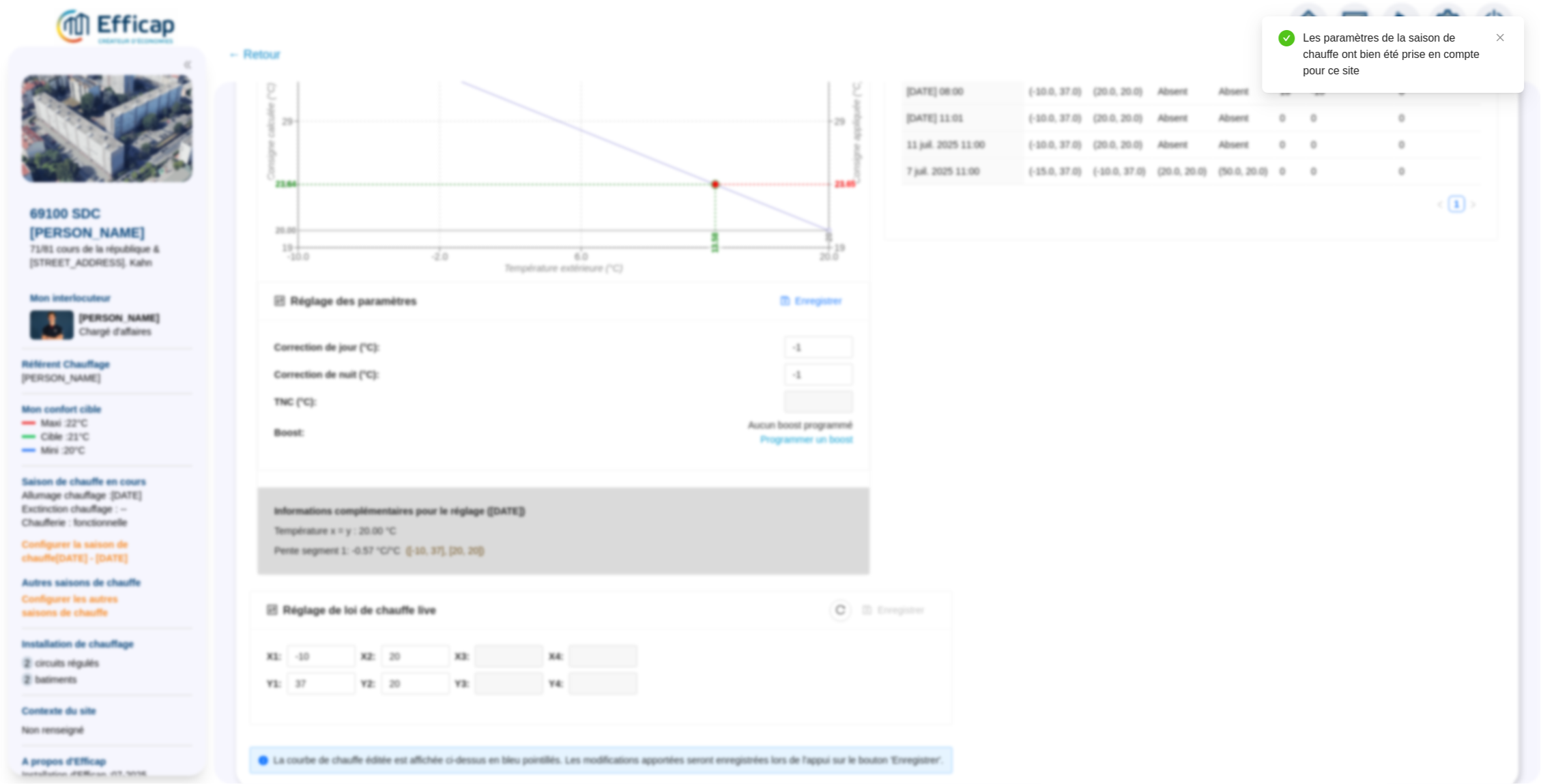
scroll to position [0, 0]
click at [813, 300] on span "Enregistrer" at bounding box center [819, 301] width 46 height 14
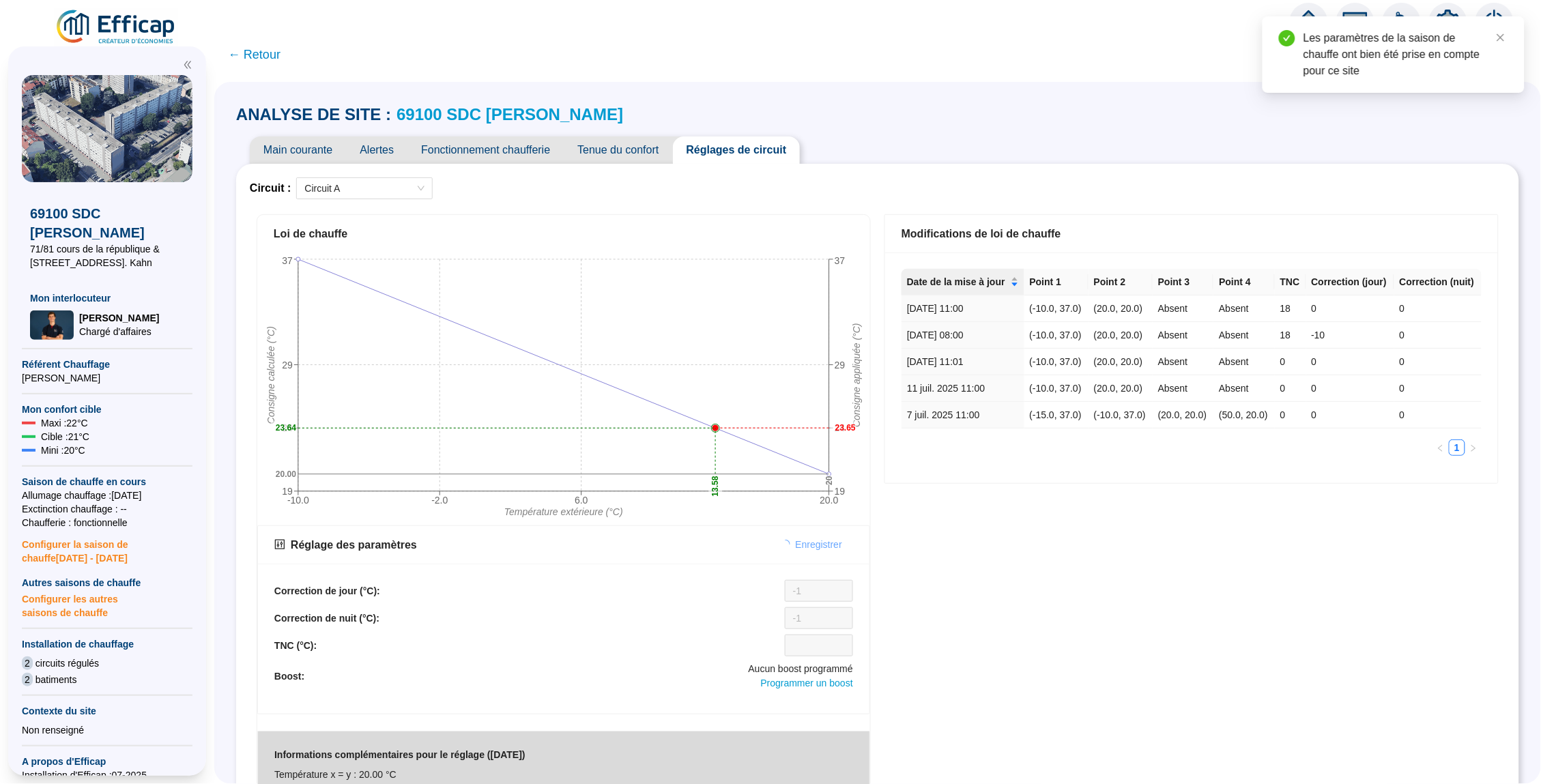
click at [422, 208] on div "Loi de chauffe -10.0 -2.0 6.0 20.0 Température extérieure (°C) 19 24 29 37 Cons…" at bounding box center [564, 516] width 628 height 618
click at [420, 190] on span "Circuit A" at bounding box center [364, 188] width 120 height 21
click at [405, 225] on div "Circuit B" at bounding box center [366, 236] width 131 height 22
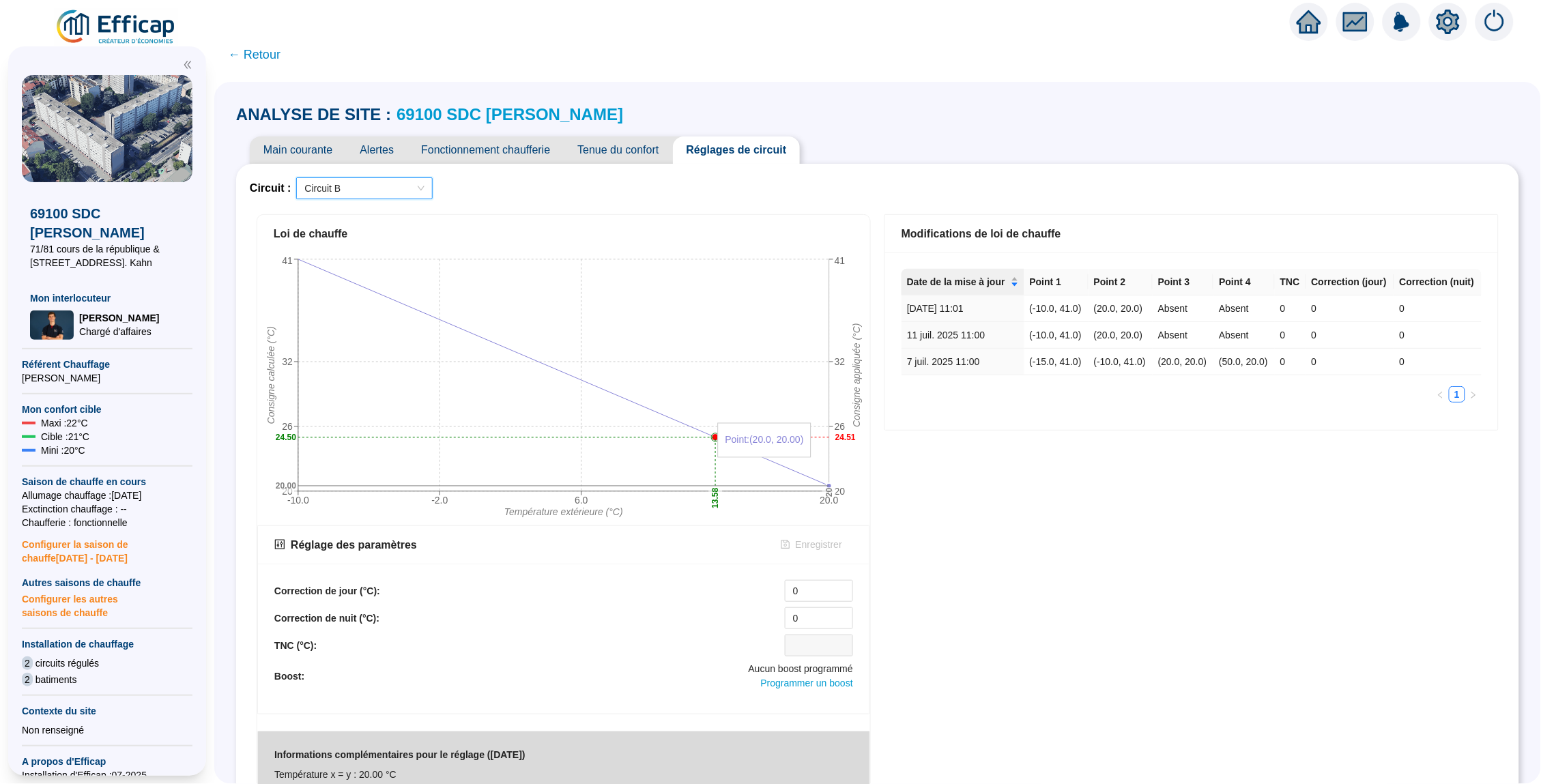
scroll to position [73, 0]
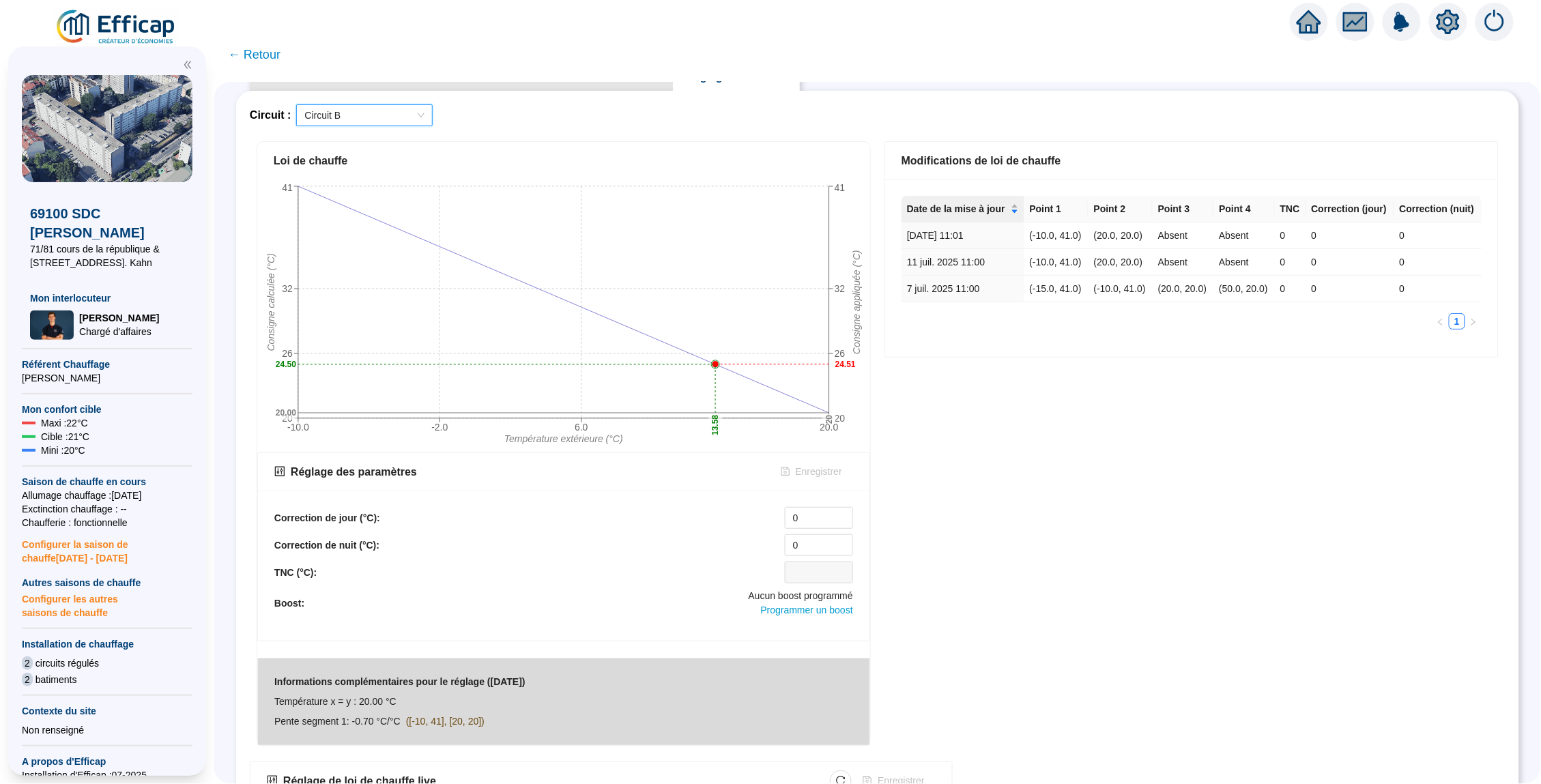
click at [817, 499] on div "Correction de jour (°C): 0 Correction de nuit (°C): 0 TNC (°C): Boost: Aucun bo…" at bounding box center [563, 565] width 612 height 150
click at [807, 520] on input "0" at bounding box center [819, 517] width 67 height 21
type input "-1"
click at [819, 561] on div at bounding box center [819, 572] width 69 height 22
click at [819, 542] on input "0" at bounding box center [819, 545] width 67 height 21
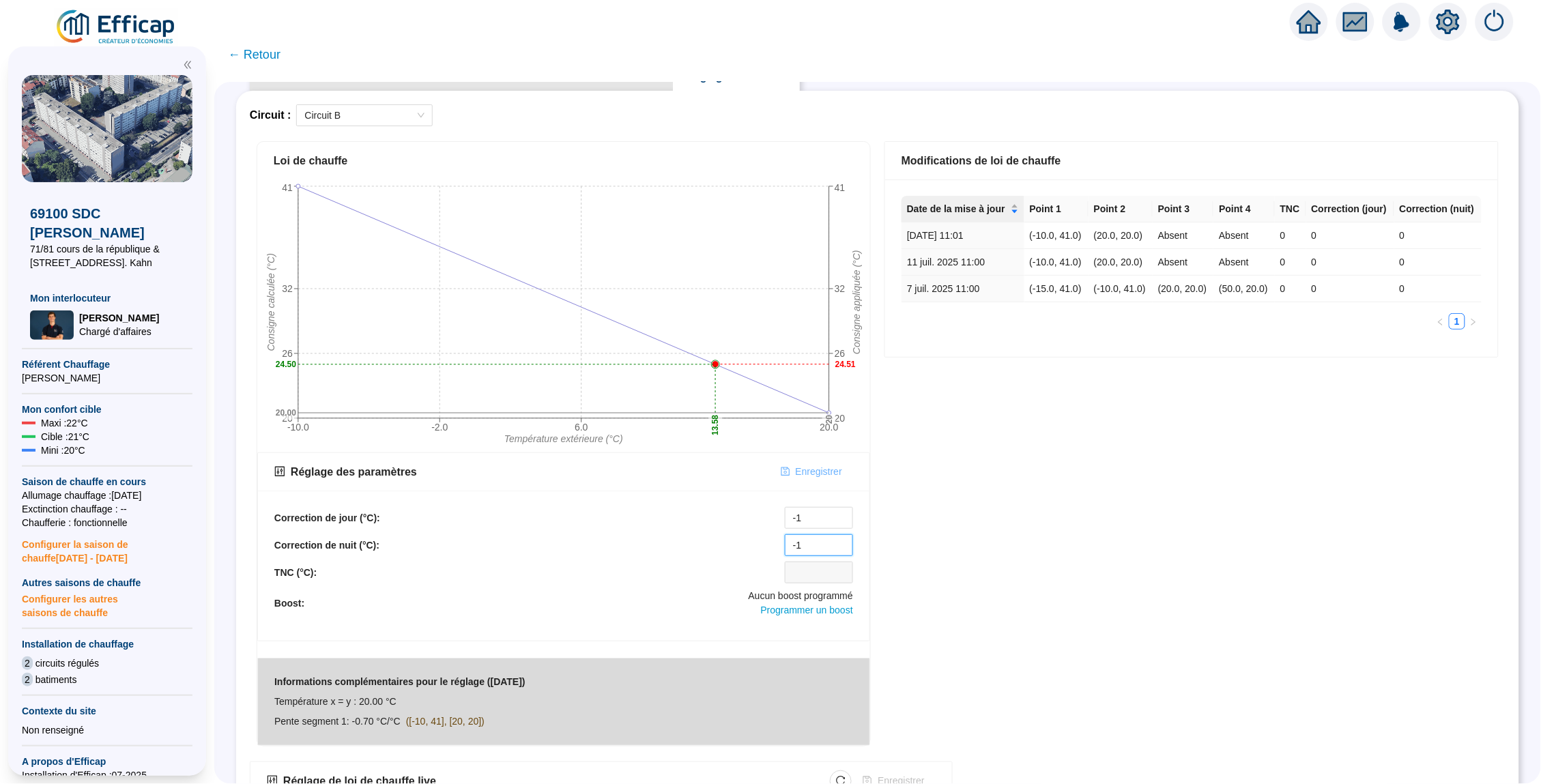
type input "-1"
click at [825, 469] on span "Enregistrer" at bounding box center [819, 472] width 46 height 14
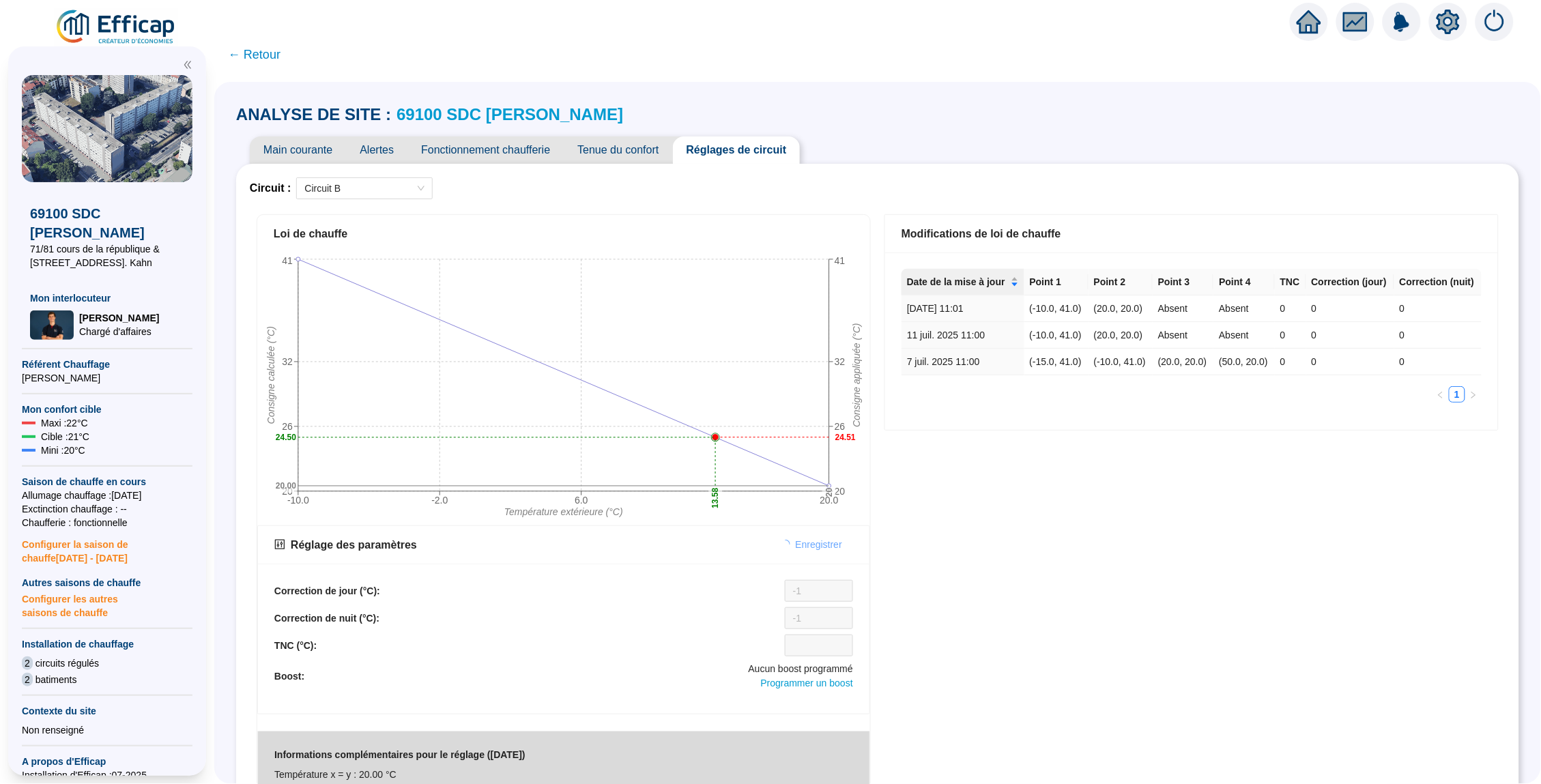
scroll to position [0, 0]
click at [497, 115] on link "69100 SDC [PERSON_NAME]" at bounding box center [510, 114] width 226 height 19
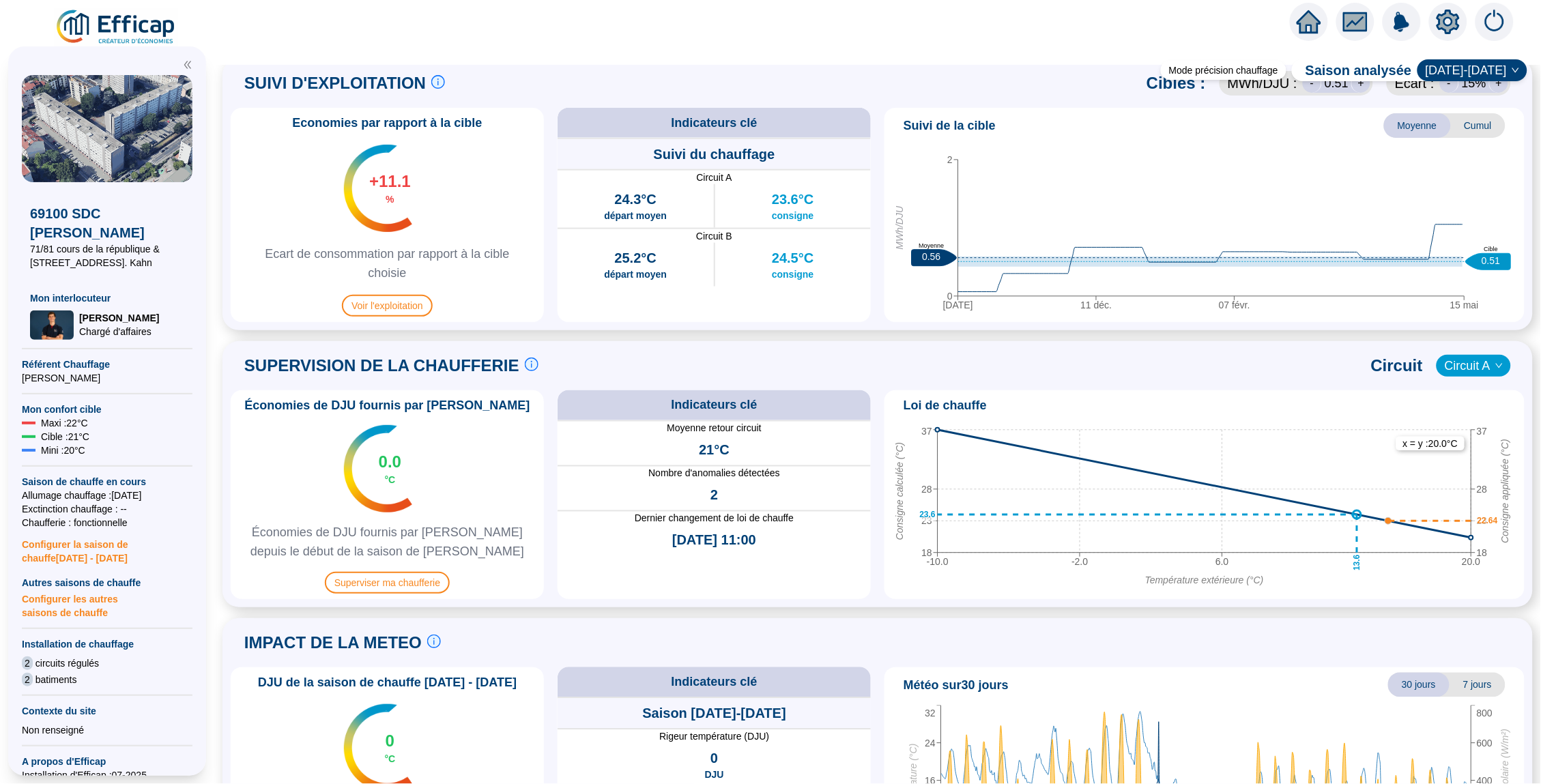
scroll to position [707, 0]
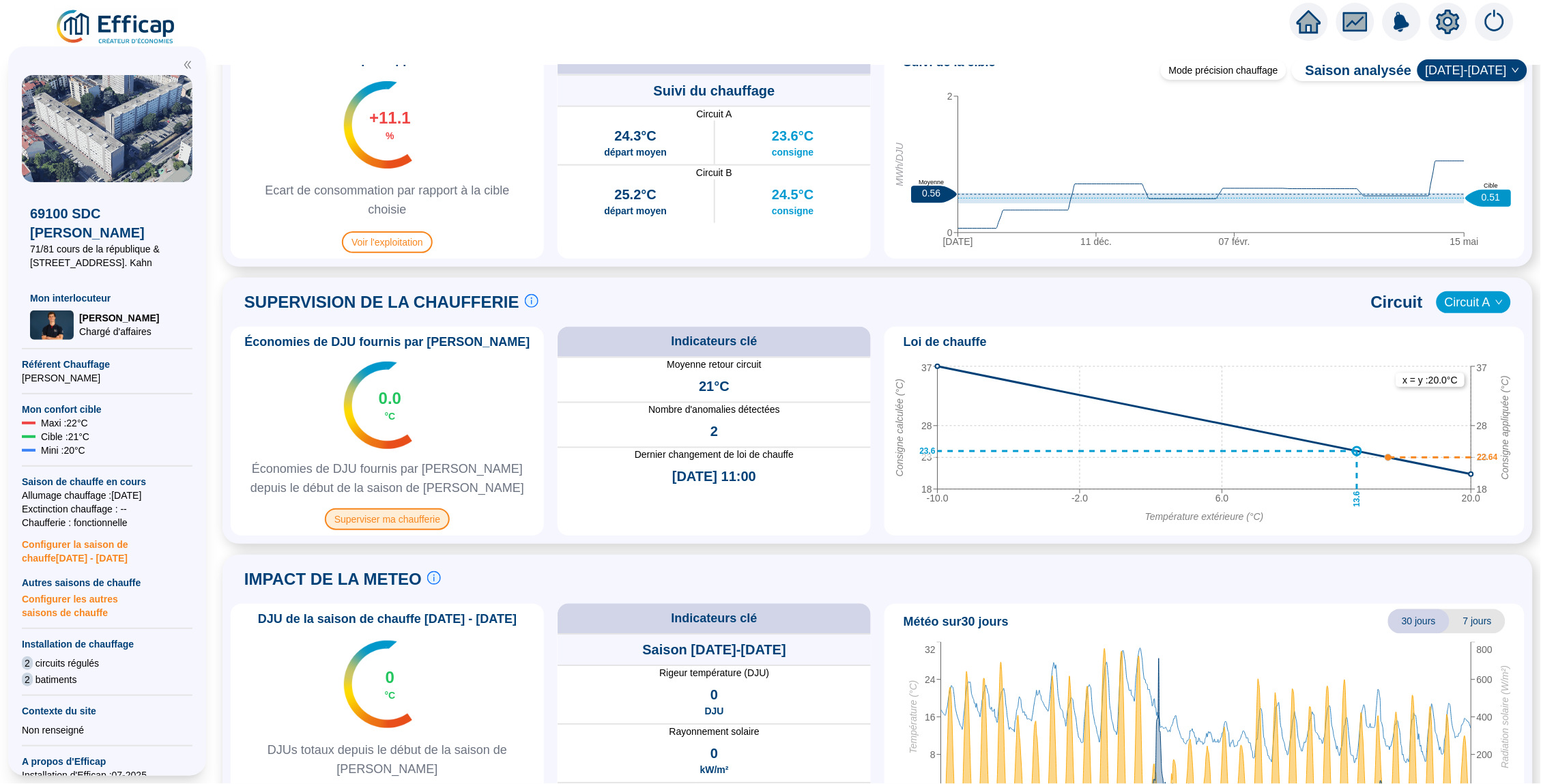
click at [418, 520] on span "Superviser ma chaufferie" at bounding box center [387, 519] width 125 height 22
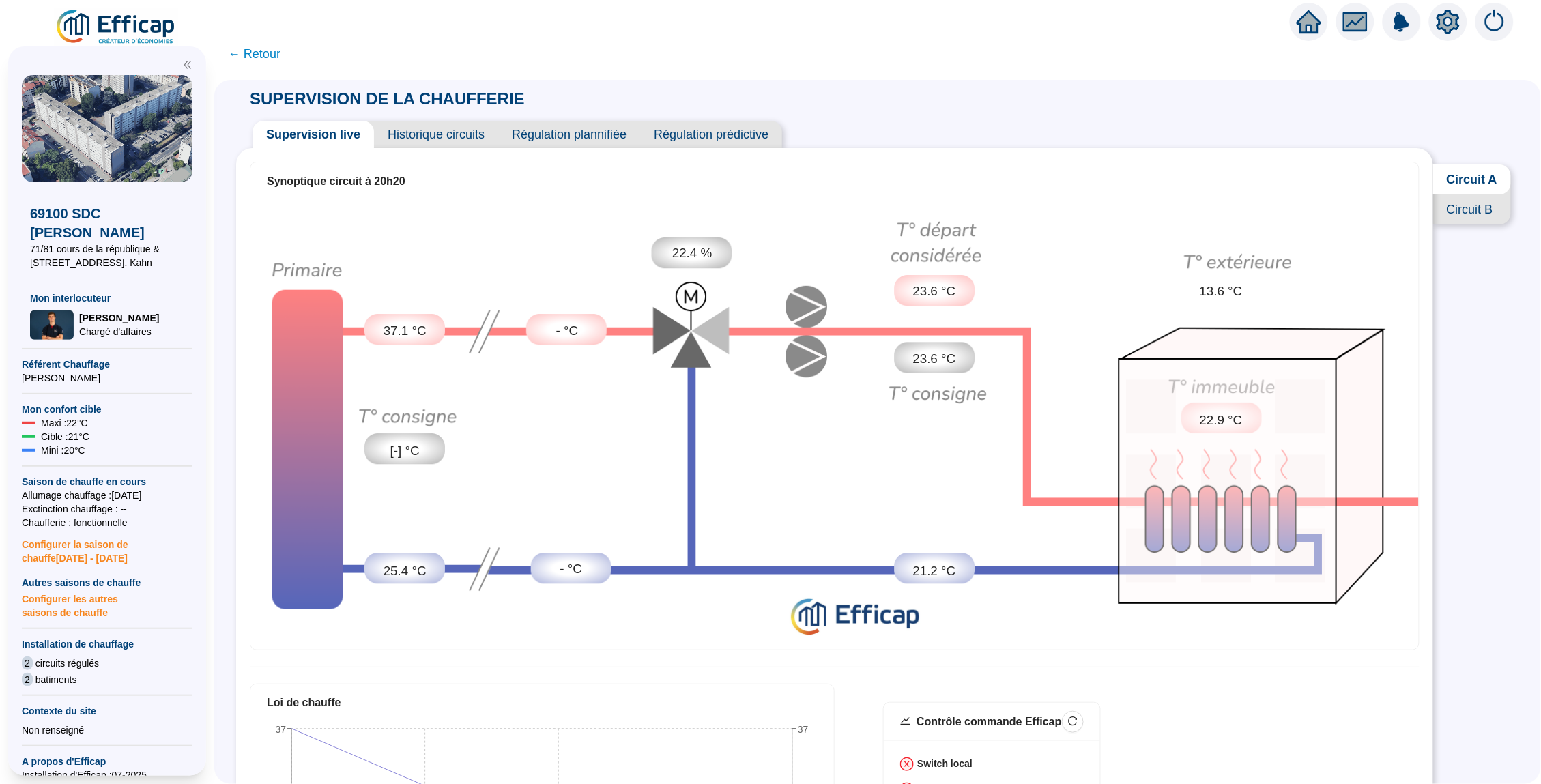
click at [433, 135] on span "Historique circuits" at bounding box center [436, 134] width 124 height 27
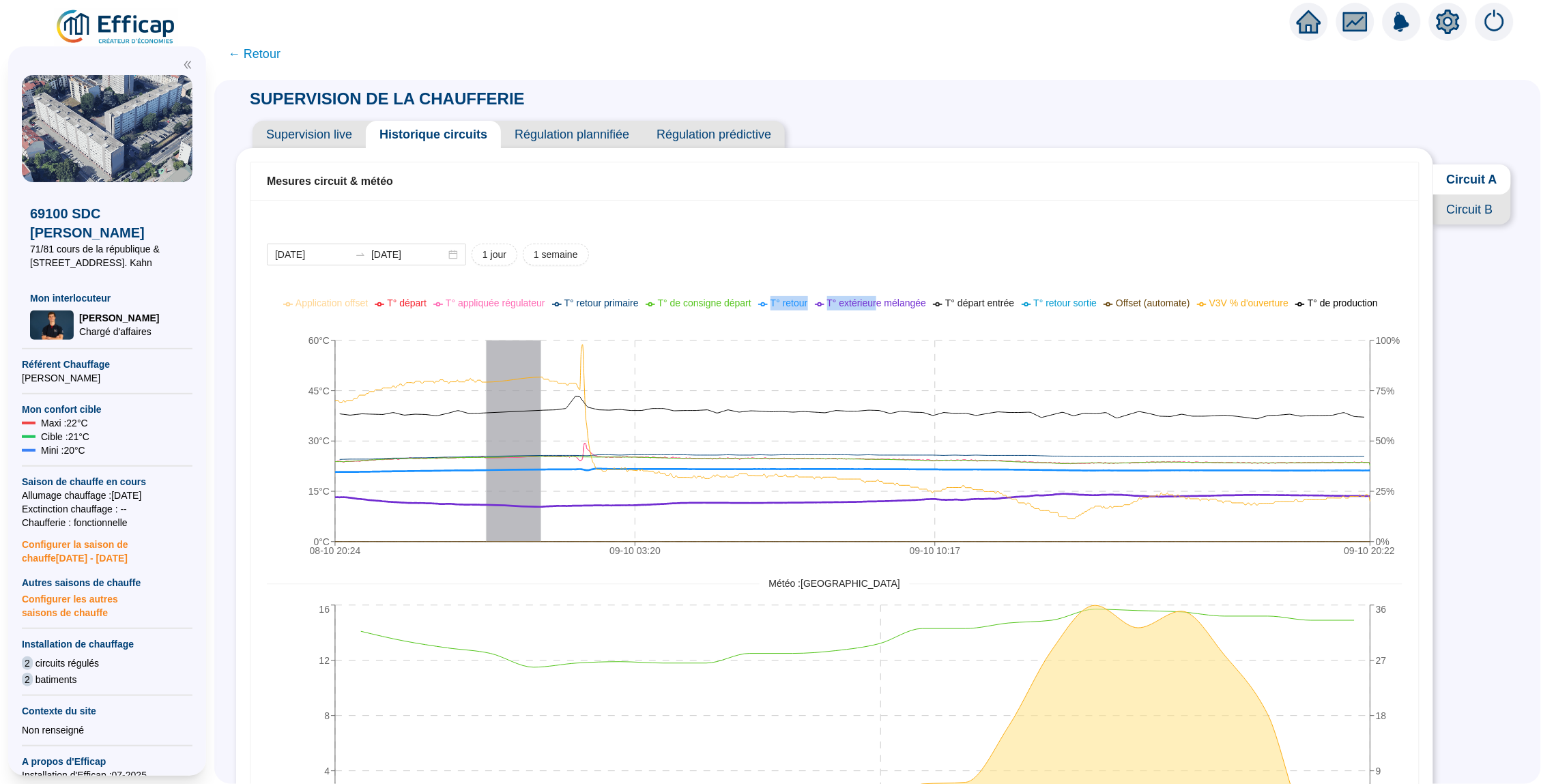
drag, startPoint x: 929, startPoint y: 298, endPoint x: 804, endPoint y: 298, distance: 125.0
click at [806, 298] on ul "Application offset T° départ T° appliquée régulateur T° retour primaire T° de c…" at bounding box center [834, 303] width 1161 height 14
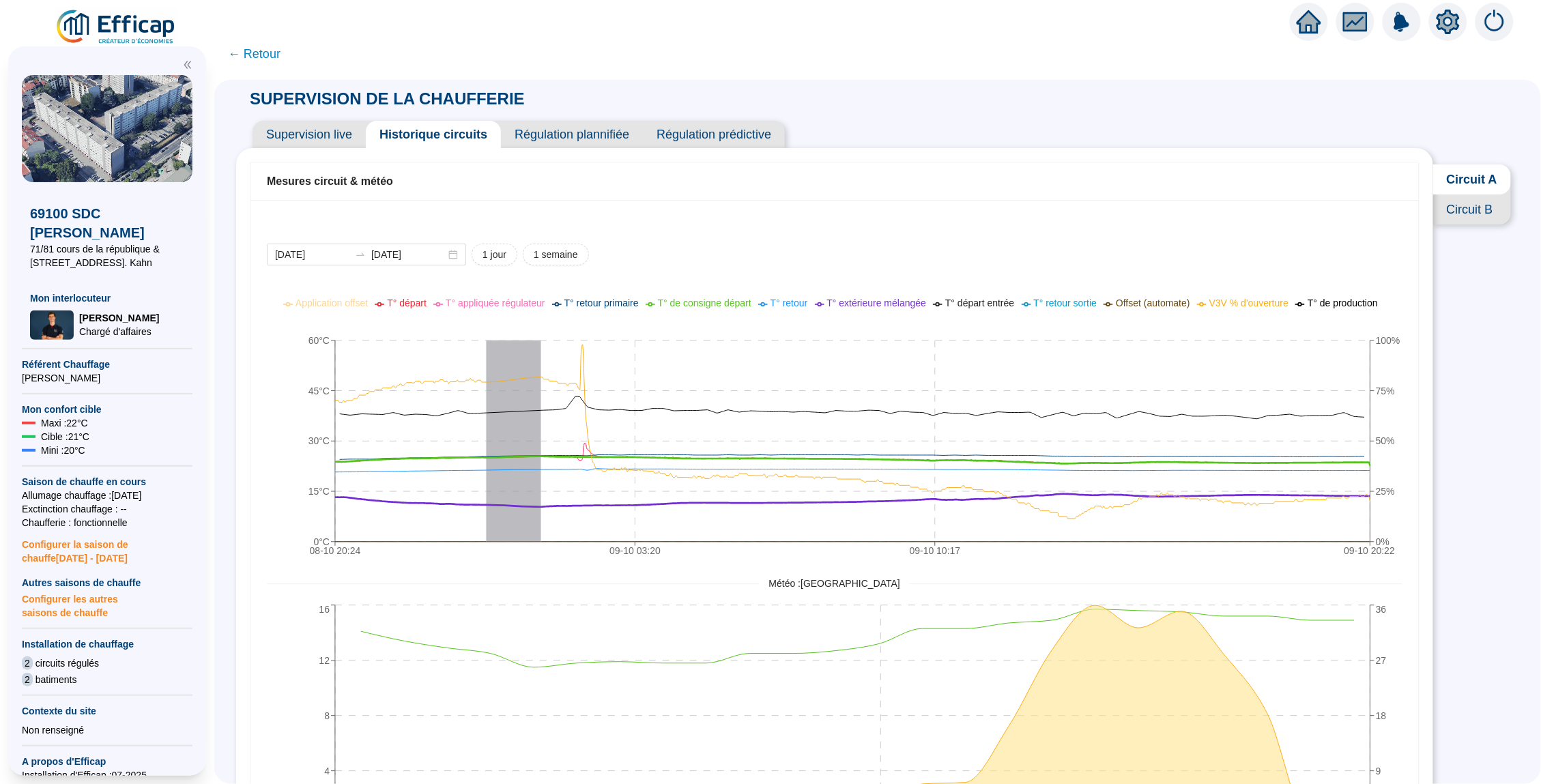
click at [726, 299] on span "T° de consigne départ" at bounding box center [704, 302] width 94 height 11
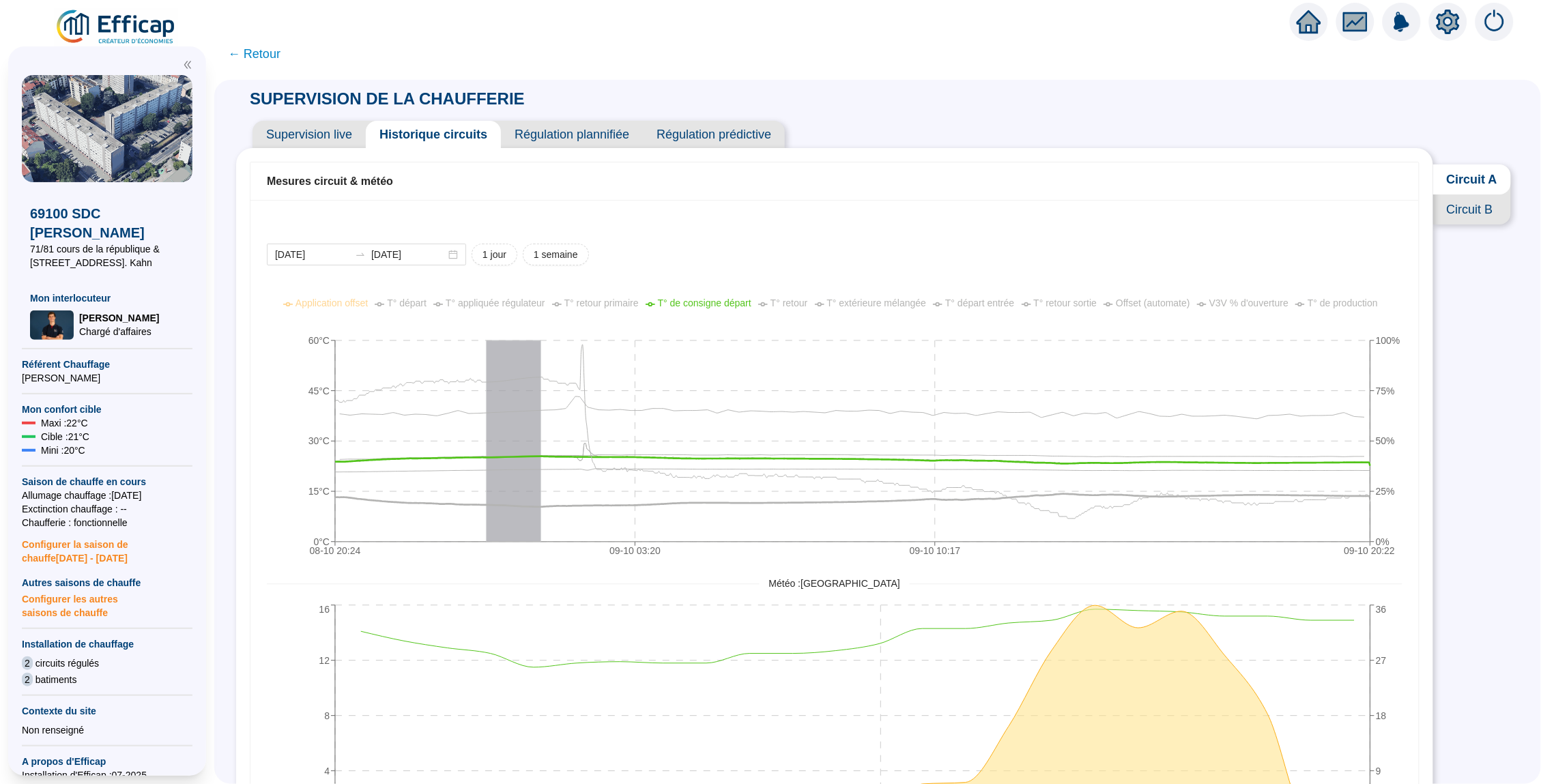
drag, startPoint x: 726, startPoint y: 295, endPoint x: 876, endPoint y: 295, distance: 150.0
click at [872, 295] on icon "08-10 20:24 09-10 03:20 09-10 10:17 09-10 20:22 0°C 15°C 30°C 45°C 60°C 0% 25% …" at bounding box center [834, 429] width 1134 height 273
click at [740, 299] on span "T° de consigne départ" at bounding box center [704, 302] width 94 height 11
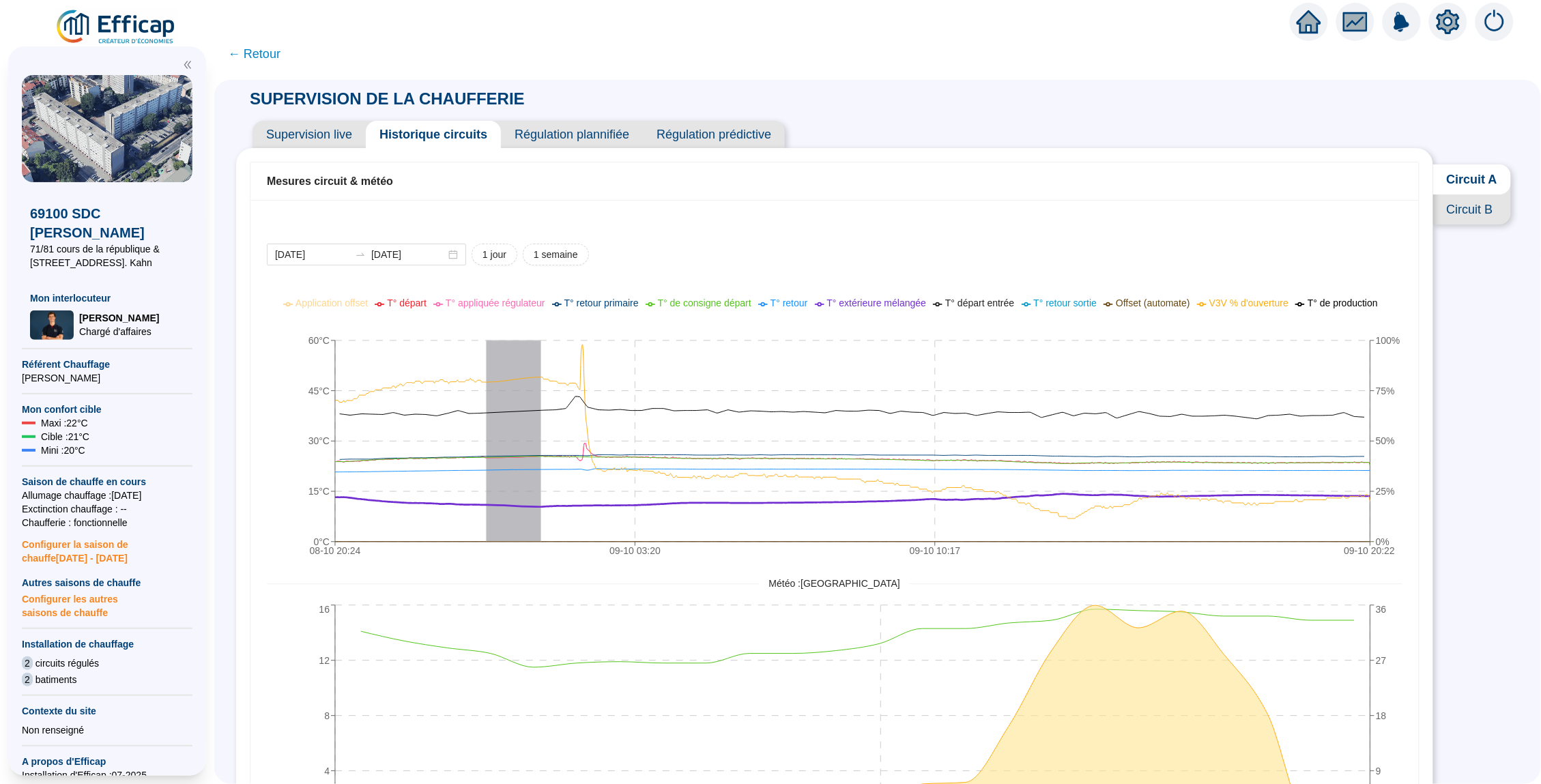
click at [849, 295] on icon "08-10 20:24 09-10 03:20 09-10 10:17 09-10 20:22 0°C 15°C 30°C 45°C 60°C 0% 25% …" at bounding box center [834, 429] width 1134 height 273
click at [263, 54] on span "← Retour" at bounding box center [254, 54] width 53 height 19
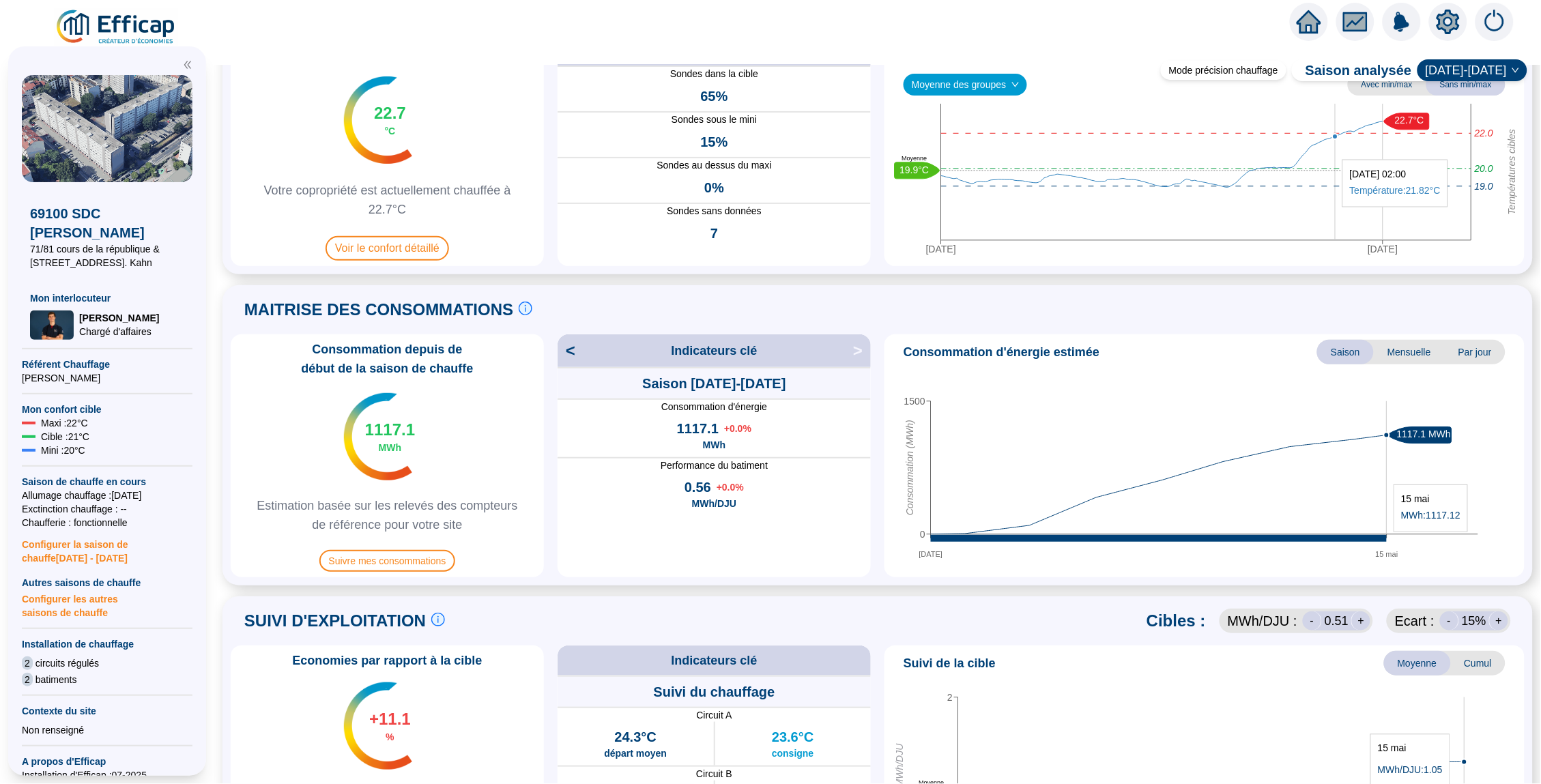
scroll to position [117, 0]
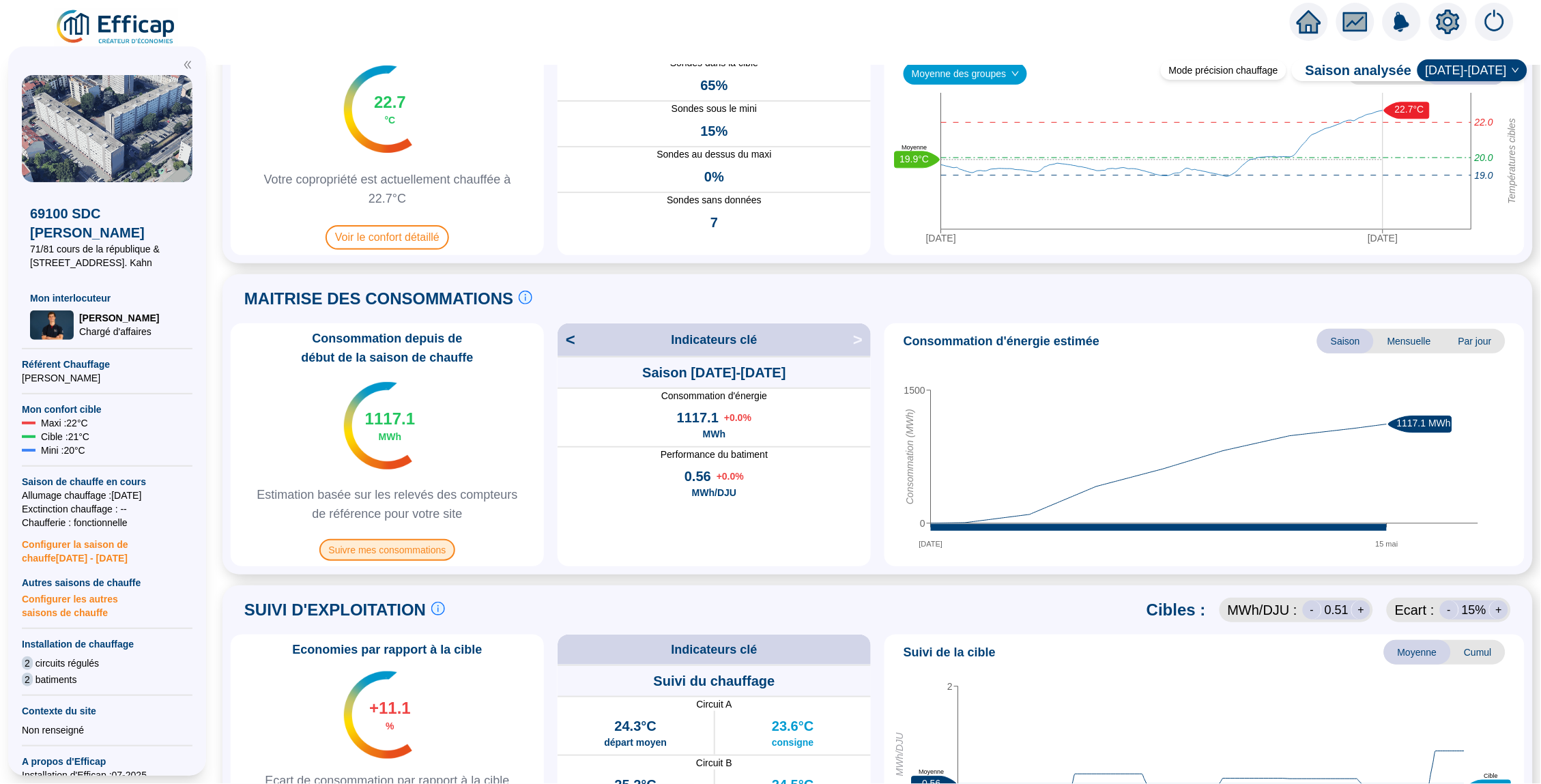
click at [370, 551] on span "Suivre mes consommations" at bounding box center [387, 549] width 136 height 22
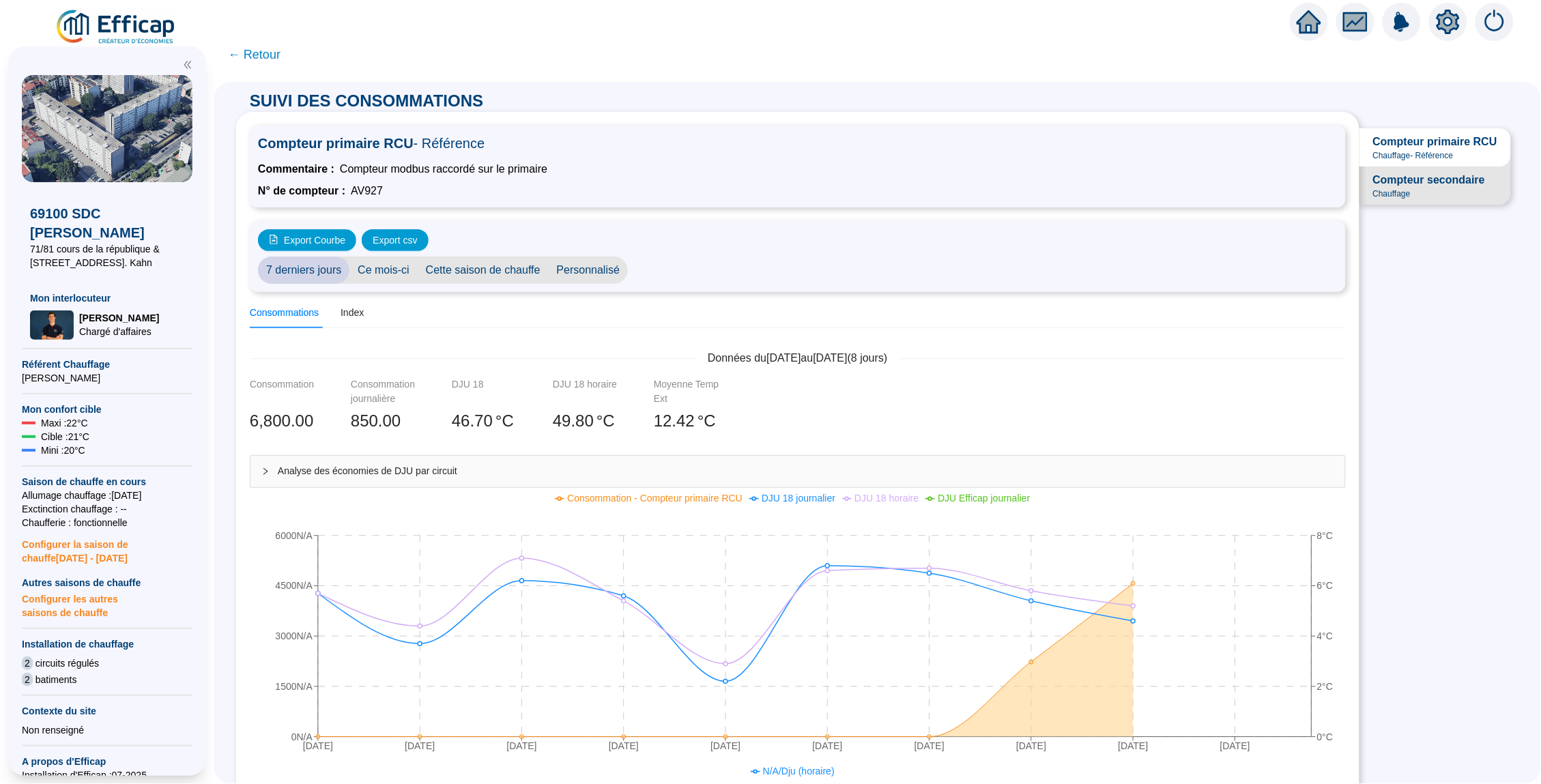
click at [1398, 188] on span "Chauffage" at bounding box center [1392, 193] width 38 height 11
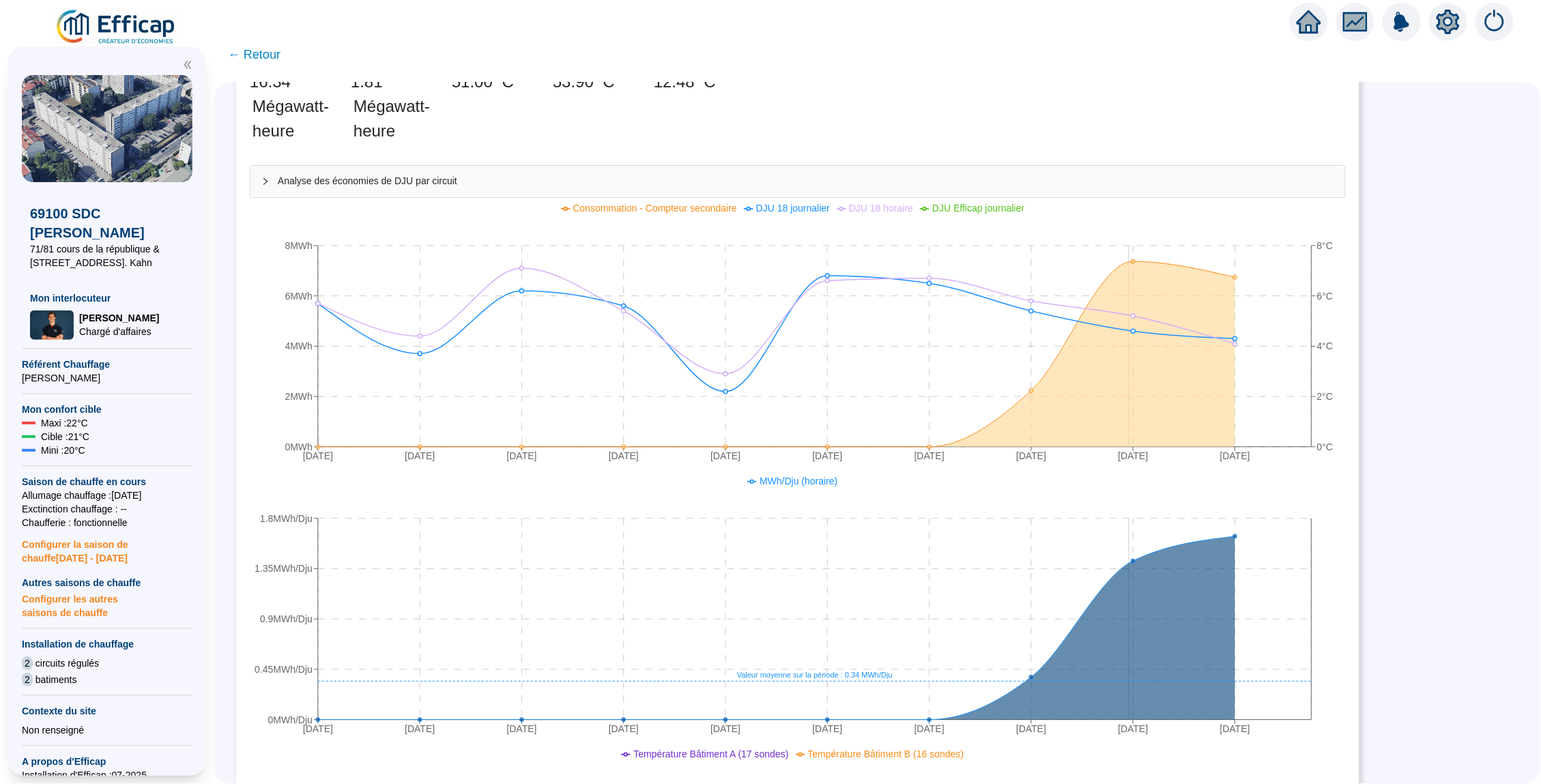
scroll to position [293, 0]
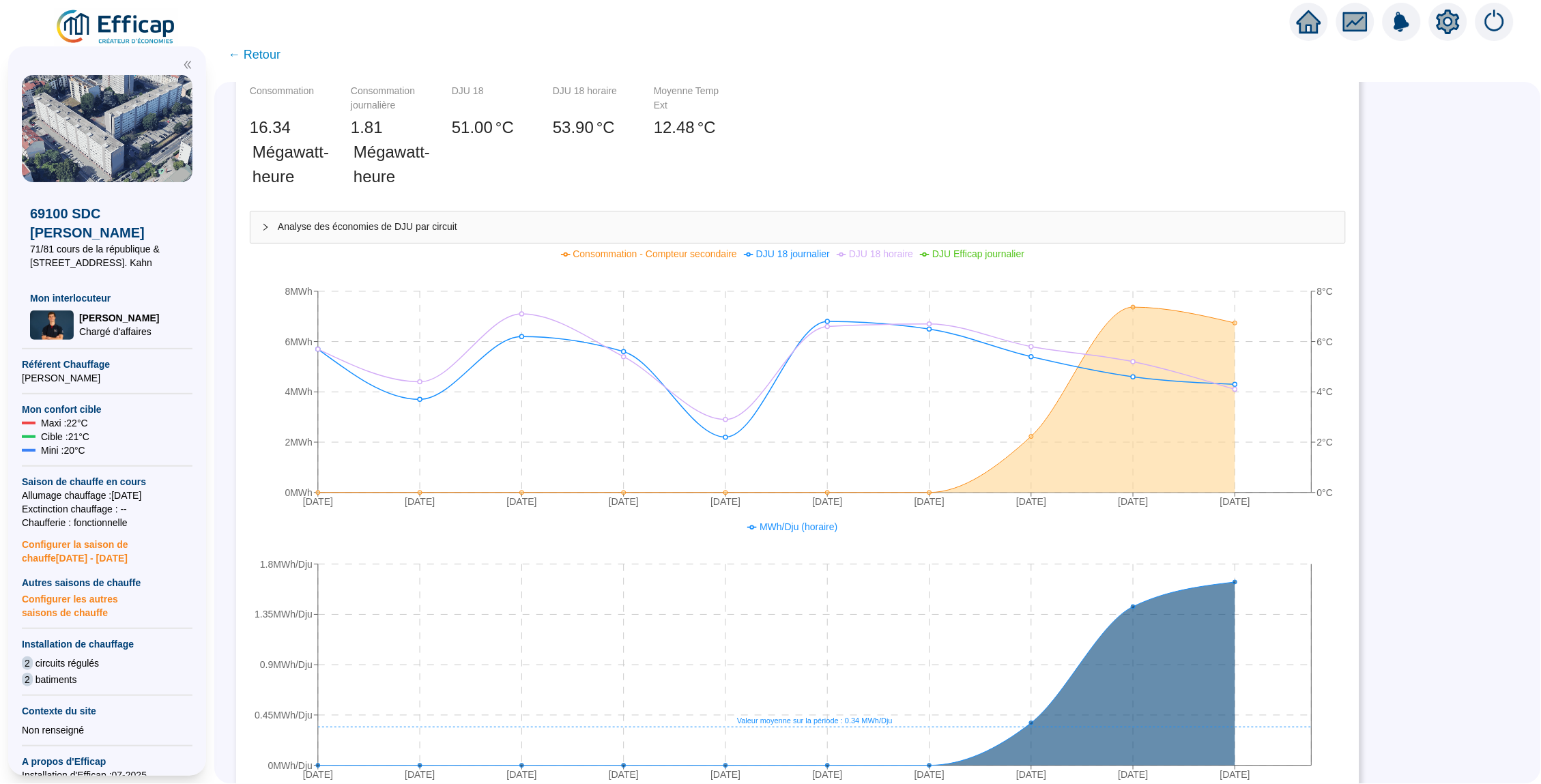
click at [264, 56] on span "← Retour" at bounding box center [254, 54] width 53 height 19
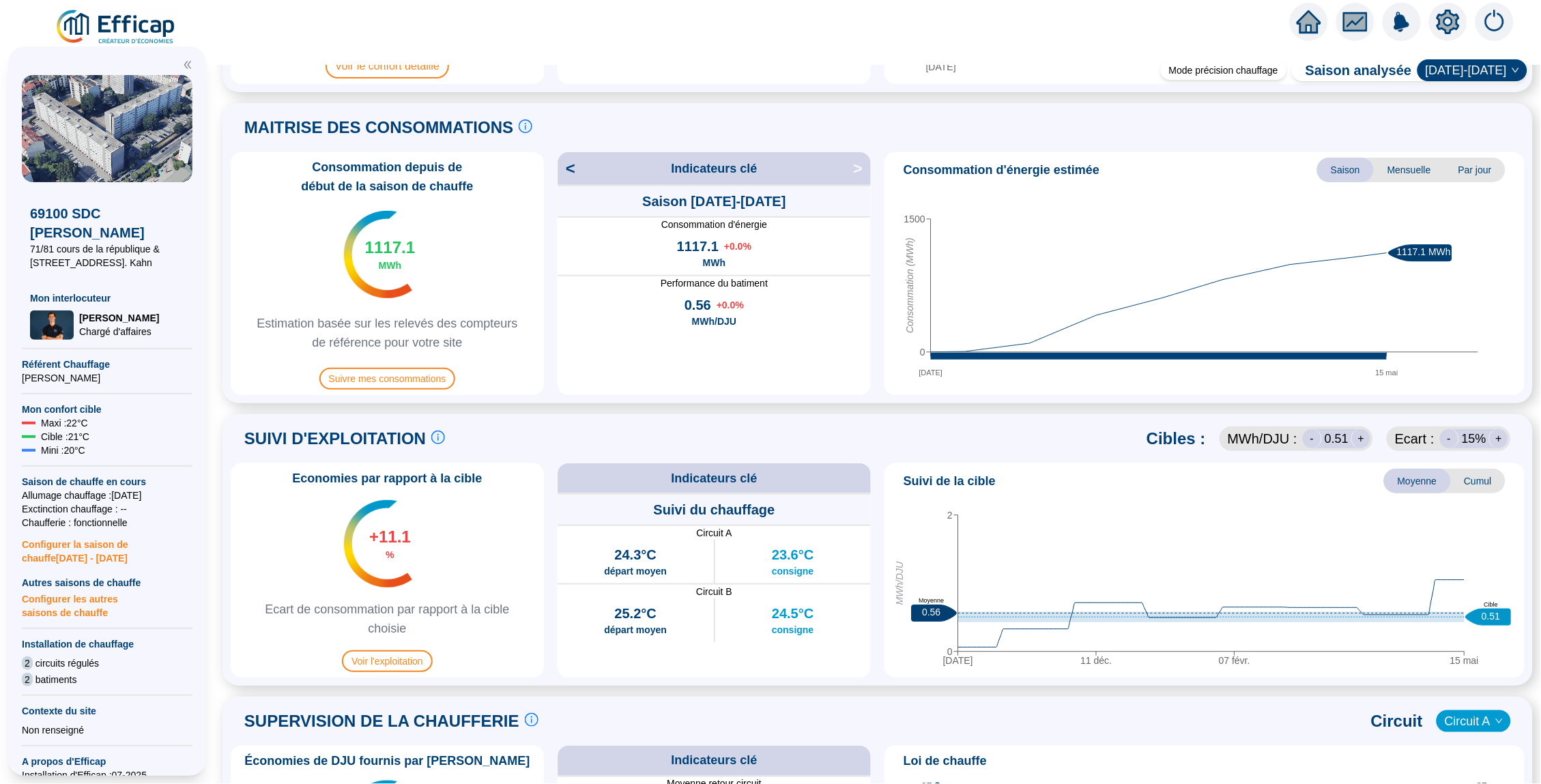
scroll to position [296, 0]
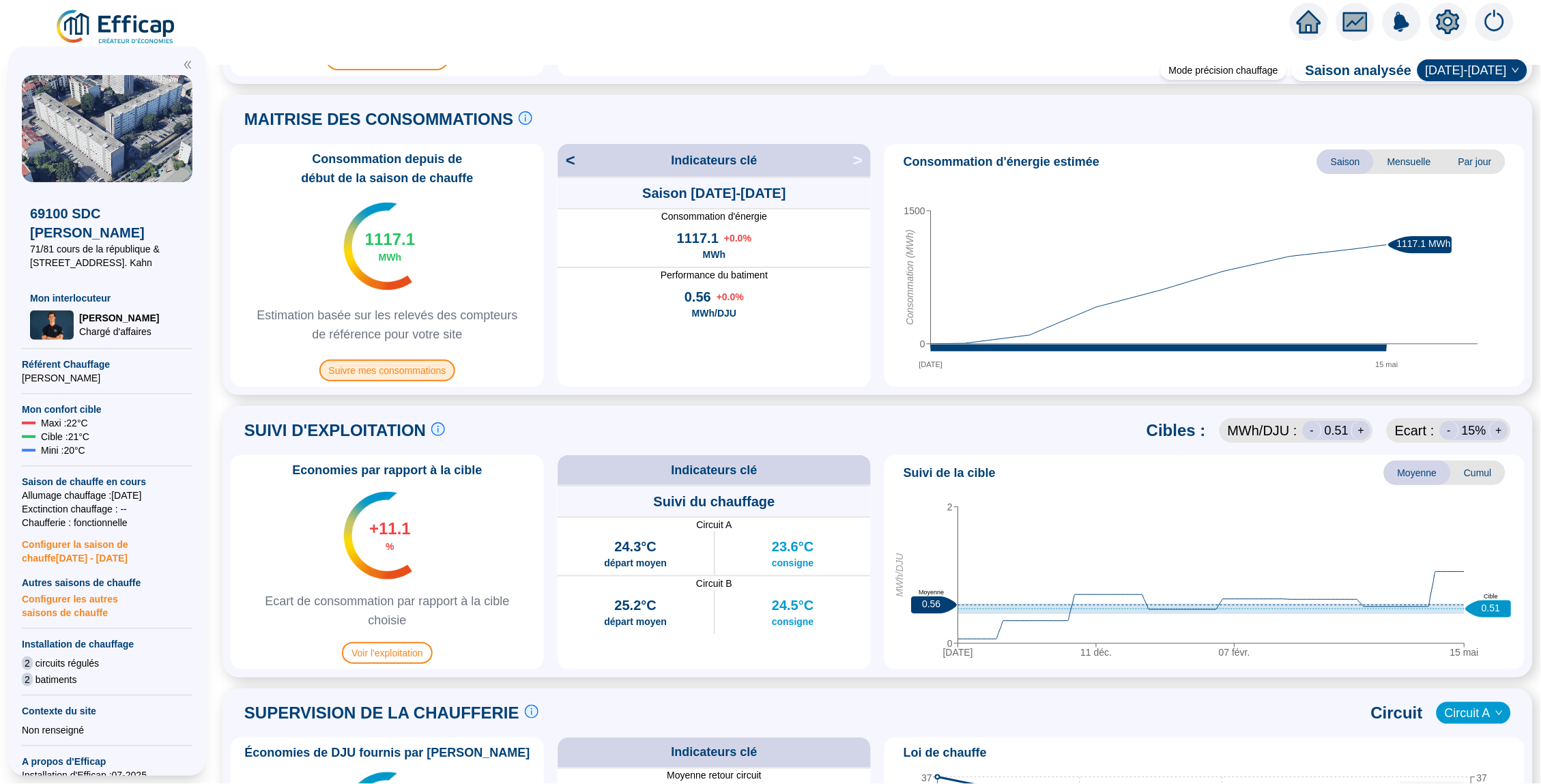
click at [433, 370] on span "Suivre mes consommations" at bounding box center [387, 370] width 136 height 22
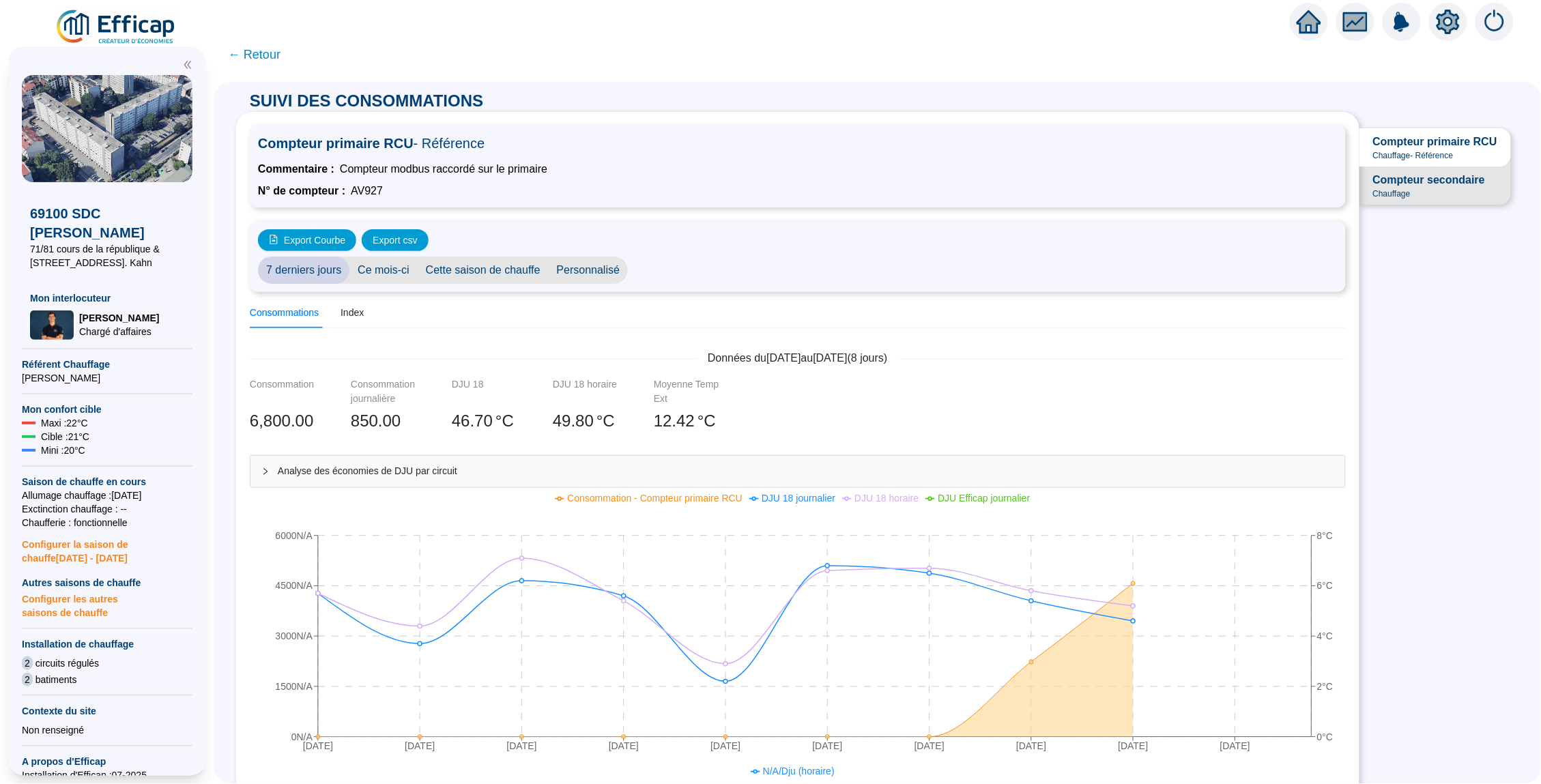
click at [1462, 188] on div "Compteur secondaire Chauffage" at bounding box center [1429, 185] width 112 height 27
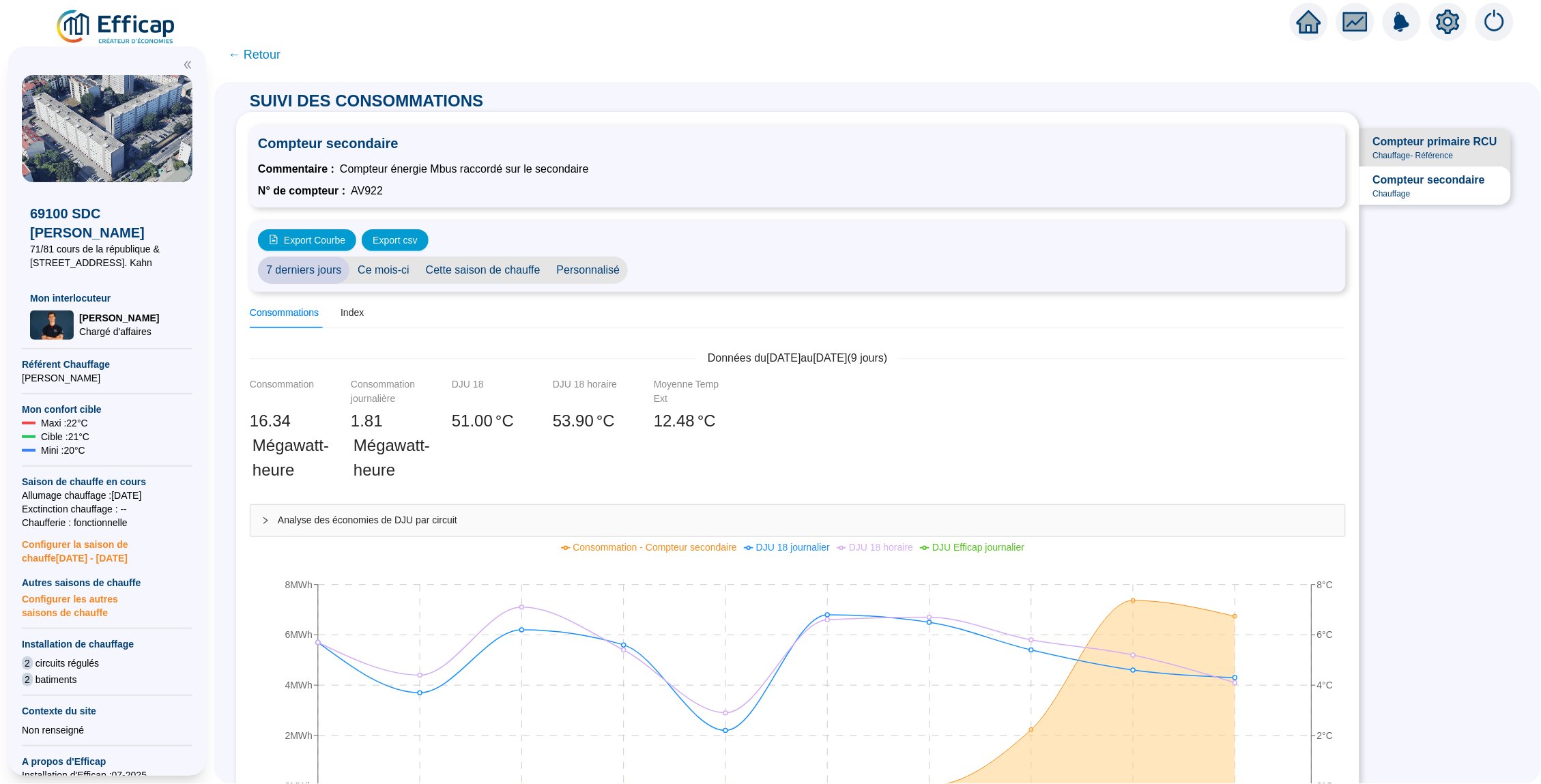
click at [272, 52] on span "← Retour" at bounding box center [254, 54] width 53 height 19
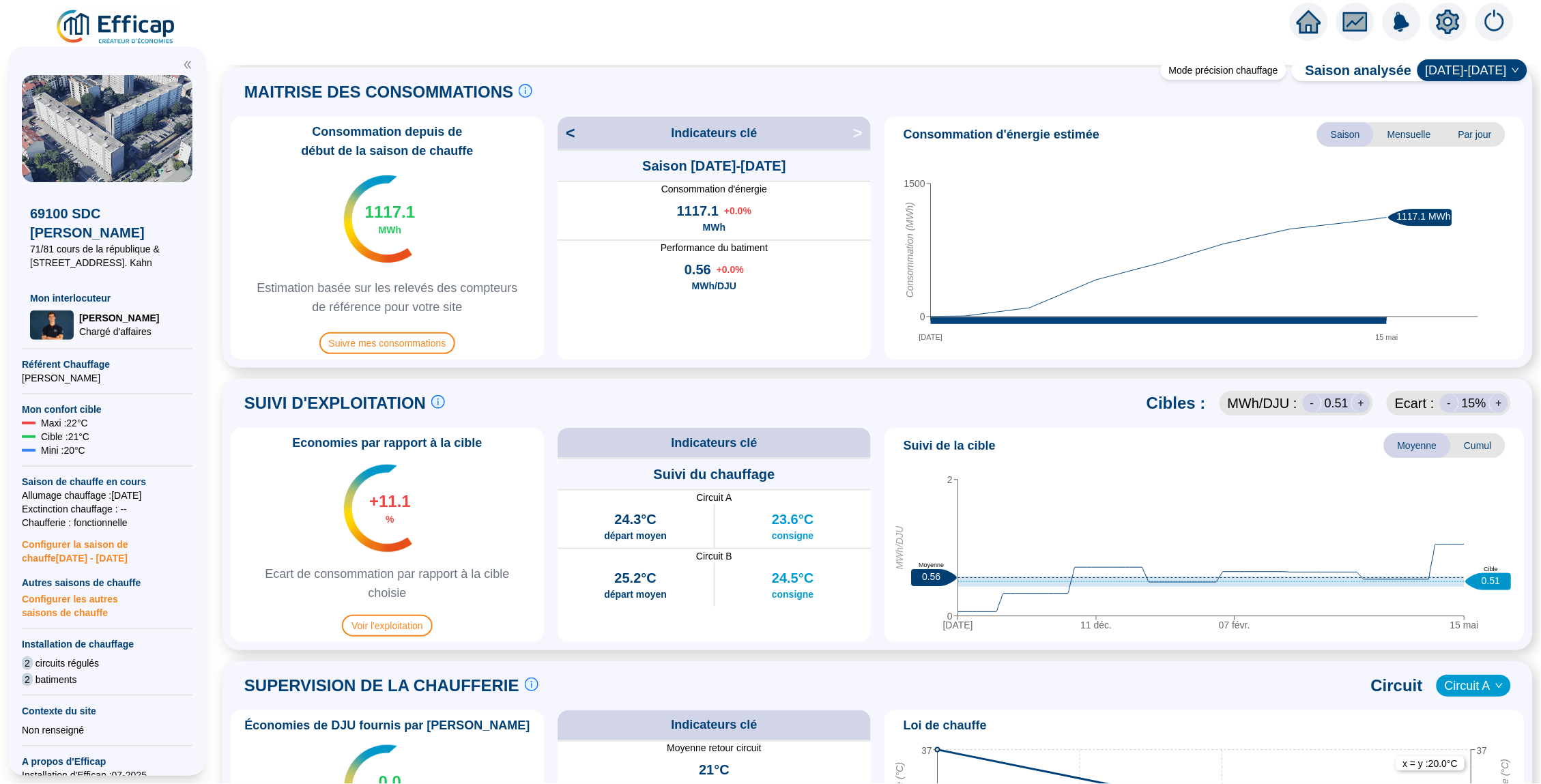
scroll to position [321, 0]
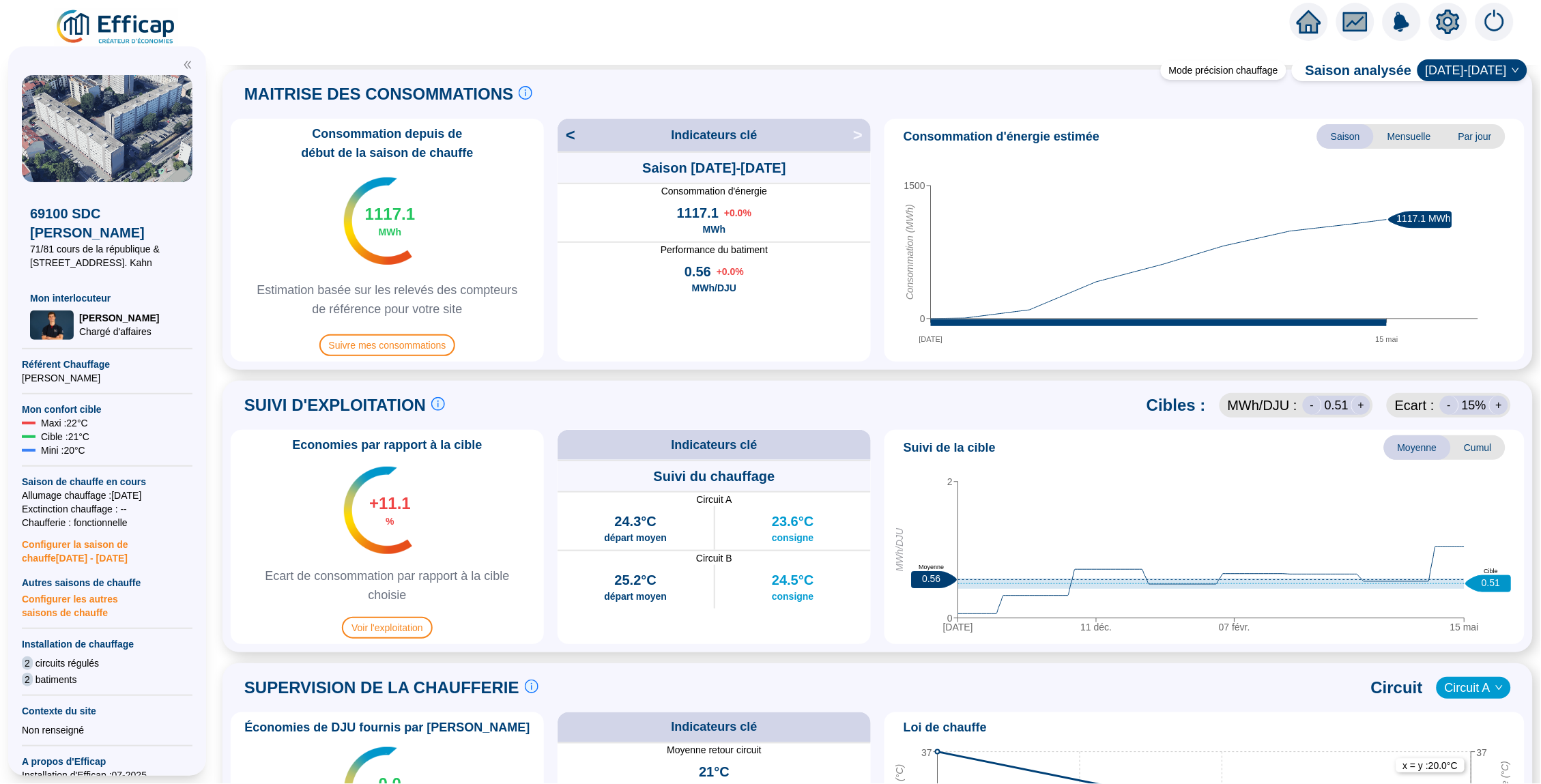
click at [569, 138] on span "<" at bounding box center [566, 135] width 18 height 22
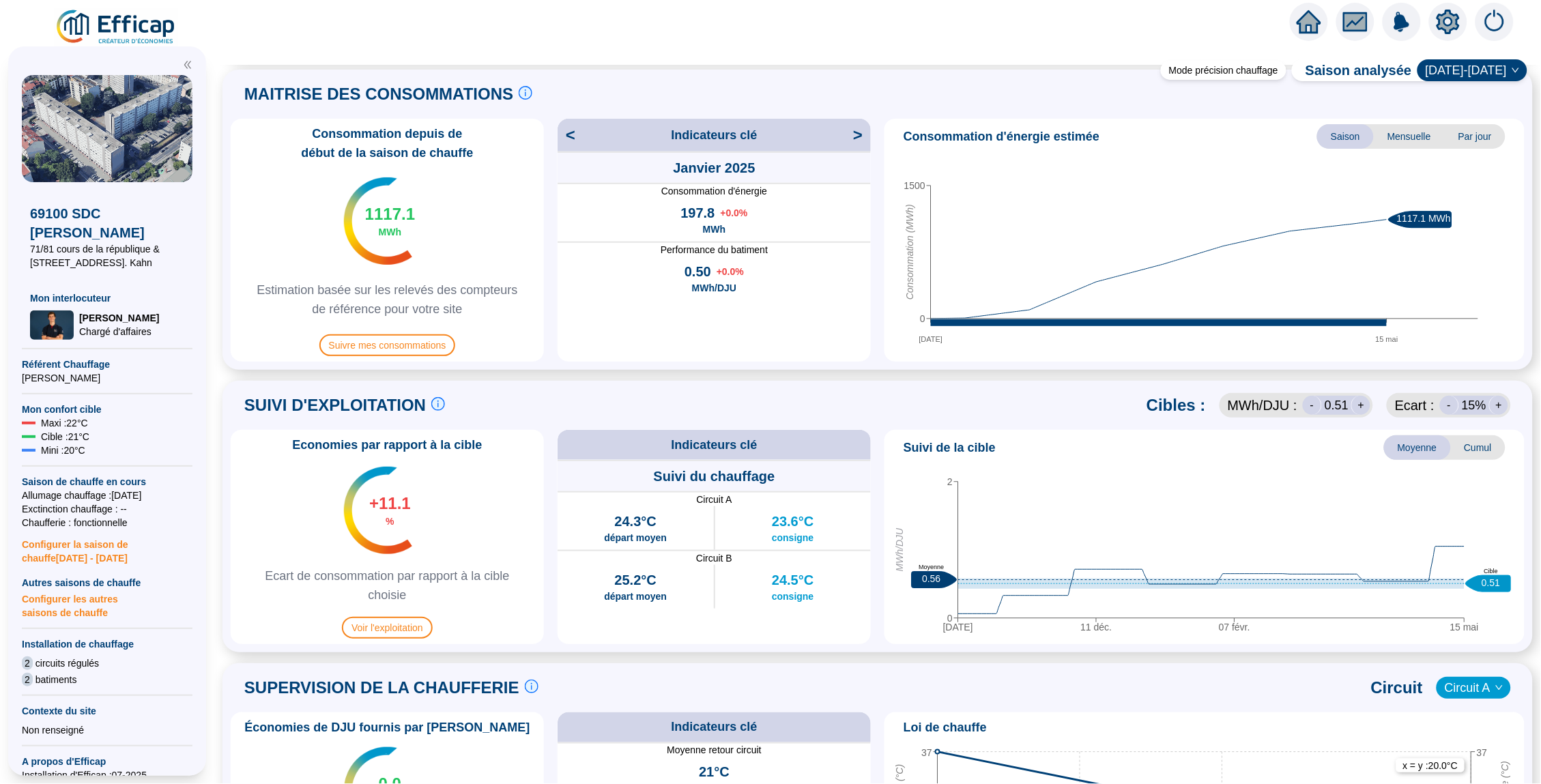
click at [569, 138] on span "<" at bounding box center [566, 135] width 18 height 22
click at [862, 128] on span ">" at bounding box center [862, 135] width 18 height 22
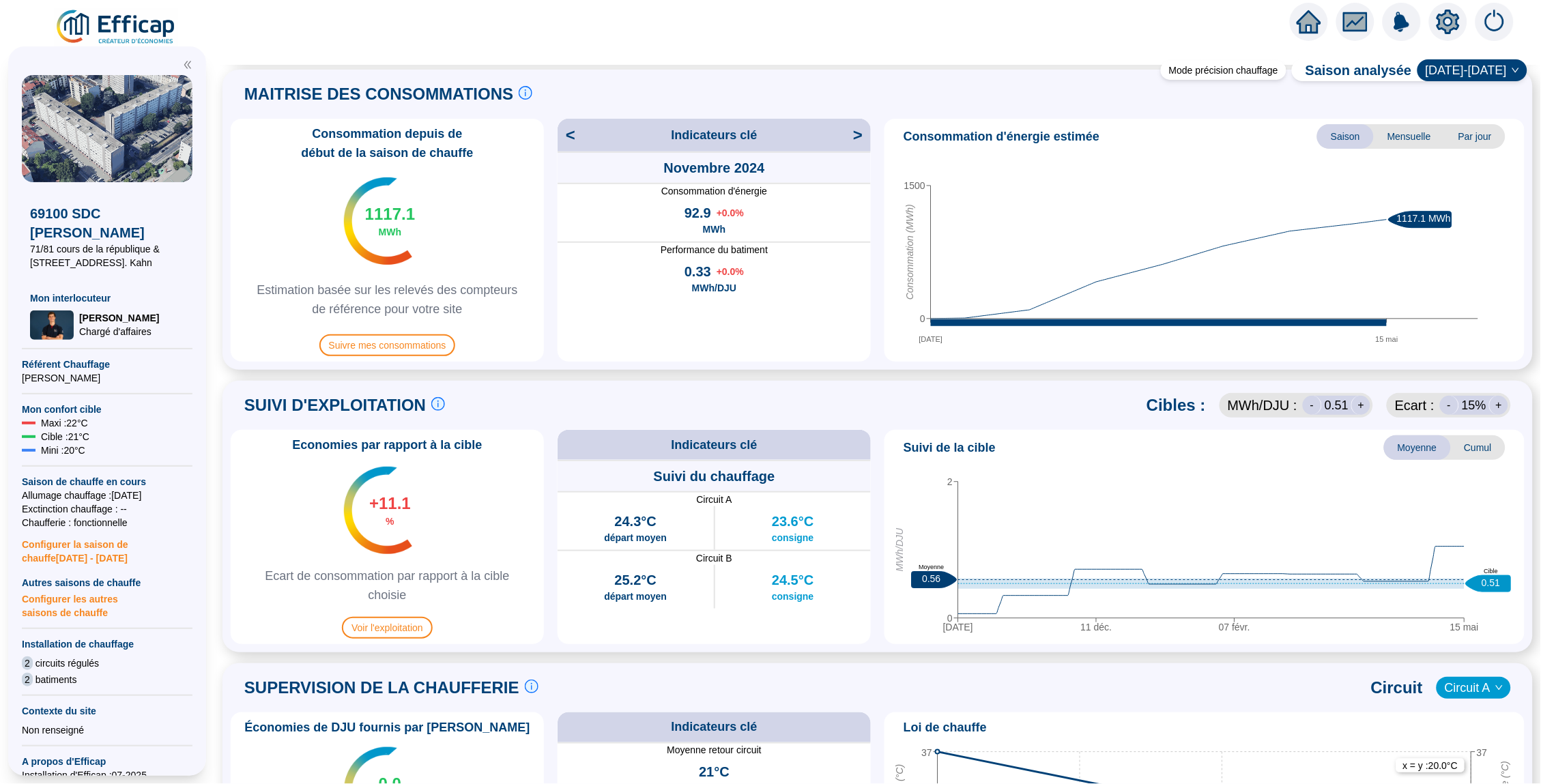
click at [862, 128] on span ">" at bounding box center [862, 135] width 18 height 22
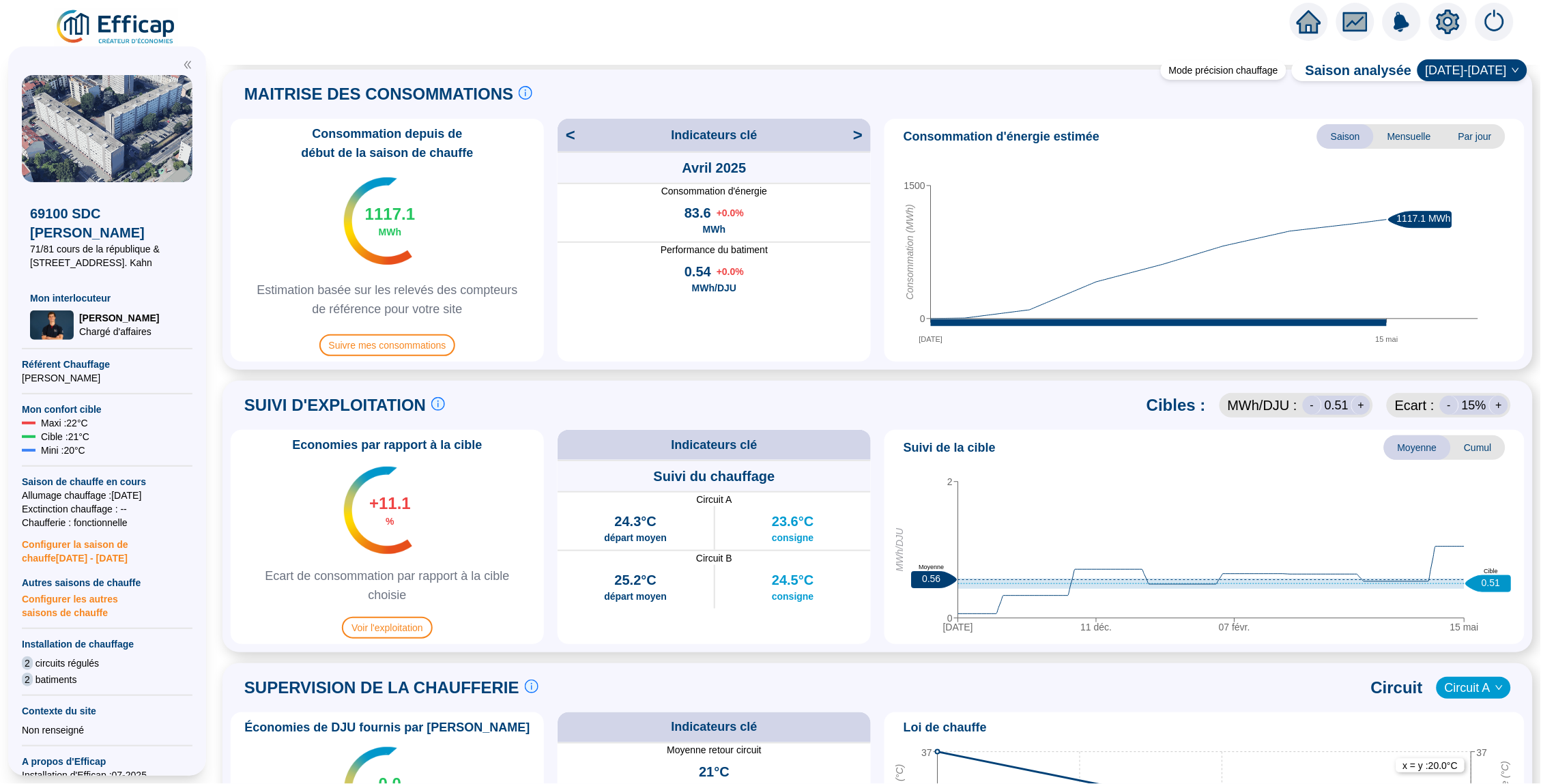
click at [862, 128] on span ">" at bounding box center [862, 135] width 18 height 22
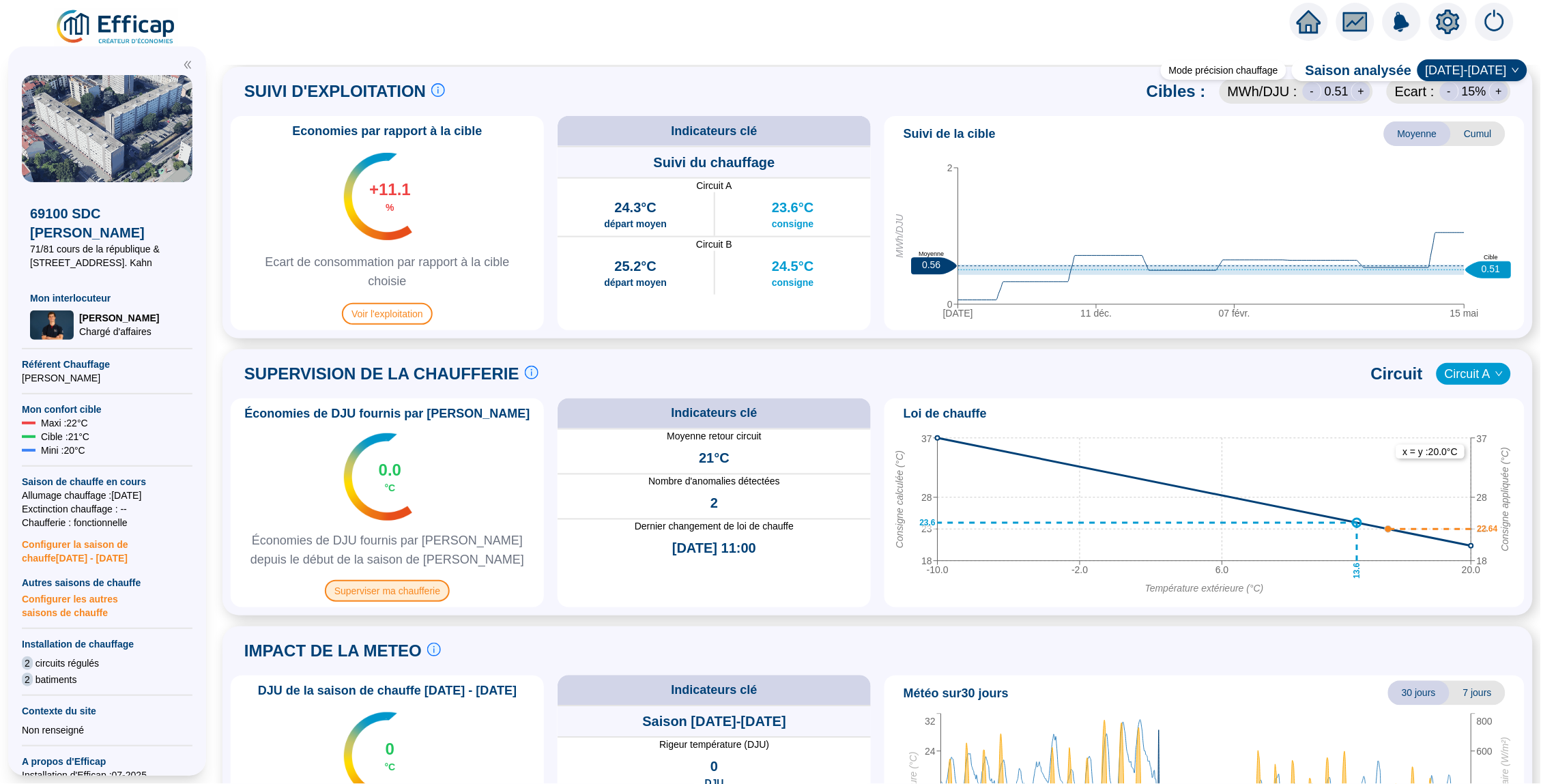
scroll to position [636, 0]
click at [398, 587] on span "Superviser ma chaufferie" at bounding box center [387, 590] width 125 height 22
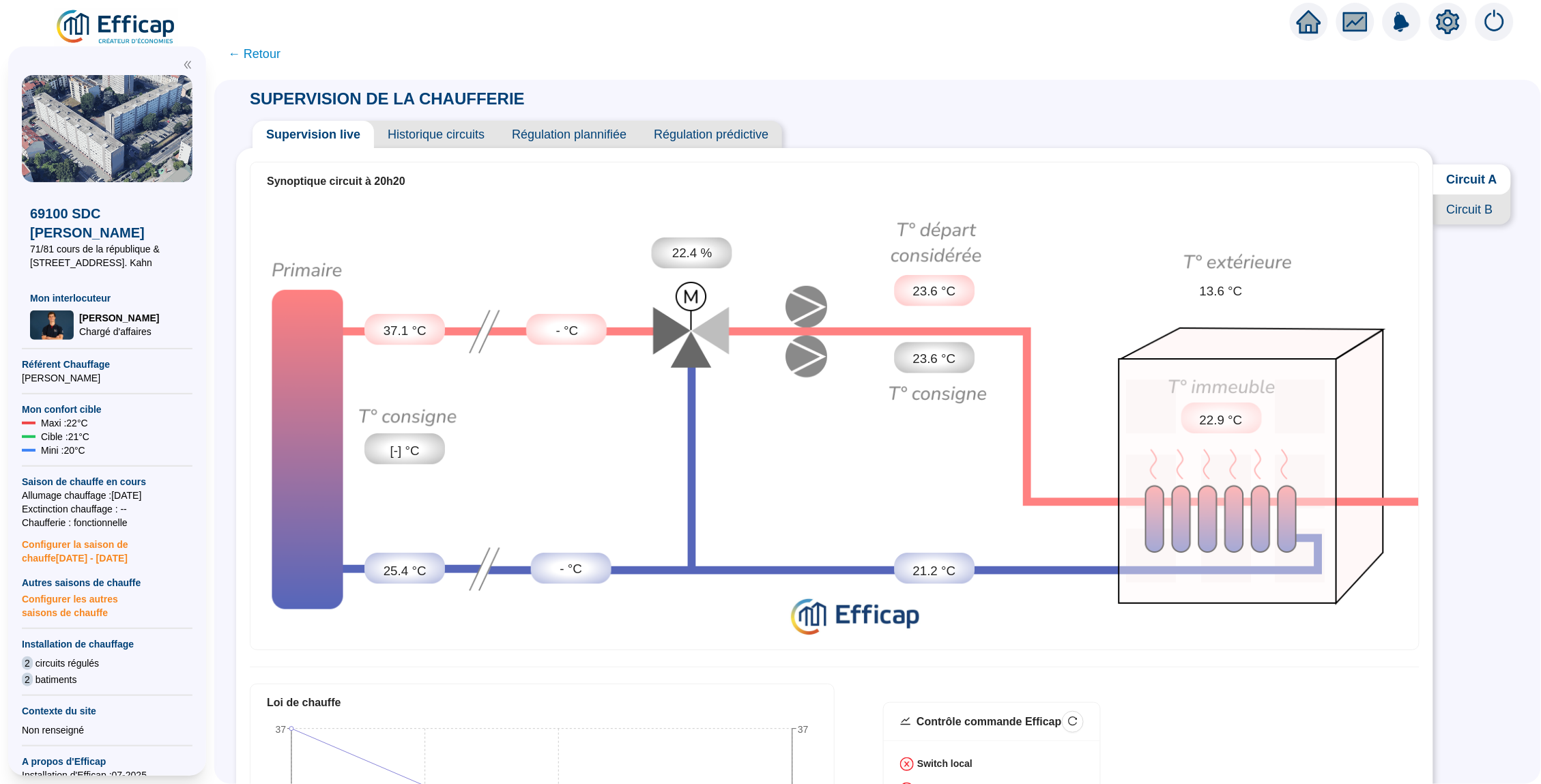
click at [1463, 210] on span "Circuit B" at bounding box center [1472, 210] width 78 height 30
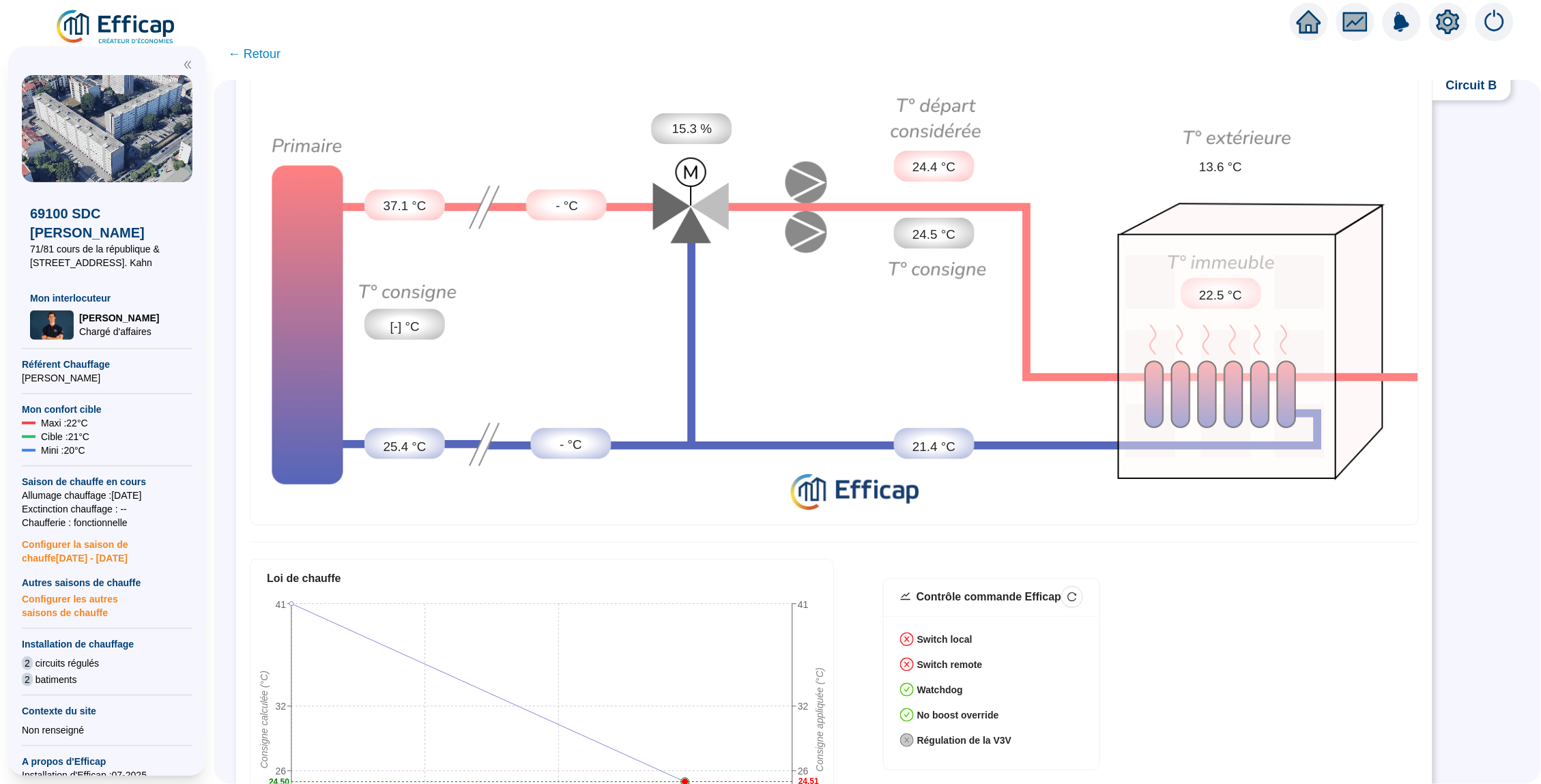
scroll to position [21, 0]
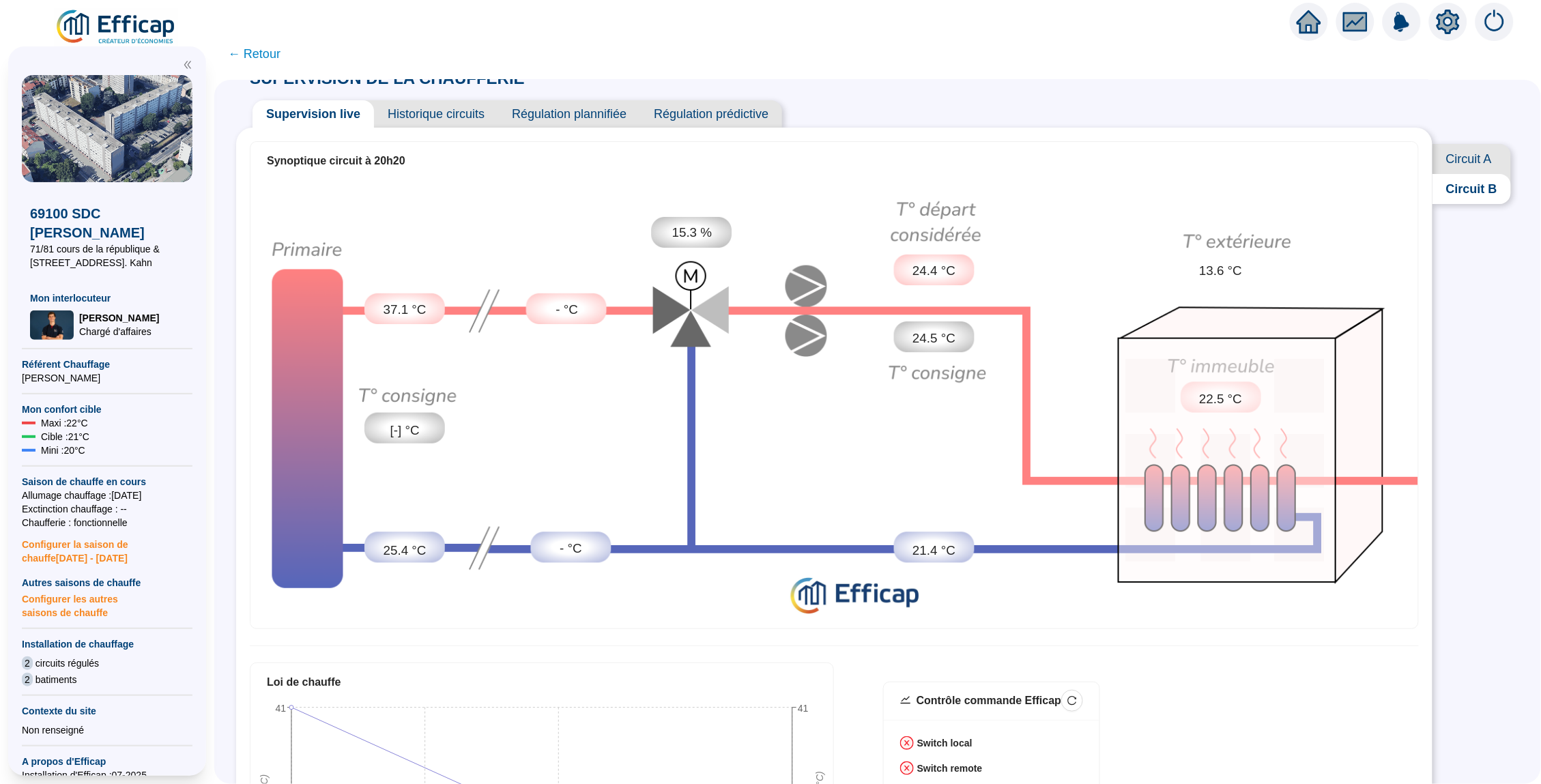
click at [428, 110] on span "Historique circuits" at bounding box center [436, 114] width 124 height 27
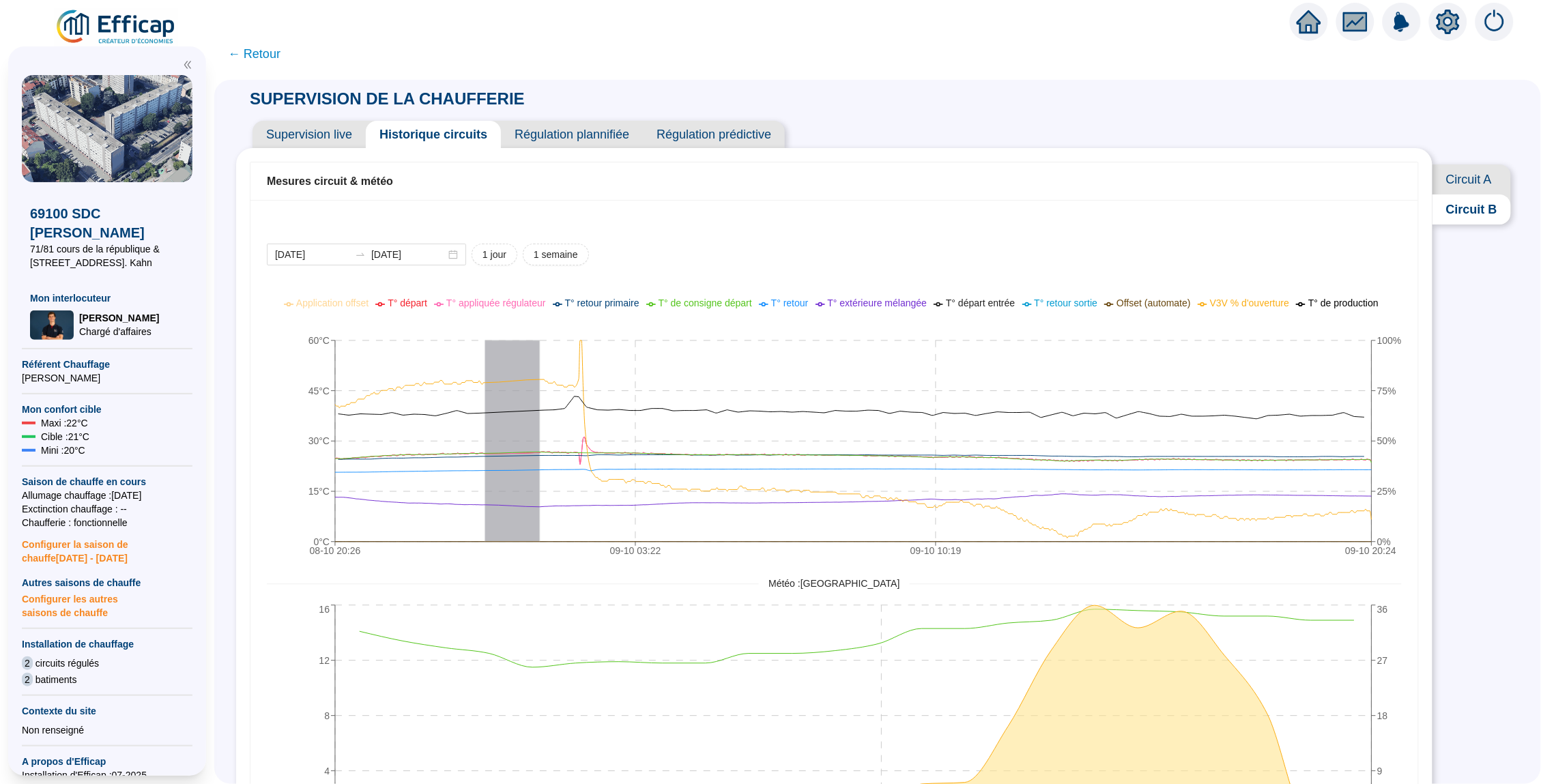
click at [1470, 170] on span "Circuit A" at bounding box center [1472, 179] width 79 height 30
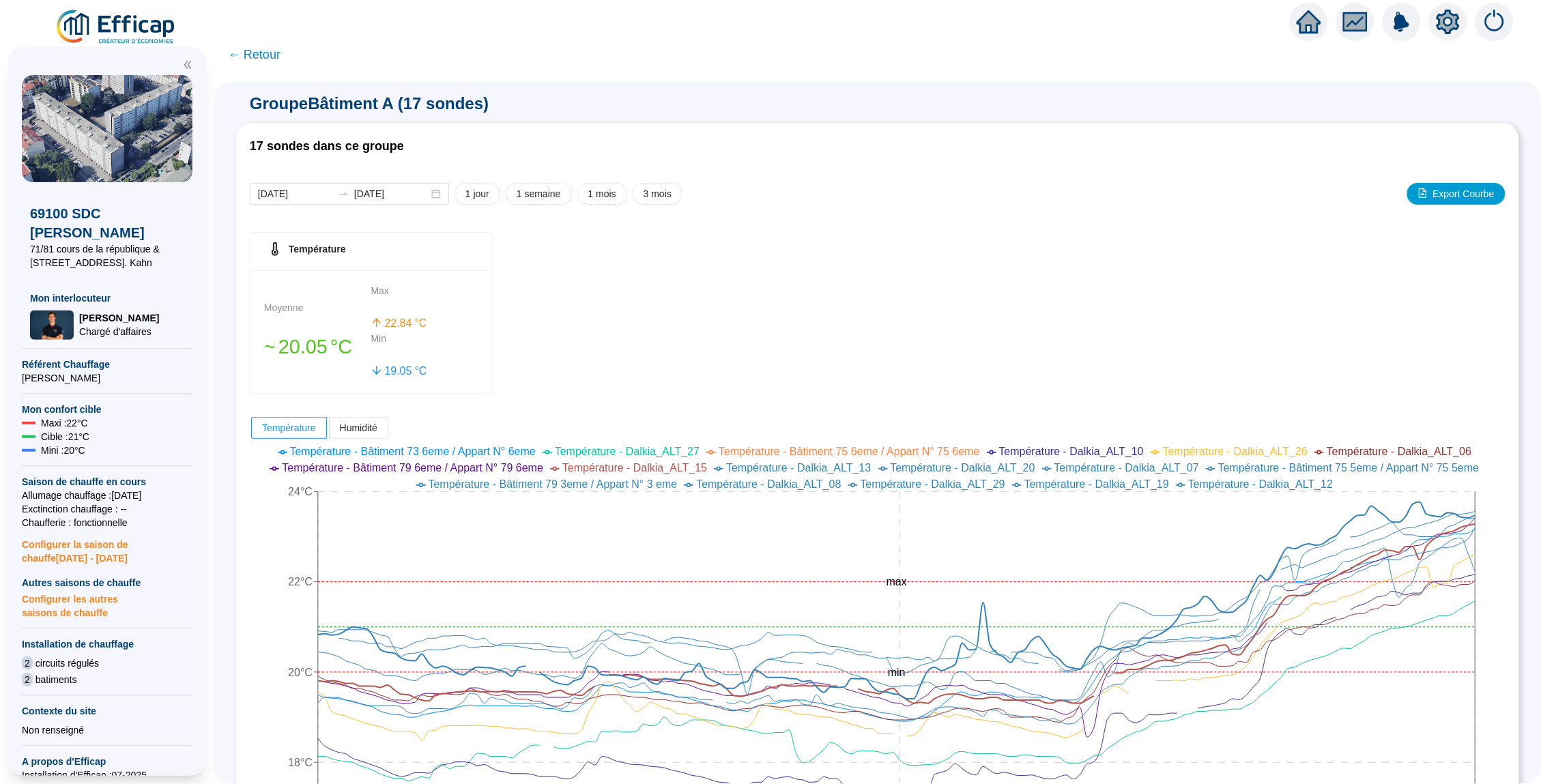
drag, startPoint x: 0, startPoint y: 0, endPoint x: 267, endPoint y: 53, distance: 272.2
click at [266, 53] on span "← Retour" at bounding box center [254, 54] width 53 height 19
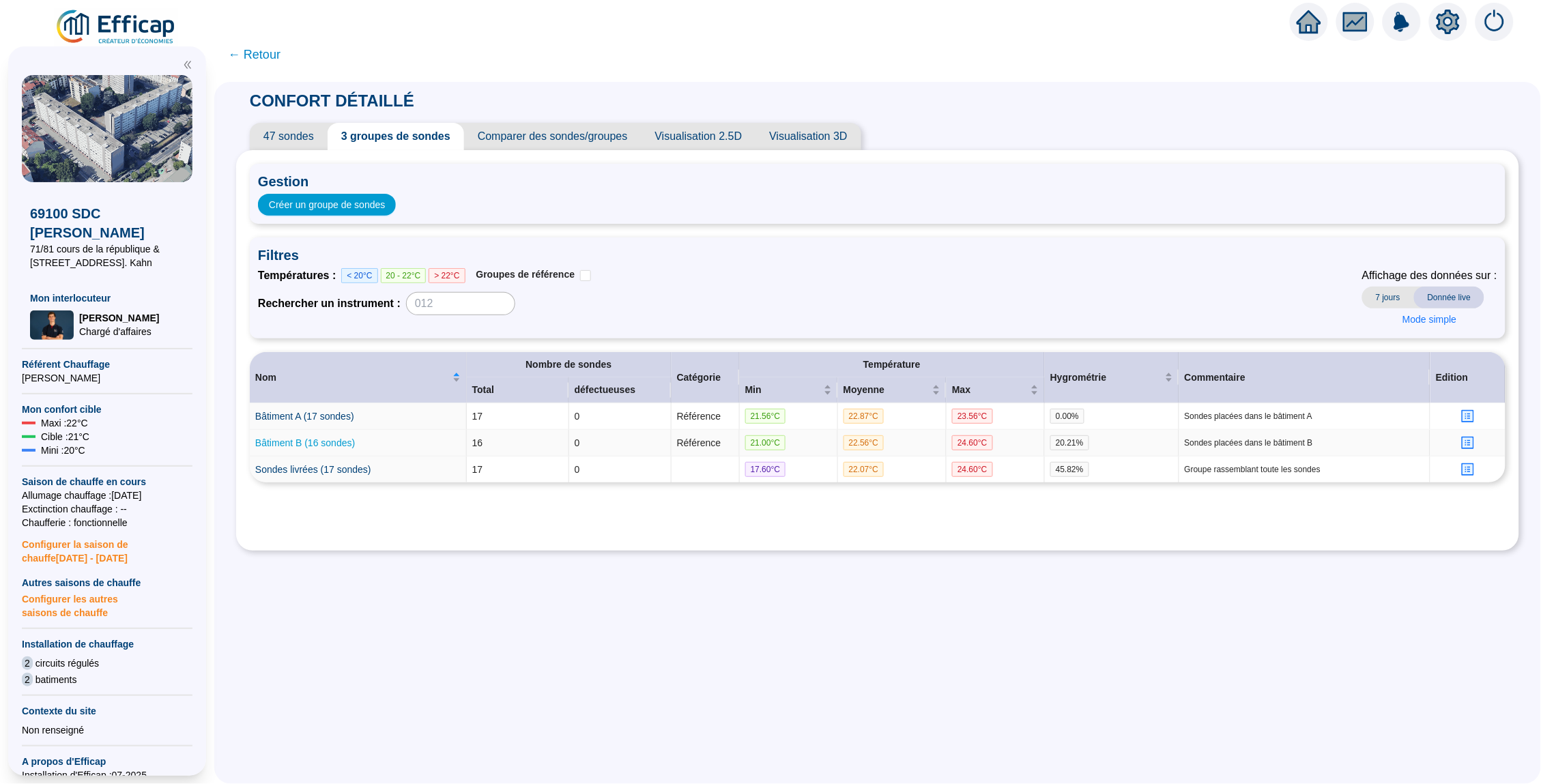
click at [318, 439] on link "Bâtiment B (16 sondes)" at bounding box center [305, 442] width 100 height 11
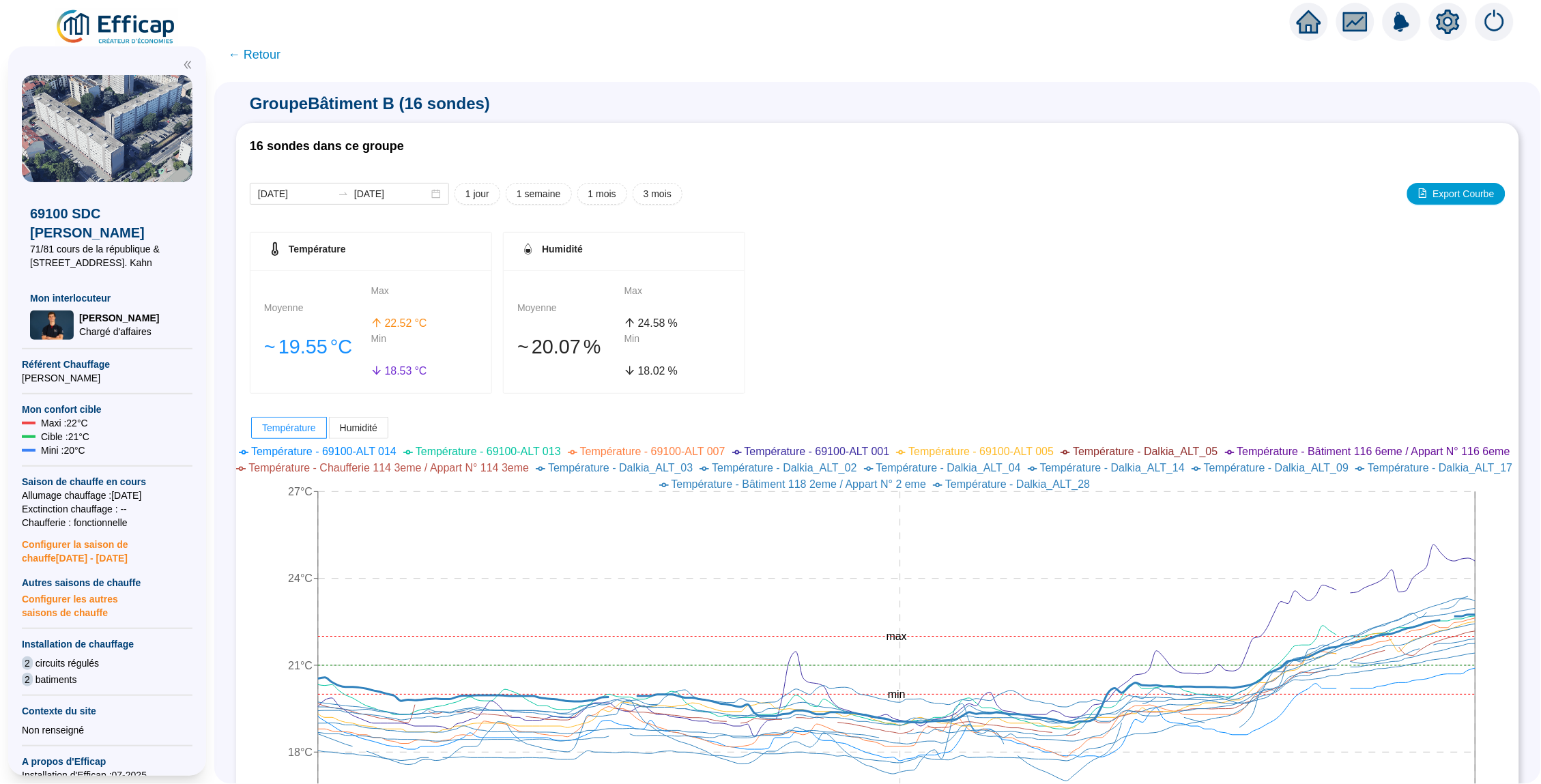
click at [264, 48] on span "← Retour" at bounding box center [254, 54] width 53 height 19
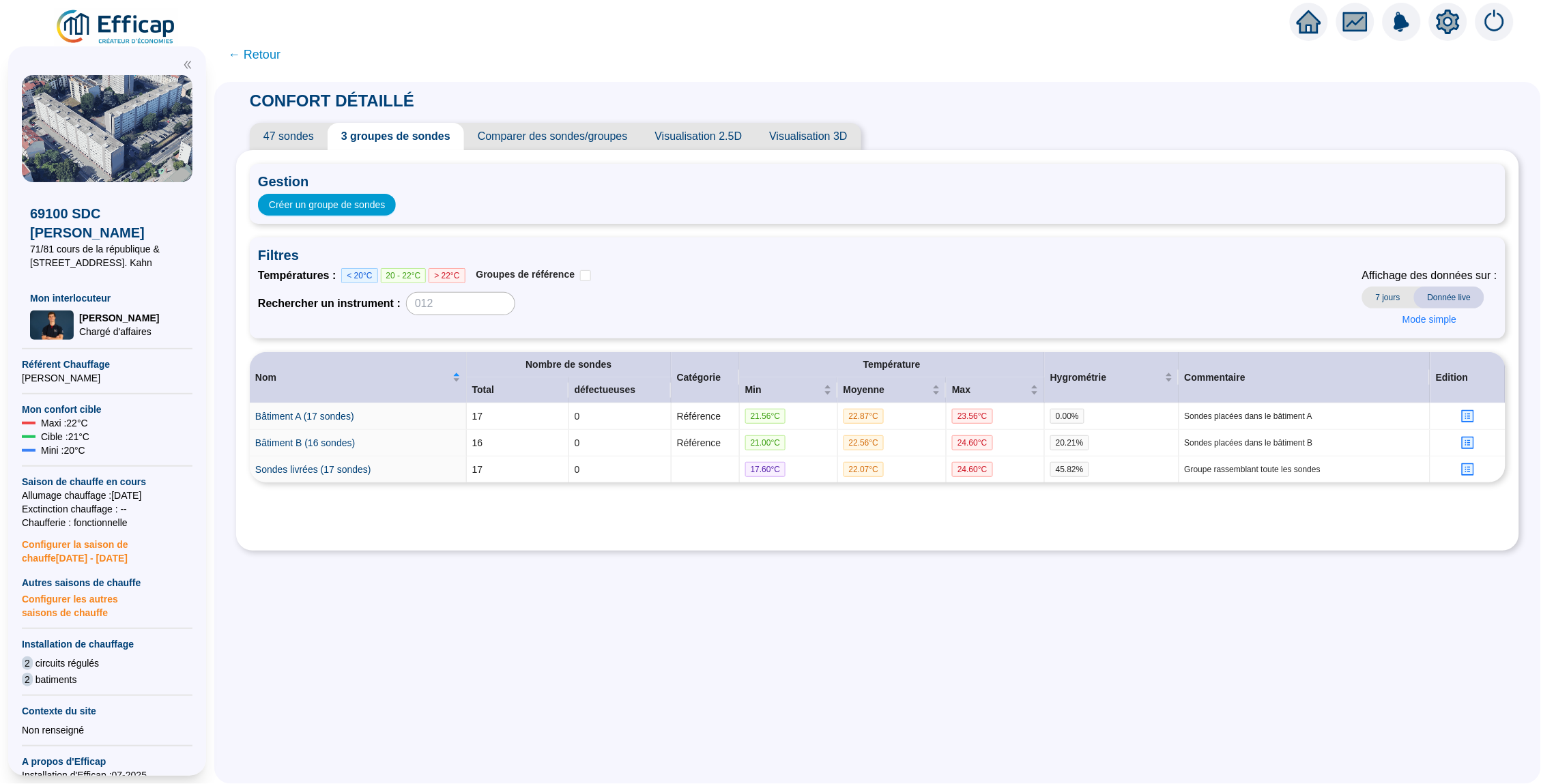
click at [248, 49] on span "← Retour" at bounding box center [254, 54] width 53 height 19
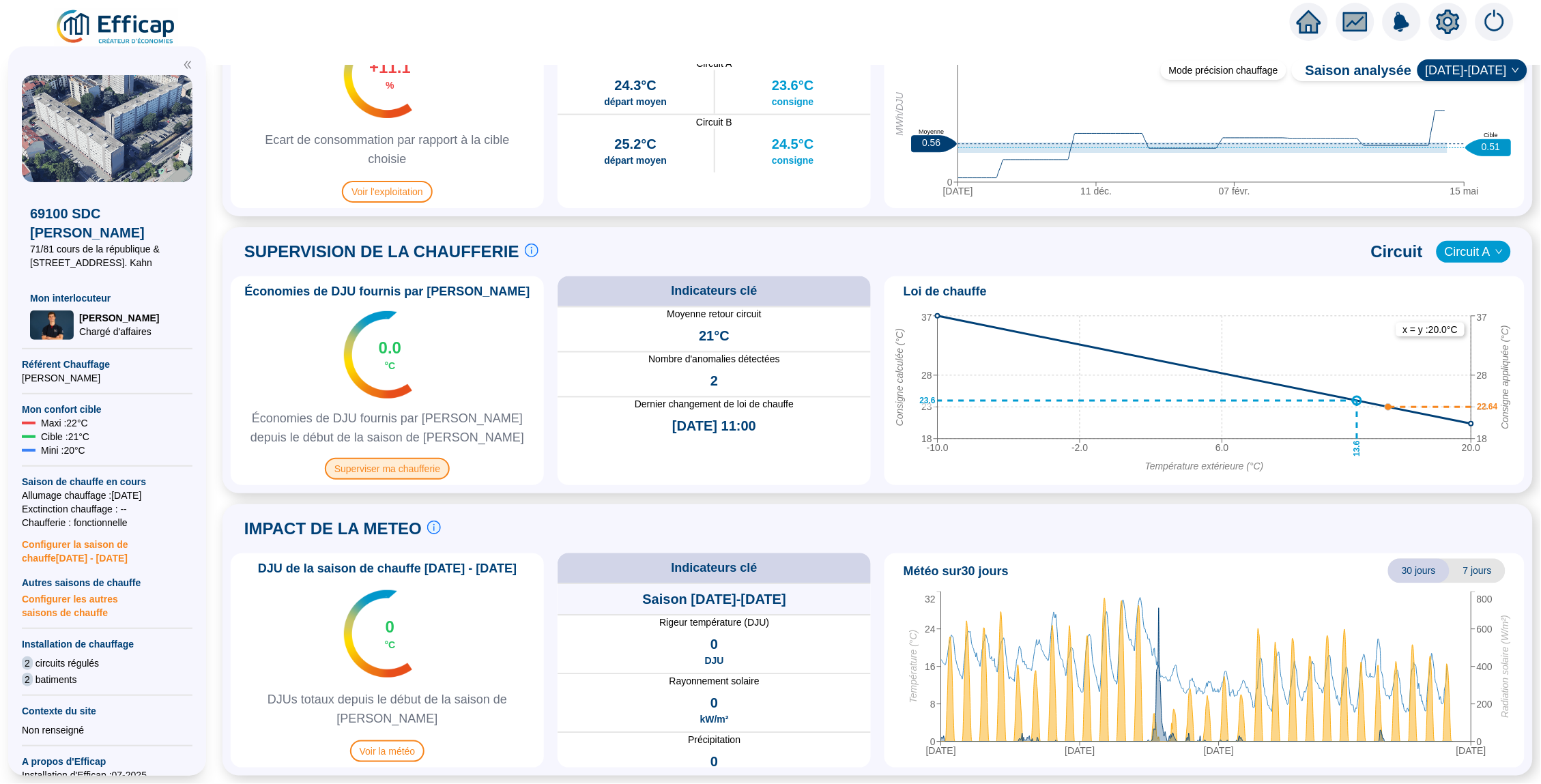
scroll to position [755, 0]
click at [395, 467] on span "Superviser ma chaufferie" at bounding box center [387, 470] width 125 height 22
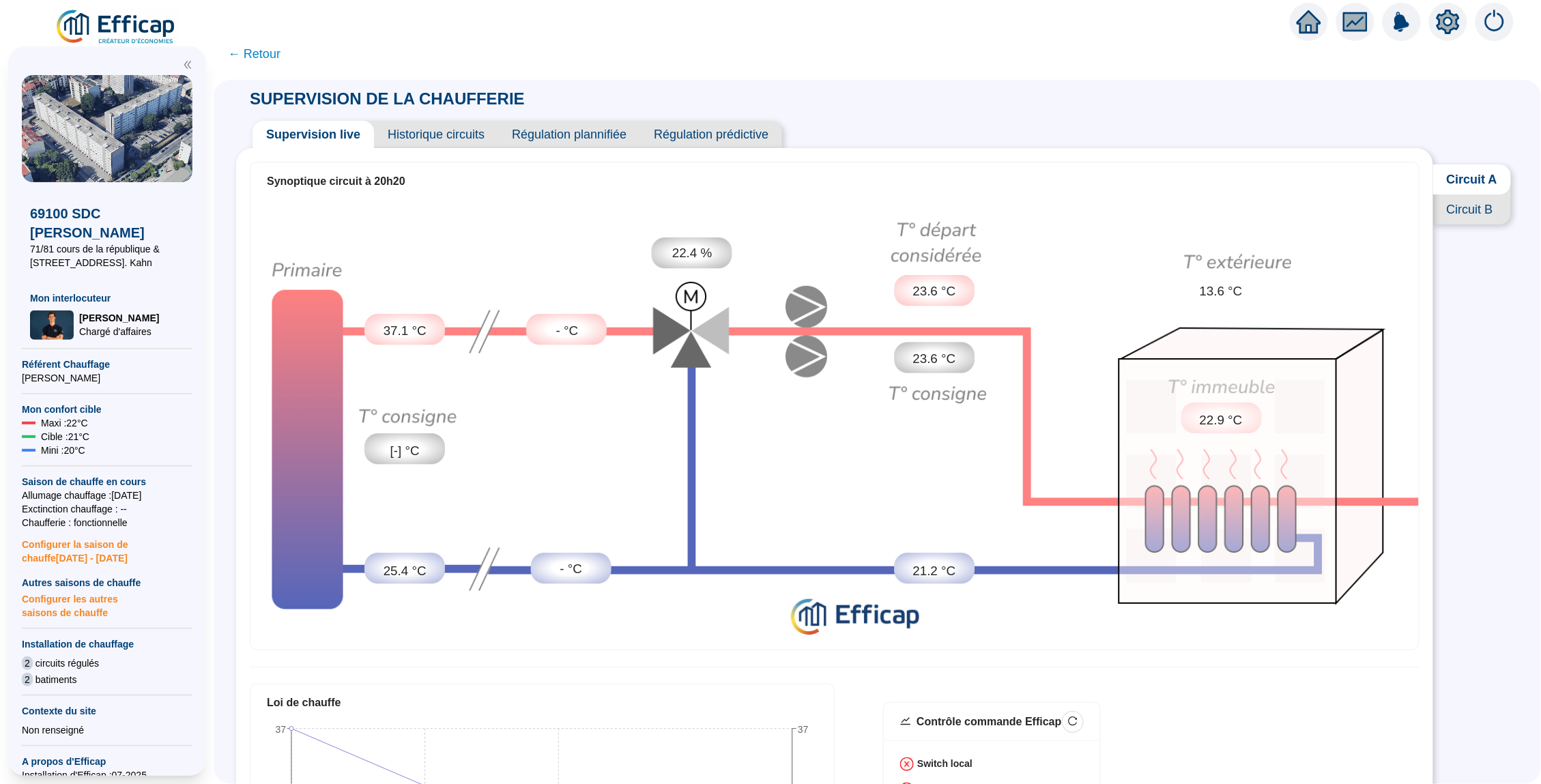
click at [475, 136] on span "Historique circuits" at bounding box center [436, 134] width 124 height 27
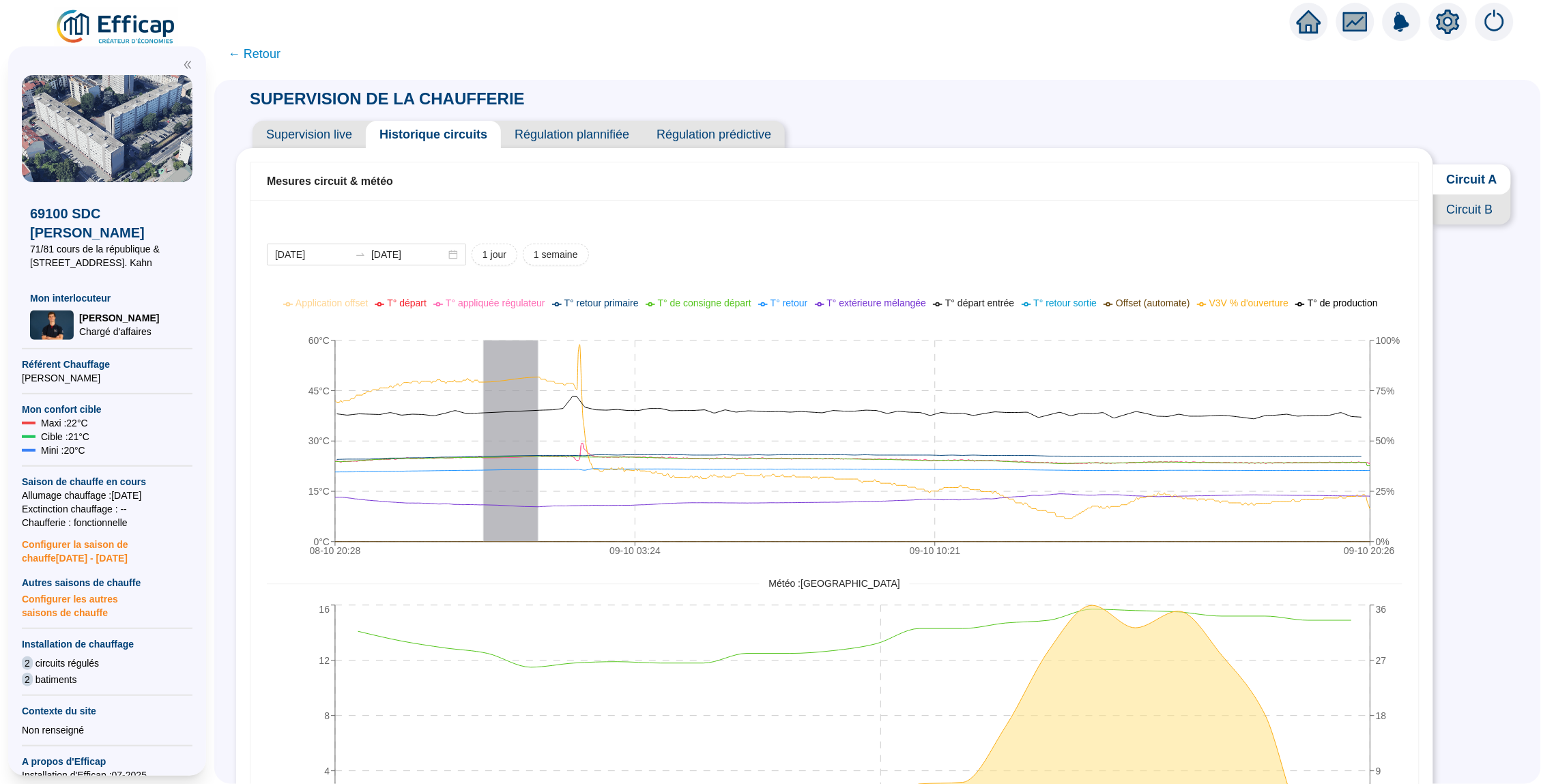
click at [1466, 202] on span "Circuit B" at bounding box center [1472, 210] width 78 height 30
click at [1455, 178] on span "Circuit A" at bounding box center [1472, 179] width 79 height 30
click at [1447, 24] on icon "setting" at bounding box center [1448, 21] width 24 height 24
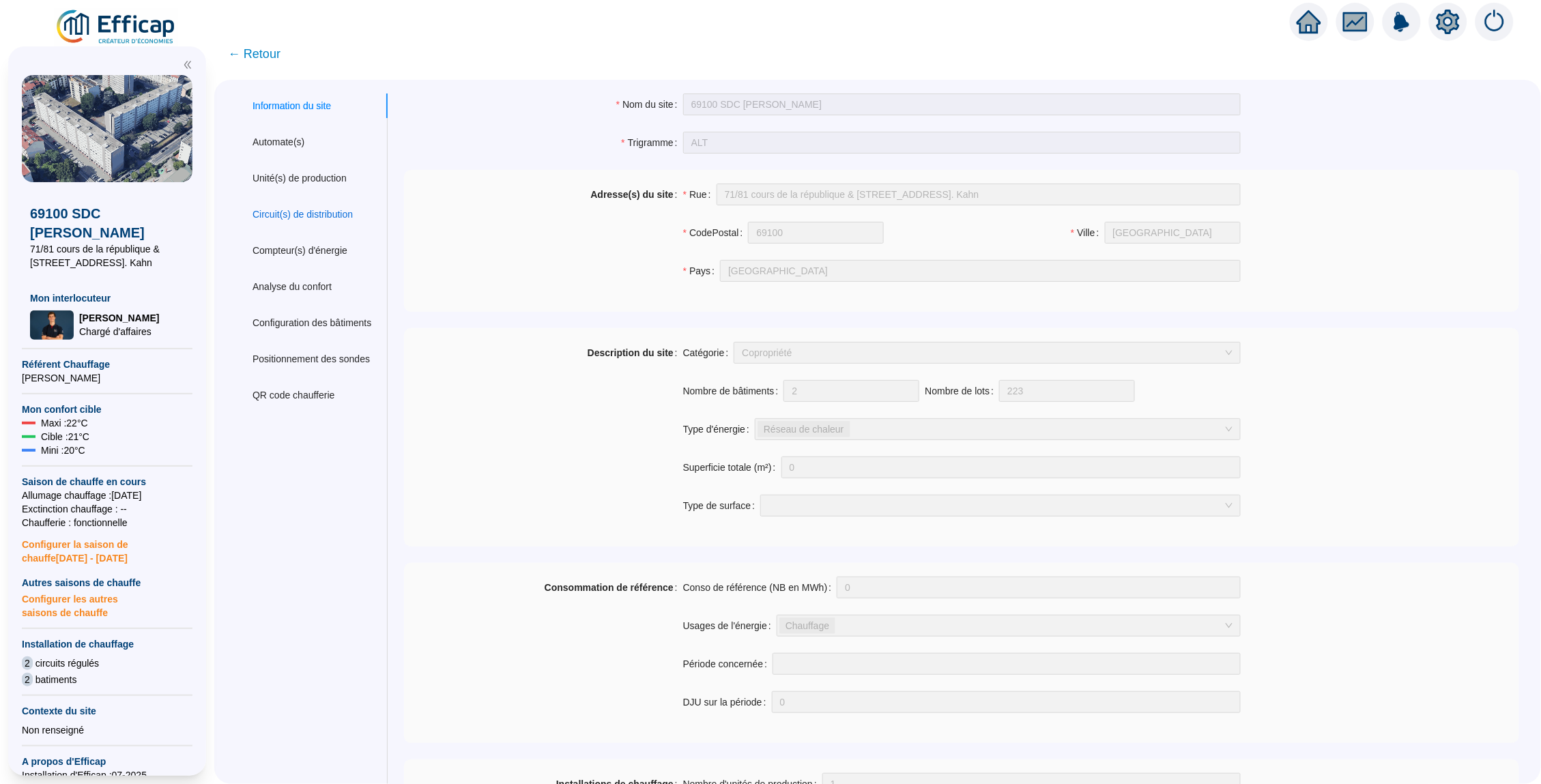
click at [313, 212] on div "Circuit(s) de distribution" at bounding box center [303, 215] width 101 height 14
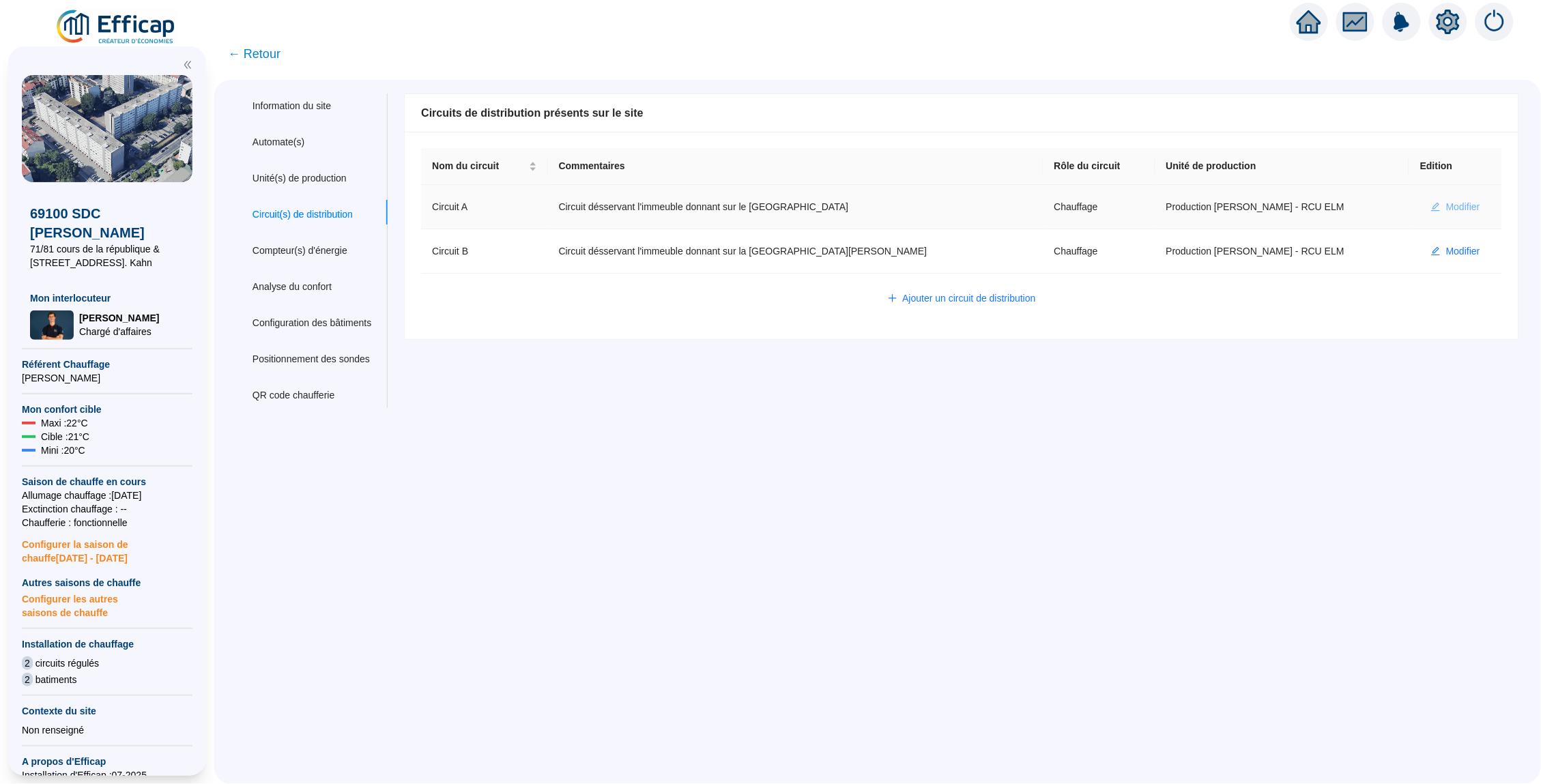
click at [1457, 200] on span "Modifier" at bounding box center [1463, 207] width 34 height 14
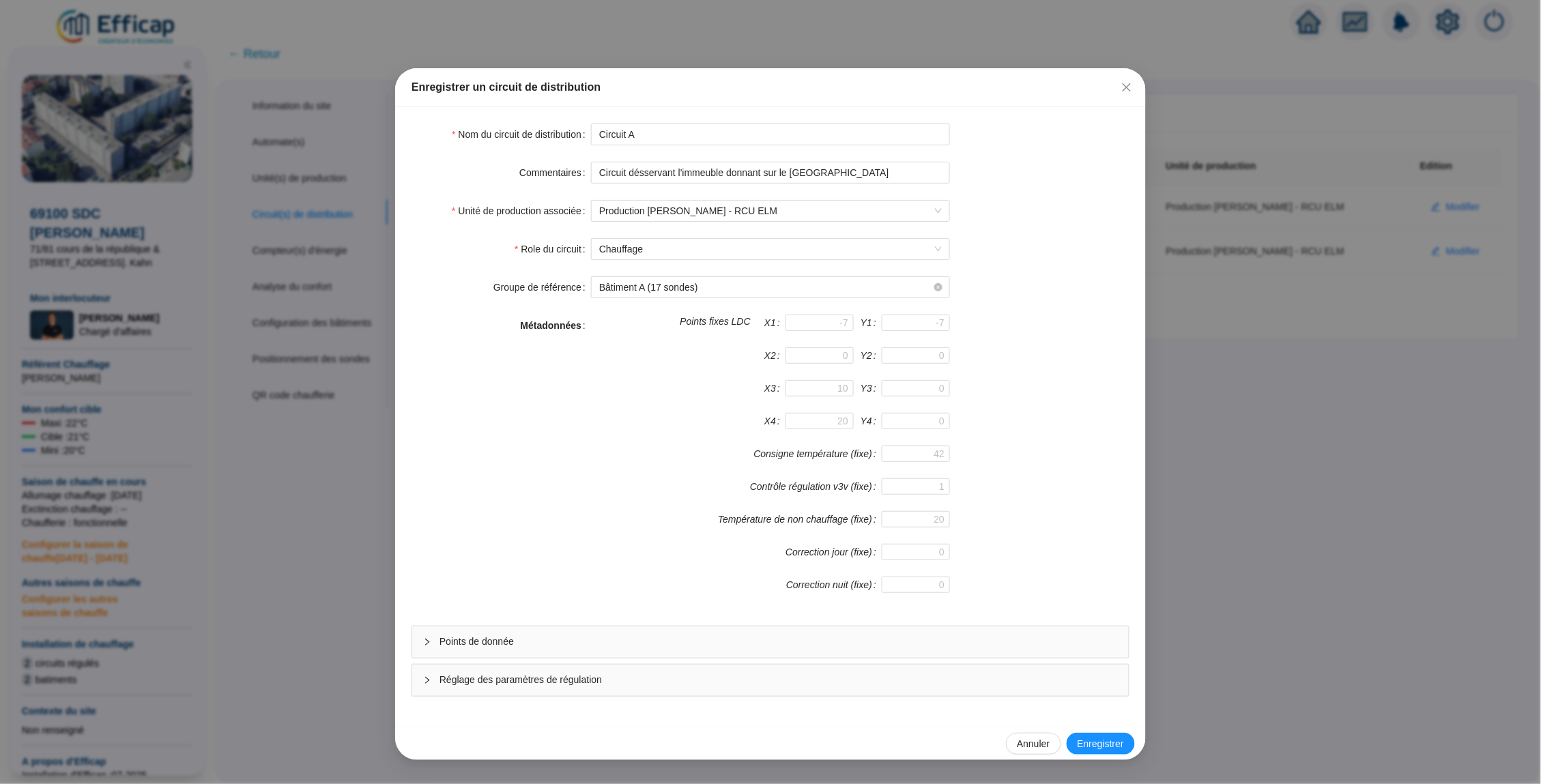
click at [602, 644] on span "Points de donnée" at bounding box center [779, 641] width 678 height 14
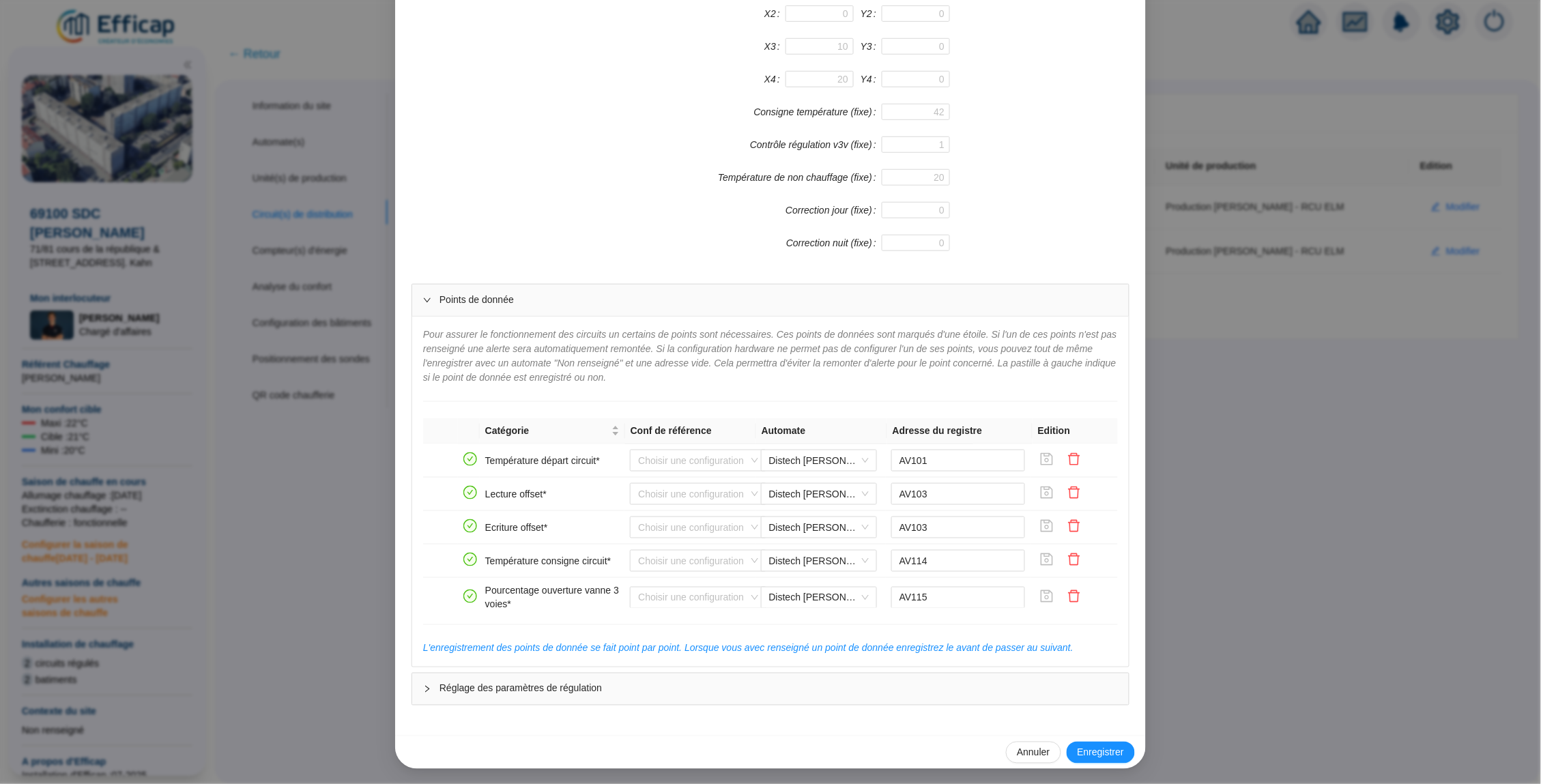
click at [647, 694] on div "Réglage des paramètres de régulation" at bounding box center [771, 689] width 717 height 31
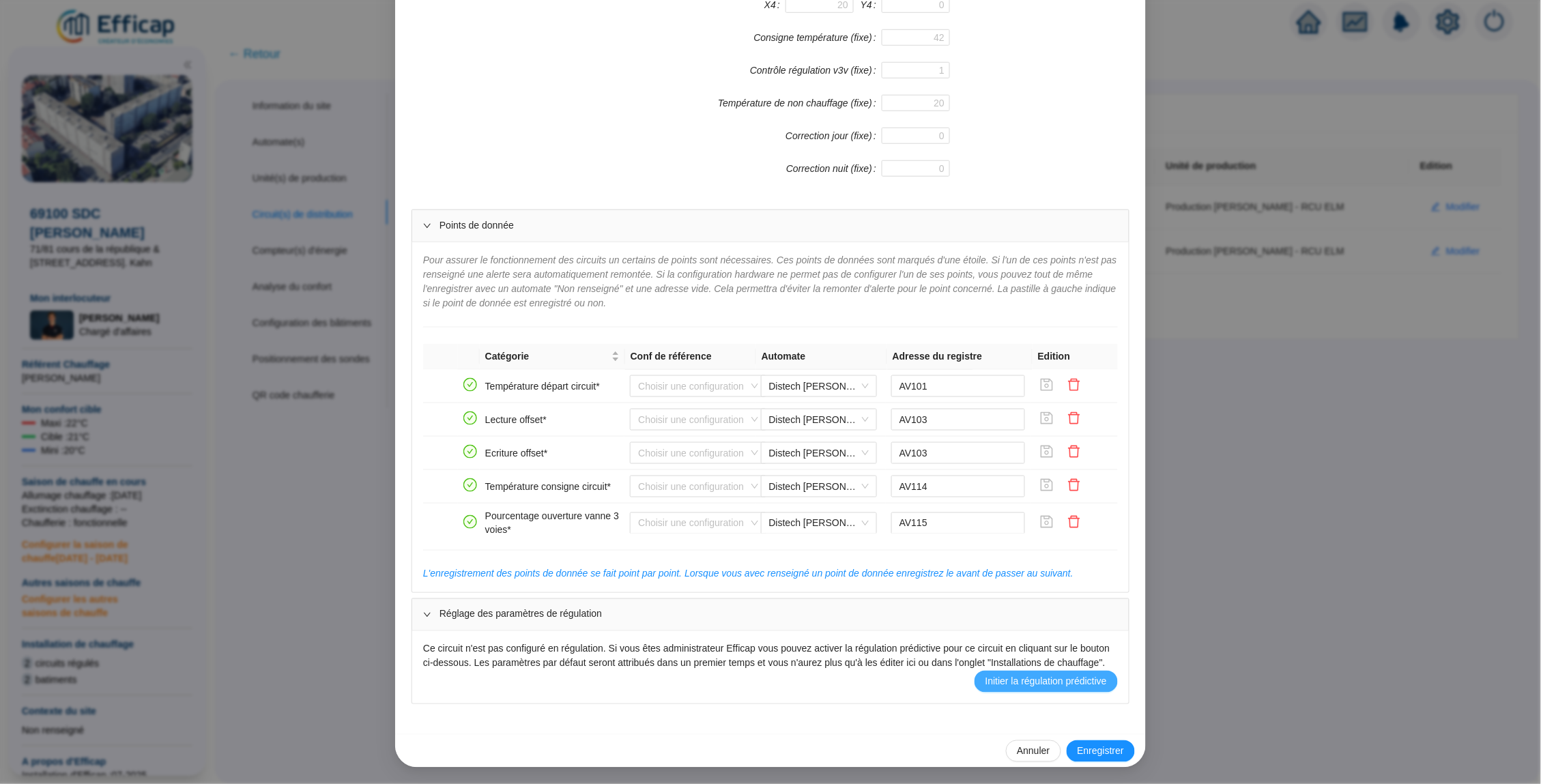
click at [986, 687] on span "Initier la régulation prédictive" at bounding box center [1046, 682] width 121 height 14
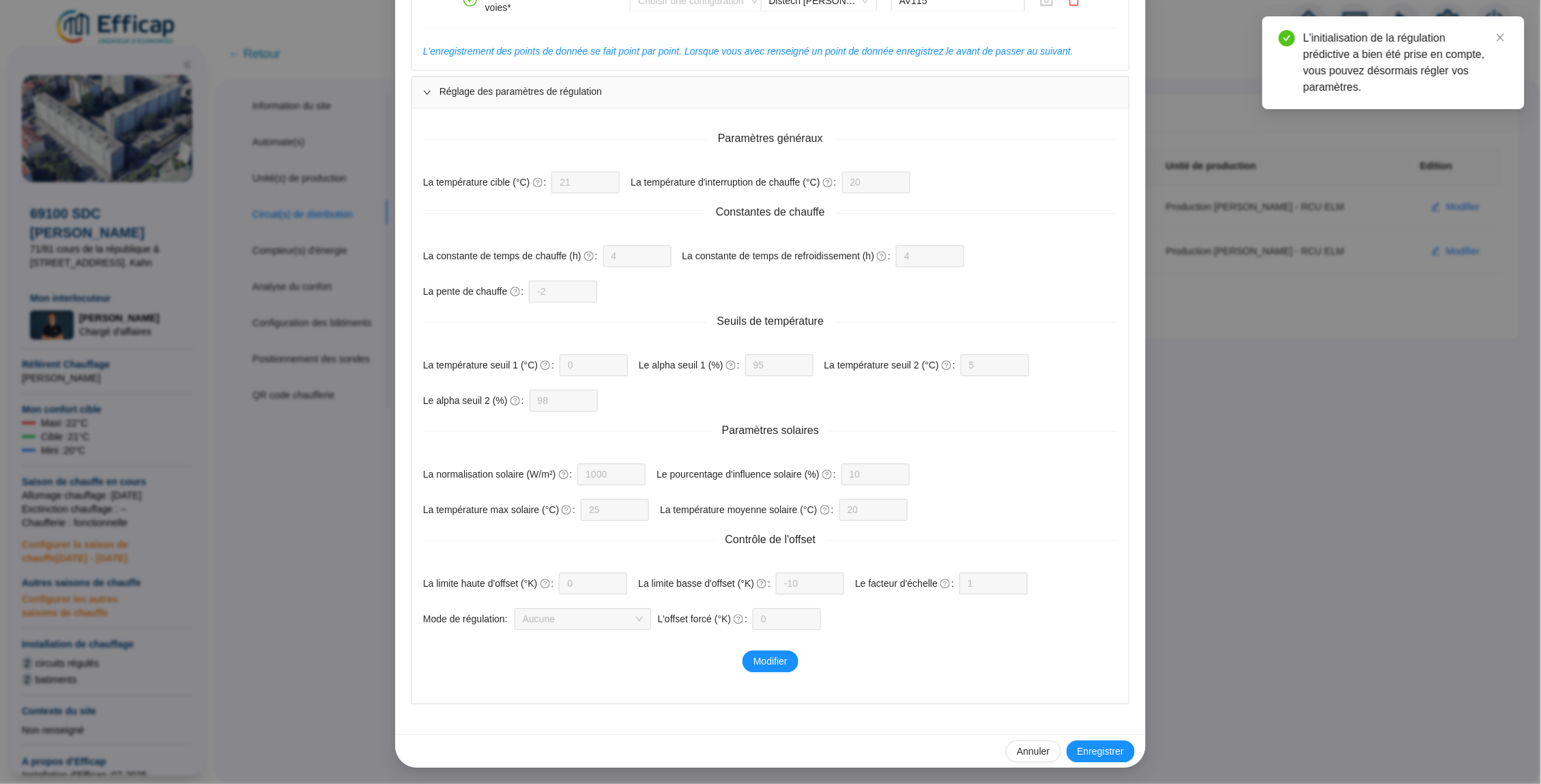
scroll to position [938, 0]
click at [1099, 753] on span "Enregistrer" at bounding box center [1101, 752] width 46 height 14
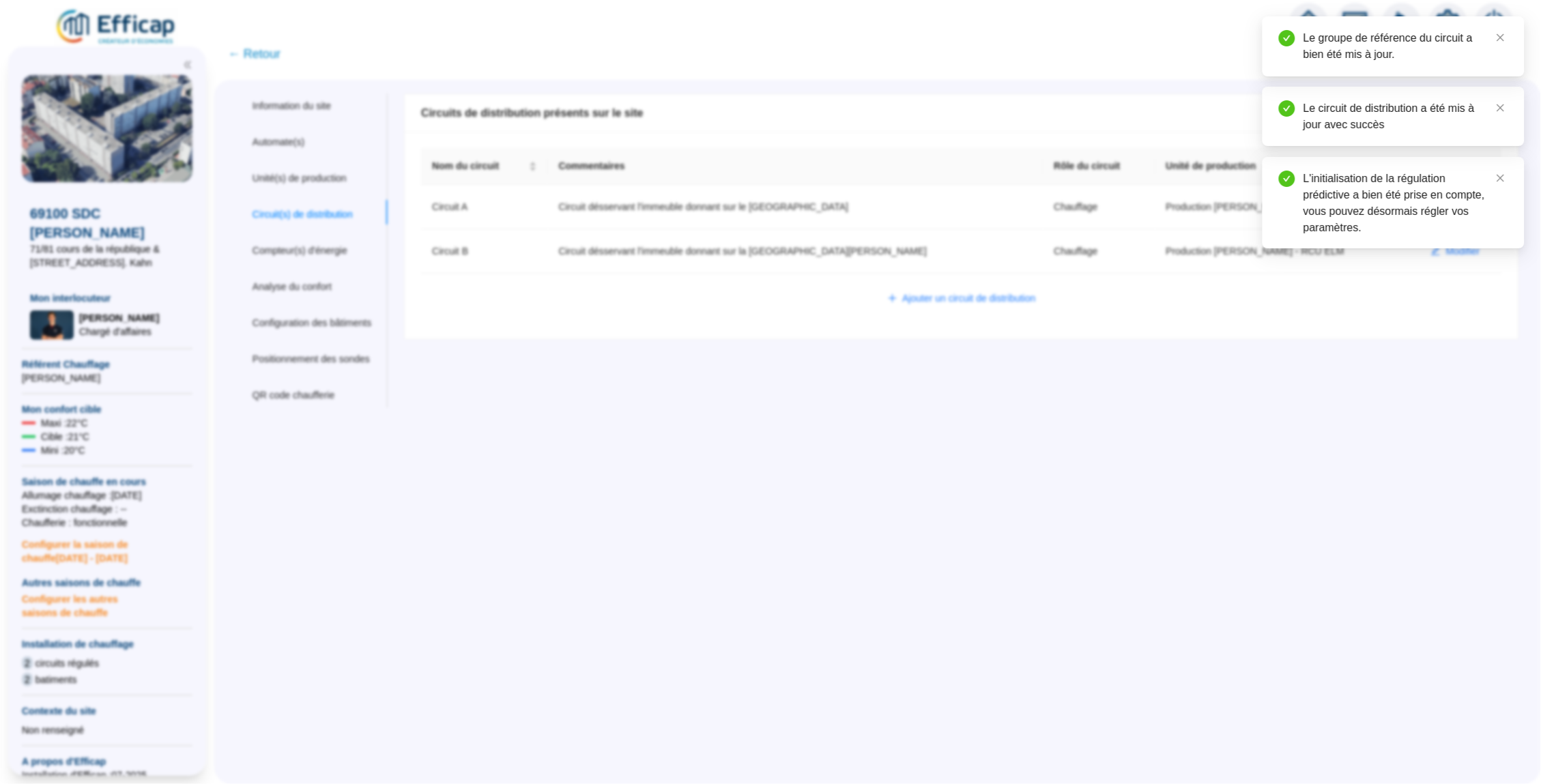
scroll to position [0, 0]
click at [1464, 248] on div "L'initialisation de la régulation prédictive a bien été prise en compte, vous p…" at bounding box center [1393, 203] width 262 height 91
click at [1458, 248] on div "L'initialisation de la régulation prédictive a bien été prise en compte, vous p…" at bounding box center [1393, 203] width 262 height 91
click at [1501, 179] on icon "close" at bounding box center [1500, 178] width 9 height 9
click at [1472, 253] on span "Modifier" at bounding box center [1463, 251] width 34 height 14
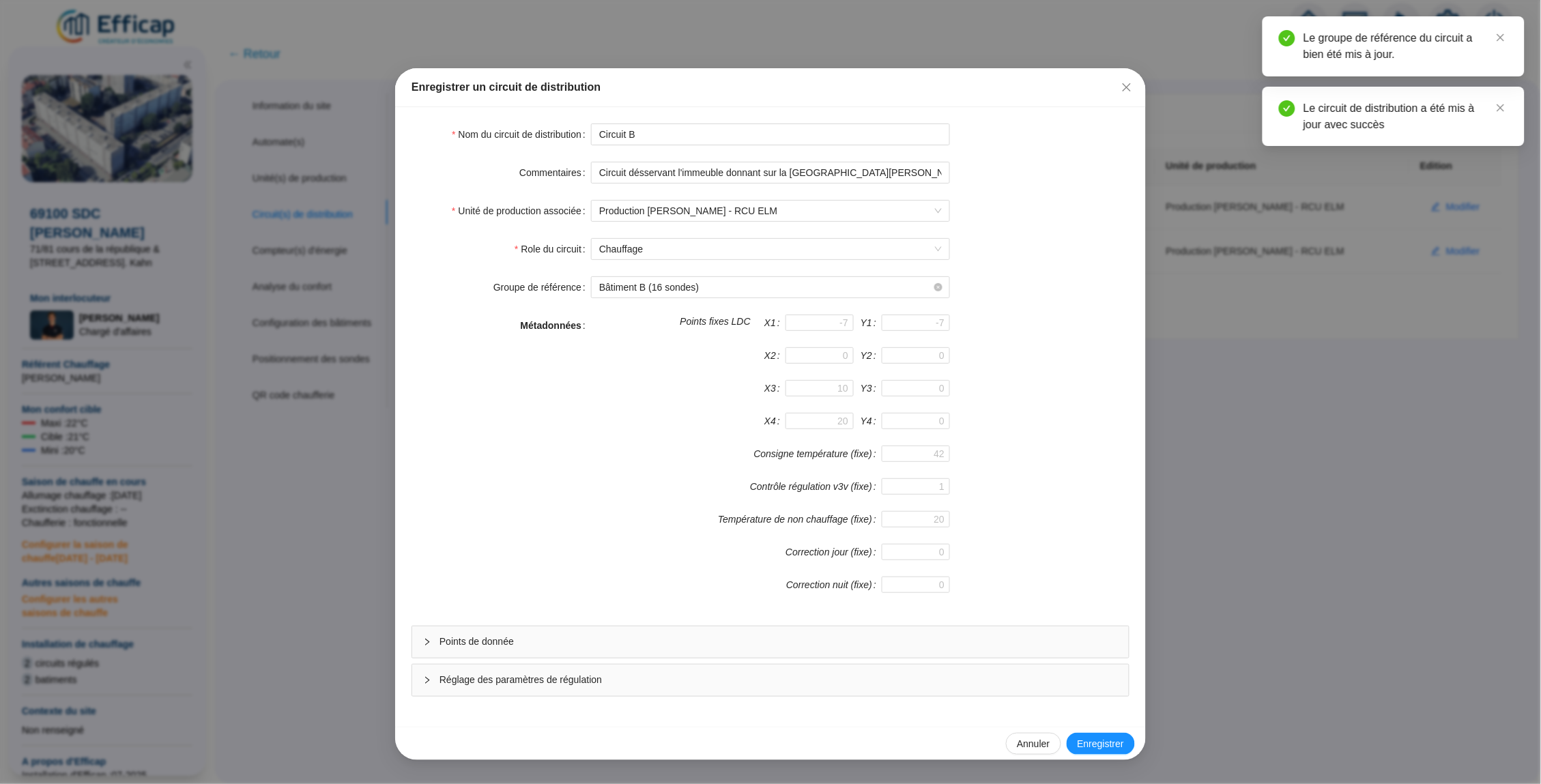
click at [997, 683] on span "Réglage des paramètres de régulation" at bounding box center [779, 680] width 678 height 14
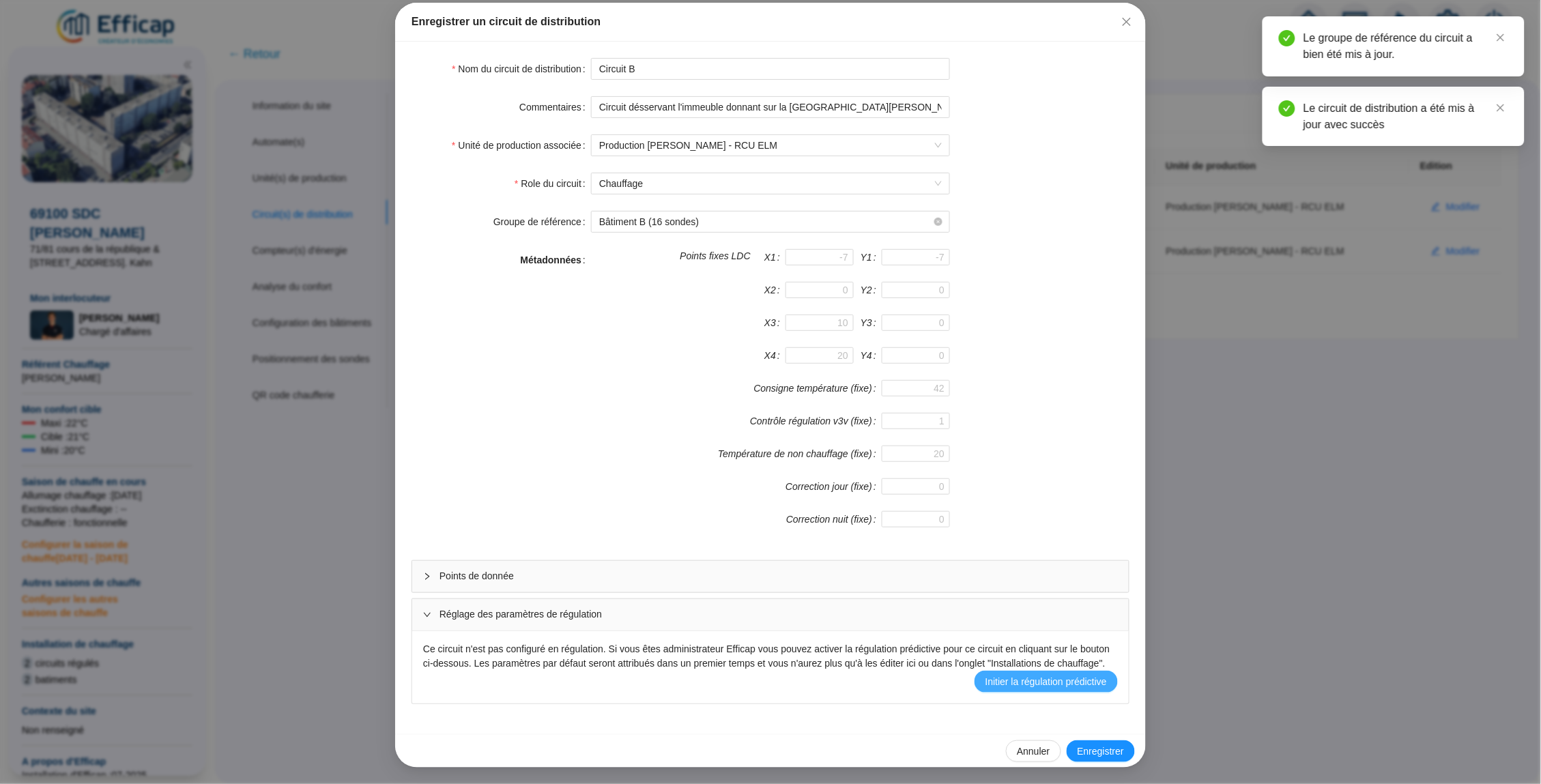
click at [1020, 679] on span "Initier la régulation prédictive" at bounding box center [1046, 682] width 121 height 14
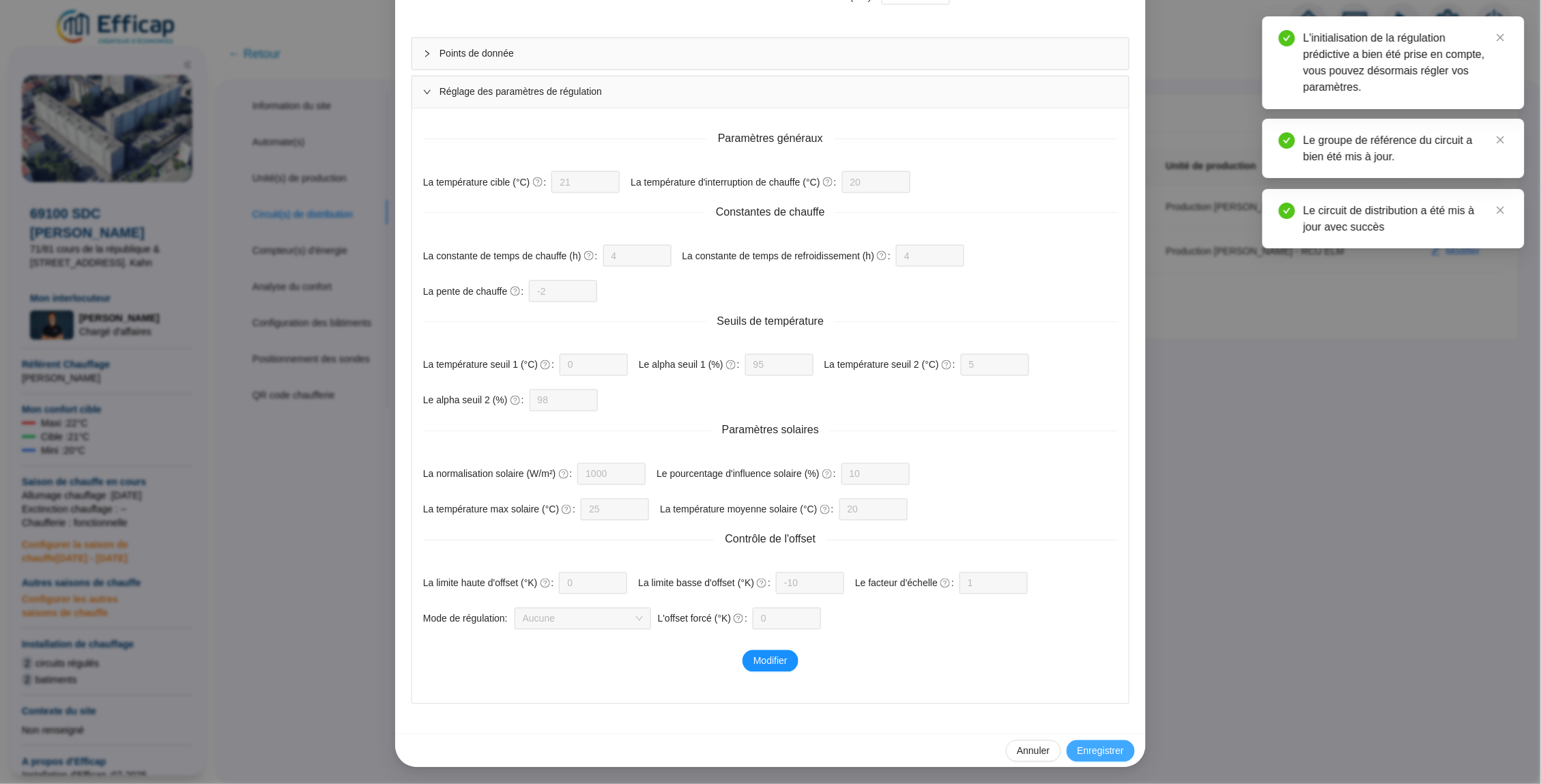
click at [1116, 751] on span "Enregistrer" at bounding box center [1101, 751] width 46 height 14
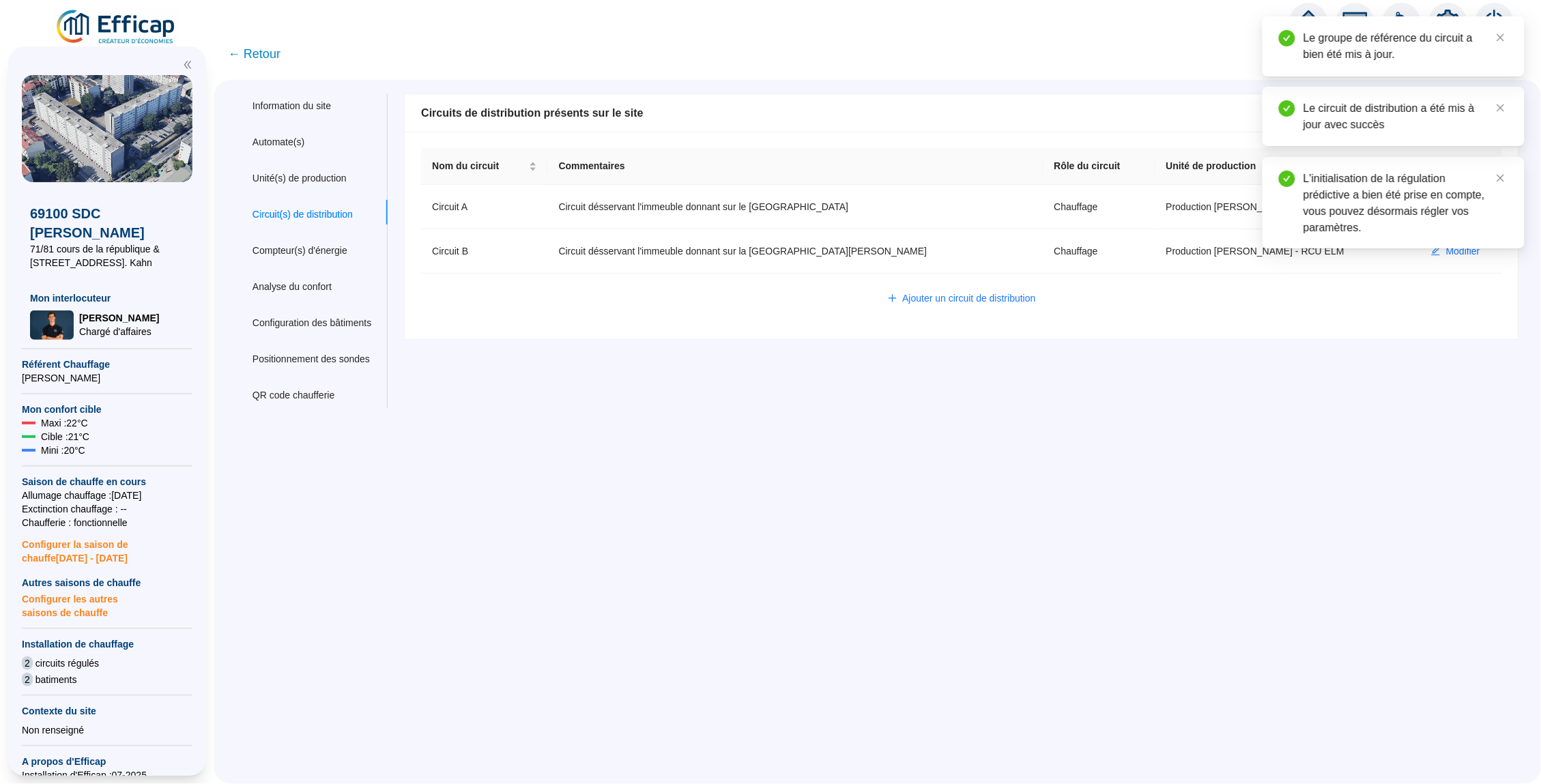
click at [256, 44] on span "← Retour" at bounding box center [254, 54] width 53 height 19
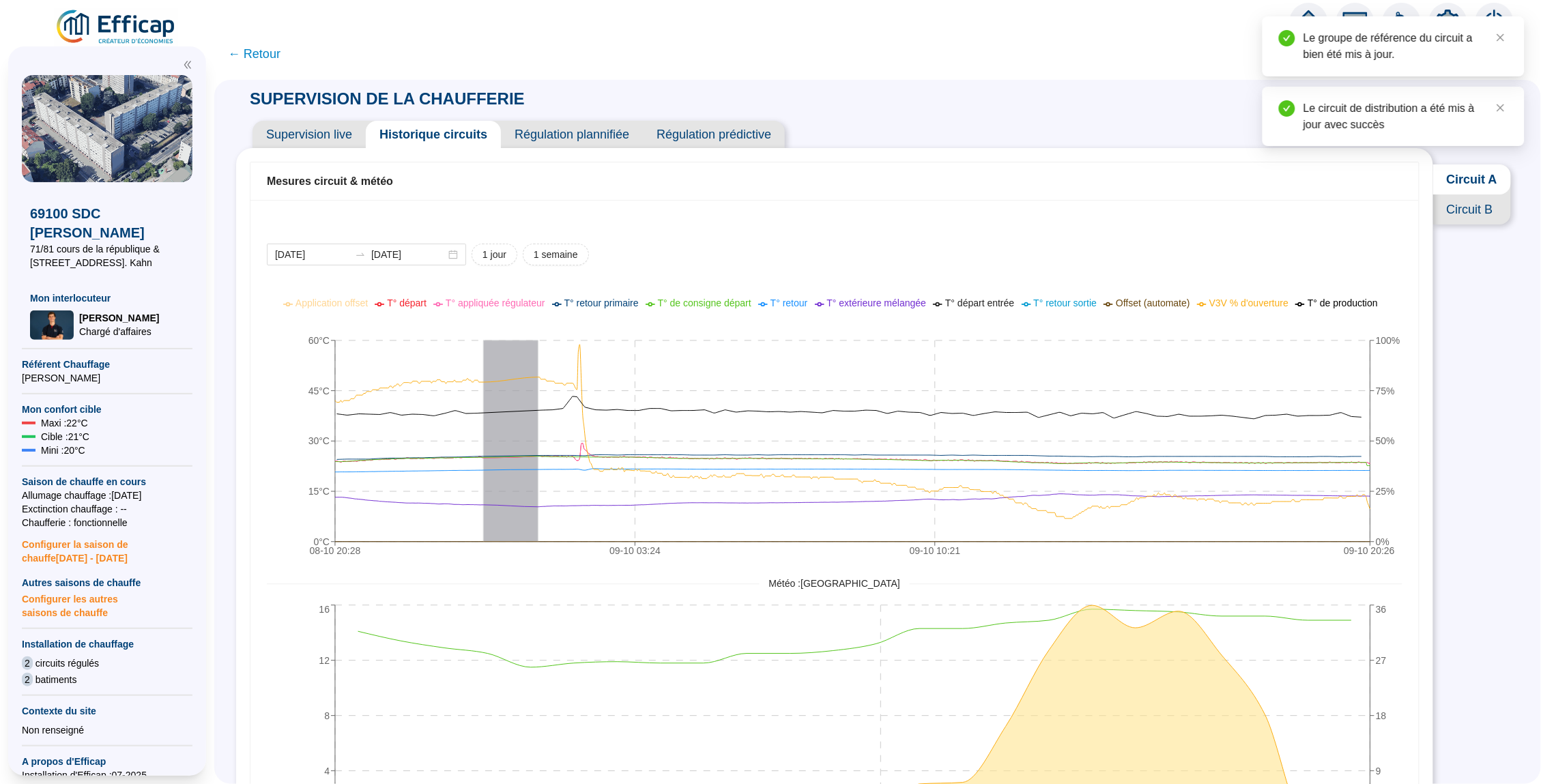
click at [321, 130] on span "Supervision live" at bounding box center [309, 134] width 113 height 27
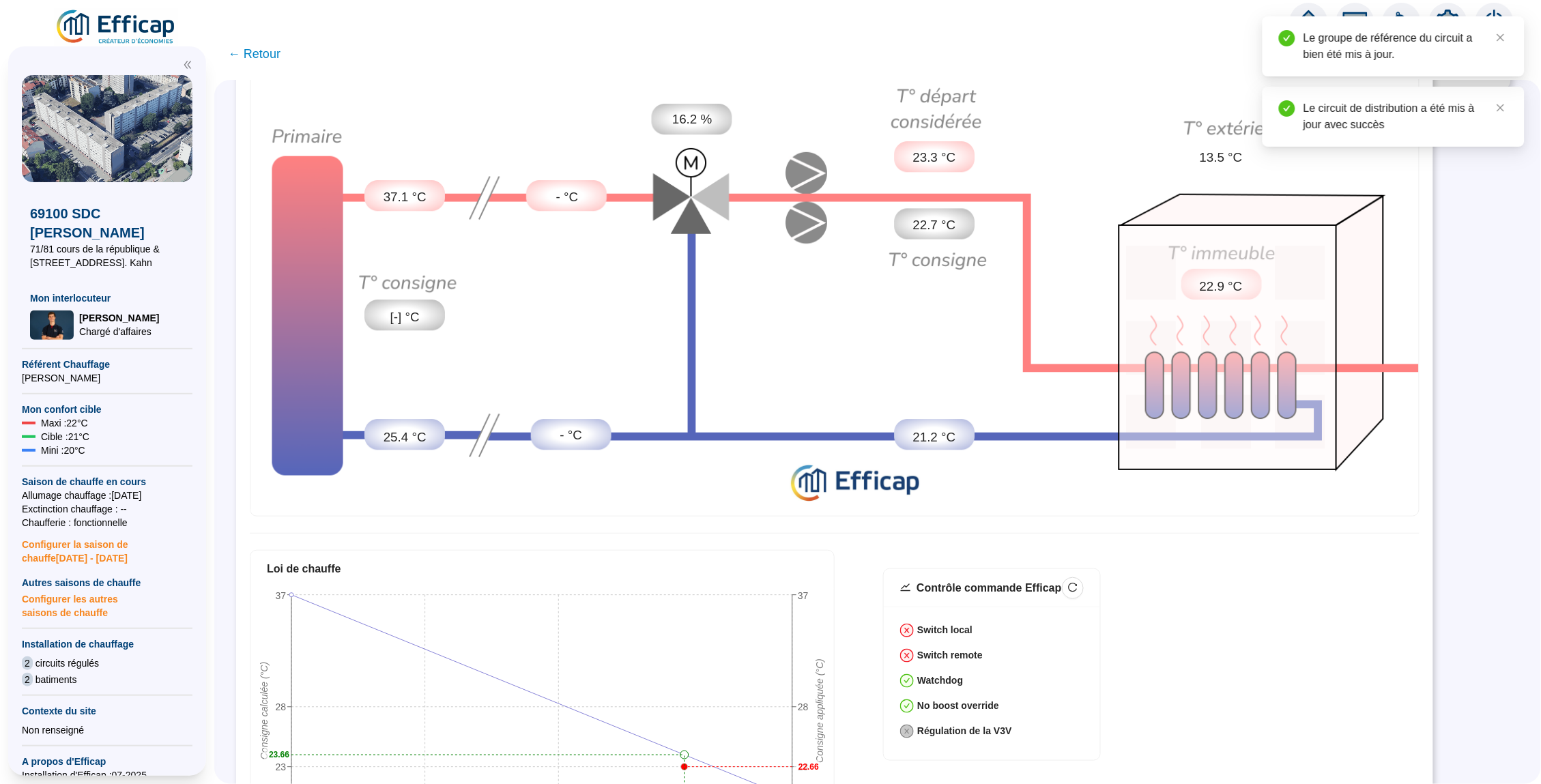
scroll to position [140, 0]
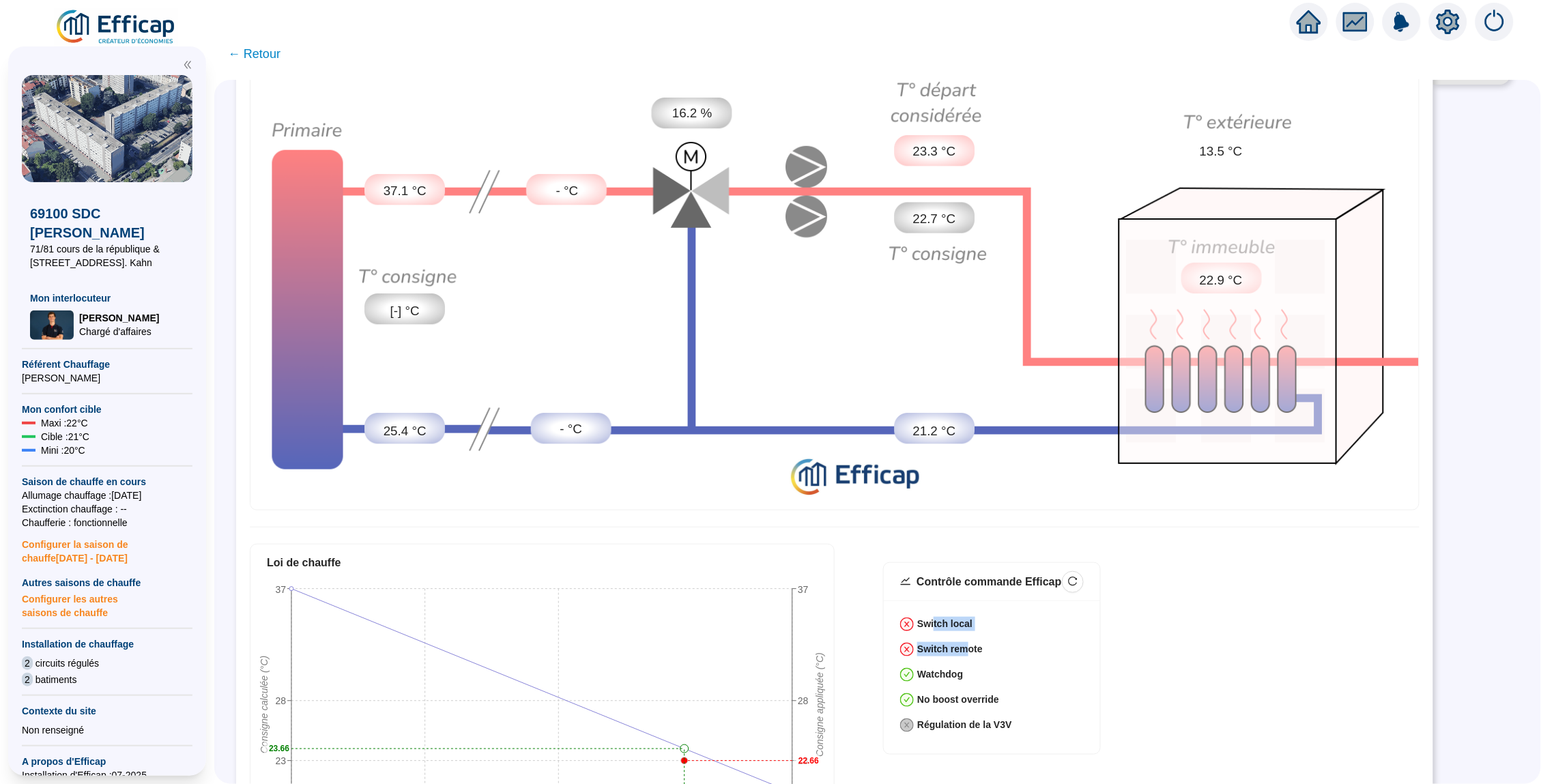
drag, startPoint x: 966, startPoint y: 648, endPoint x: 934, endPoint y: 624, distance: 40.0
click at [934, 624] on div "Switch local Switch remote Watchdog No boost override Régulation de la V3V" at bounding box center [991, 676] width 216 height 153
click at [1183, 586] on div "Contrôle commande Efficap Switch local Switch remote Watchdog No boost override…" at bounding box center [1151, 666] width 536 height 209
drag, startPoint x: 934, startPoint y: 630, endPoint x: 960, endPoint y: 642, distance: 28.6
click at [960, 642] on div "Switch local Switch remote Watchdog No boost override Régulation de la V3V" at bounding box center [991, 676] width 216 height 153
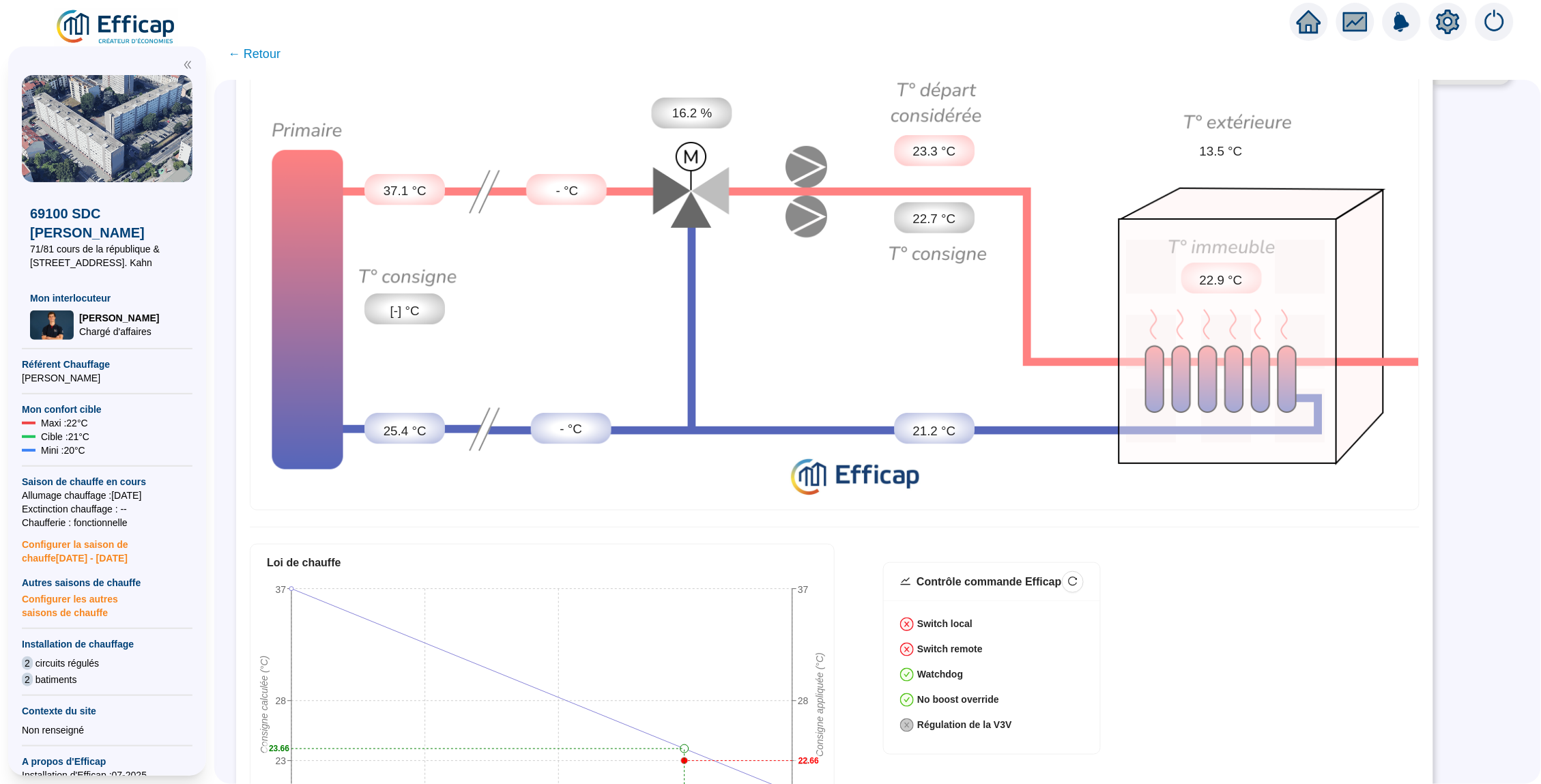
click at [980, 646] on strong "Switch remote" at bounding box center [950, 648] width 66 height 11
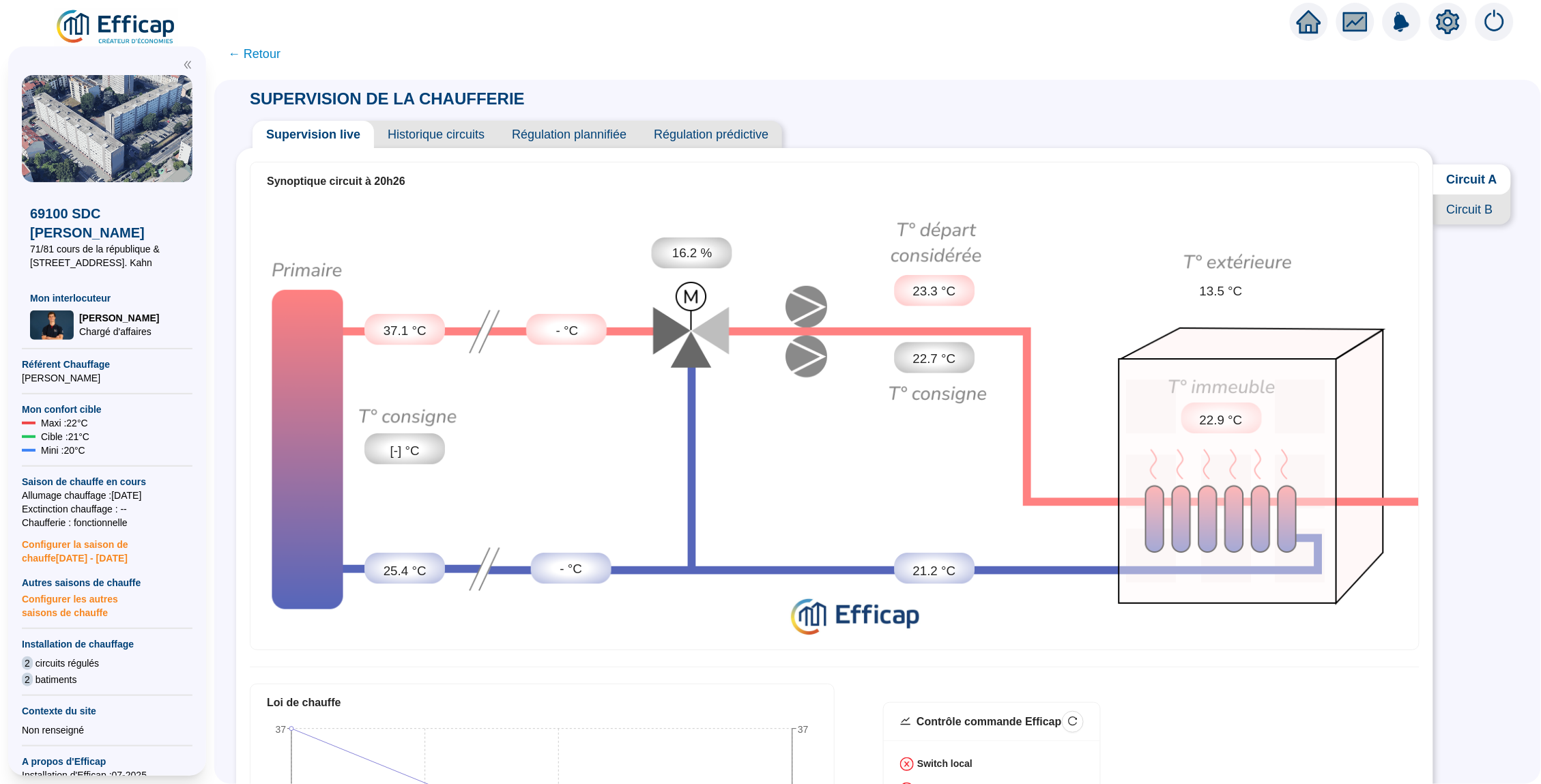
scroll to position [0, 0]
click at [1457, 212] on span "Circuit B" at bounding box center [1472, 210] width 78 height 30
click at [1457, 168] on span "Circuit A" at bounding box center [1472, 179] width 79 height 30
click at [1460, 199] on span "Circuit B" at bounding box center [1472, 210] width 78 height 30
click at [1457, 185] on span "Circuit A" at bounding box center [1472, 179] width 79 height 30
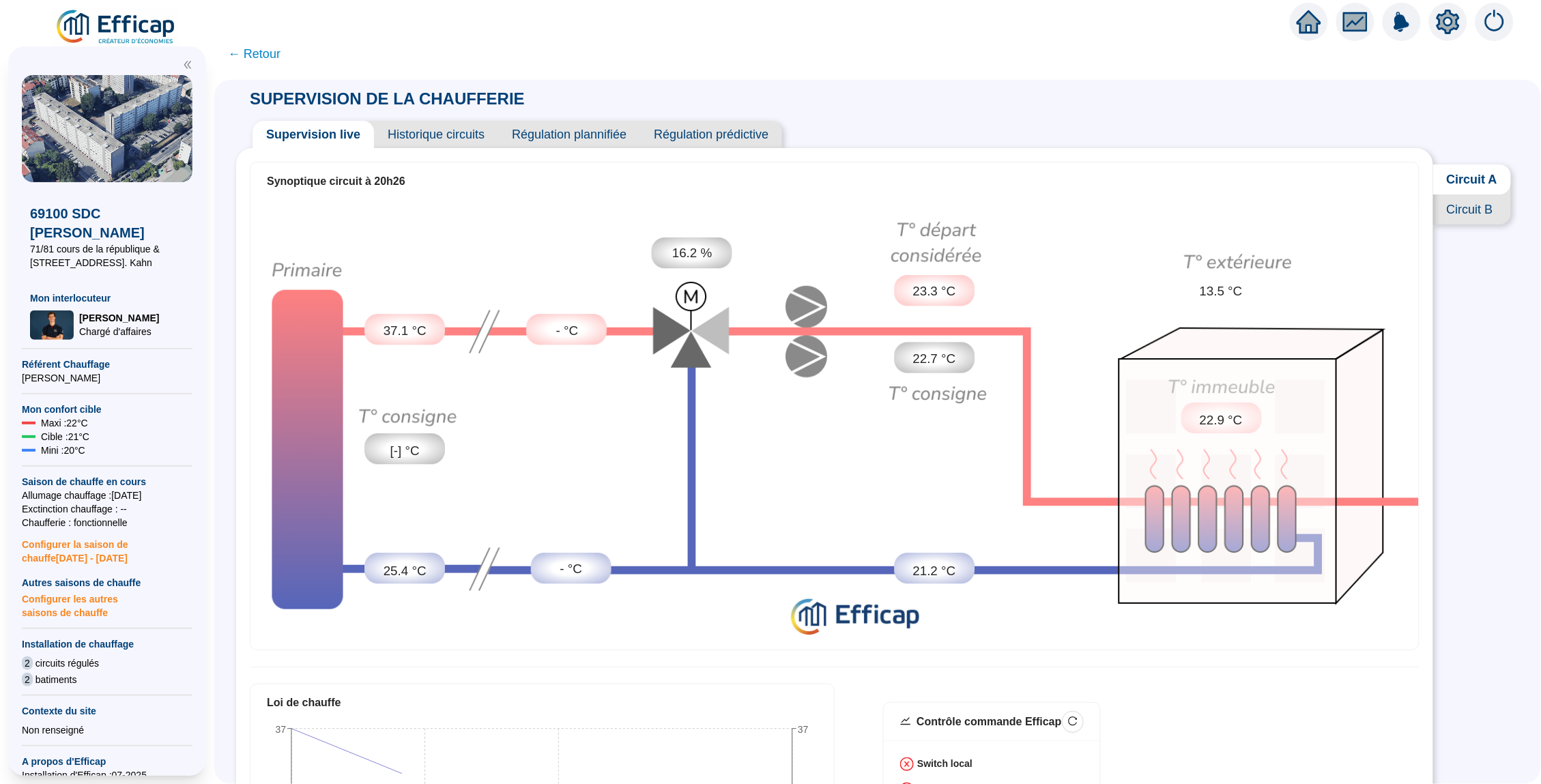
click at [1457, 205] on span "Circuit B" at bounding box center [1472, 210] width 78 height 30
click at [1458, 185] on span "Circuit A" at bounding box center [1472, 179] width 79 height 30
click at [1441, 29] on icon "setting" at bounding box center [1448, 21] width 24 height 24
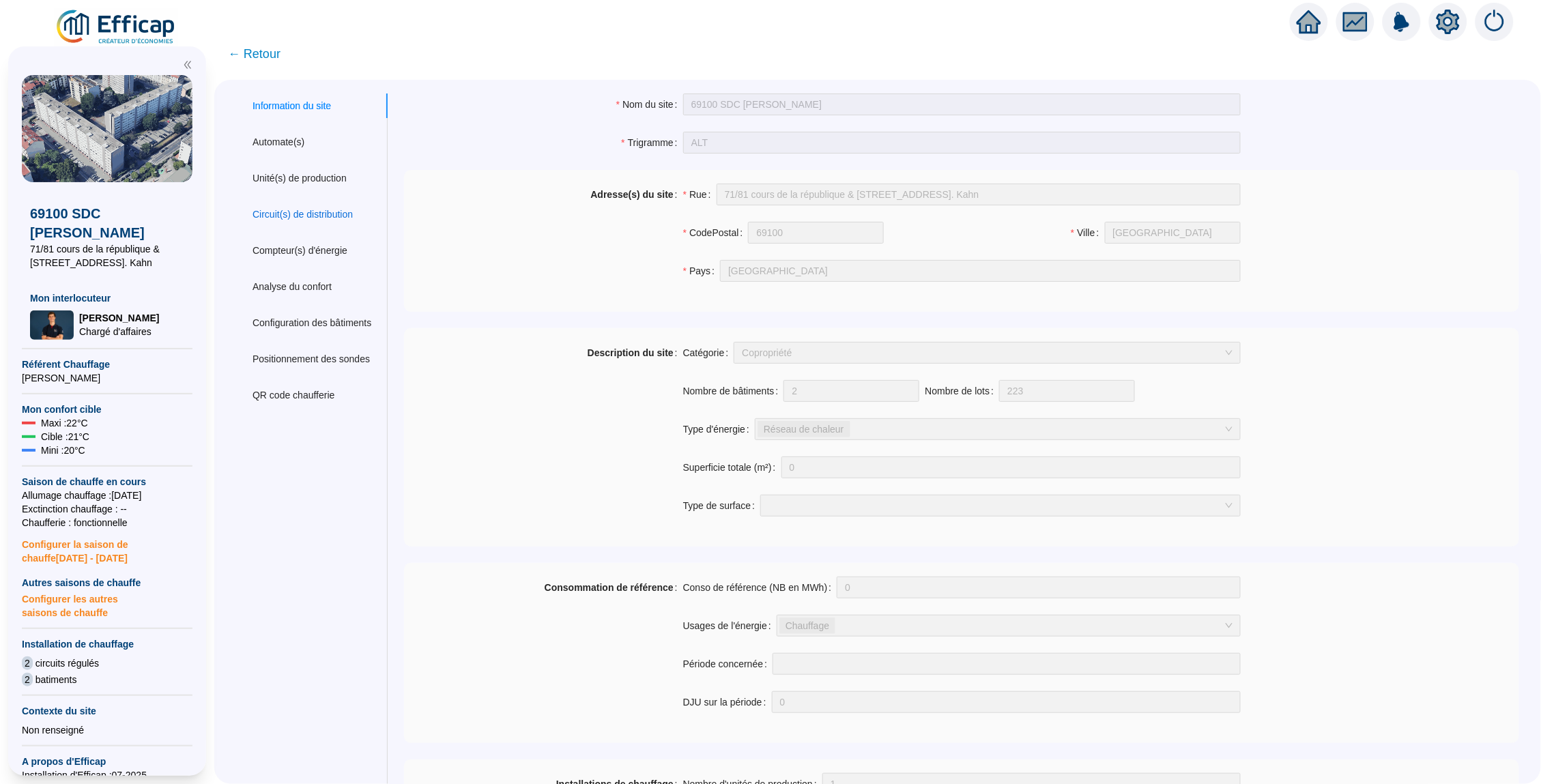
click at [319, 215] on div "Circuit(s) de distribution" at bounding box center [303, 215] width 101 height 14
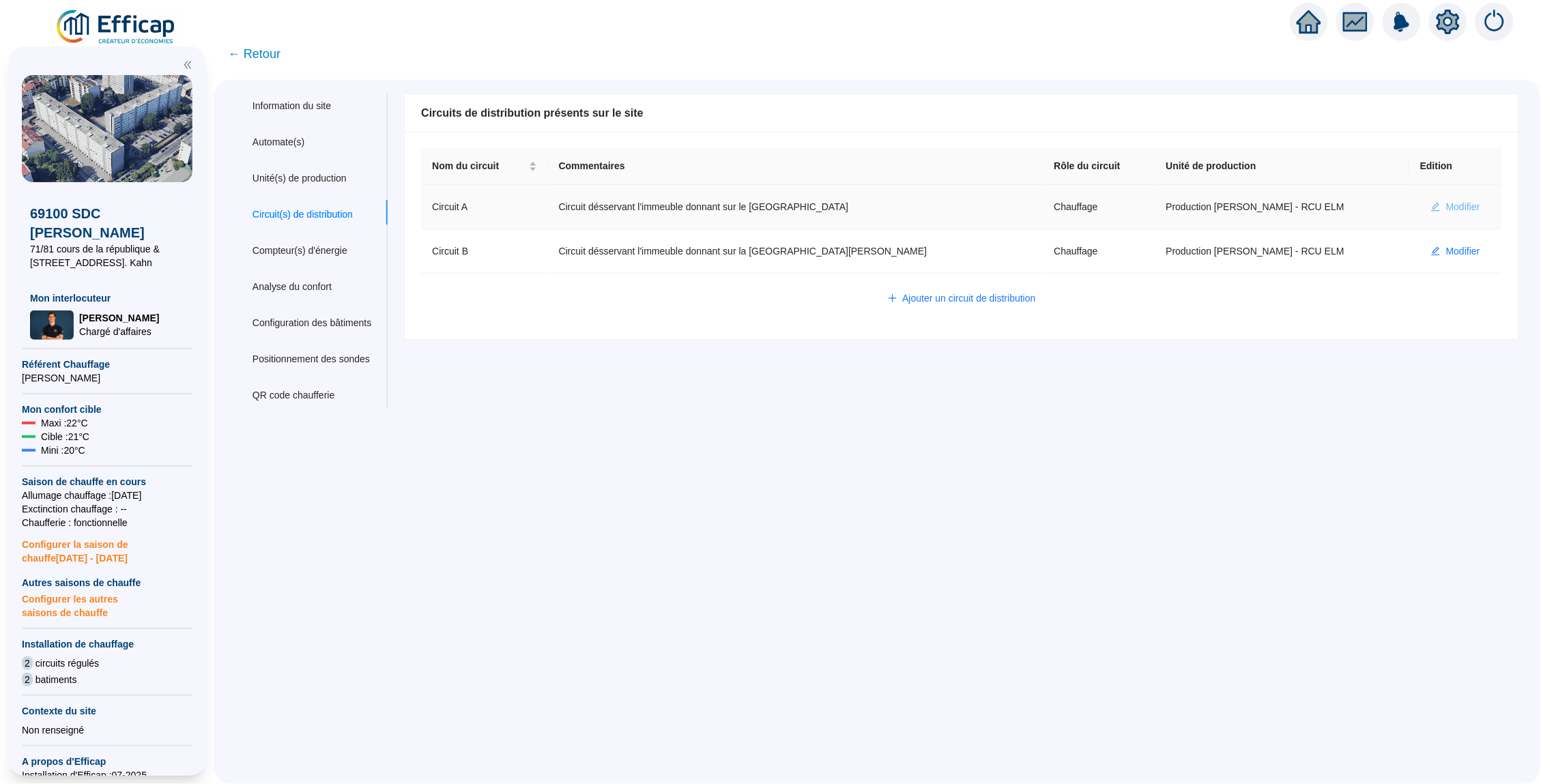
click at [1469, 203] on span "Modifier" at bounding box center [1463, 207] width 34 height 14
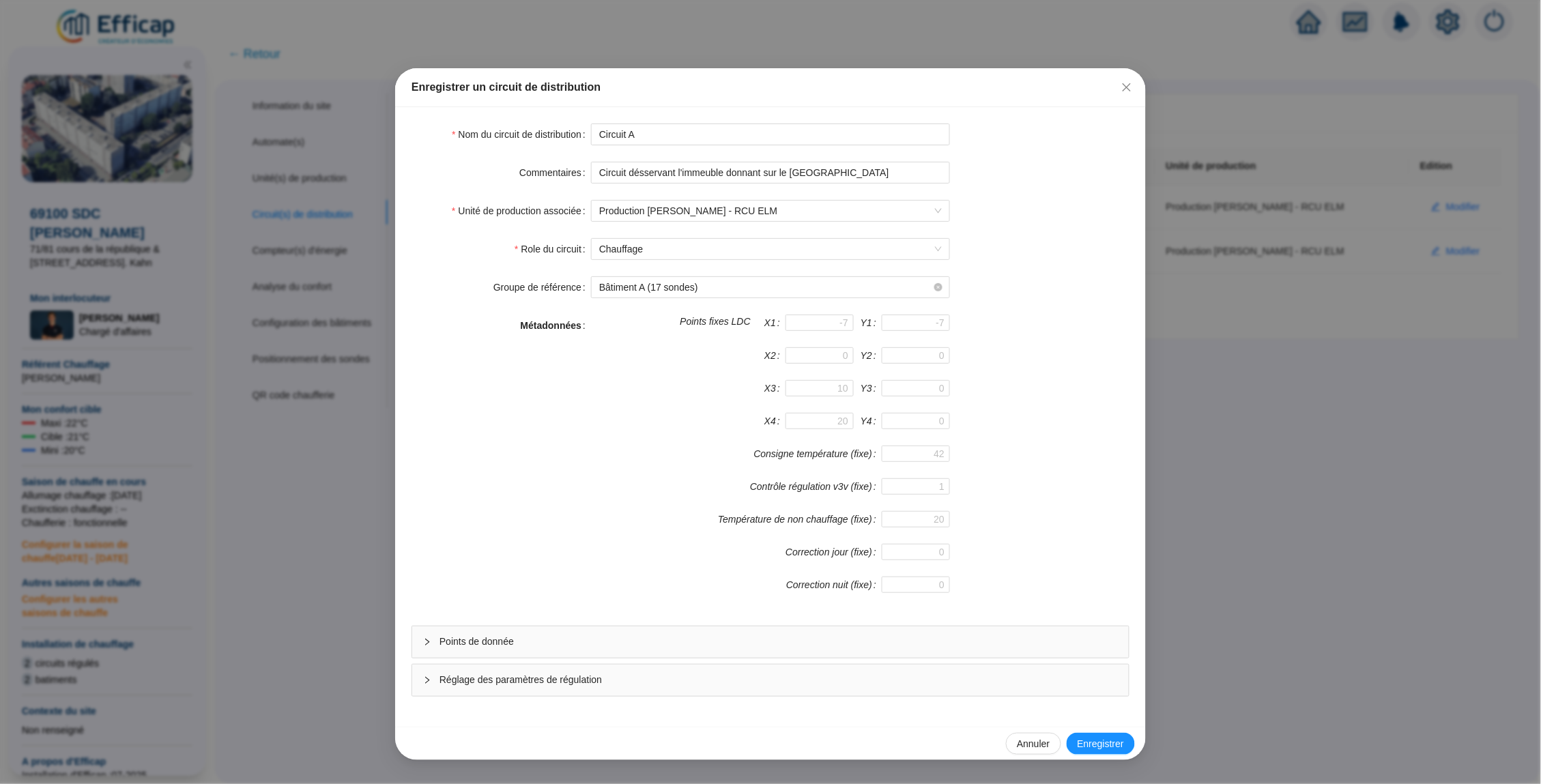
click at [600, 688] on div "Réglage des paramètres de régulation" at bounding box center [771, 680] width 717 height 31
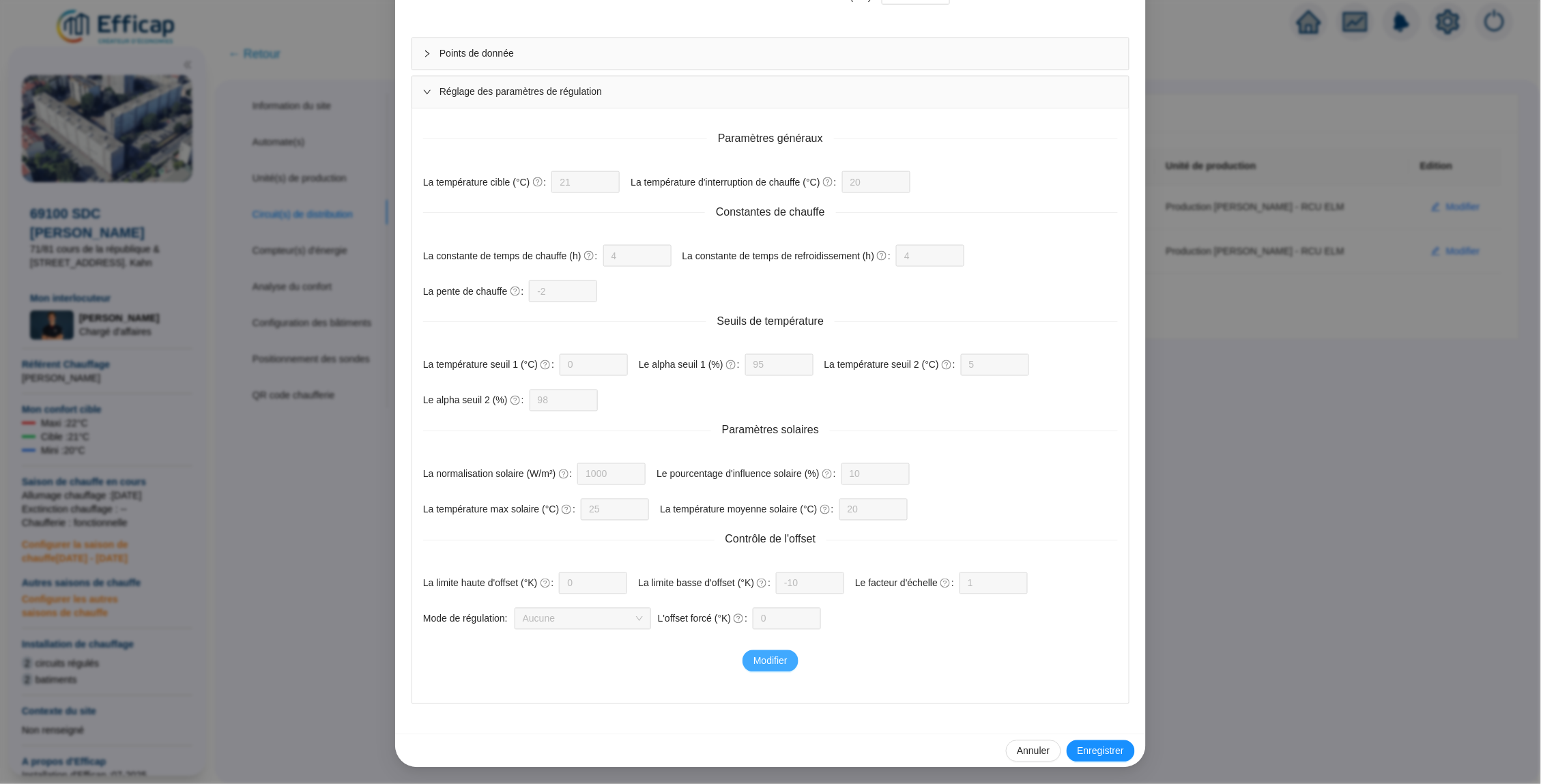
click at [770, 669] on button "Modifier" at bounding box center [770, 661] width 56 height 22
click at [909, 189] on div "20" at bounding box center [876, 182] width 69 height 22
type input "2"
type input "18"
click at [667, 305] on form "Paramètres généraux La température cible (°C) 21 La température d'interruption …" at bounding box center [770, 374] width 694 height 510
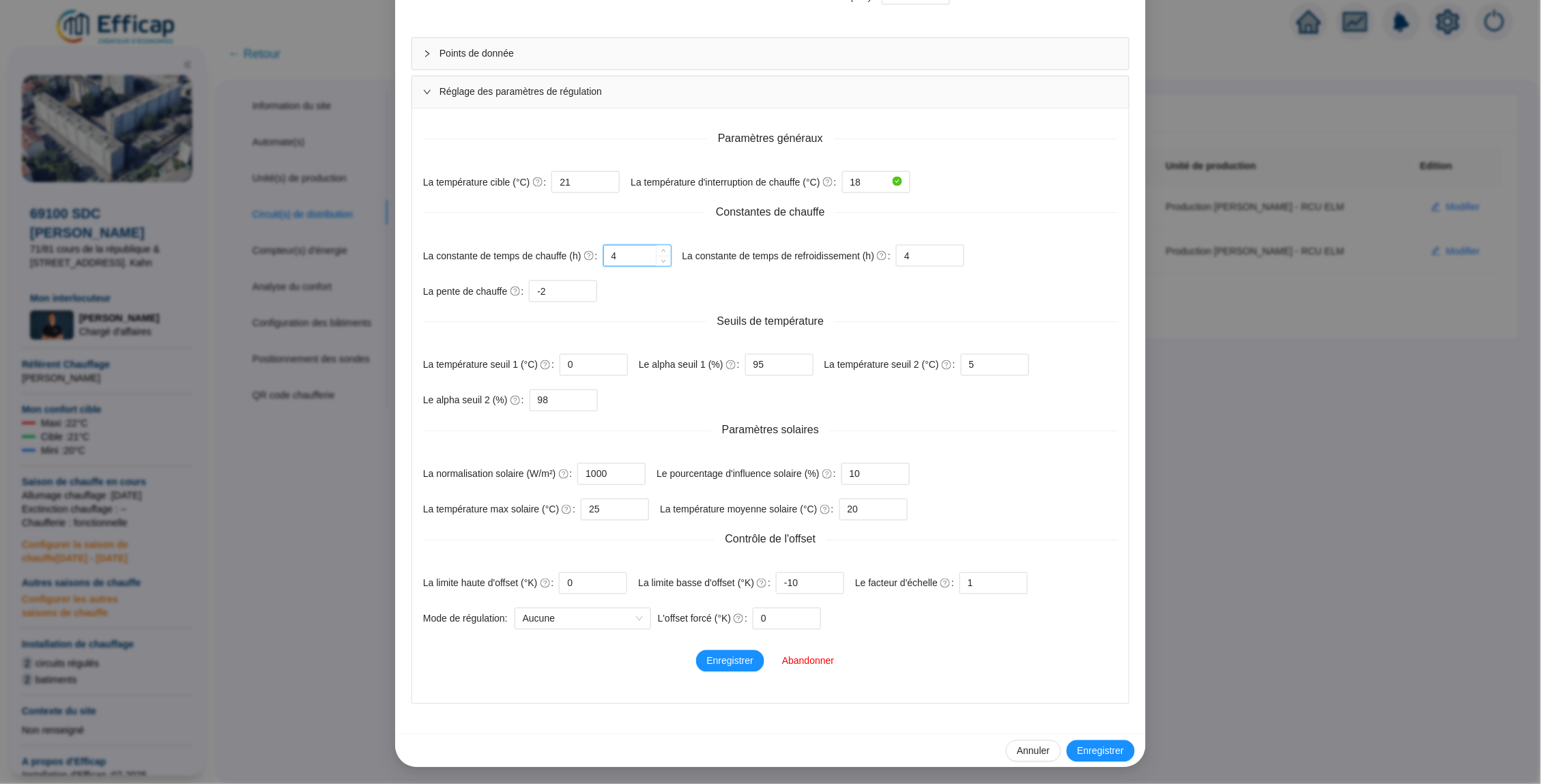
click at [635, 252] on input "4" at bounding box center [629, 255] width 34 height 21
click at [939, 255] on input "4" at bounding box center [921, 255] width 34 height 21
type input "8"
click at [636, 262] on input "4" at bounding box center [629, 255] width 34 height 21
type input "6"
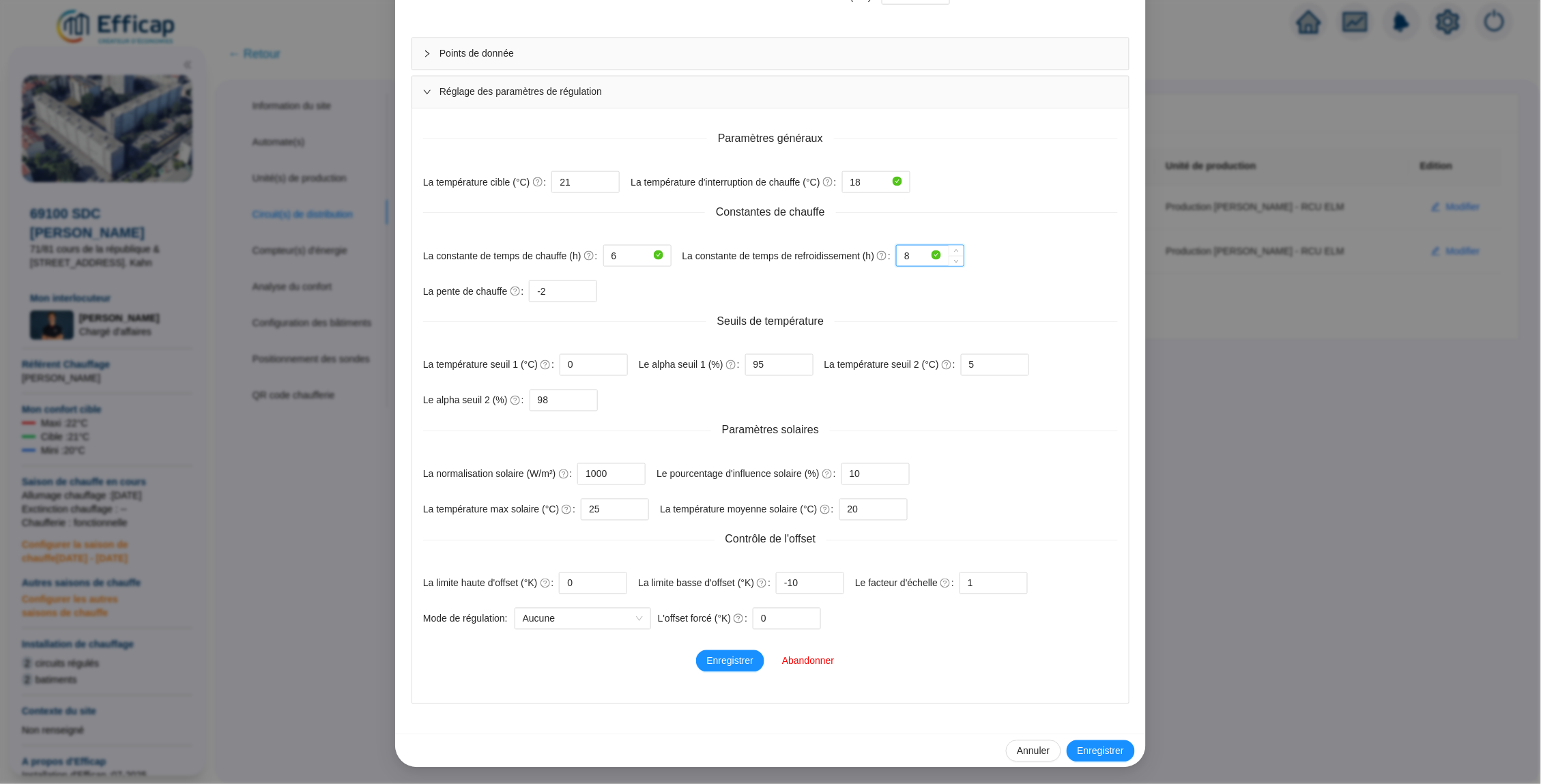
click at [929, 252] on input "8" at bounding box center [916, 255] width 24 height 21
type input "12"
click at [884, 302] on form "Paramètres généraux La température cible (°C) 21 La température d'interruption …" at bounding box center [770, 374] width 694 height 510
click at [565, 291] on input "-2" at bounding box center [555, 291] width 34 height 21
type input "-0.57"
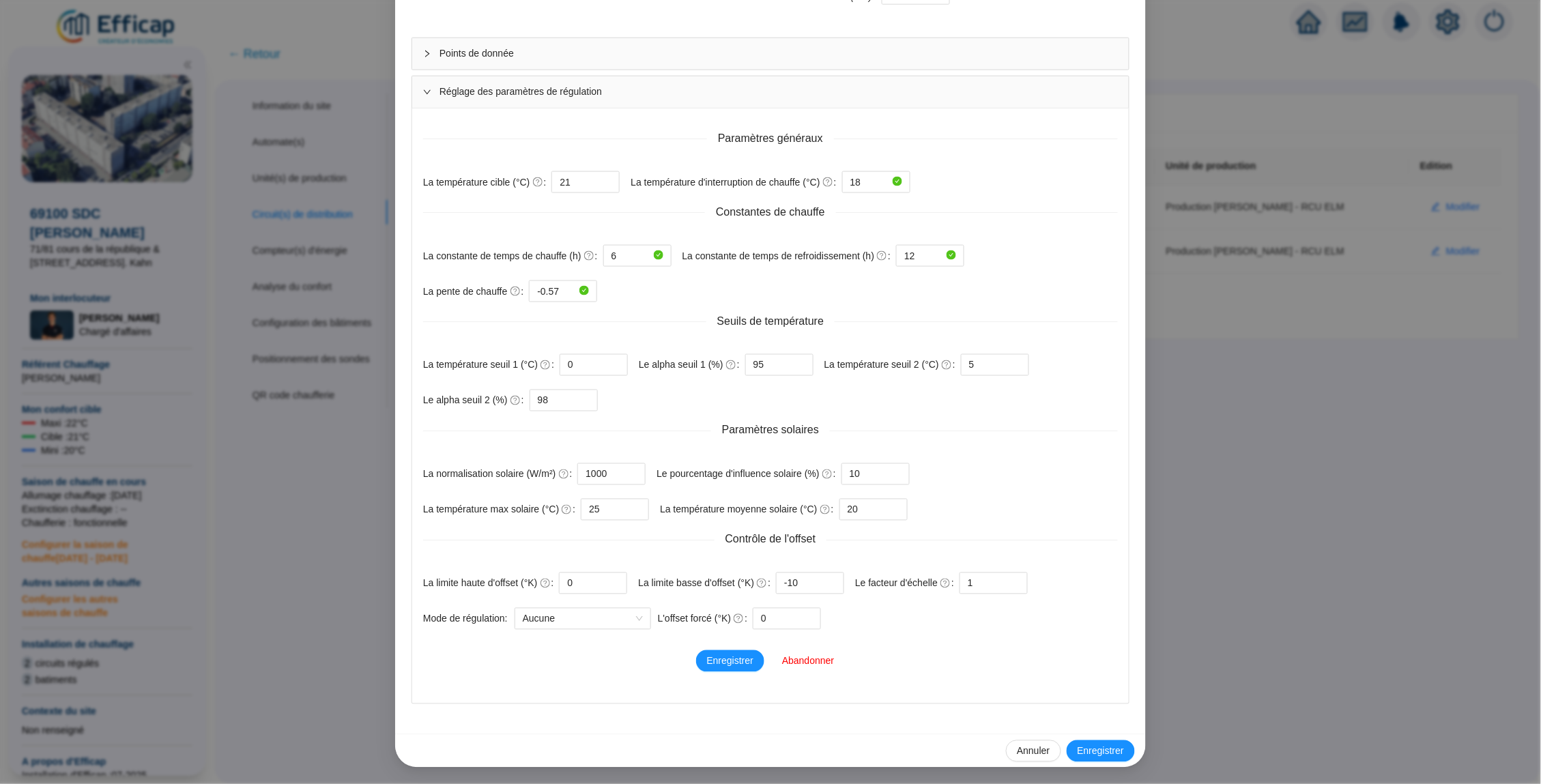
click at [674, 316] on div "Seuils de température" at bounding box center [770, 321] width 694 height 16
click at [884, 465] on input "10" at bounding box center [867, 474] width 34 height 21
click at [642, 616] on span "Aucune" at bounding box center [582, 618] width 120 height 21
type input "40"
click at [613, 666] on div "Prédictop - éco ambiant" at bounding box center [591, 668] width 115 height 14
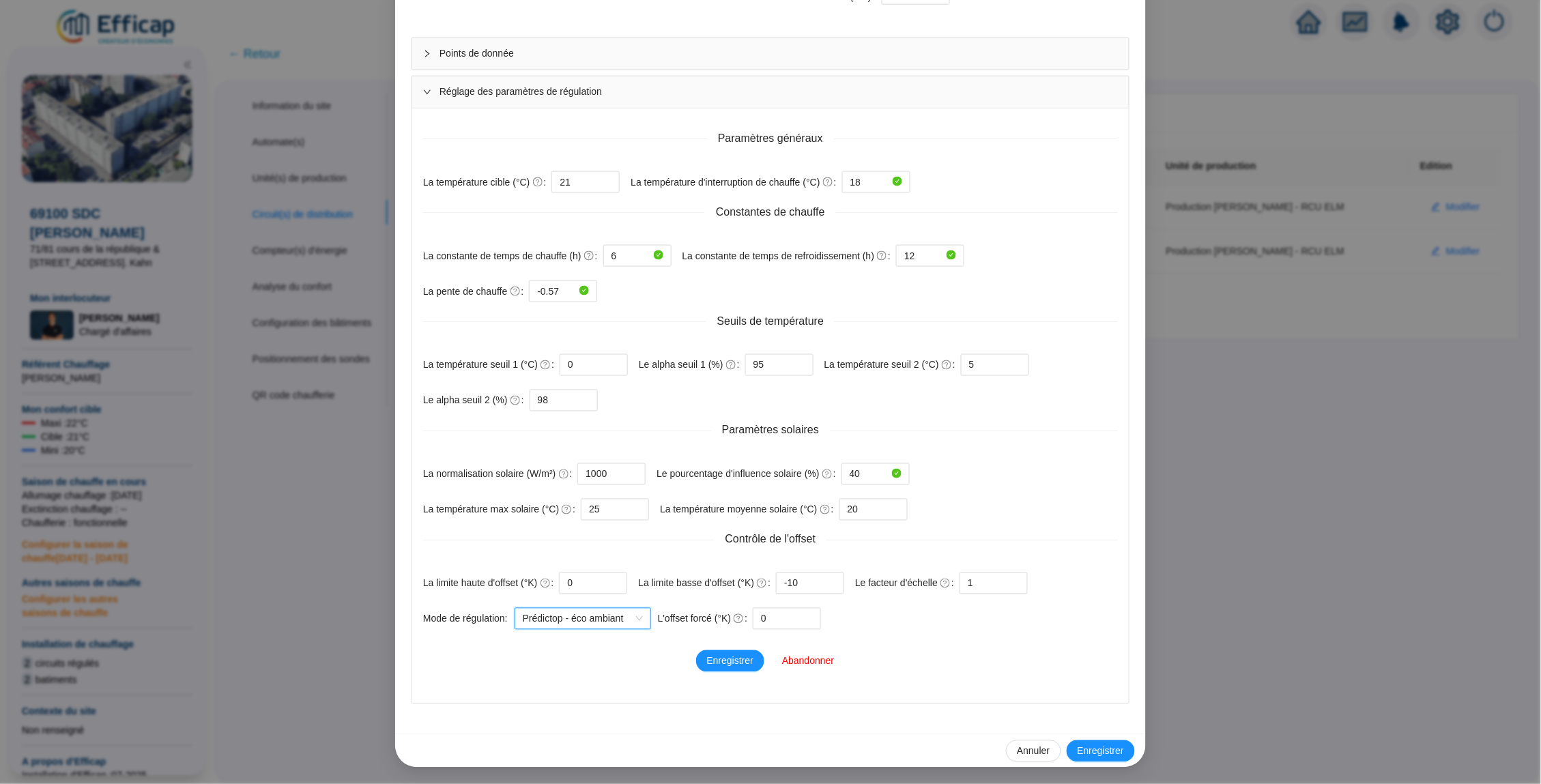
scroll to position [590, 0]
click at [739, 651] on button "Enregistrer" at bounding box center [730, 661] width 69 height 22
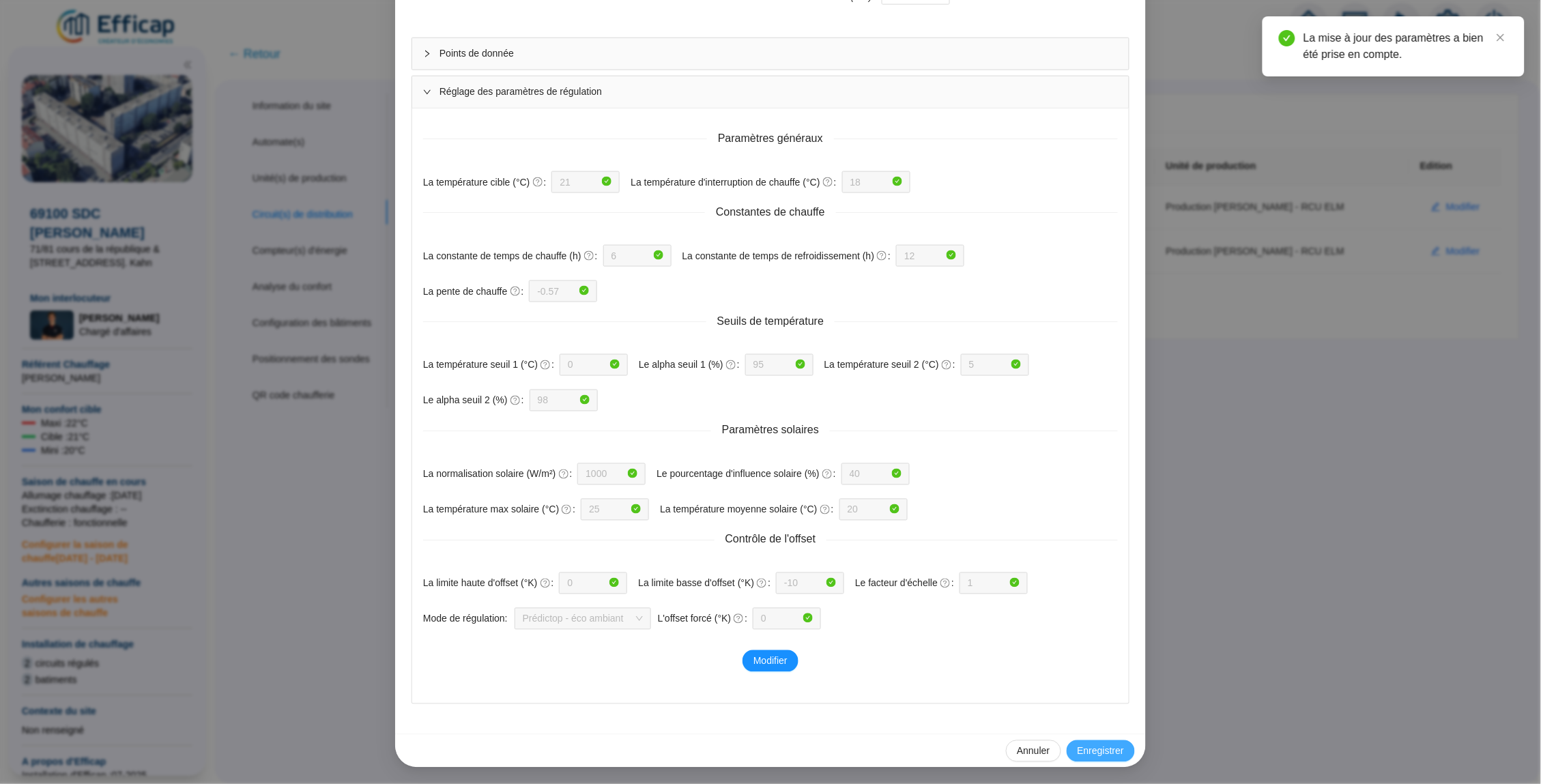
click at [1088, 748] on span "Enregistrer" at bounding box center [1101, 751] width 46 height 14
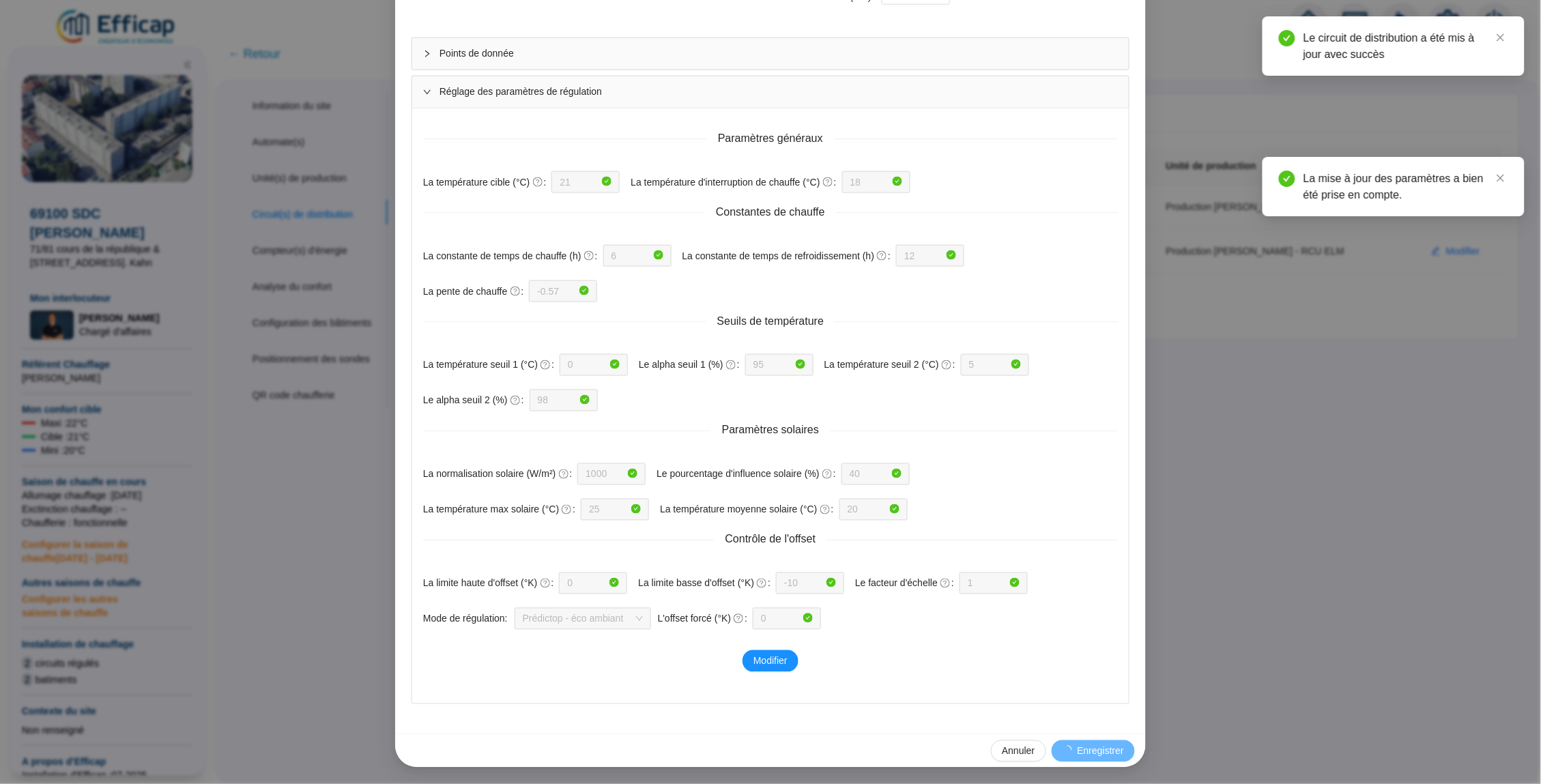
scroll to position [521, 0]
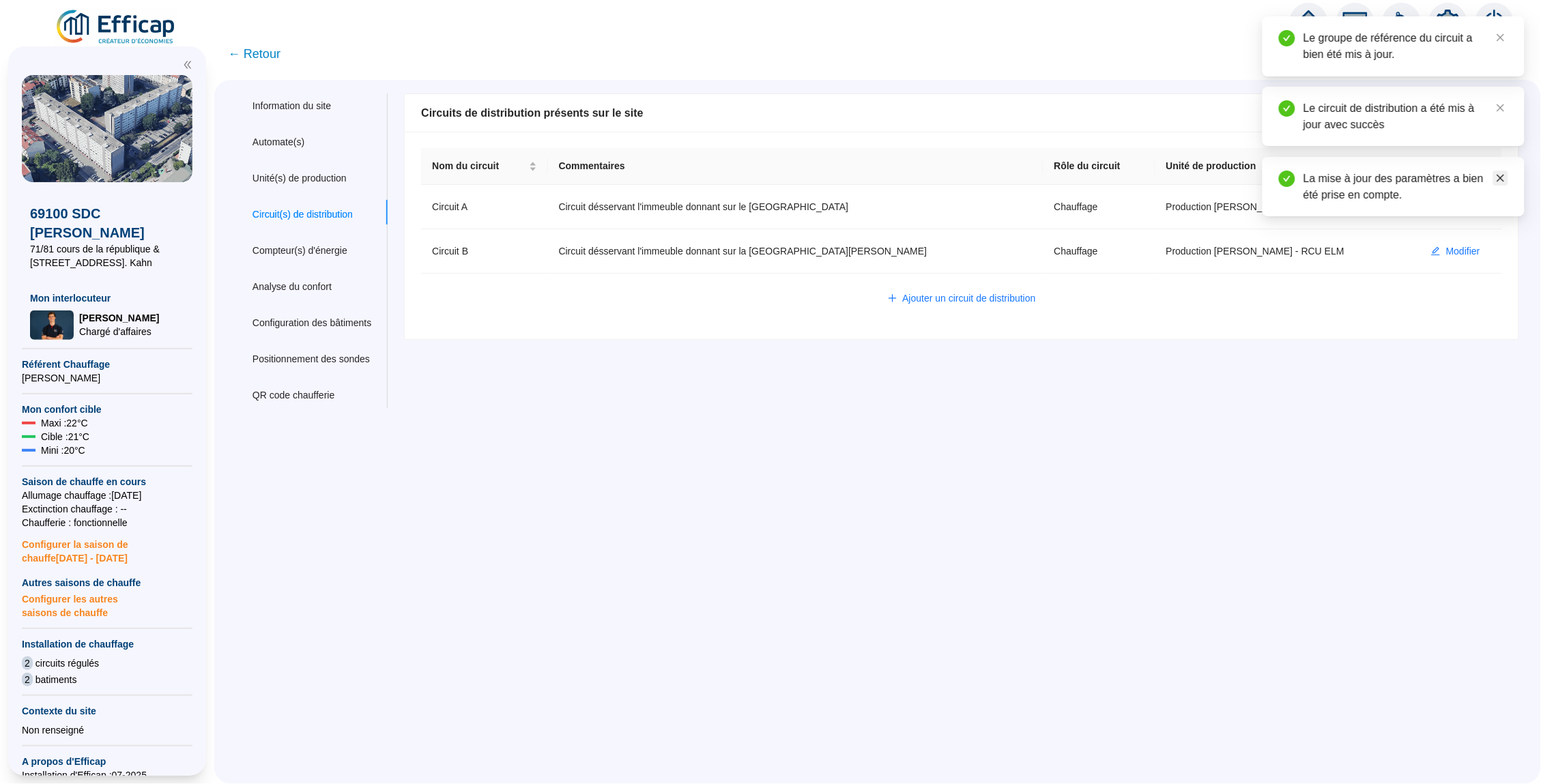
click at [1508, 173] on link "Close" at bounding box center [1500, 178] width 15 height 15
click at [1457, 205] on span "Modifier" at bounding box center [1463, 207] width 34 height 14
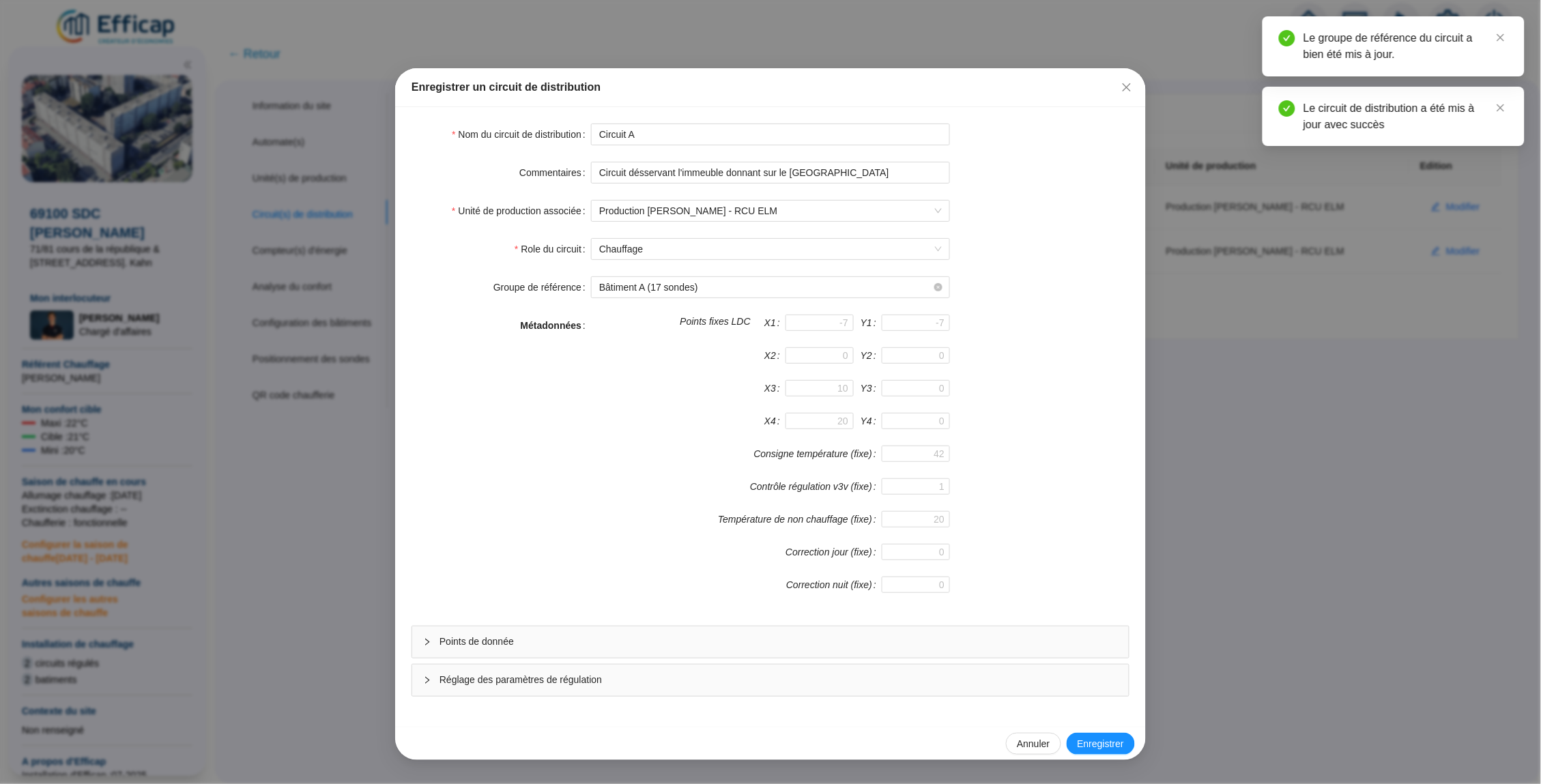
click at [1138, 83] on div "Enregistrer un circuit de distribution" at bounding box center [771, 88] width 751 height 39
click at [1123, 73] on div "Enregistrer un circuit de distribution" at bounding box center [771, 88] width 751 height 39
click at [1130, 88] on icon "close" at bounding box center [1126, 87] width 11 height 11
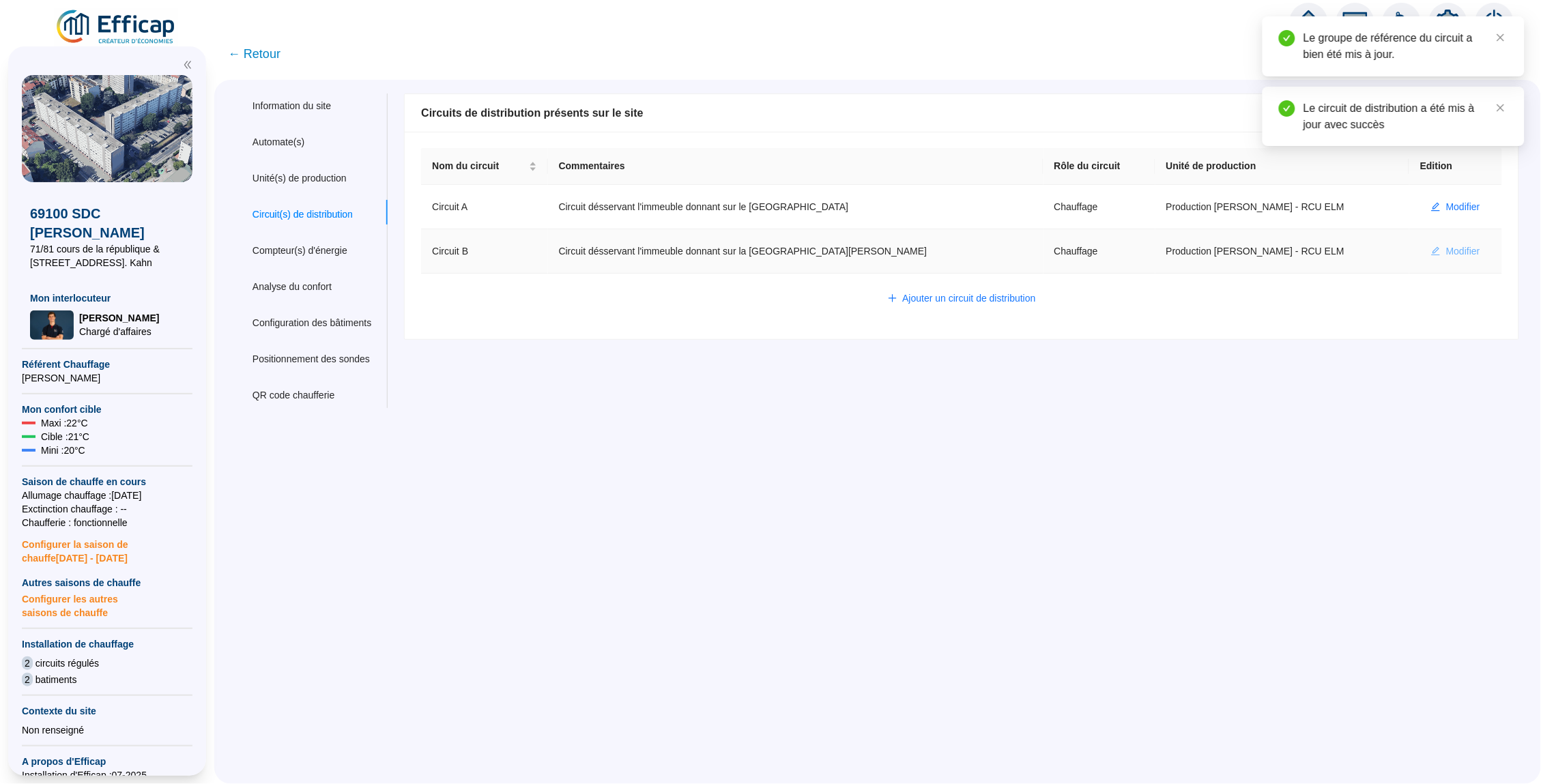
click at [1457, 250] on span "Modifier" at bounding box center [1463, 251] width 34 height 14
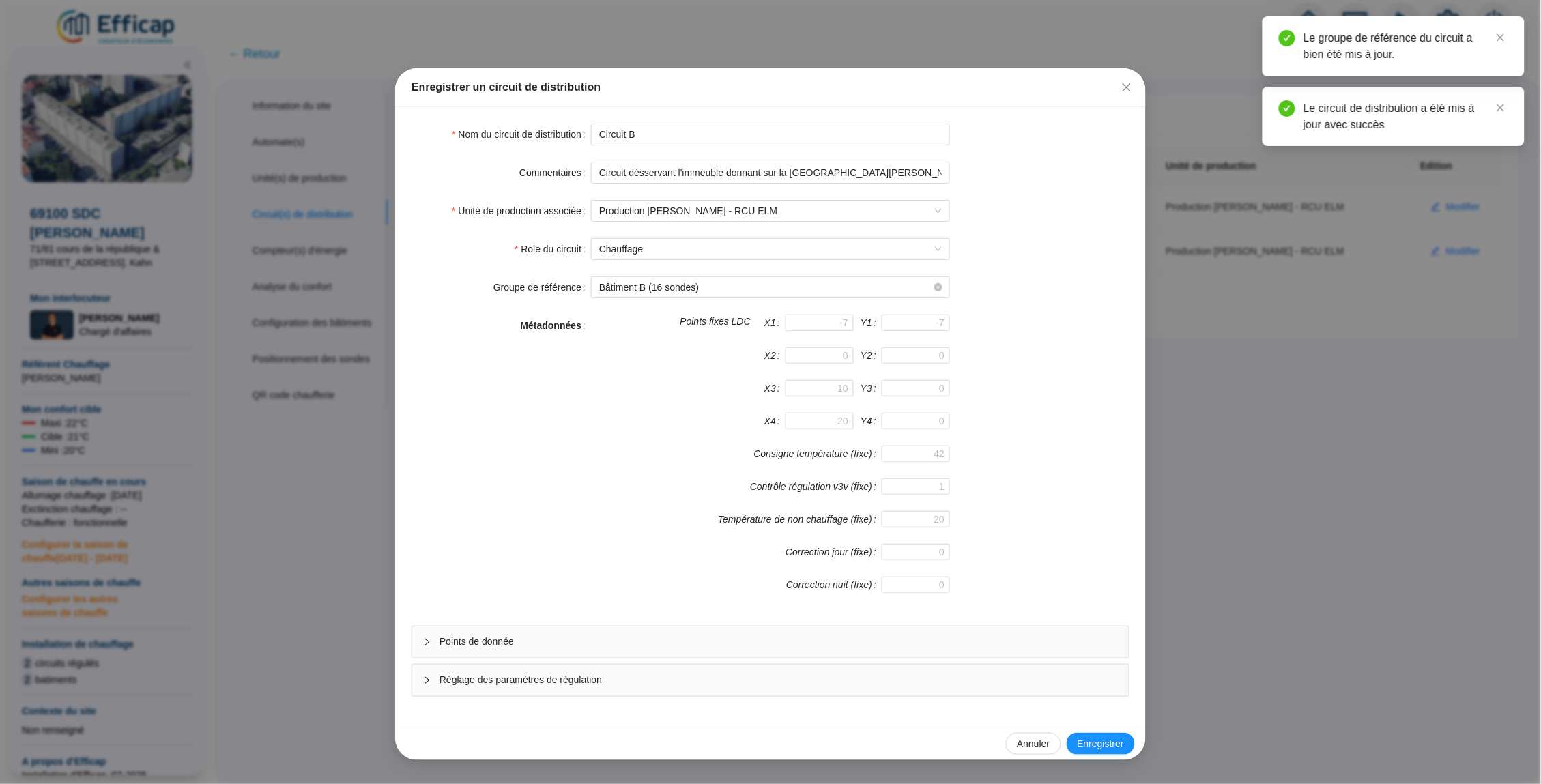
click at [723, 669] on div "Réglage des paramètres de régulation" at bounding box center [771, 680] width 717 height 31
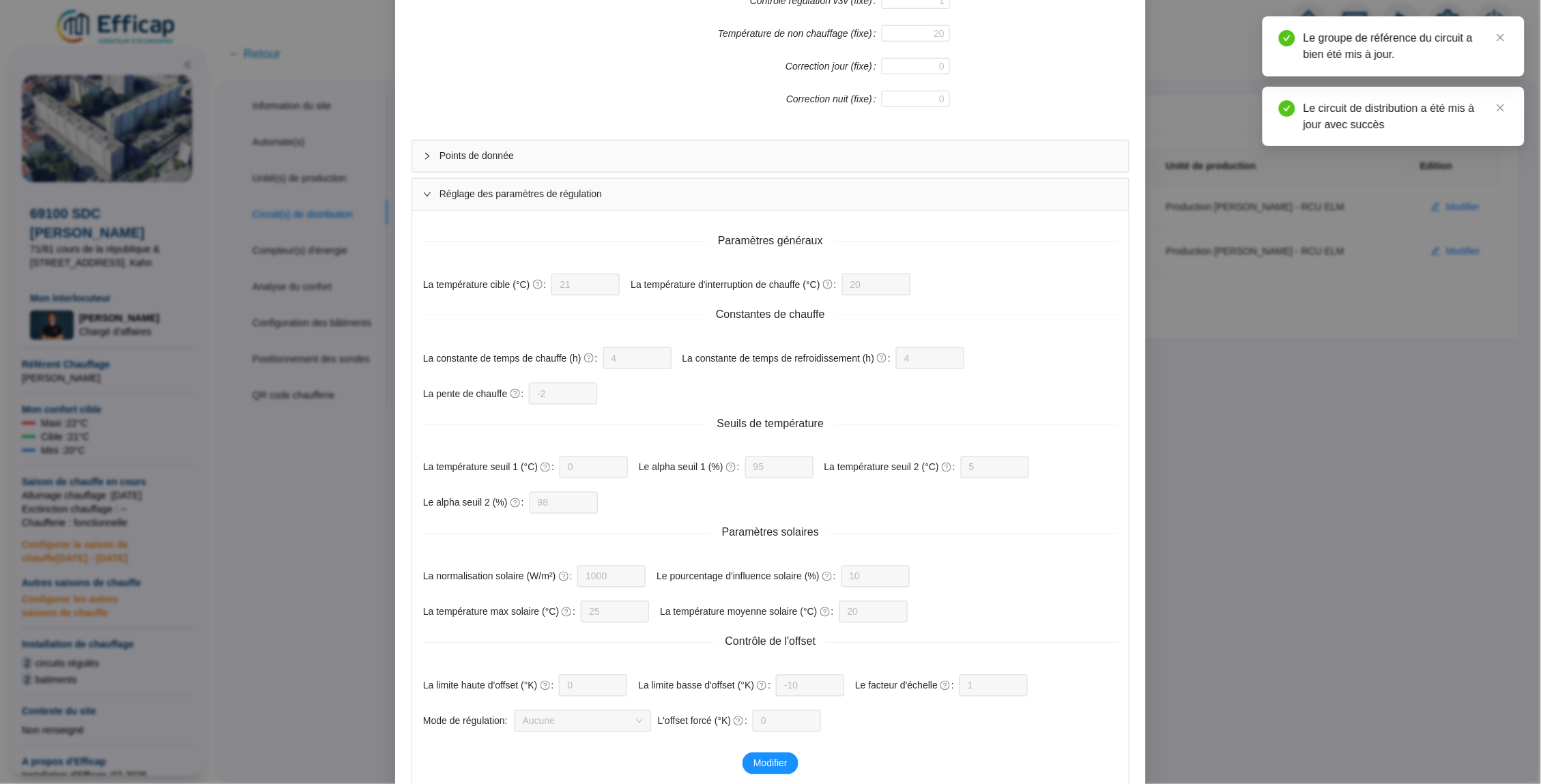
scroll to position [529, 0]
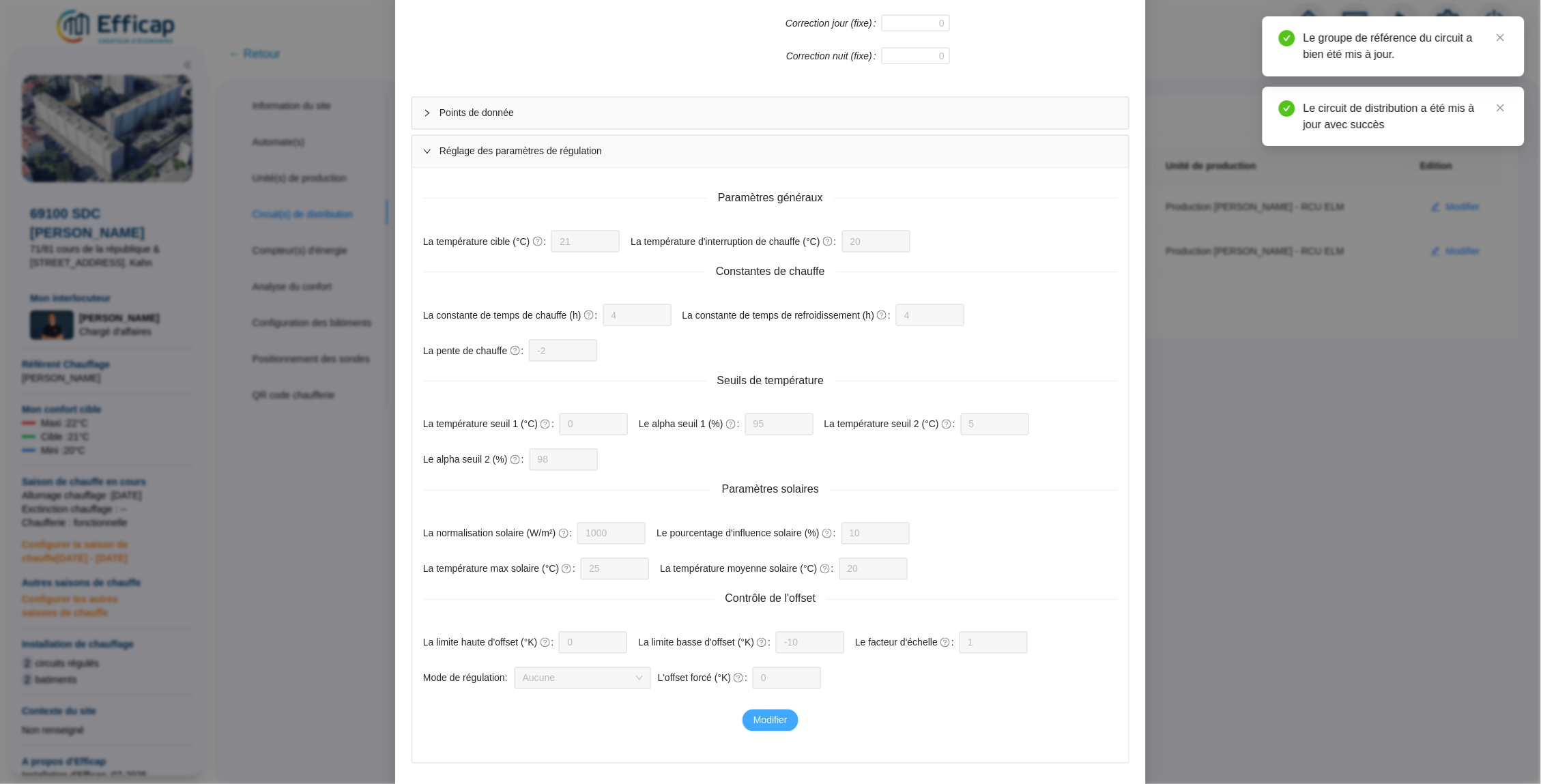
click at [770, 711] on button "Modifier" at bounding box center [770, 720] width 56 height 22
click at [633, 330] on form "Paramètres généraux La température cible (°C) 21 La température d'interruption …" at bounding box center [770, 434] width 694 height 510
click at [641, 317] on input "4" at bounding box center [629, 315] width 34 height 21
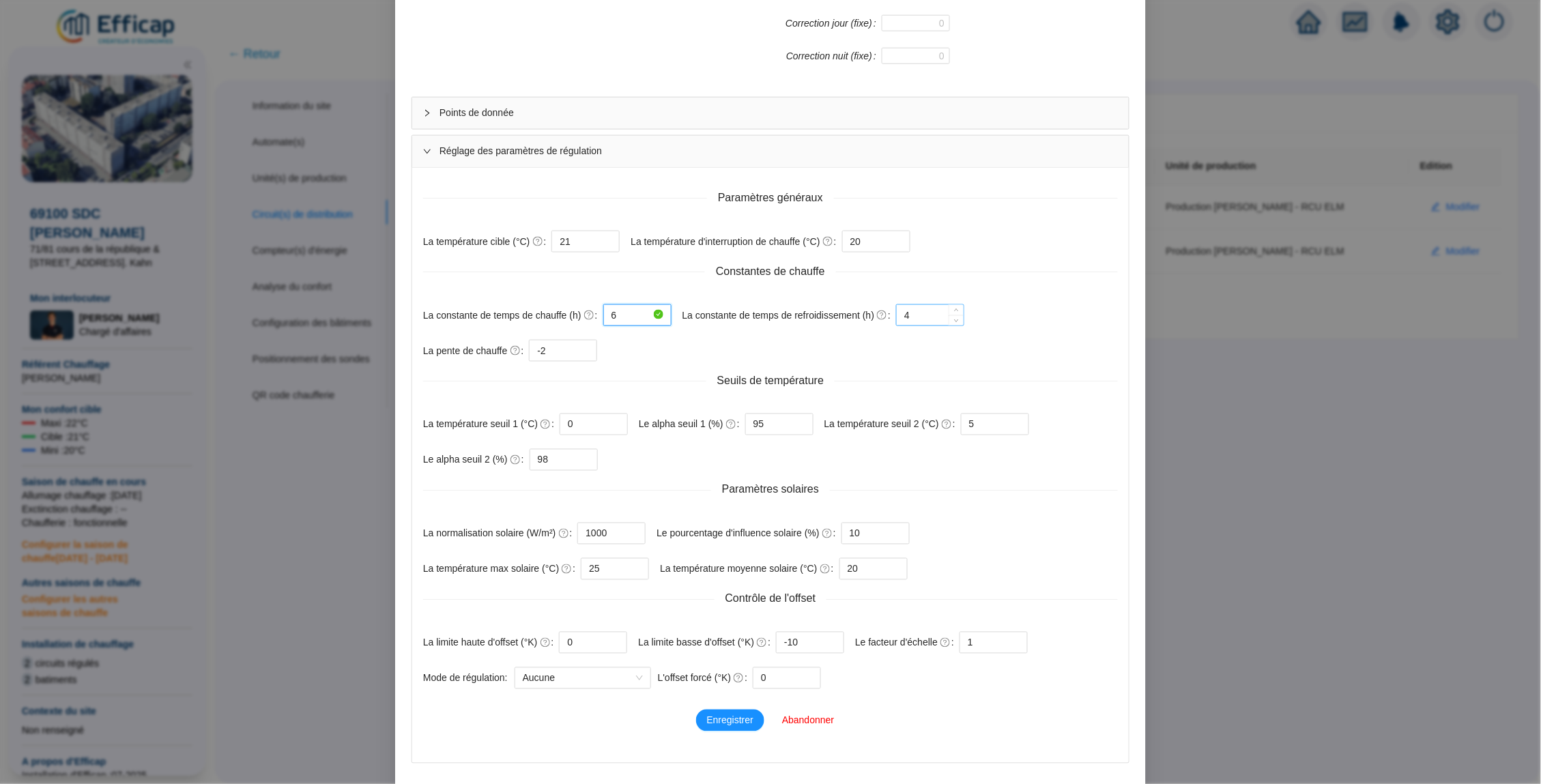
type input "6"
click at [939, 319] on input "4" at bounding box center [921, 315] width 34 height 21
type input "12"
click at [553, 349] on input "-2" at bounding box center [555, 350] width 34 height 21
type input "-0.57"
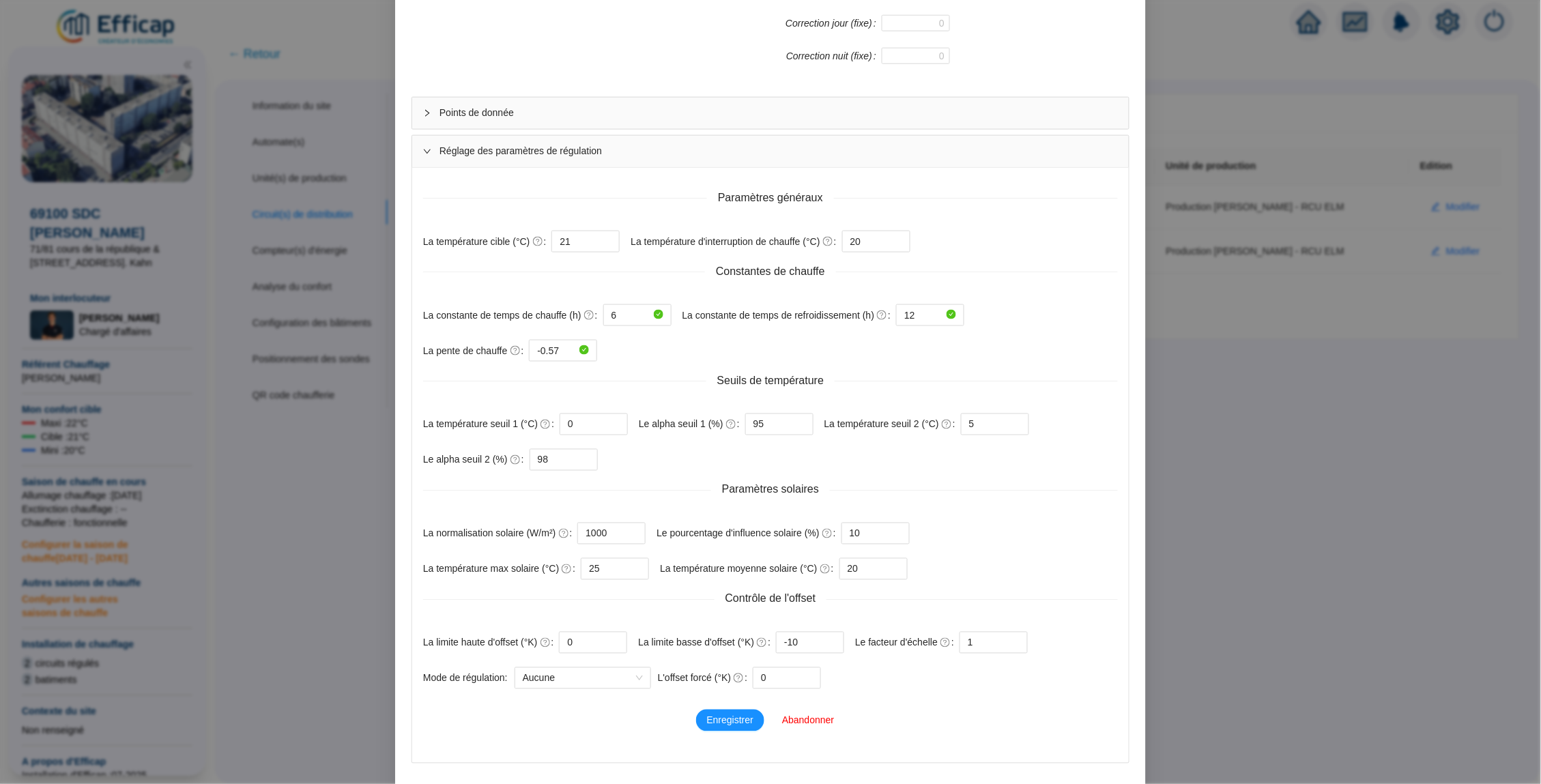
click at [677, 378] on div "Seuils de température" at bounding box center [770, 380] width 694 height 16
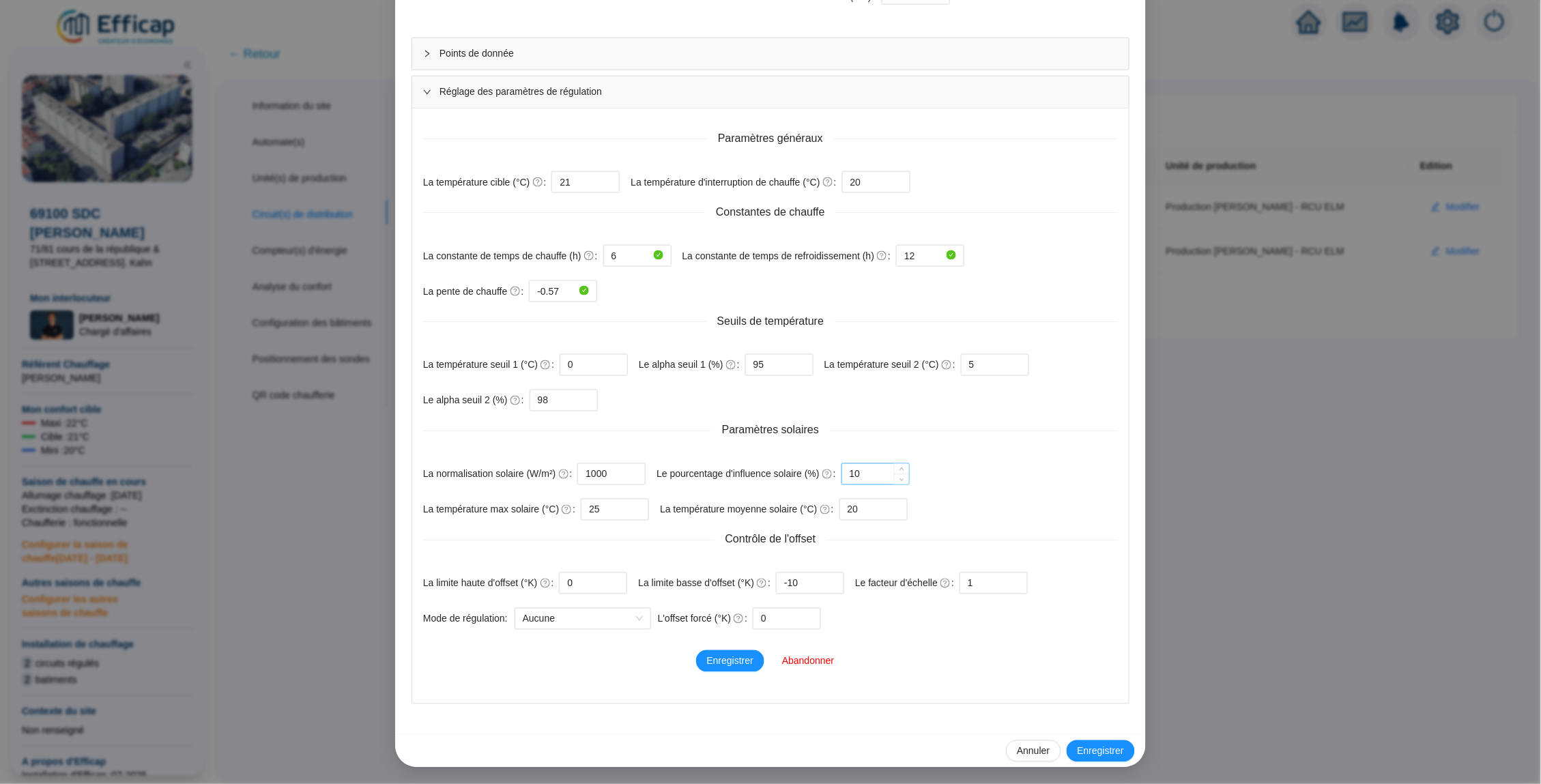
scroll to position [590, 0]
click at [884, 474] on input "10" at bounding box center [867, 474] width 34 height 21
type input "1"
type input "40"
click at [724, 531] on span "Contrôle de l'offset" at bounding box center [771, 539] width 113 height 16
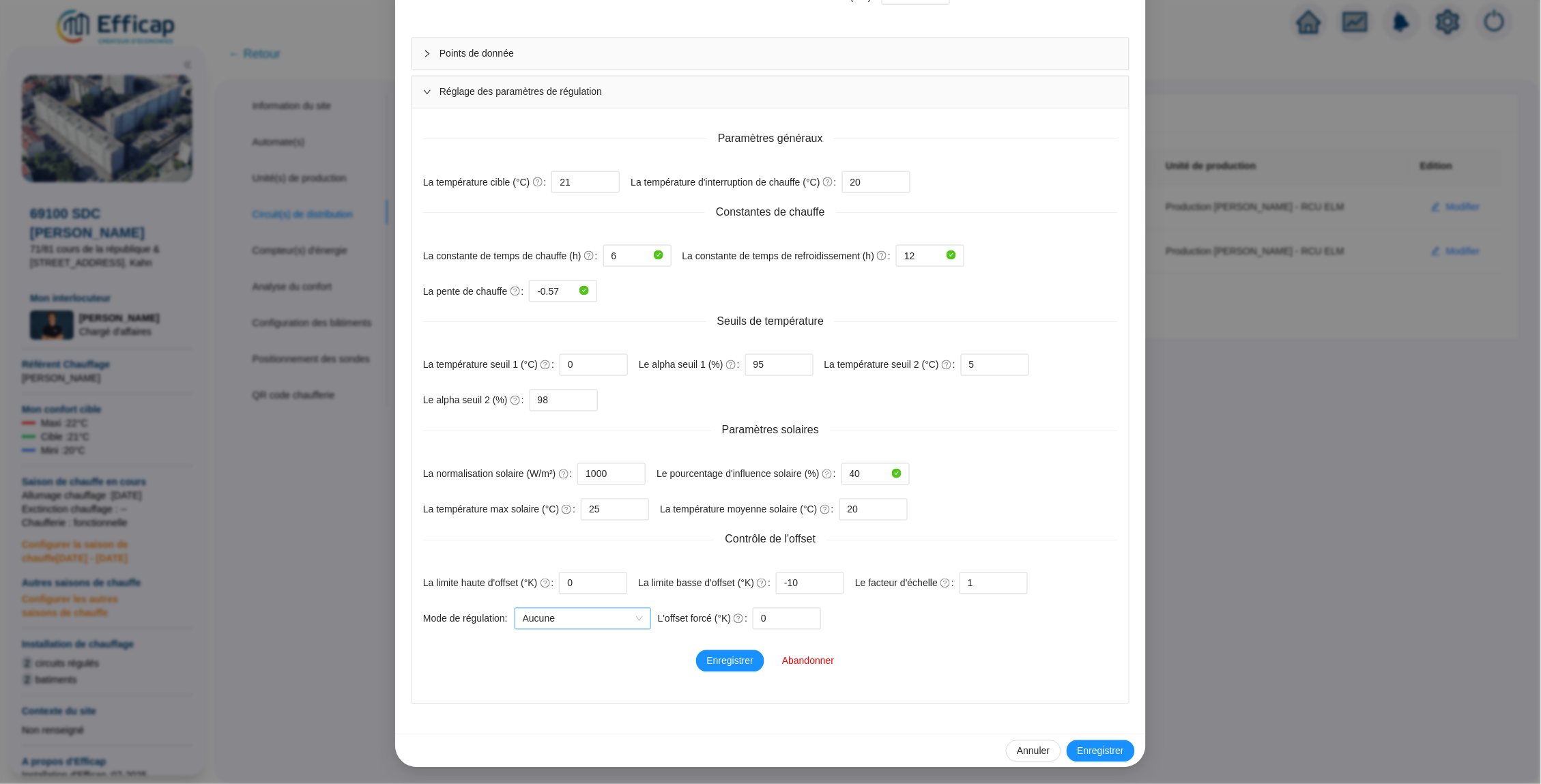
click at [608, 614] on span "Aucune" at bounding box center [582, 618] width 120 height 21
click at [594, 662] on div "Prédictop - éco ambiant" at bounding box center [591, 668] width 115 height 14
click at [734, 656] on span "Enregistrer" at bounding box center [730, 661] width 46 height 14
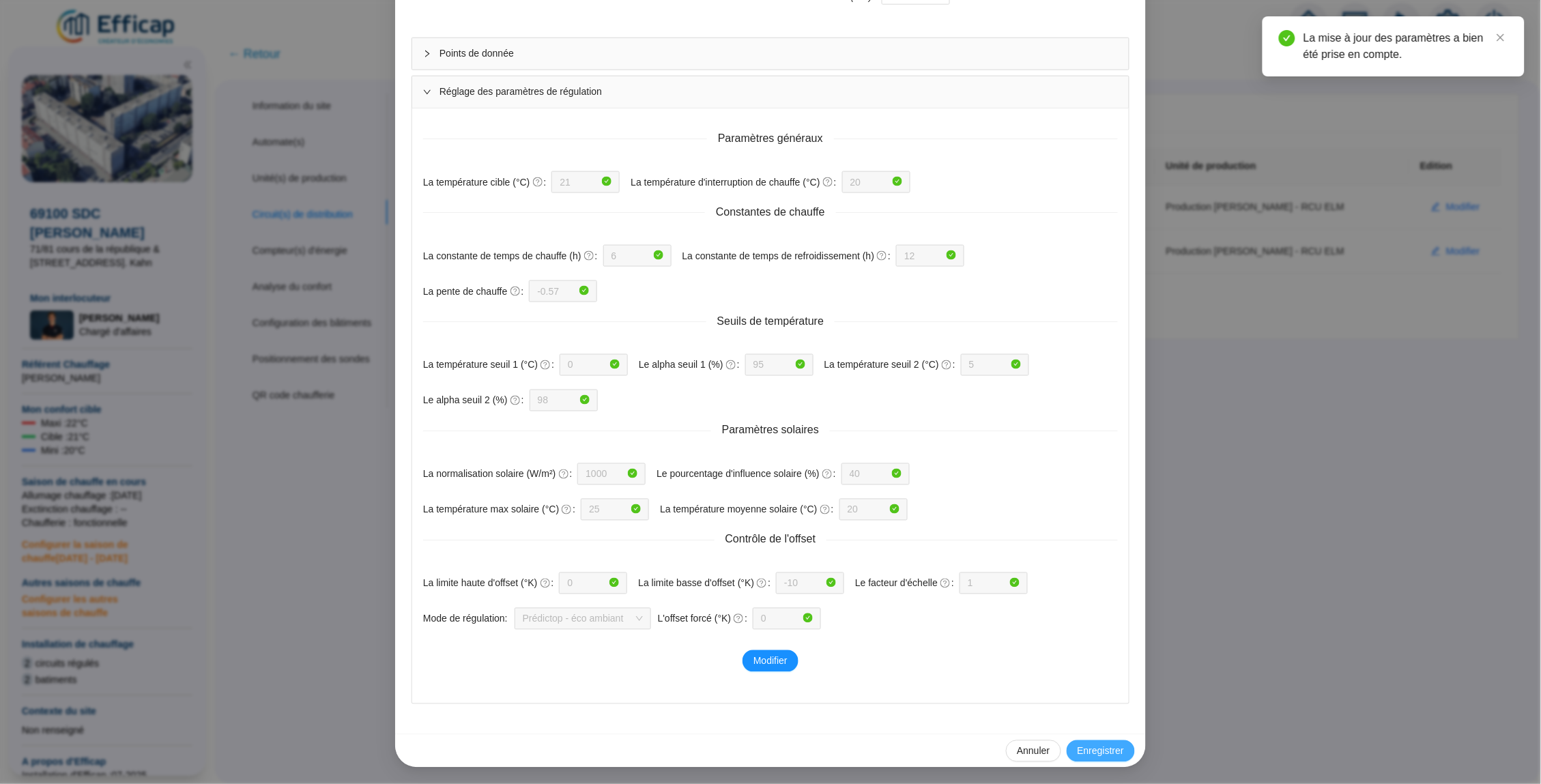
click at [1102, 750] on span "Enregistrer" at bounding box center [1101, 751] width 46 height 14
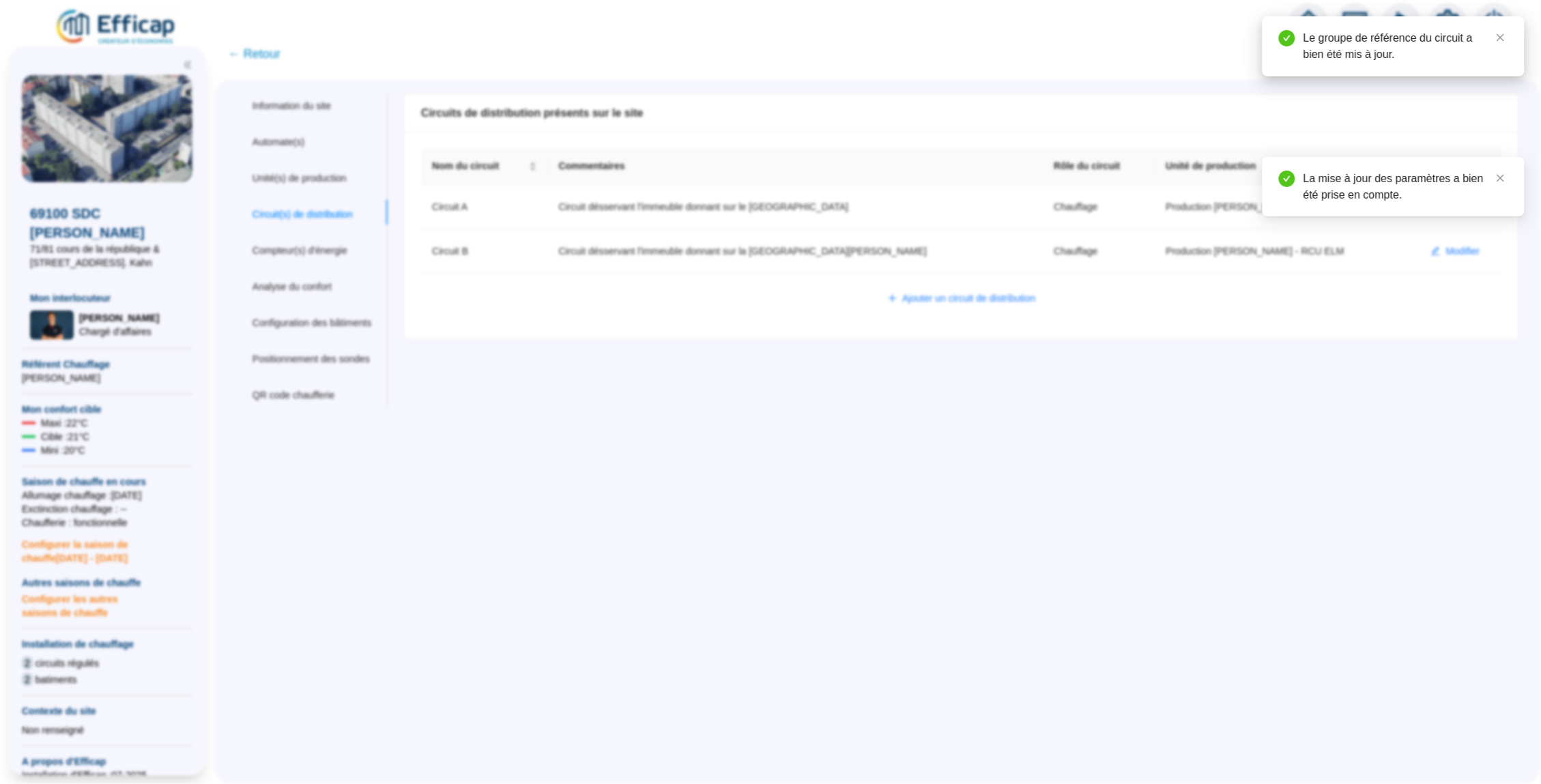
scroll to position [521, 0]
click at [303, 106] on div "Information du site" at bounding box center [292, 106] width 79 height 14
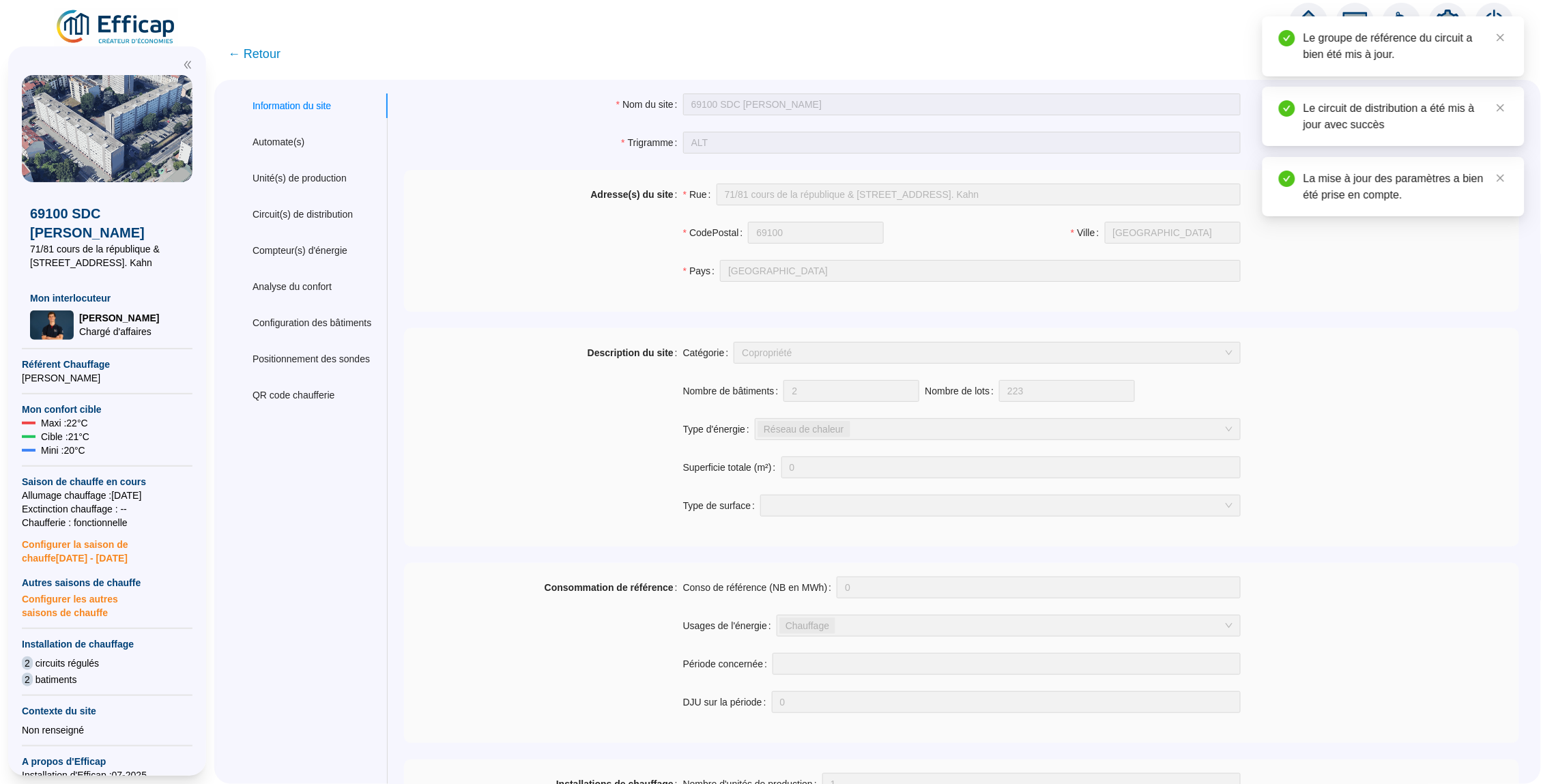
click at [257, 54] on span "← Retour" at bounding box center [254, 54] width 53 height 19
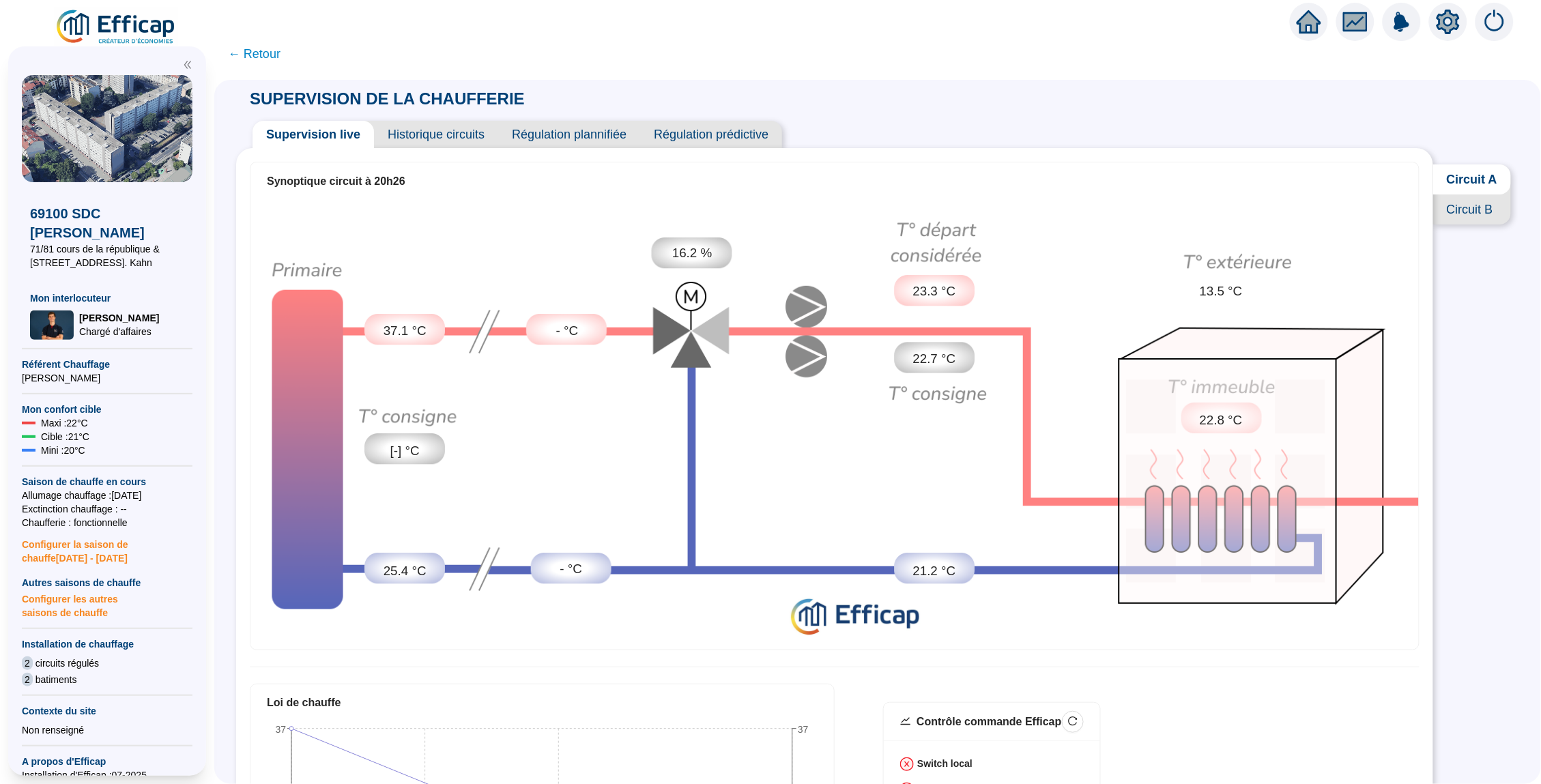
click at [1462, 203] on span "Circuit B" at bounding box center [1472, 210] width 78 height 30
click at [726, 133] on span "Régulation prédictive" at bounding box center [711, 134] width 142 height 27
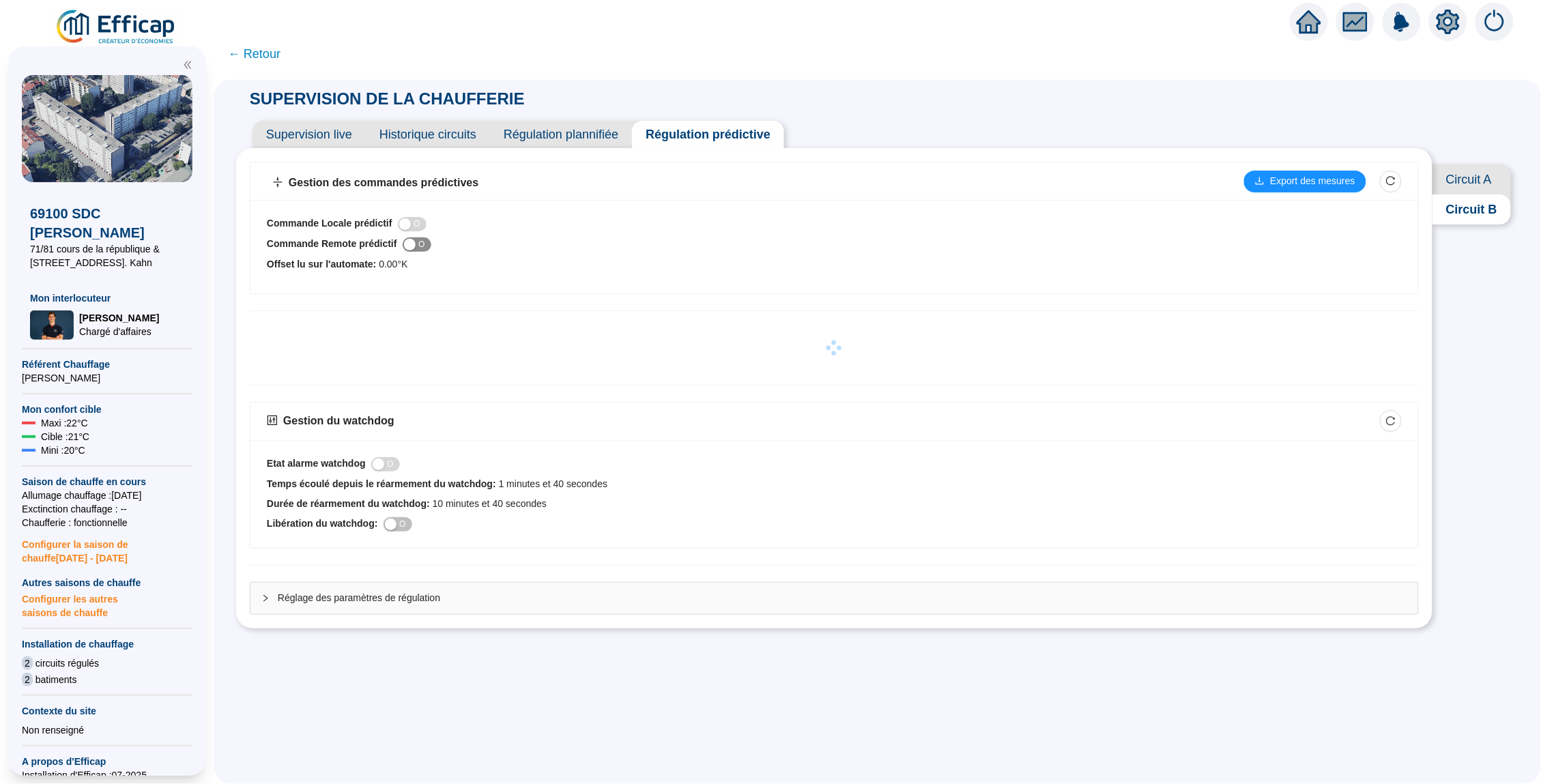
click at [415, 243] on div "button" at bounding box center [410, 245] width 11 height 11
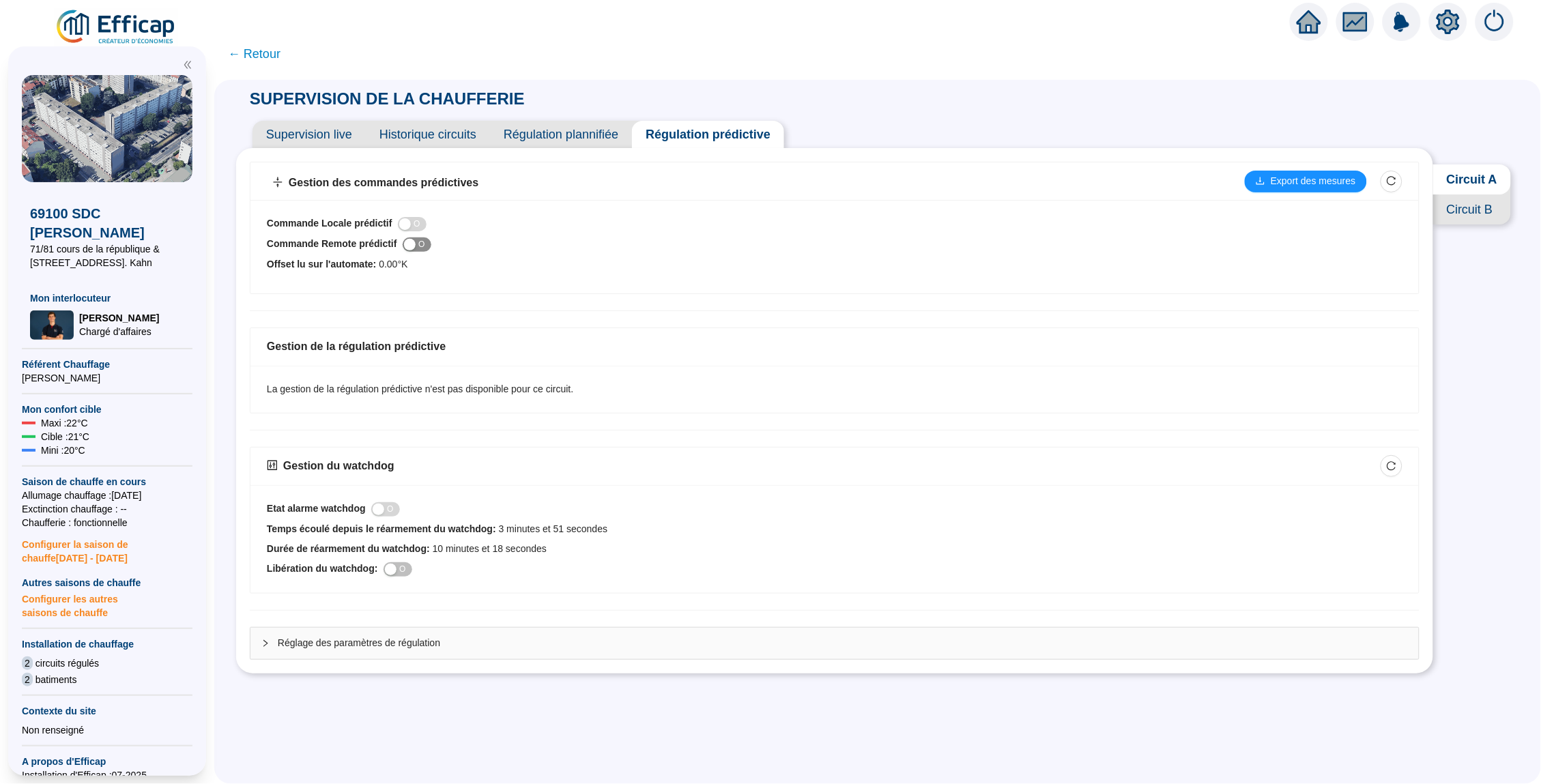
click at [415, 245] on div "button" at bounding box center [410, 245] width 11 height 11
click at [329, 134] on span "Supervision live" at bounding box center [309, 134] width 113 height 27
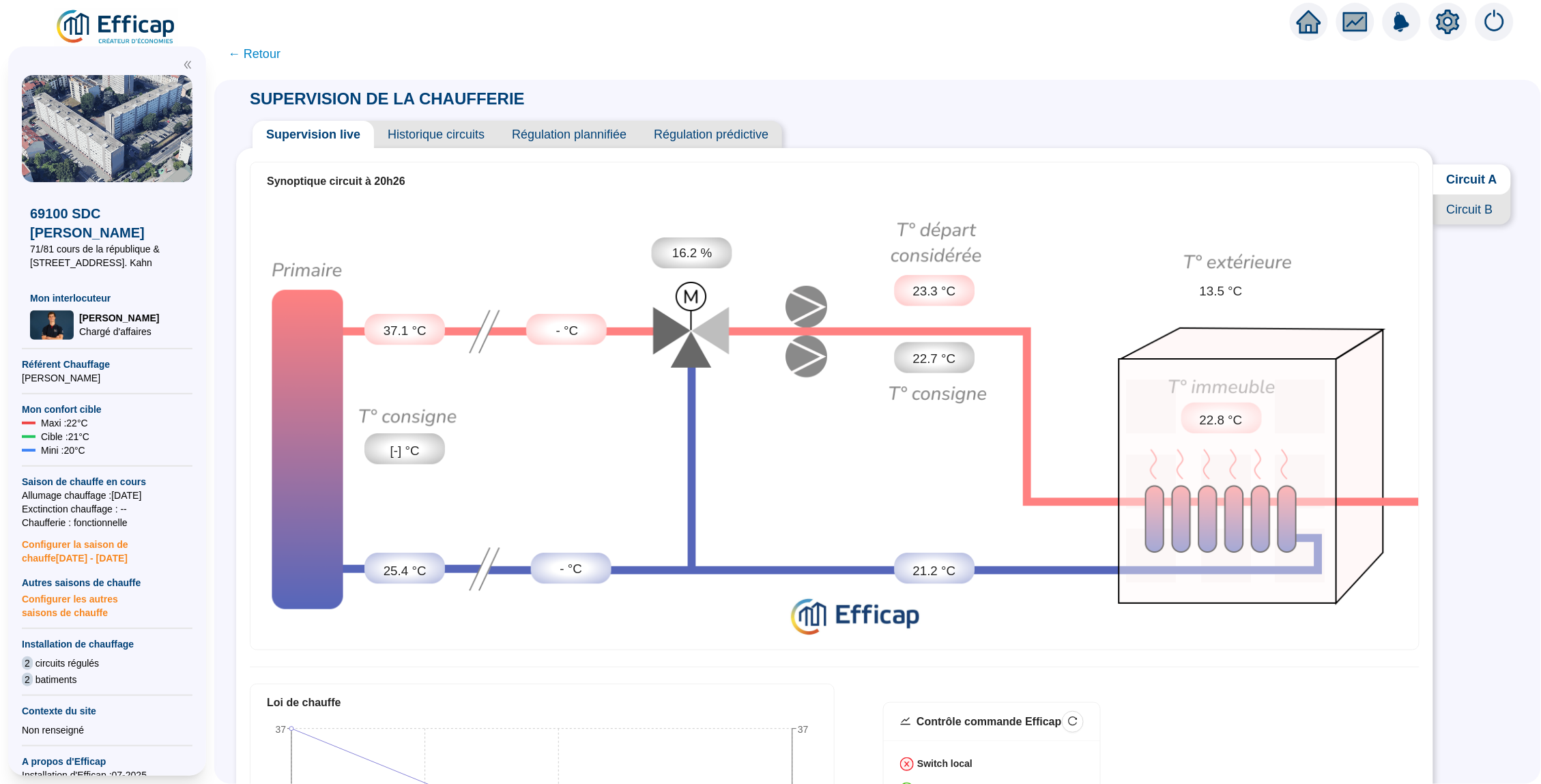
click at [430, 131] on span "Historique circuits" at bounding box center [436, 134] width 124 height 27
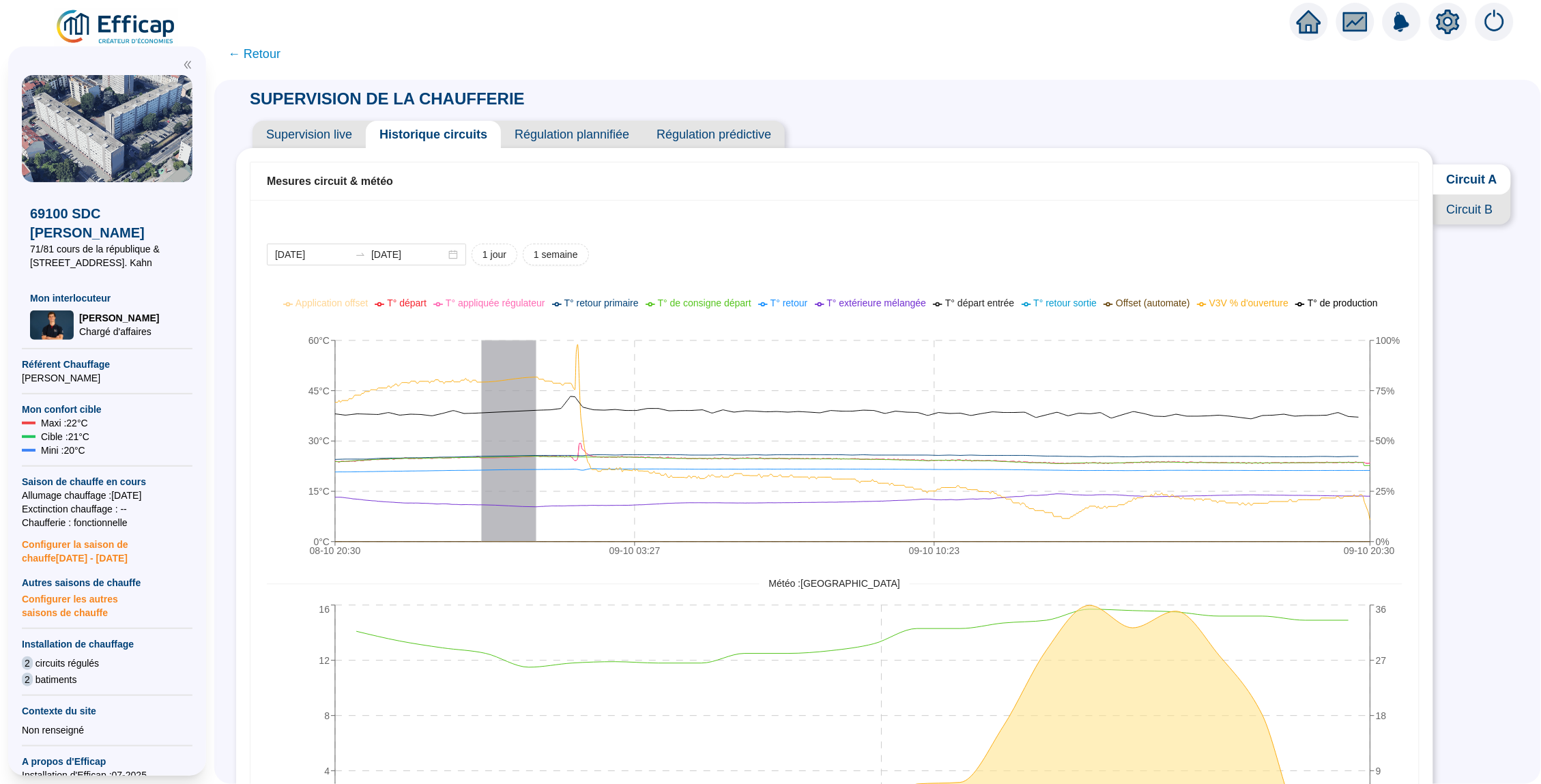
click at [1470, 198] on span "Circuit B" at bounding box center [1472, 210] width 78 height 30
click at [1472, 180] on span "Circuit A" at bounding box center [1472, 179] width 79 height 30
click at [306, 133] on span "Supervision live" at bounding box center [309, 134] width 113 height 27
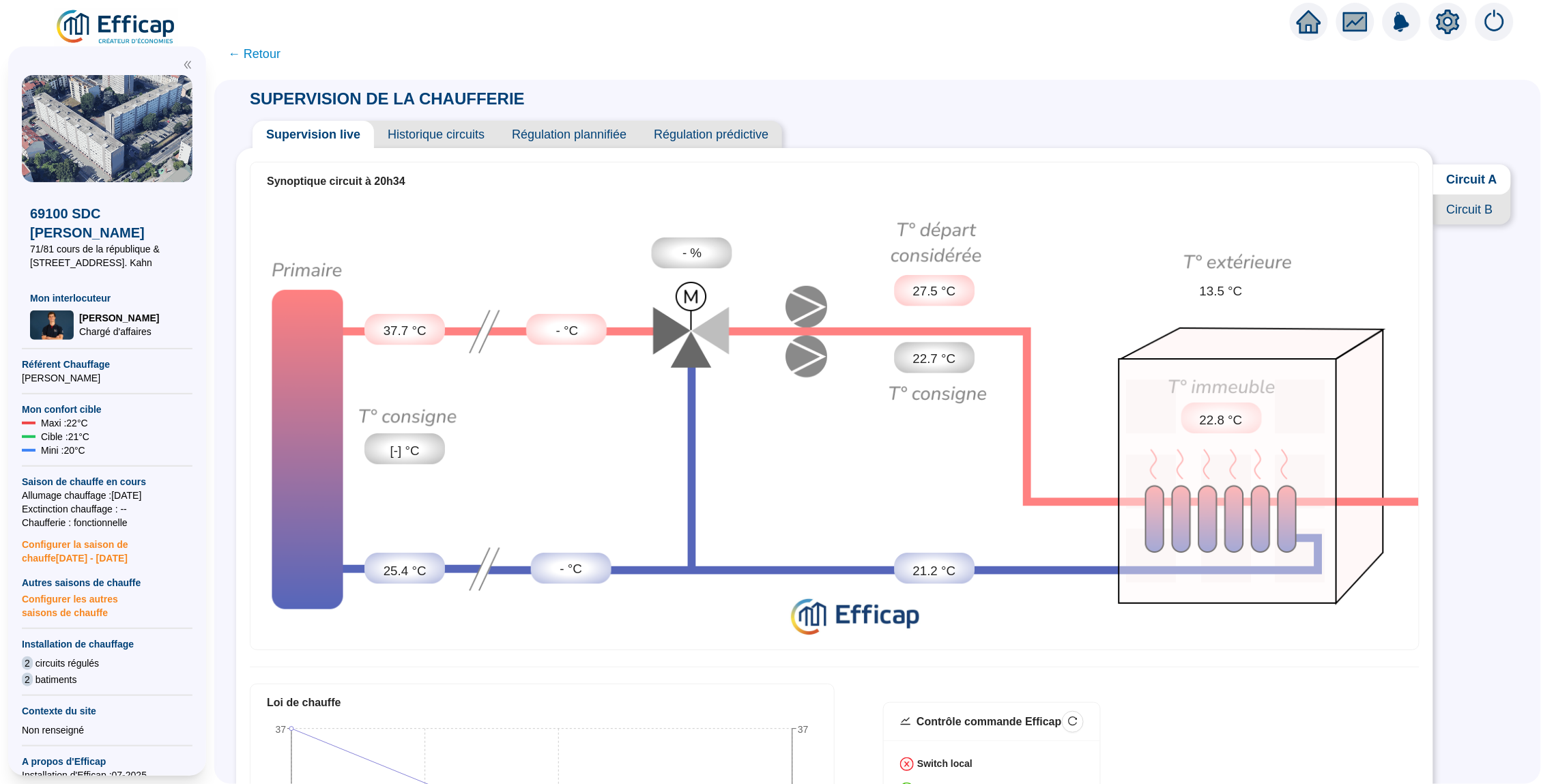
click at [1460, 208] on span "Circuit B" at bounding box center [1472, 210] width 78 height 30
click at [1457, 183] on span "Circuit A" at bounding box center [1472, 179] width 79 height 30
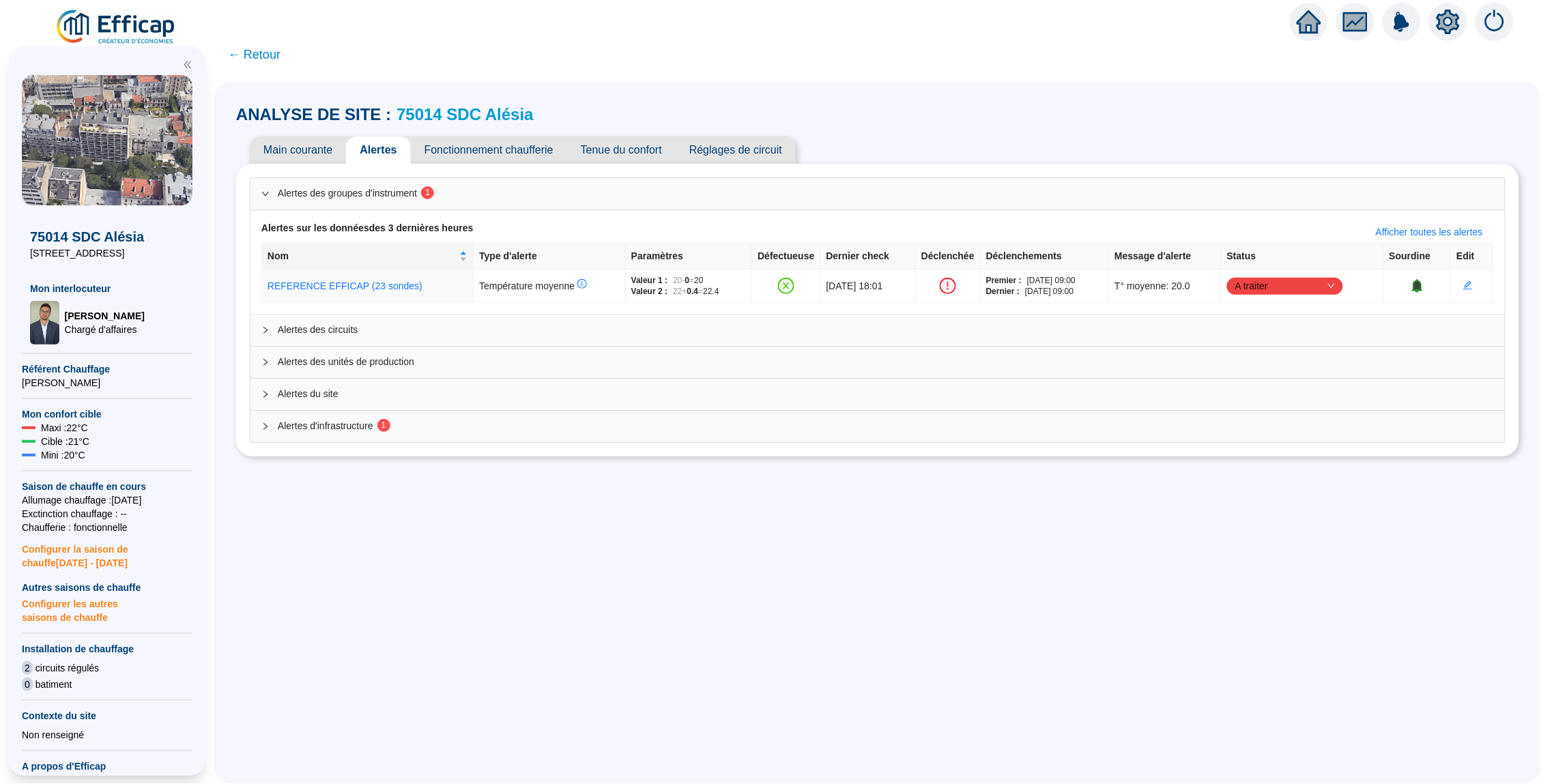
click at [415, 119] on link "75014 SDC Alésia" at bounding box center [465, 114] width 137 height 19
click at [435, 114] on link "75014 SDC Alésia" at bounding box center [465, 114] width 137 height 19
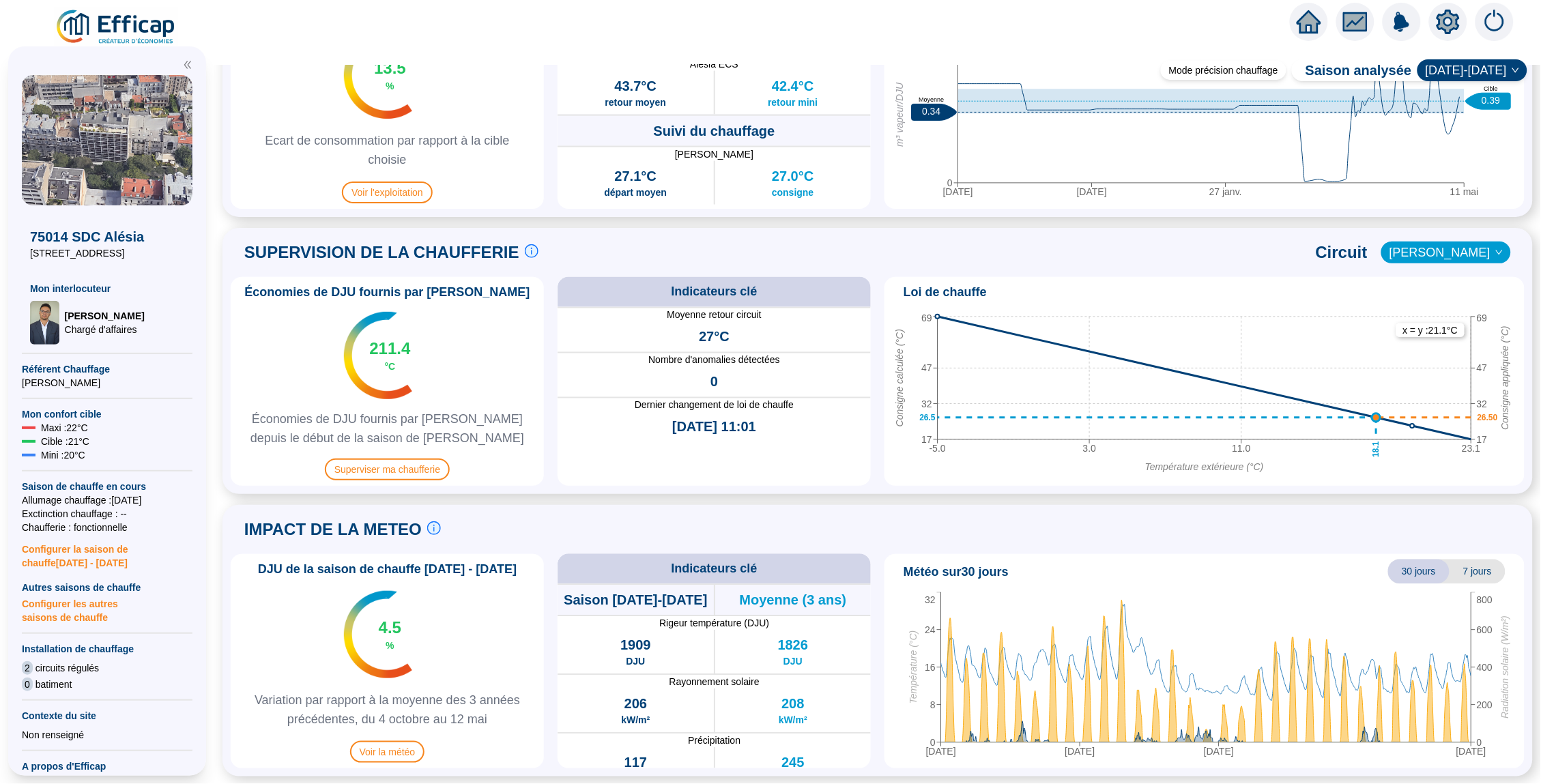
scroll to position [755, 0]
click at [393, 472] on span "Superviser ma chaufferie" at bounding box center [387, 470] width 125 height 22
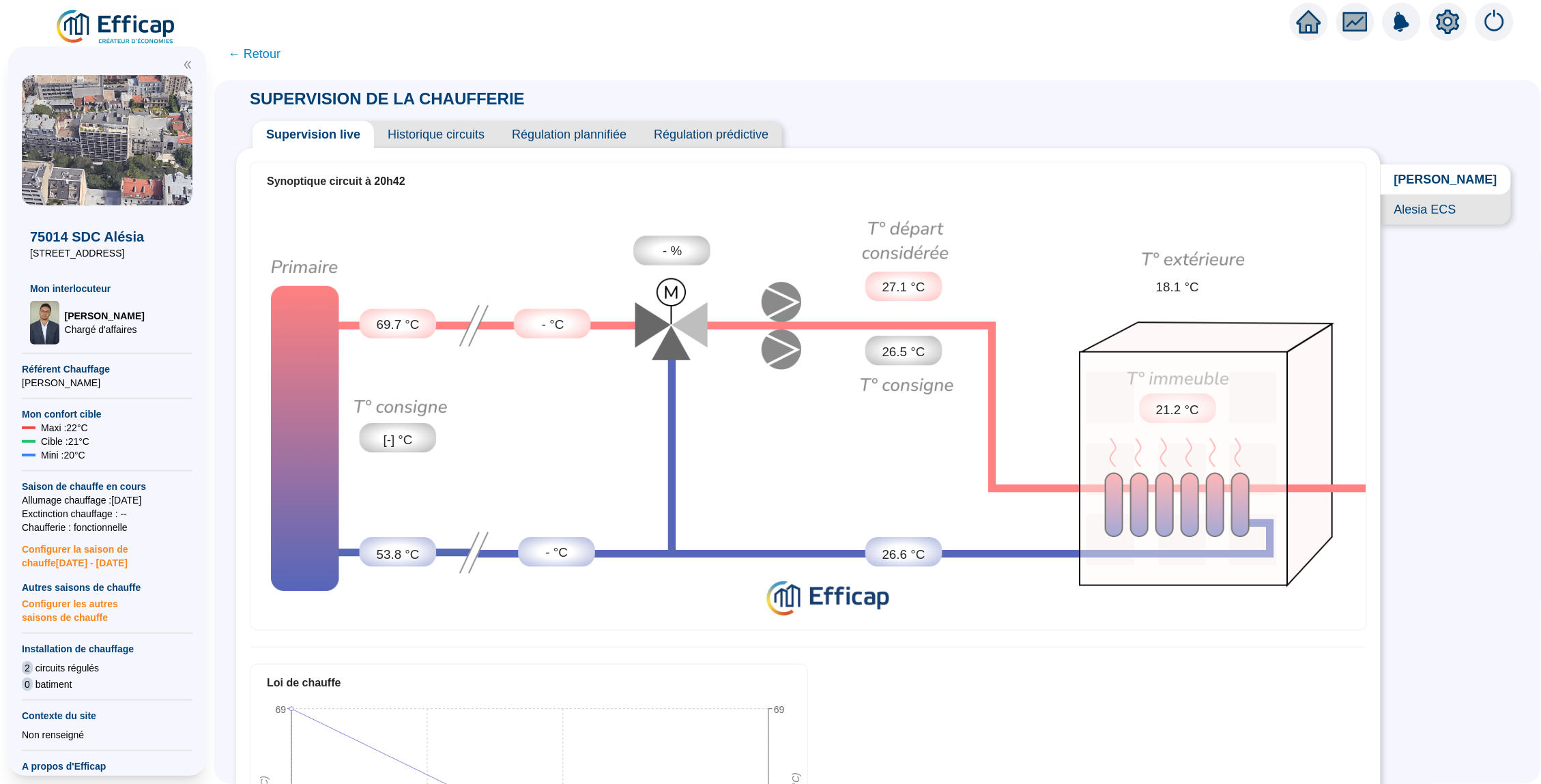
click at [431, 140] on span "Historique circuits" at bounding box center [436, 134] width 124 height 27
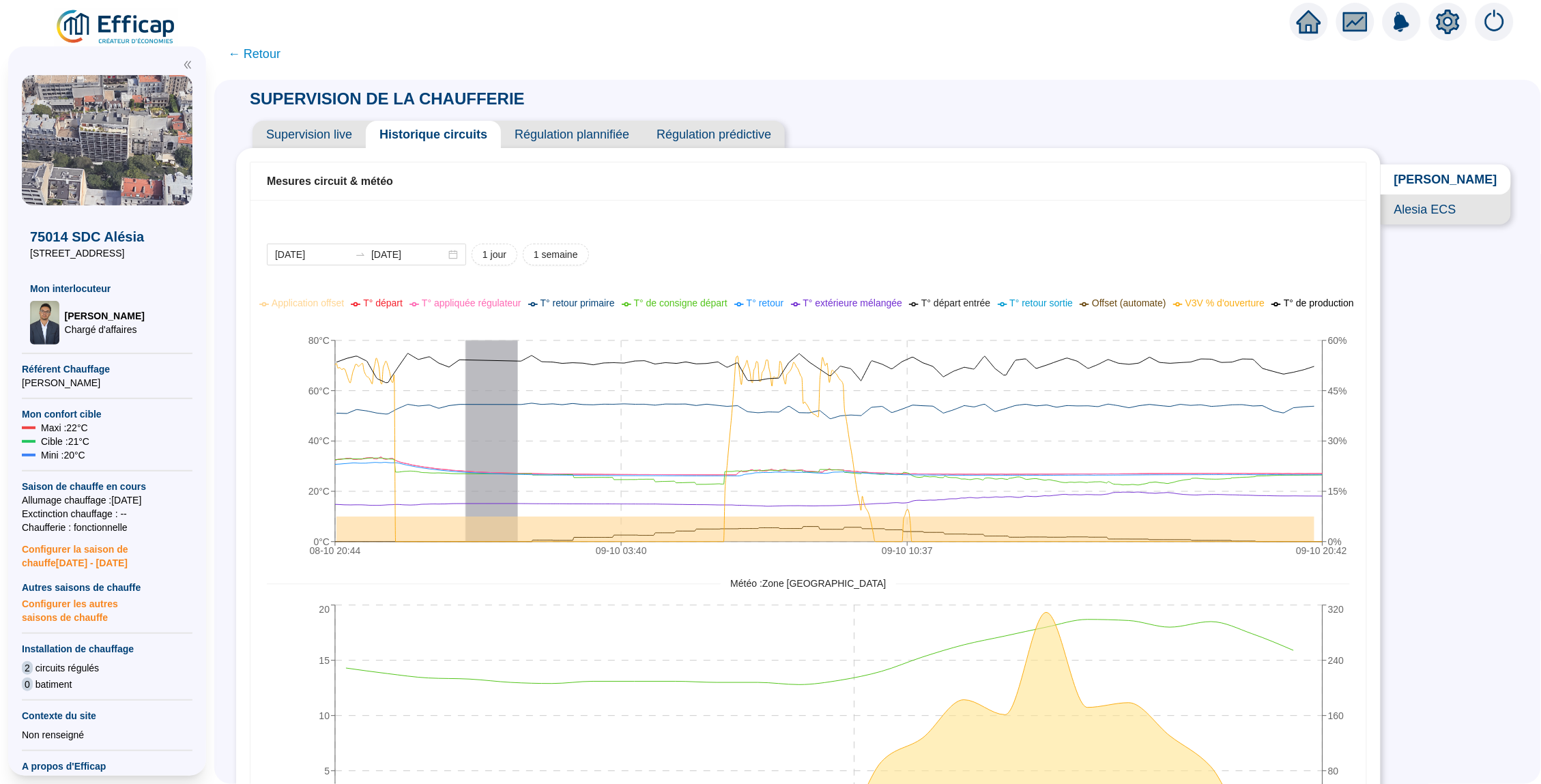
click at [257, 61] on span "← Retour" at bounding box center [254, 54] width 53 height 19
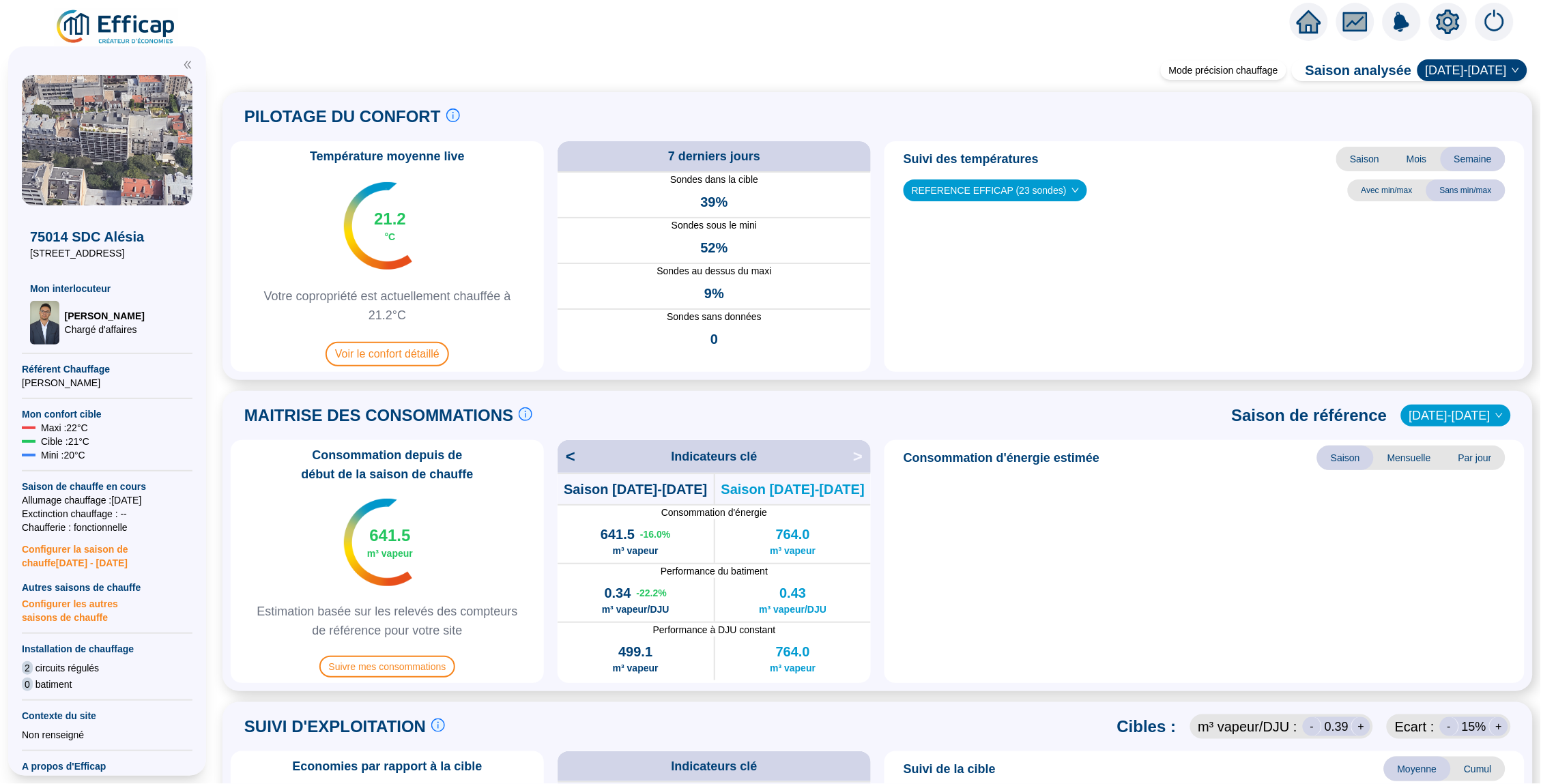
click at [257, 49] on span at bounding box center [877, 46] width 1327 height 16
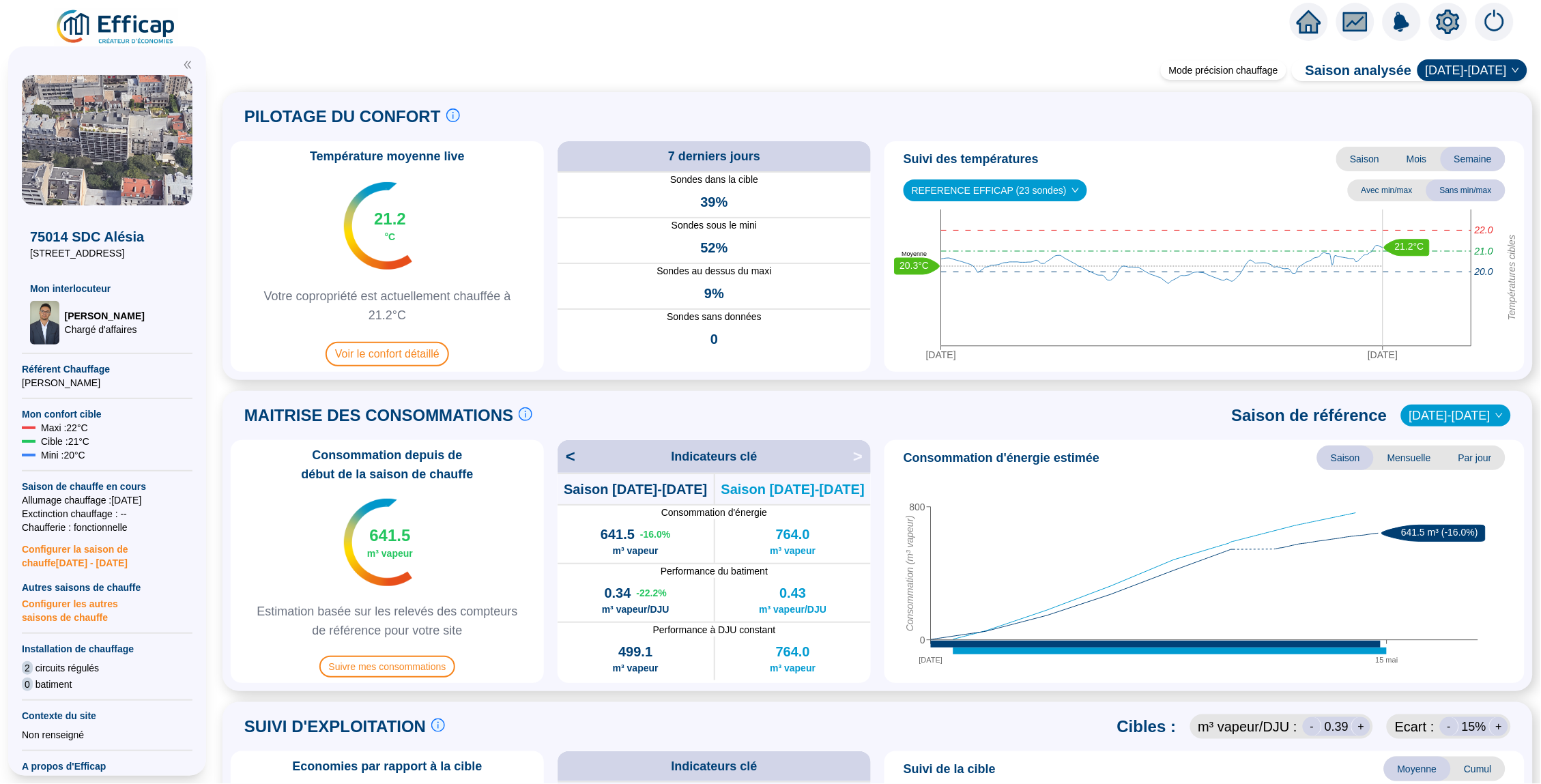
click at [1315, 30] on icon "home" at bounding box center [1309, 21] width 24 height 19
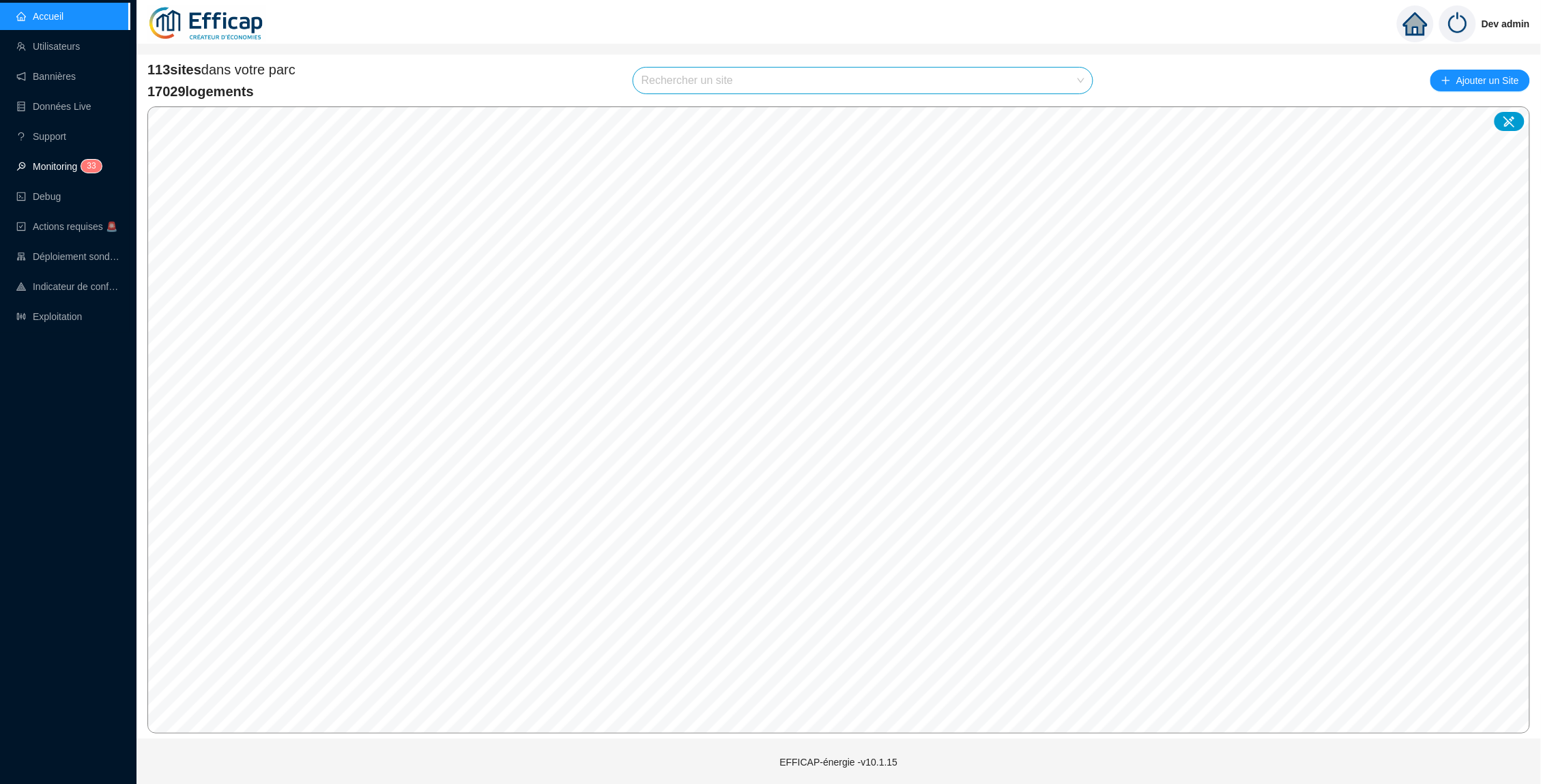
click at [60, 169] on link "Monitoring 3 3" at bounding box center [57, 166] width 81 height 11
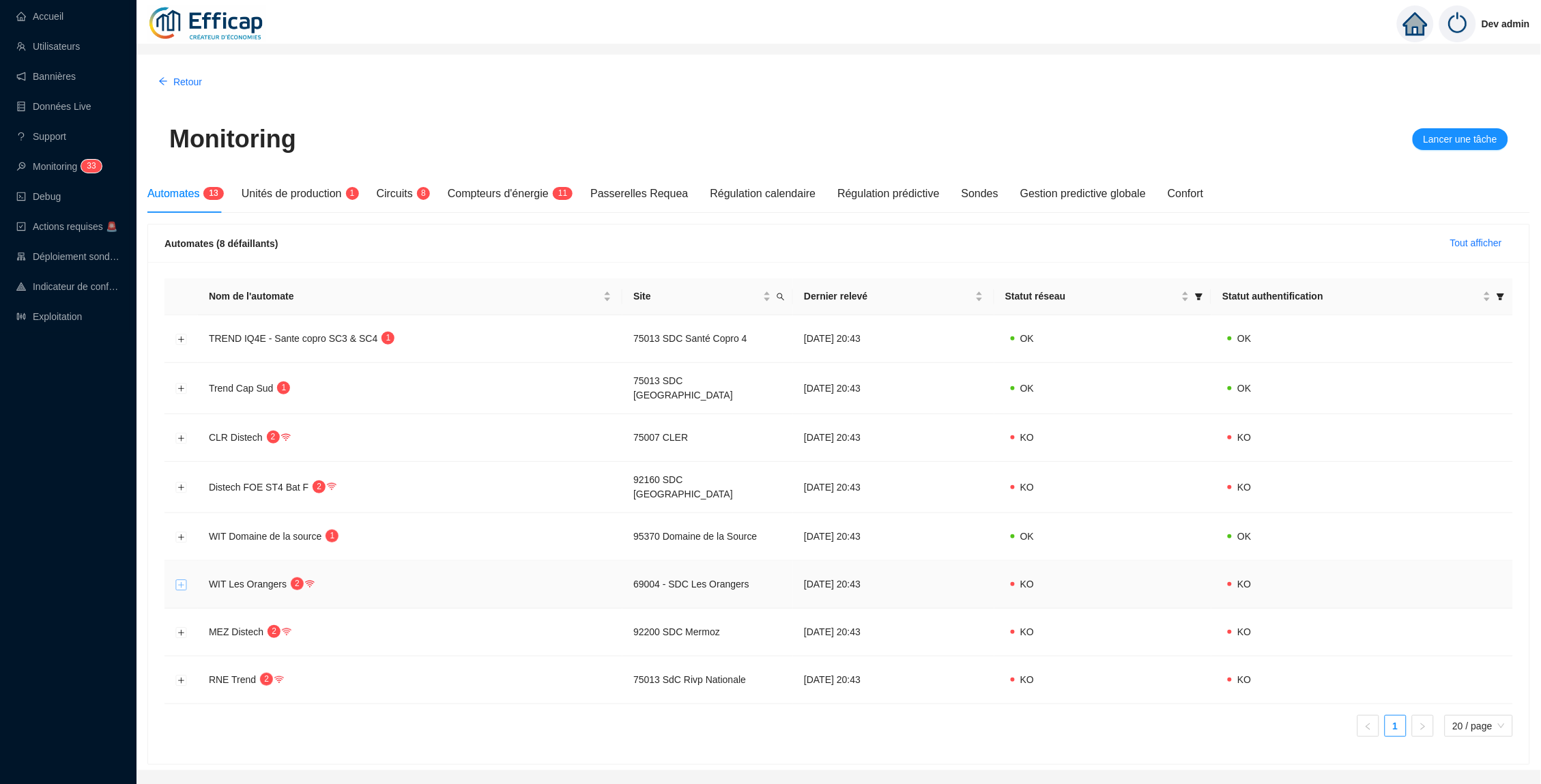
click at [182, 579] on button "Développer la ligne" at bounding box center [181, 584] width 11 height 11
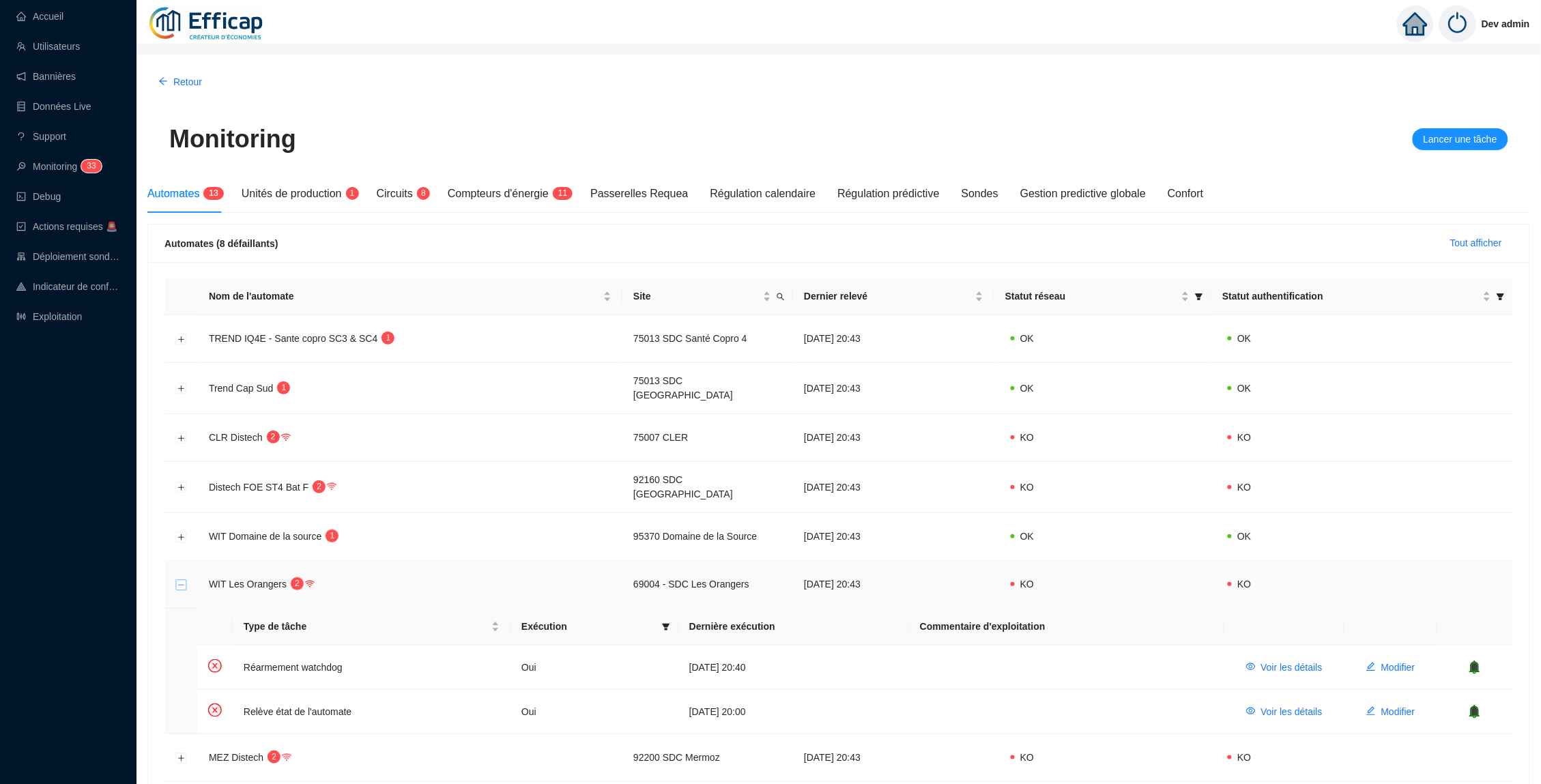
click at [182, 579] on button "Réduire la ligne" at bounding box center [181, 584] width 11 height 11
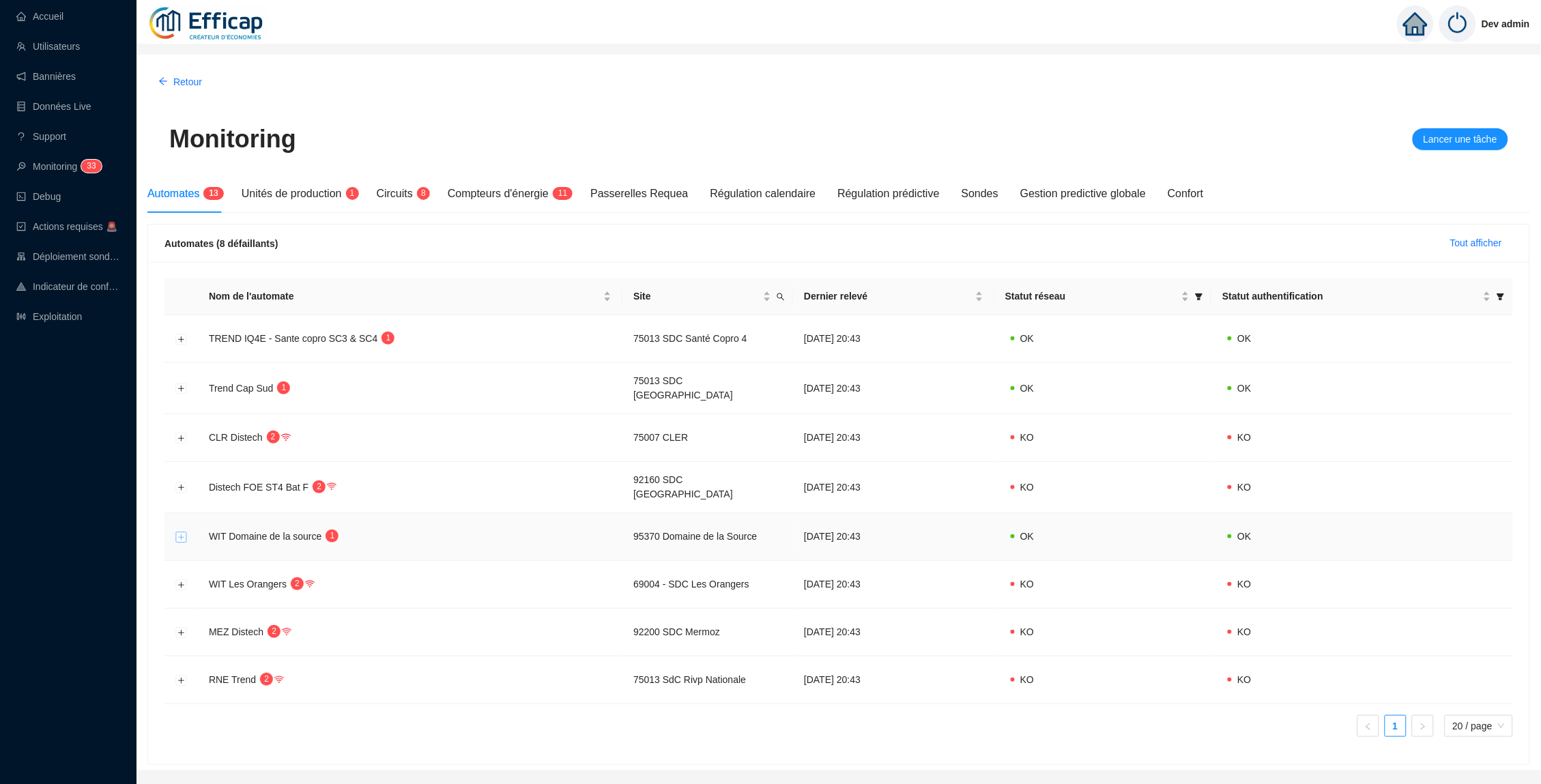
click at [184, 531] on button "Développer la ligne" at bounding box center [181, 536] width 11 height 11
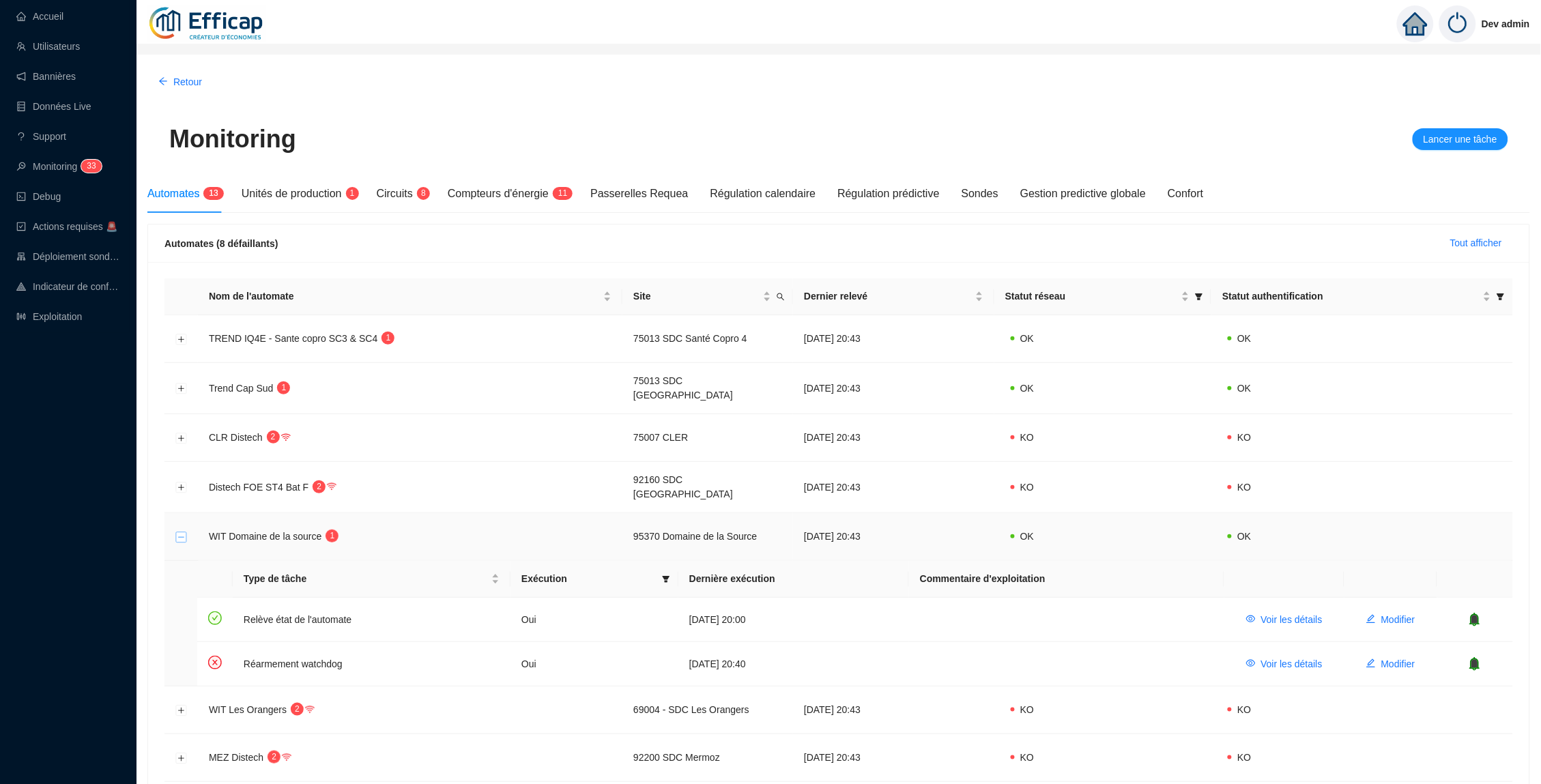
click at [184, 531] on button "Réduire la ligne" at bounding box center [181, 536] width 11 height 11
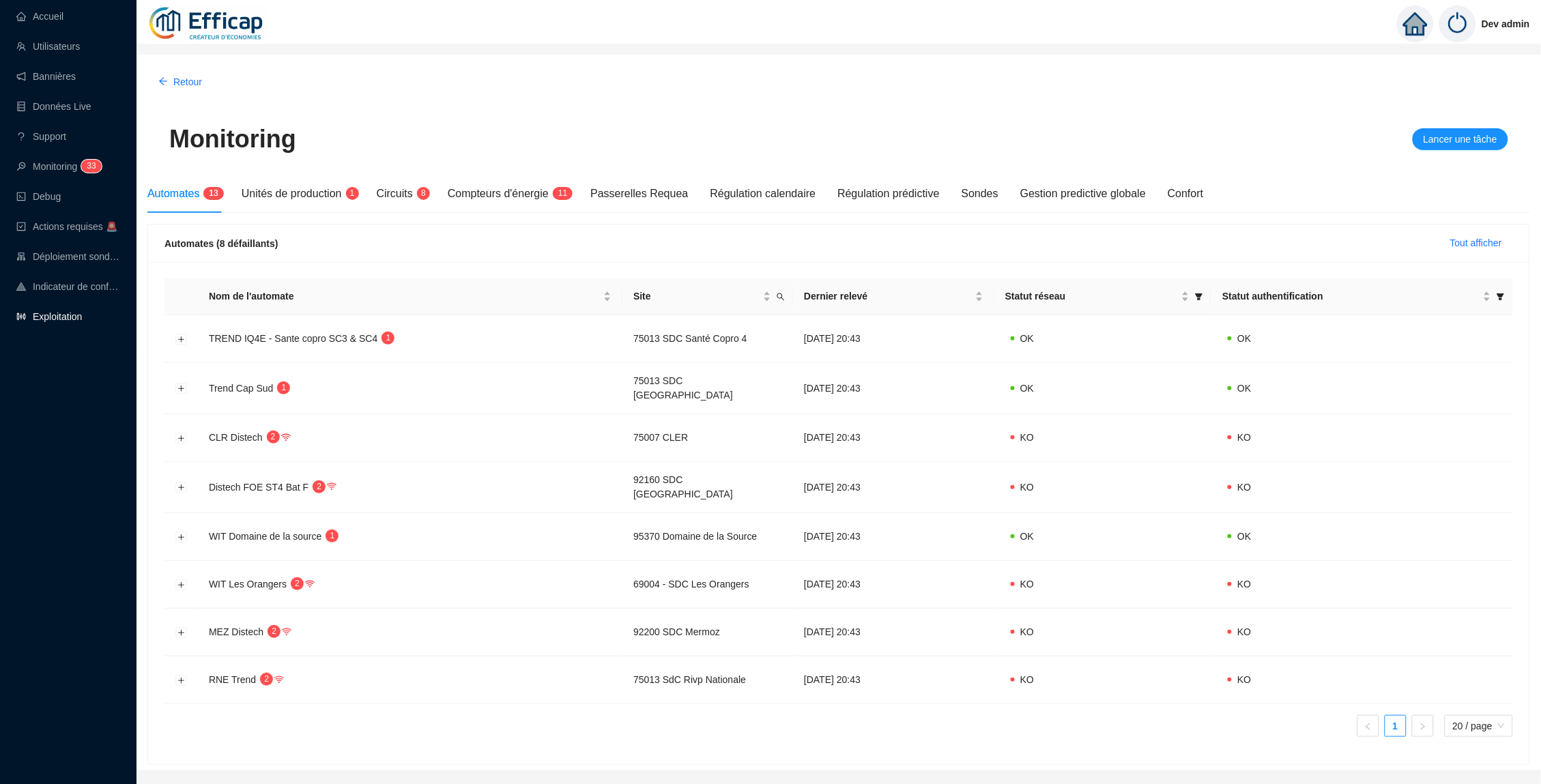
click at [82, 322] on link "Exploitation" at bounding box center [49, 316] width 66 height 11
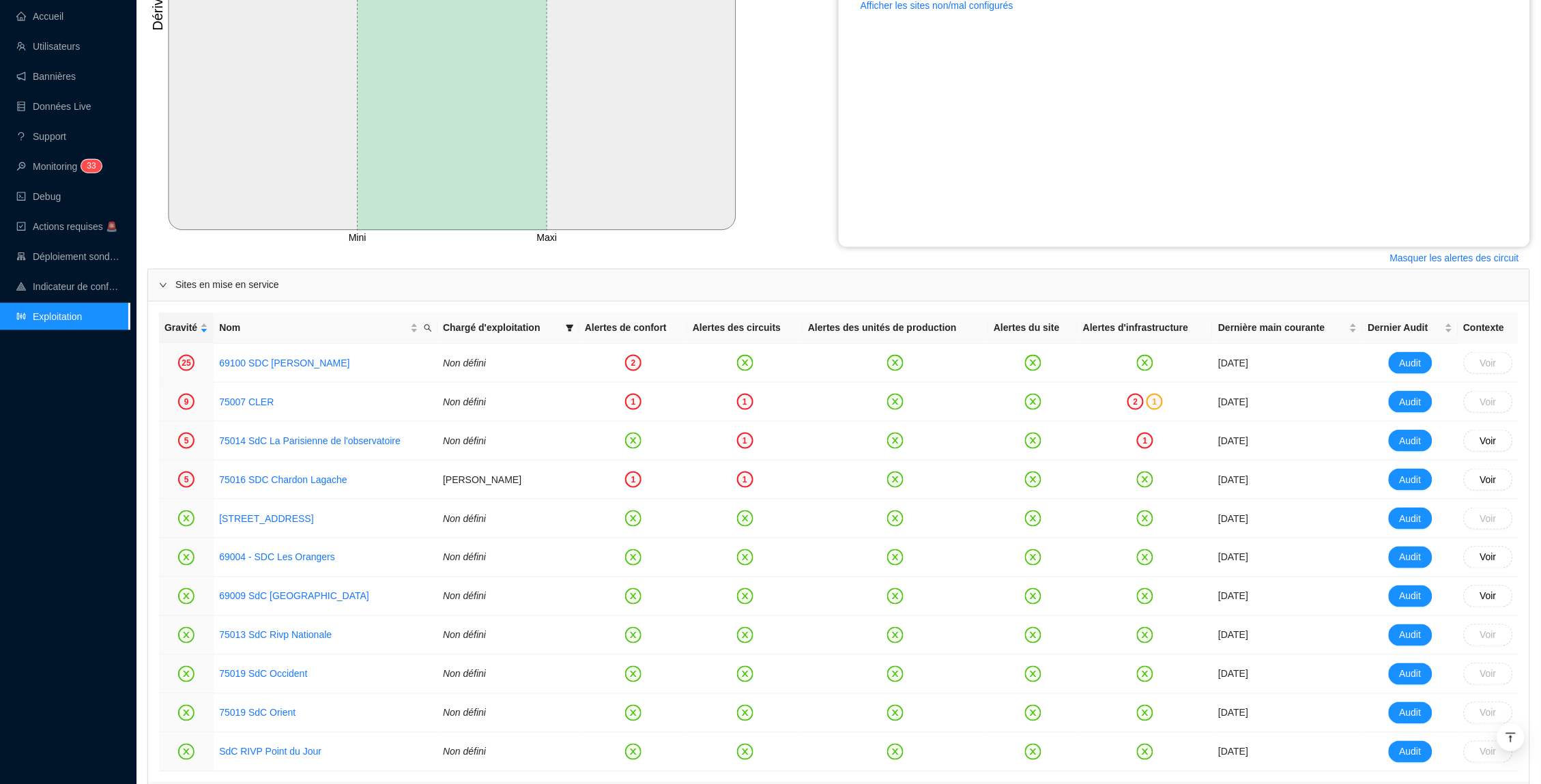
scroll to position [397, 0]
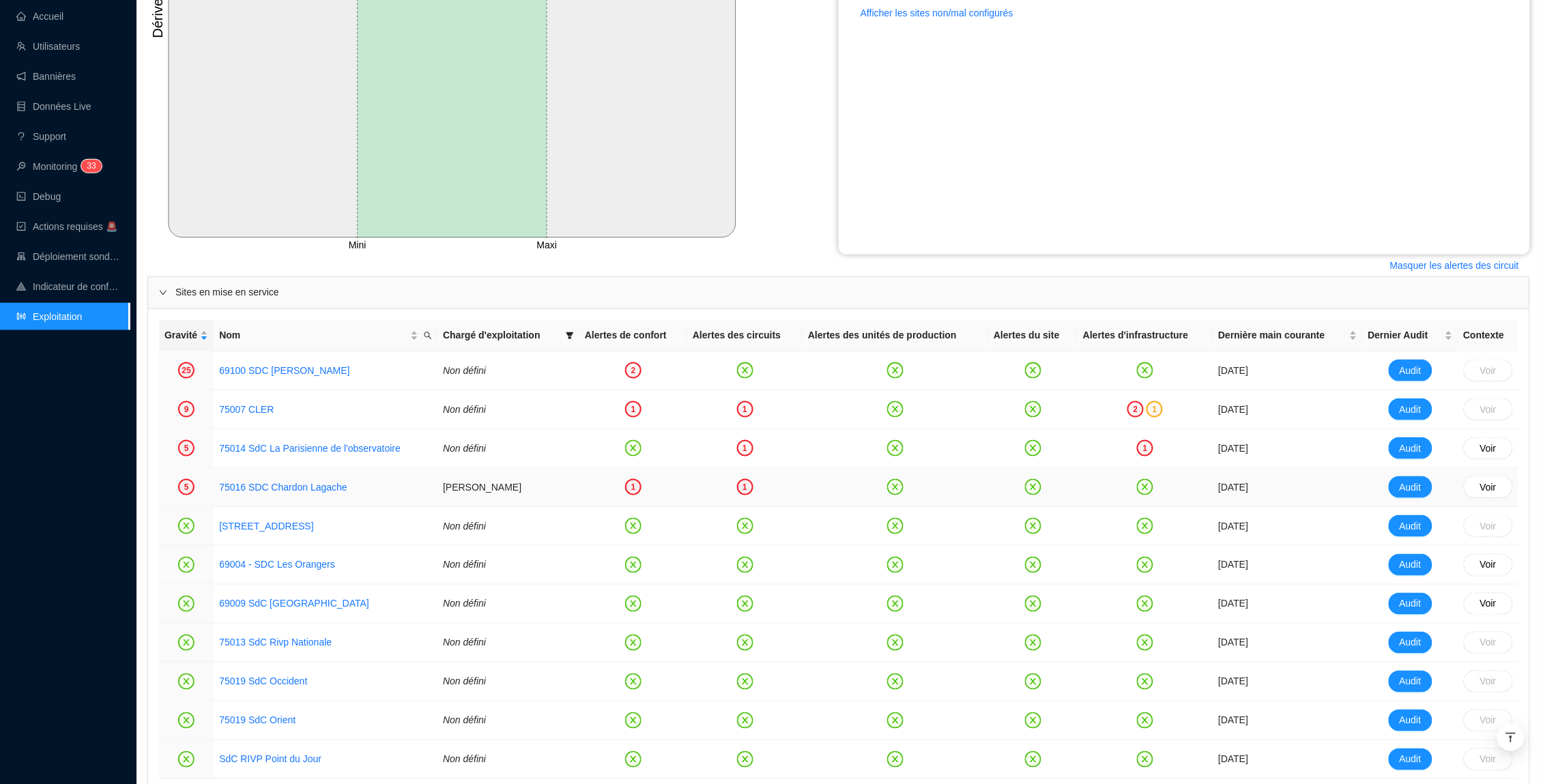
click at [642, 490] on div "1" at bounding box center [633, 487] width 16 height 16
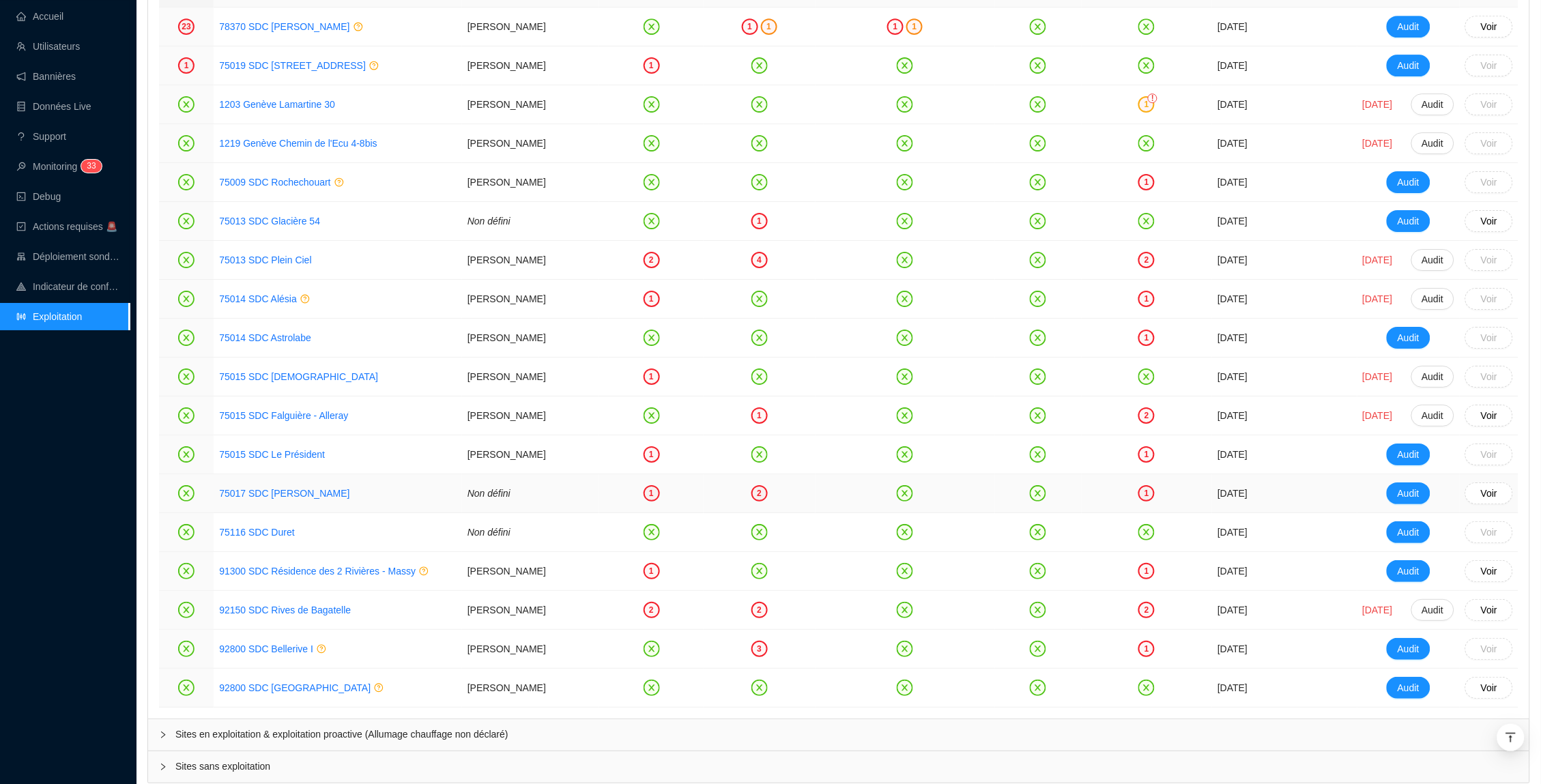
scroll to position [1614, 0]
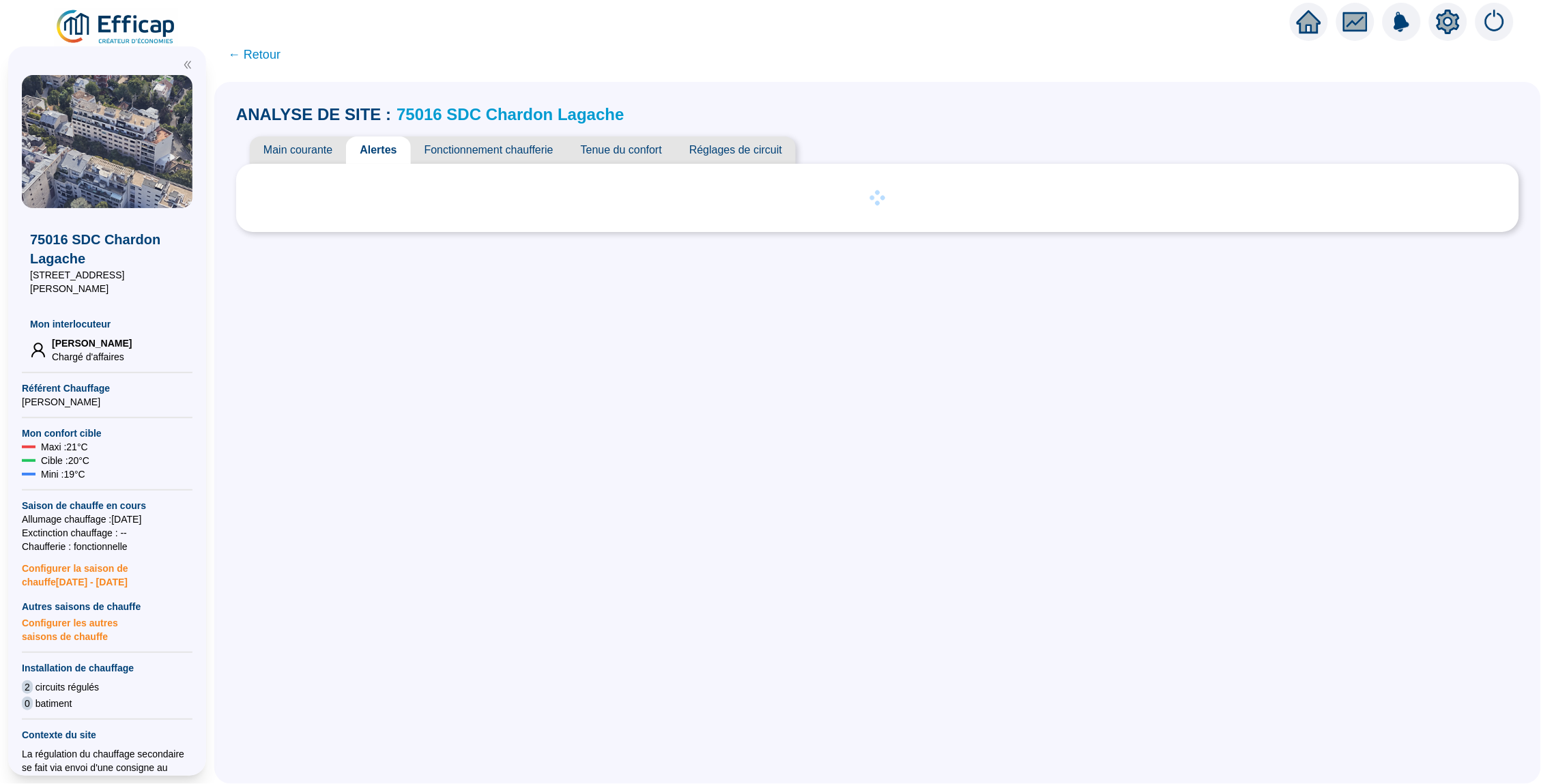
click at [607, 153] on span "Tenue du confort" at bounding box center [622, 150] width 108 height 27
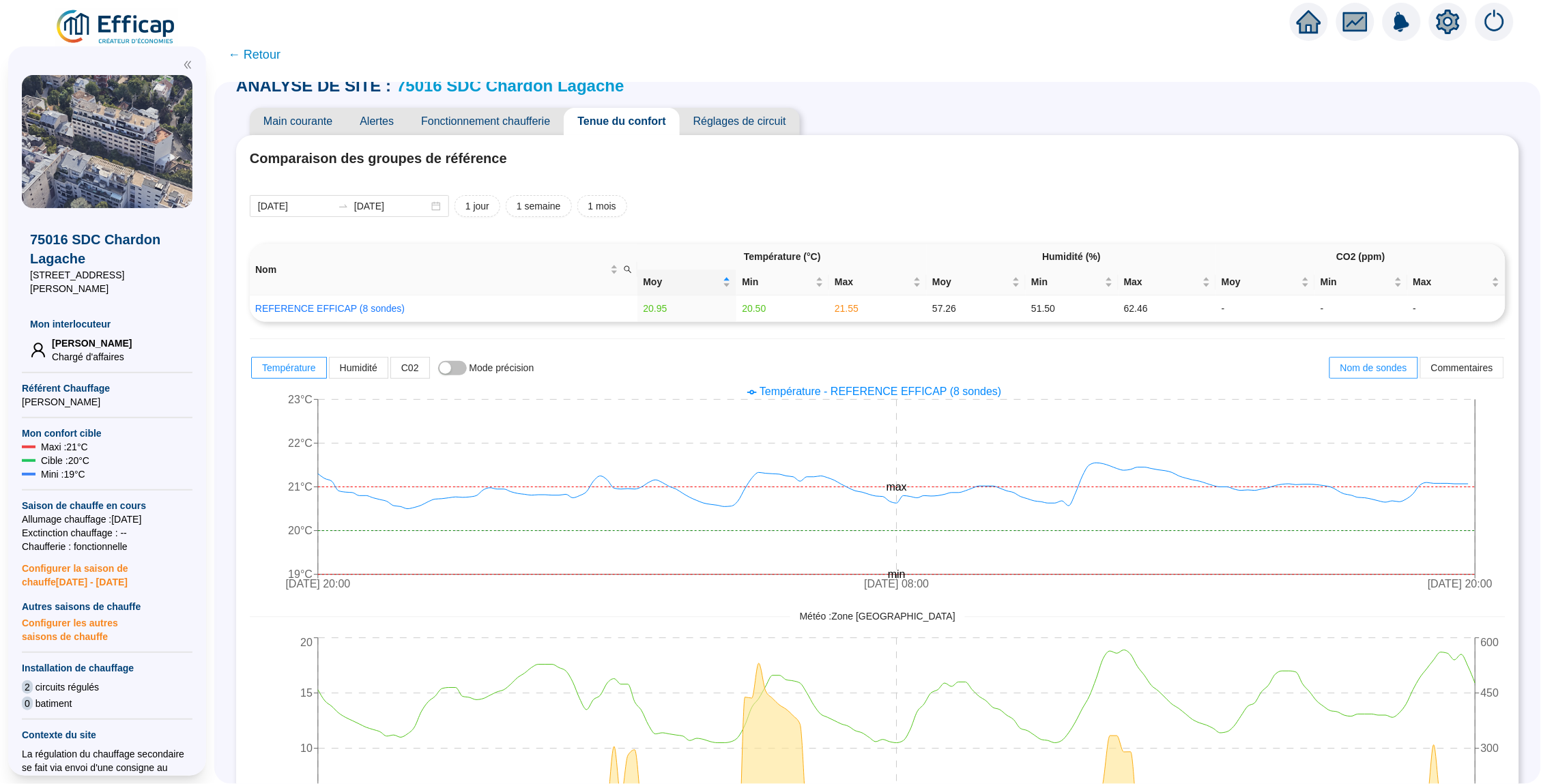
scroll to position [28, 0]
click at [249, 54] on span "← Retour" at bounding box center [254, 54] width 53 height 19
